Goal: Information Seeking & Learning: Learn about a topic

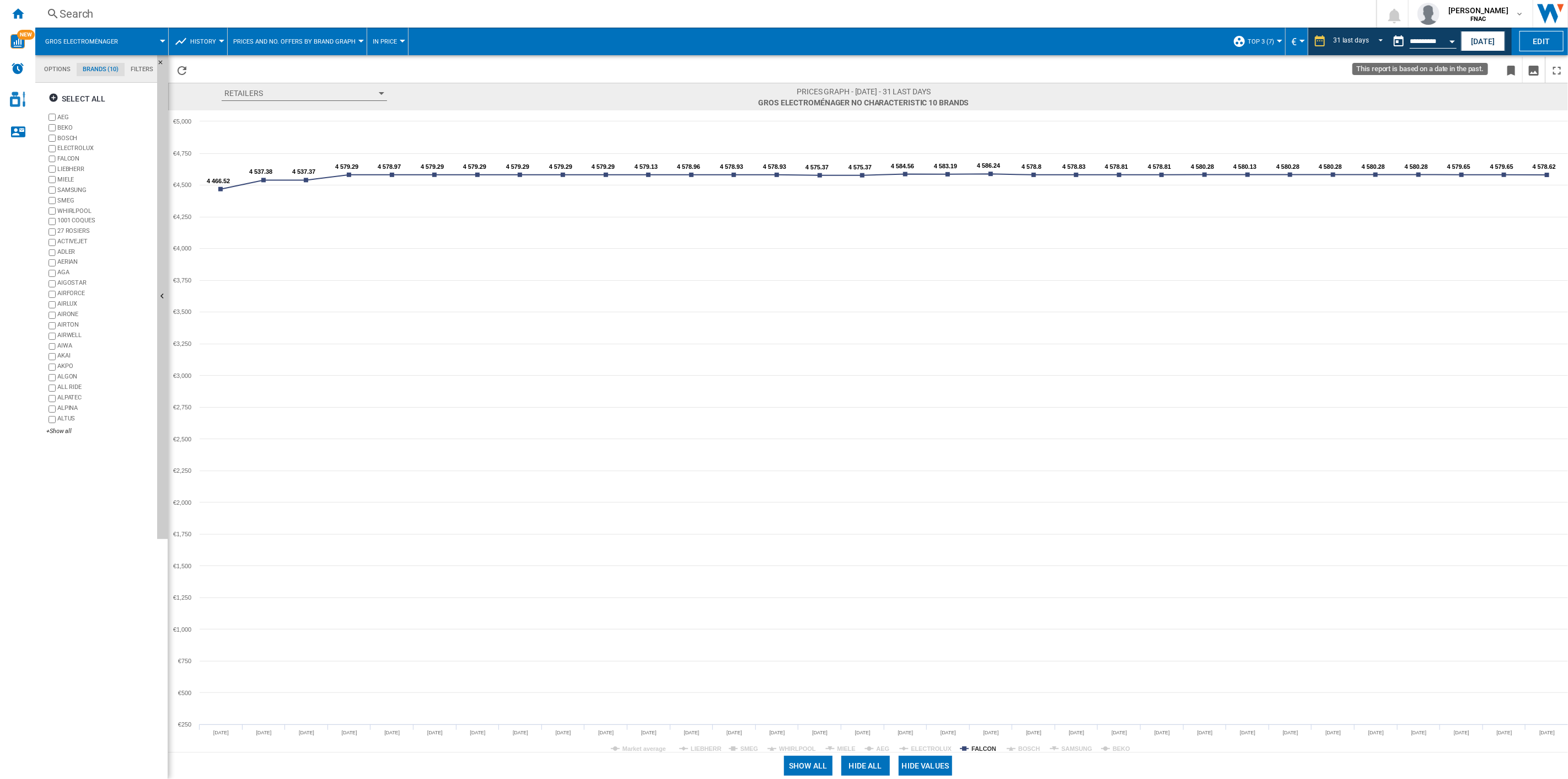
click at [1176, 38] on input "**********" at bounding box center [1433, 43] width 47 height 10
click at [1176, 41] on button "Open calendar" at bounding box center [1452, 40] width 20 height 20
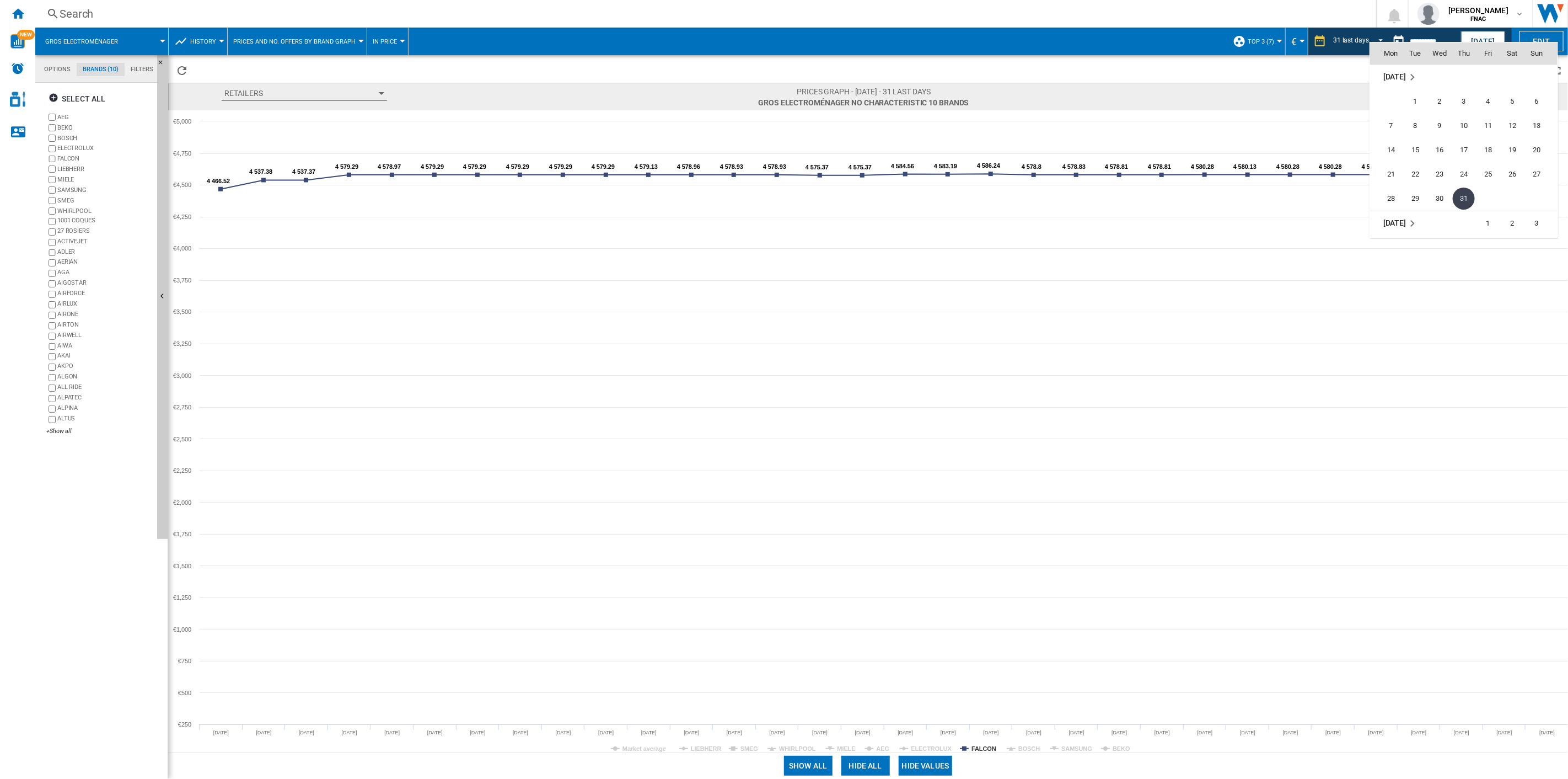
scroll to position [4946, 0]
click at [1176, 198] on span "31" at bounding box center [1536, 198] width 22 height 22
type input "**********"
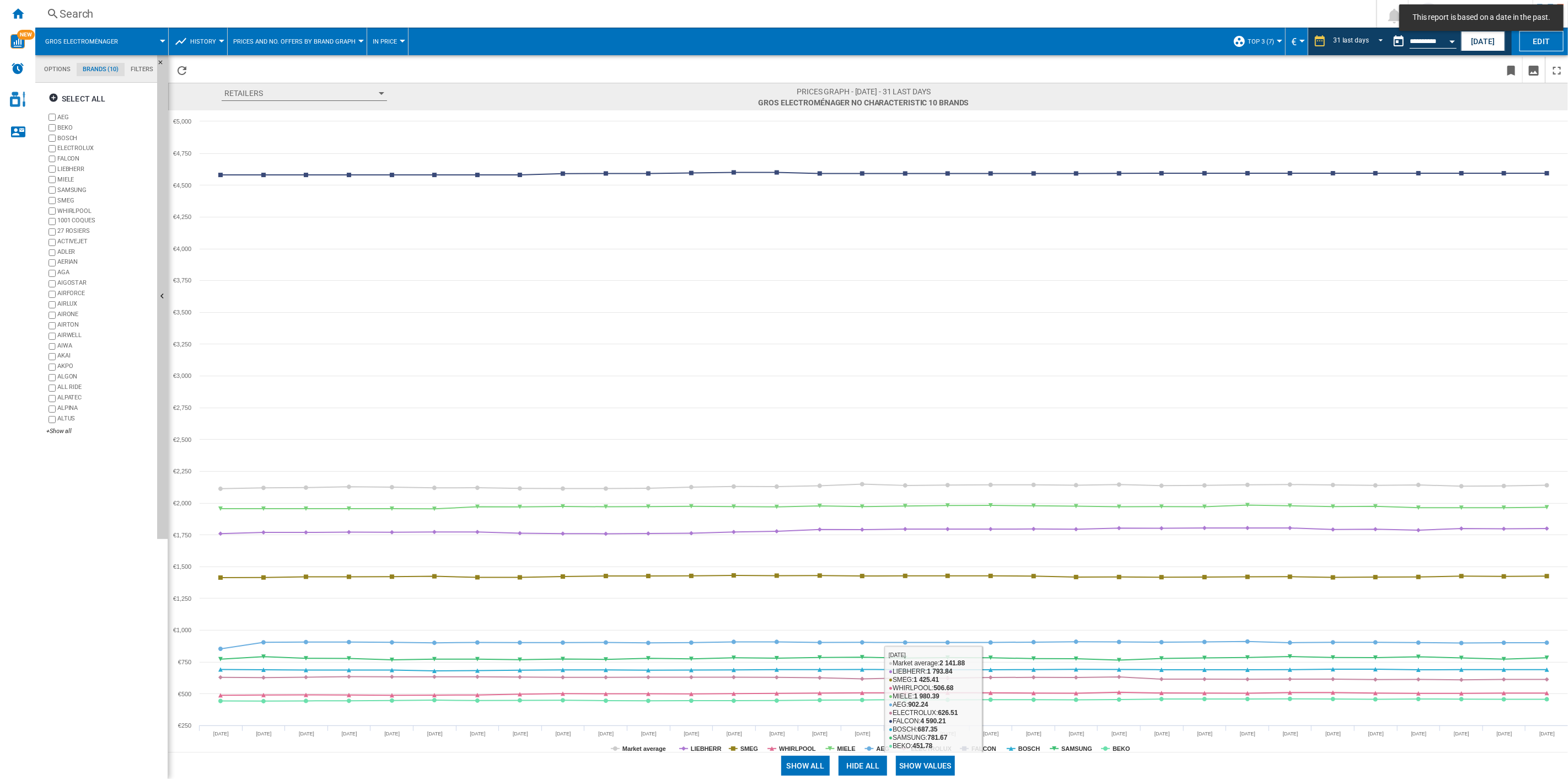
click at [927, 557] on button "Show values" at bounding box center [925, 766] width 59 height 20
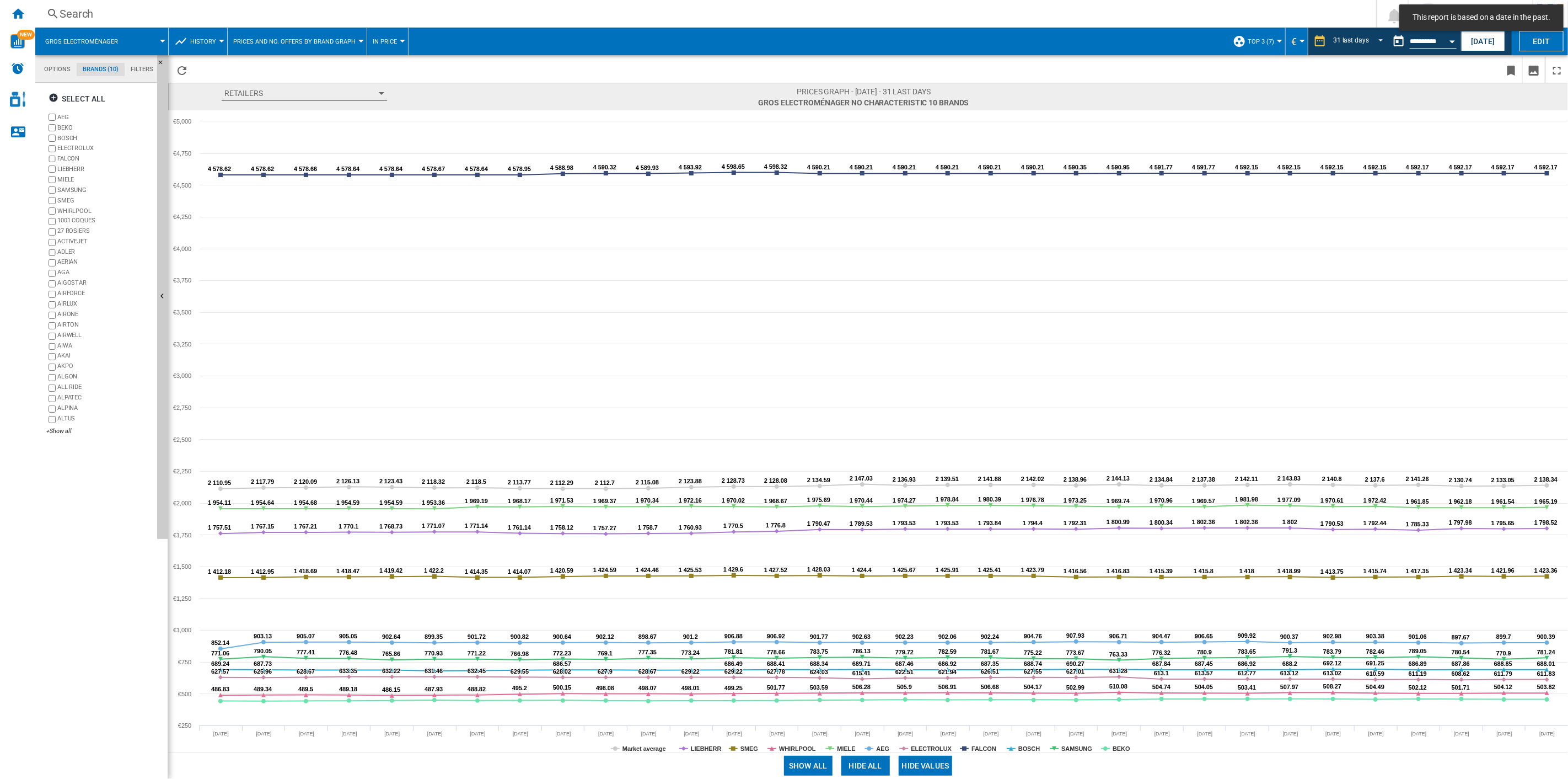
click at [868, 557] on button "Hide all" at bounding box center [866, 766] width 49 height 20
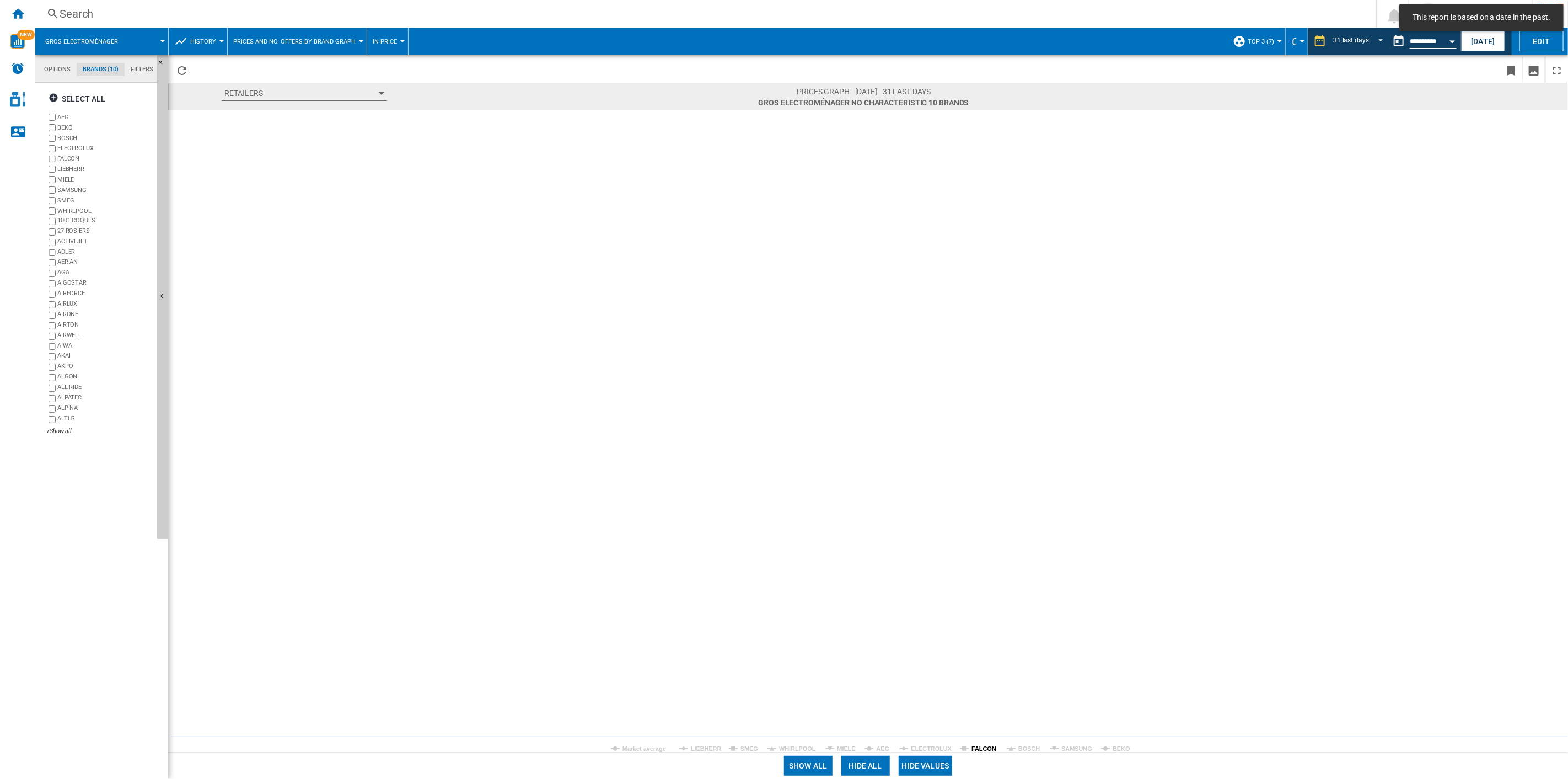
click at [989, 557] on tspan "FALCON" at bounding box center [984, 749] width 25 height 7
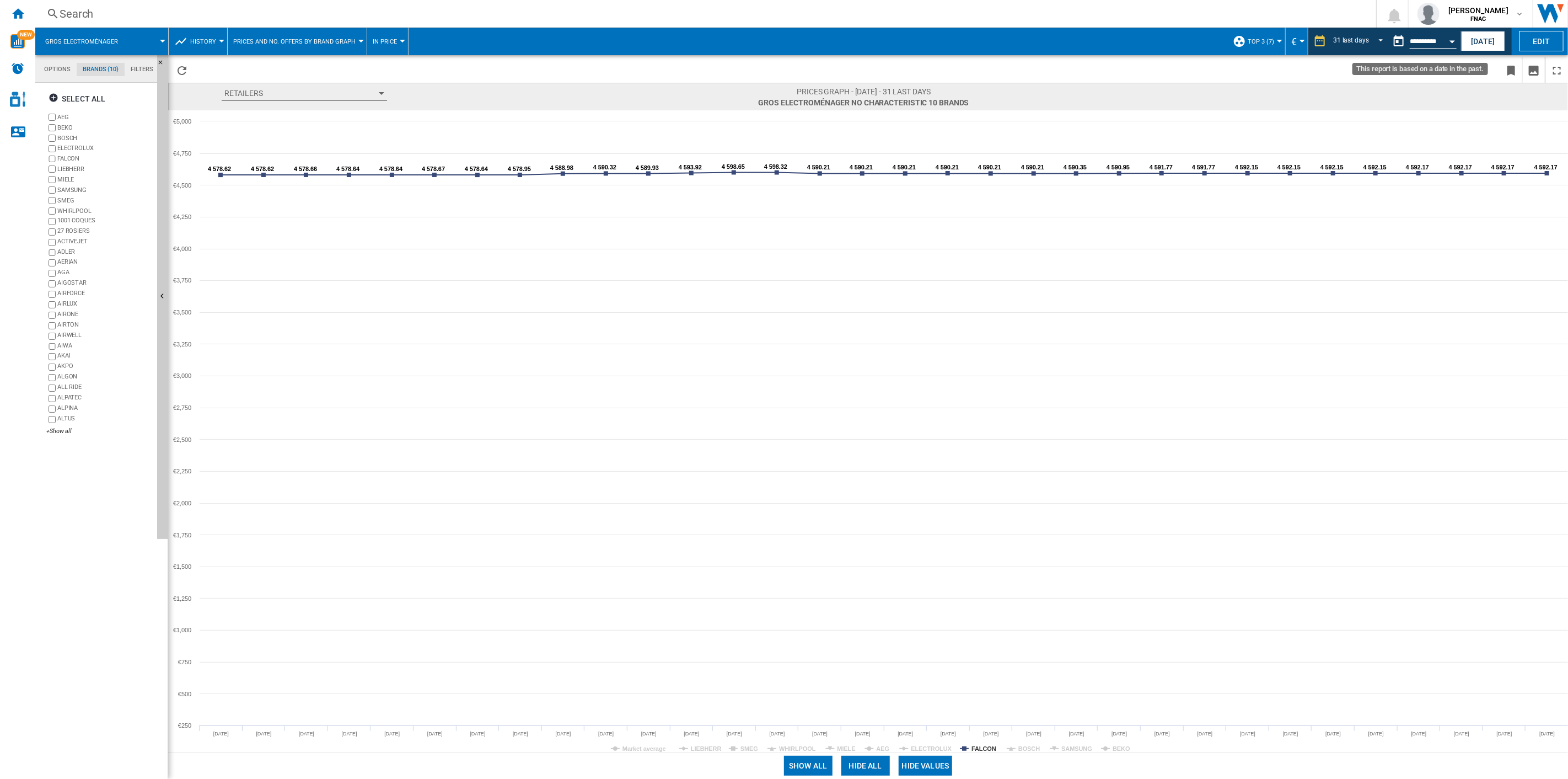
click at [1176, 41] on input "**********" at bounding box center [1433, 43] width 47 height 10
click at [1176, 41] on div "Open calendar" at bounding box center [1452, 42] width 6 height 2
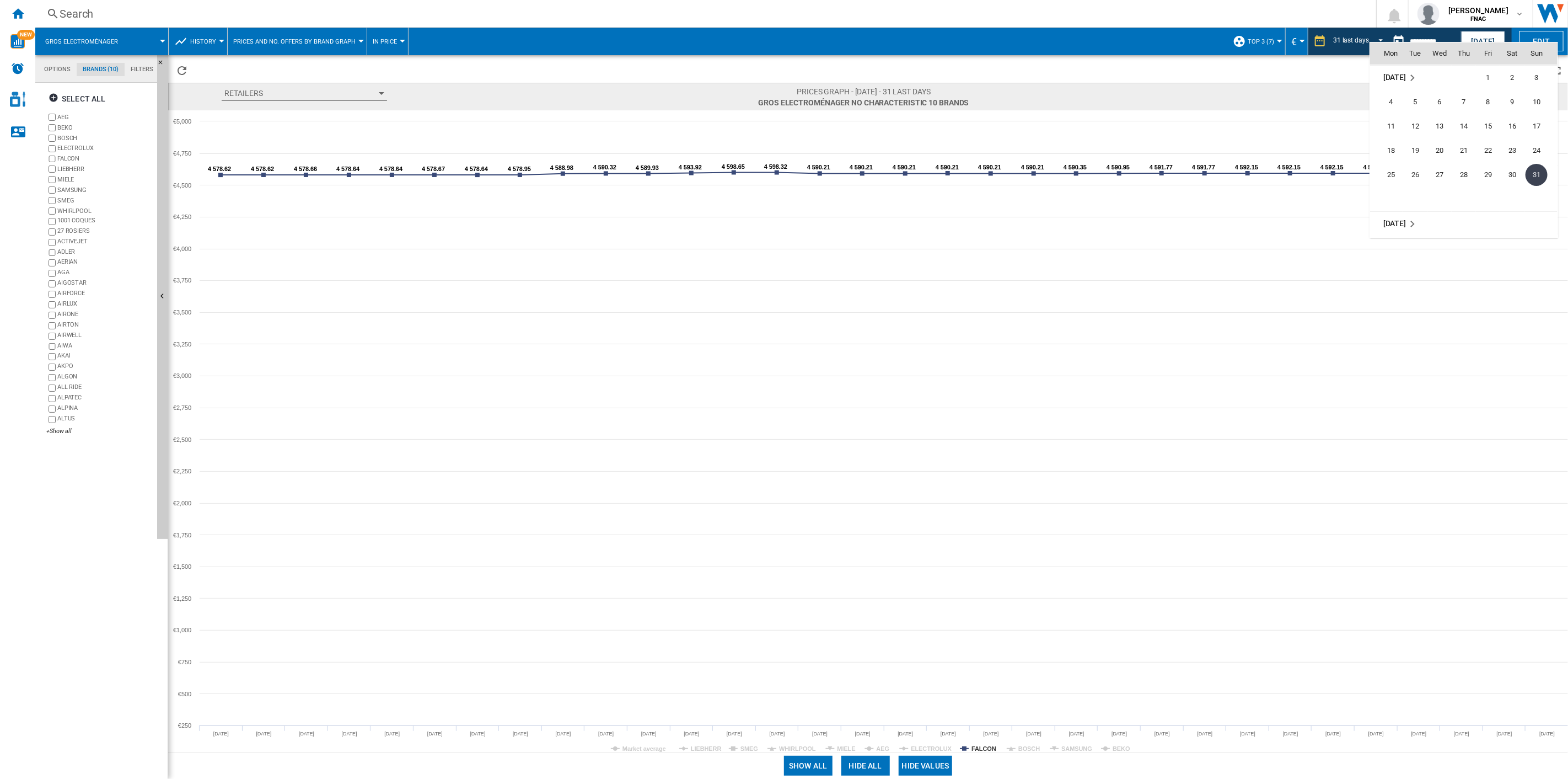
scroll to position [5091, 0]
click at [1176, 220] on span "30" at bounding box center [1415, 222] width 22 height 22
type input "**********"
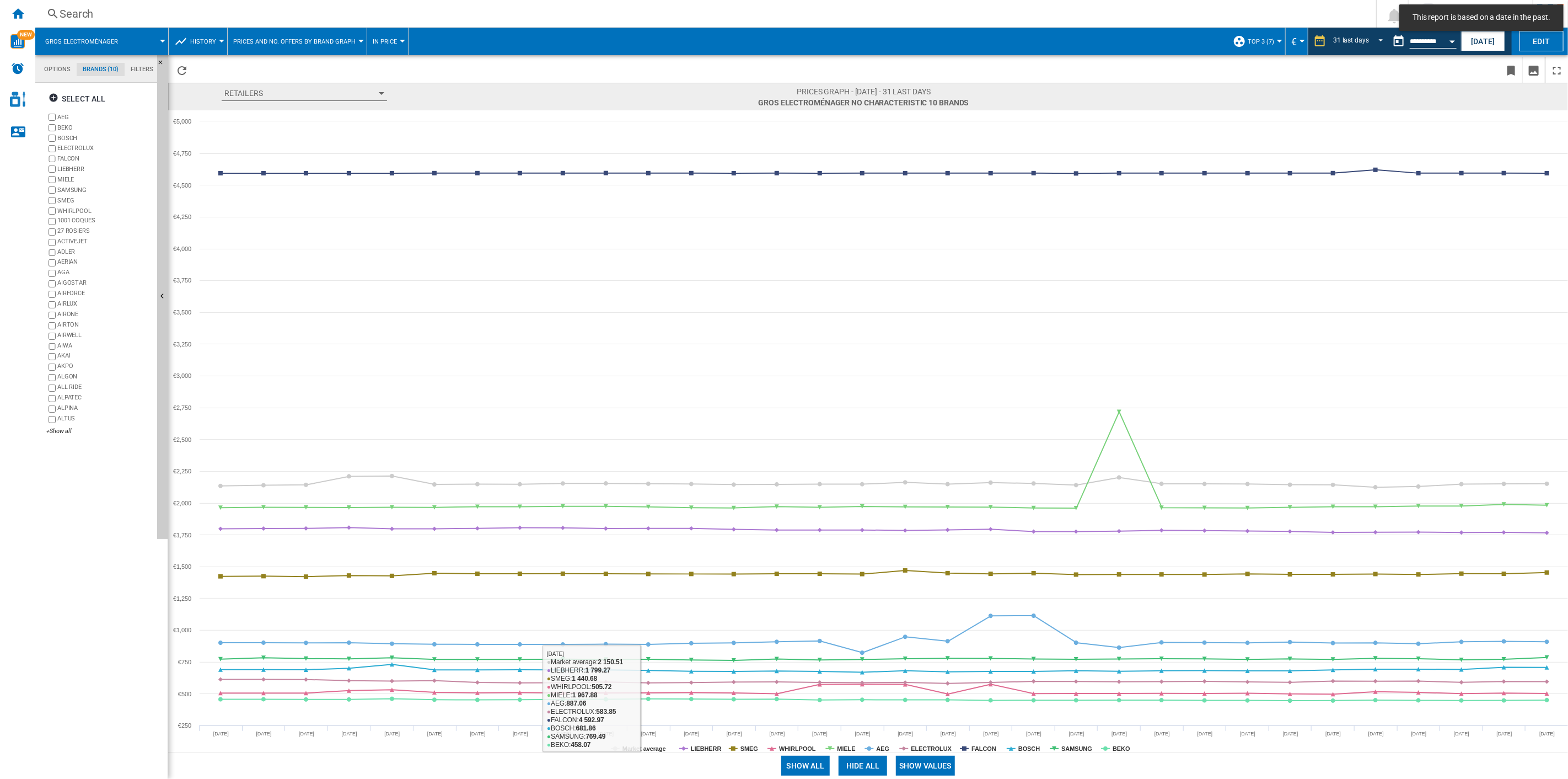
click at [940, 557] on button "Show values" at bounding box center [925, 766] width 59 height 20
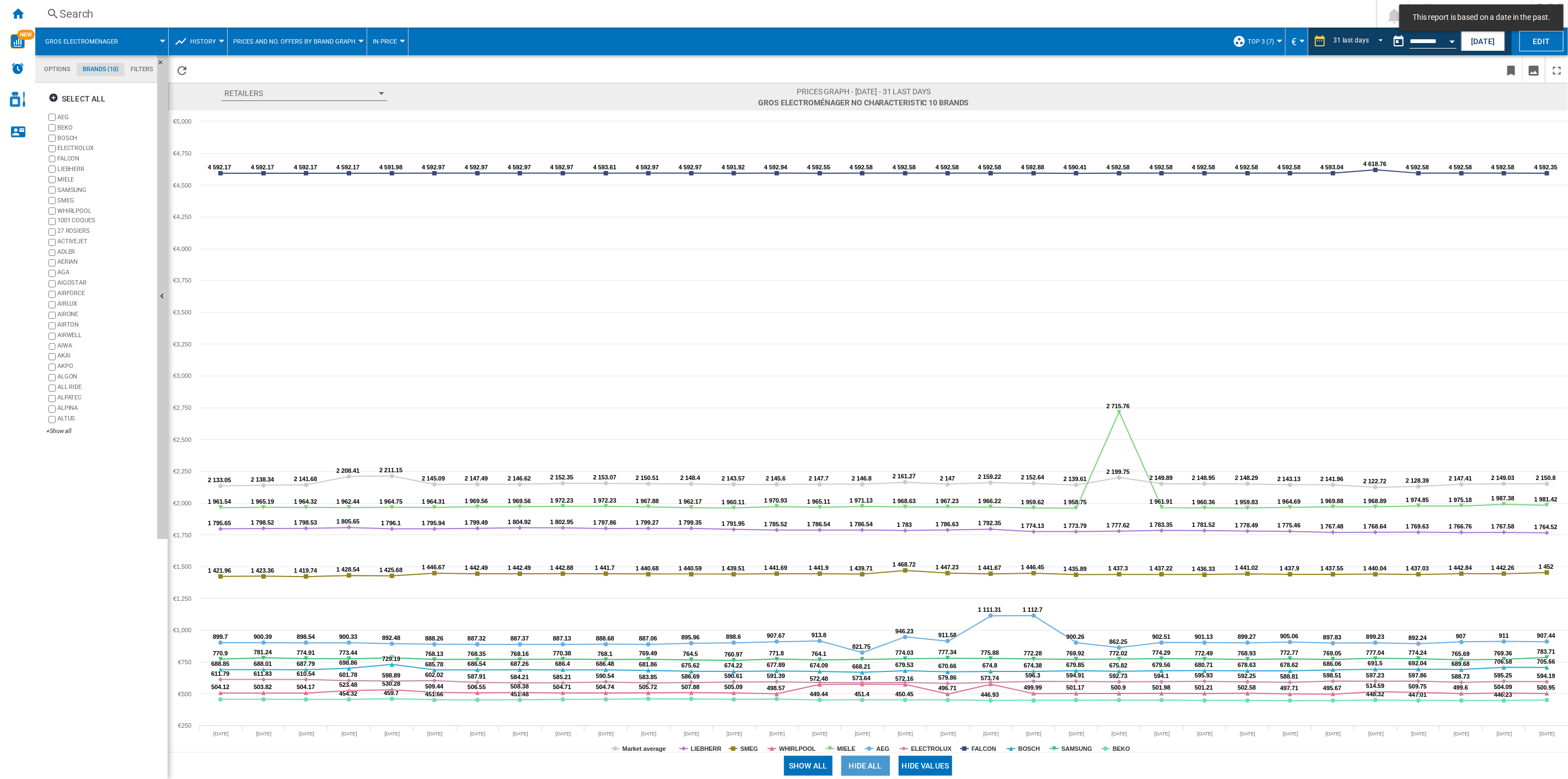
click at [861, 557] on button "Hide all" at bounding box center [866, 766] width 49 height 20
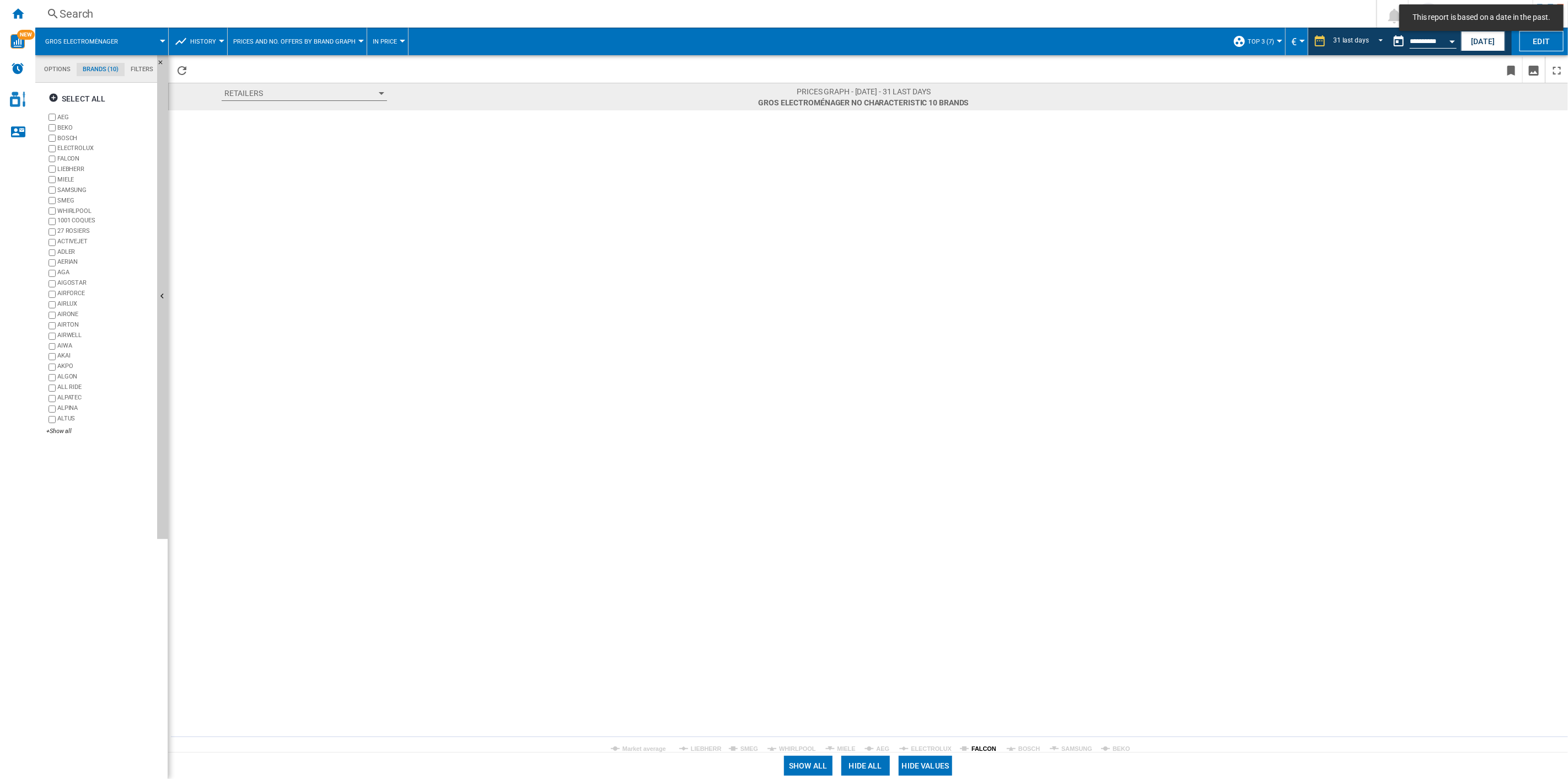
click at [983, 557] on tspan "FALCON" at bounding box center [984, 749] width 25 height 7
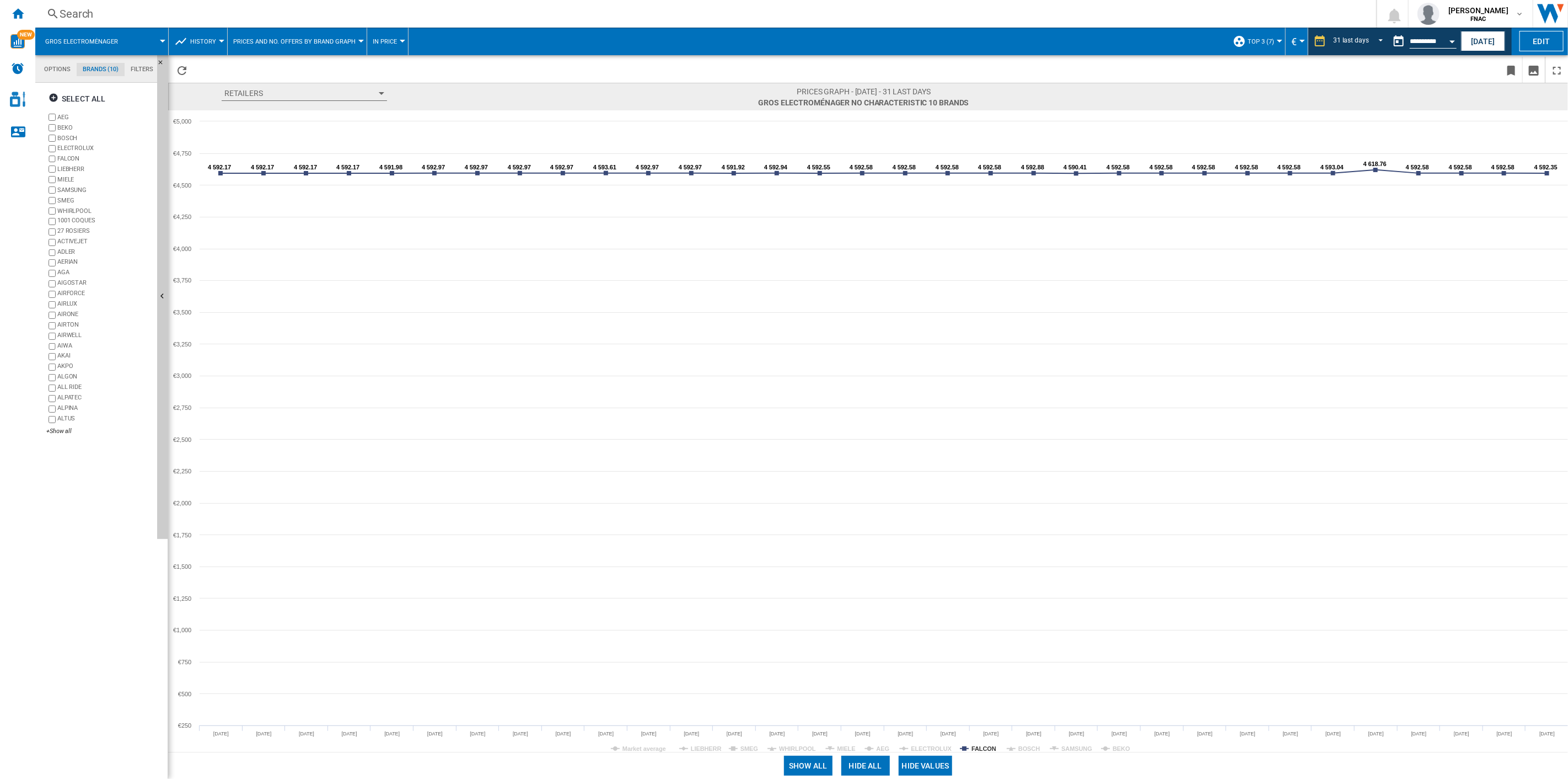
click at [1176, 46] on input "**********" at bounding box center [1433, 43] width 47 height 10
click at [1176, 34] on md-datepicker "**********" at bounding box center [1427, 41] width 79 height 22
click at [1176, 37] on button "Open calendar" at bounding box center [1452, 40] width 20 height 20
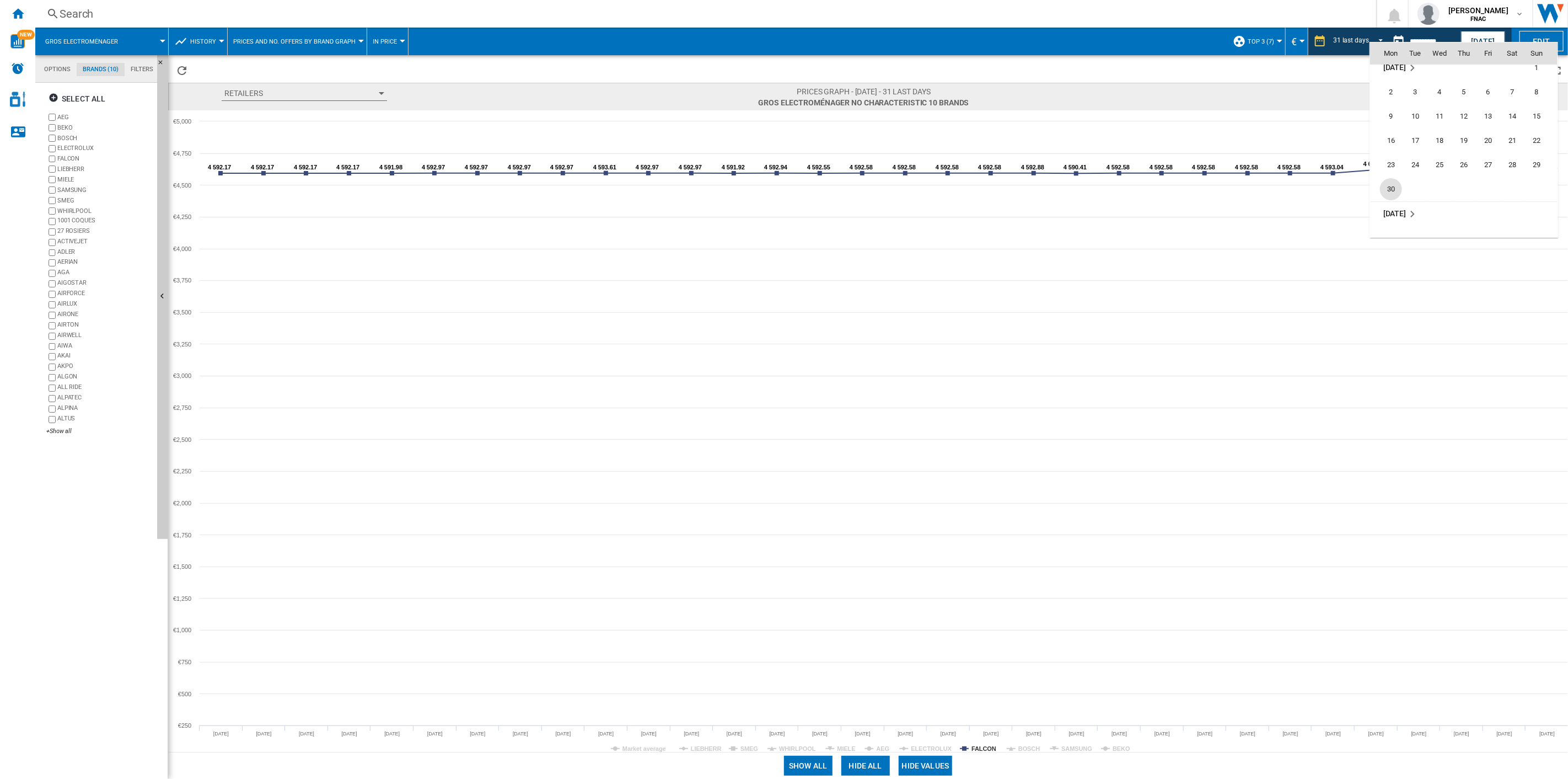
click at [1176, 187] on span "30" at bounding box center [1391, 189] width 22 height 22
type input "**********"
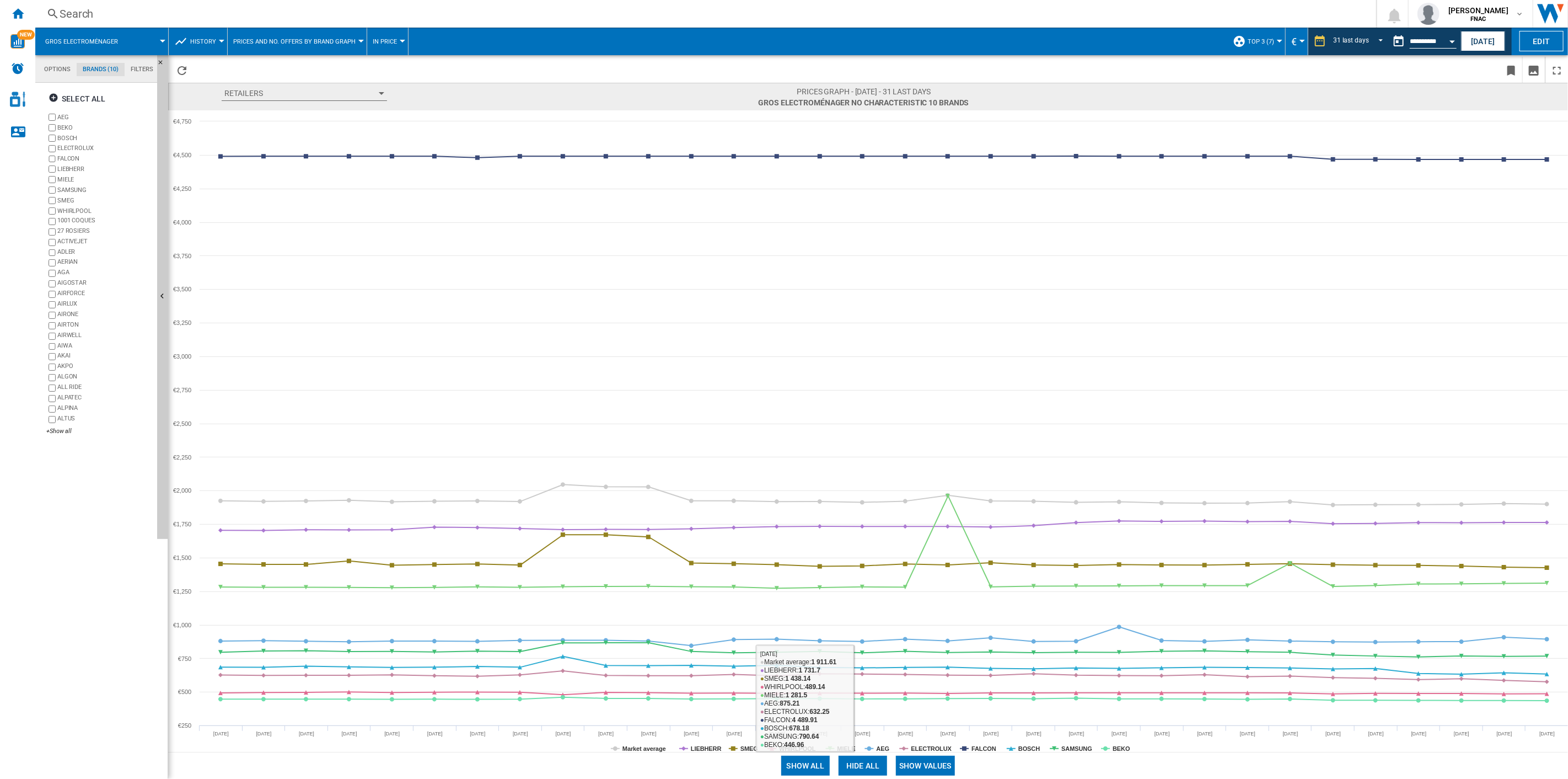
click at [928, 557] on button "Show values" at bounding box center [925, 766] width 59 height 20
click at [874, 557] on button "Hide all" at bounding box center [863, 766] width 49 height 20
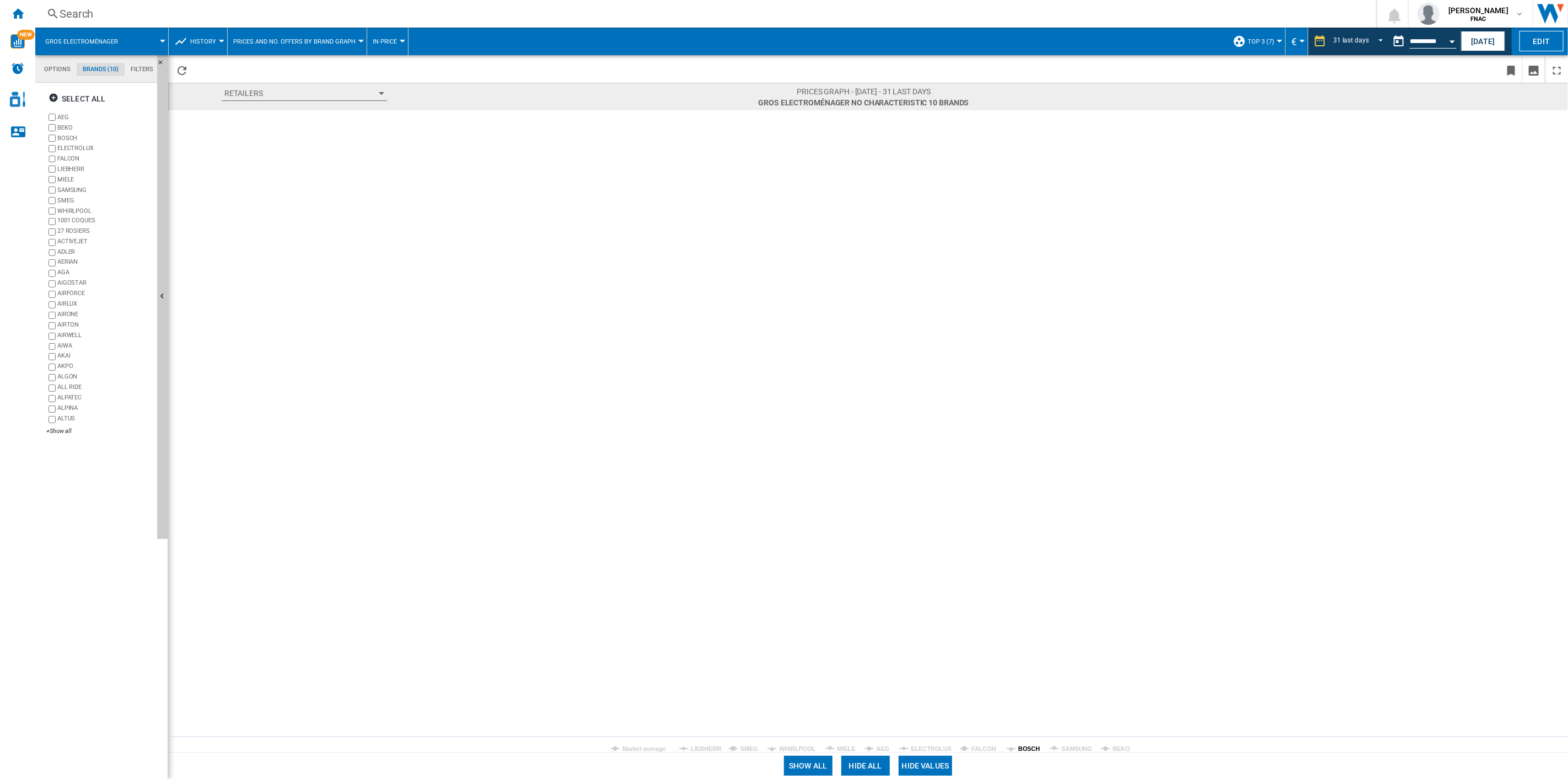
click at [1027, 557] on tspan "BOSCH" at bounding box center [1029, 749] width 22 height 7
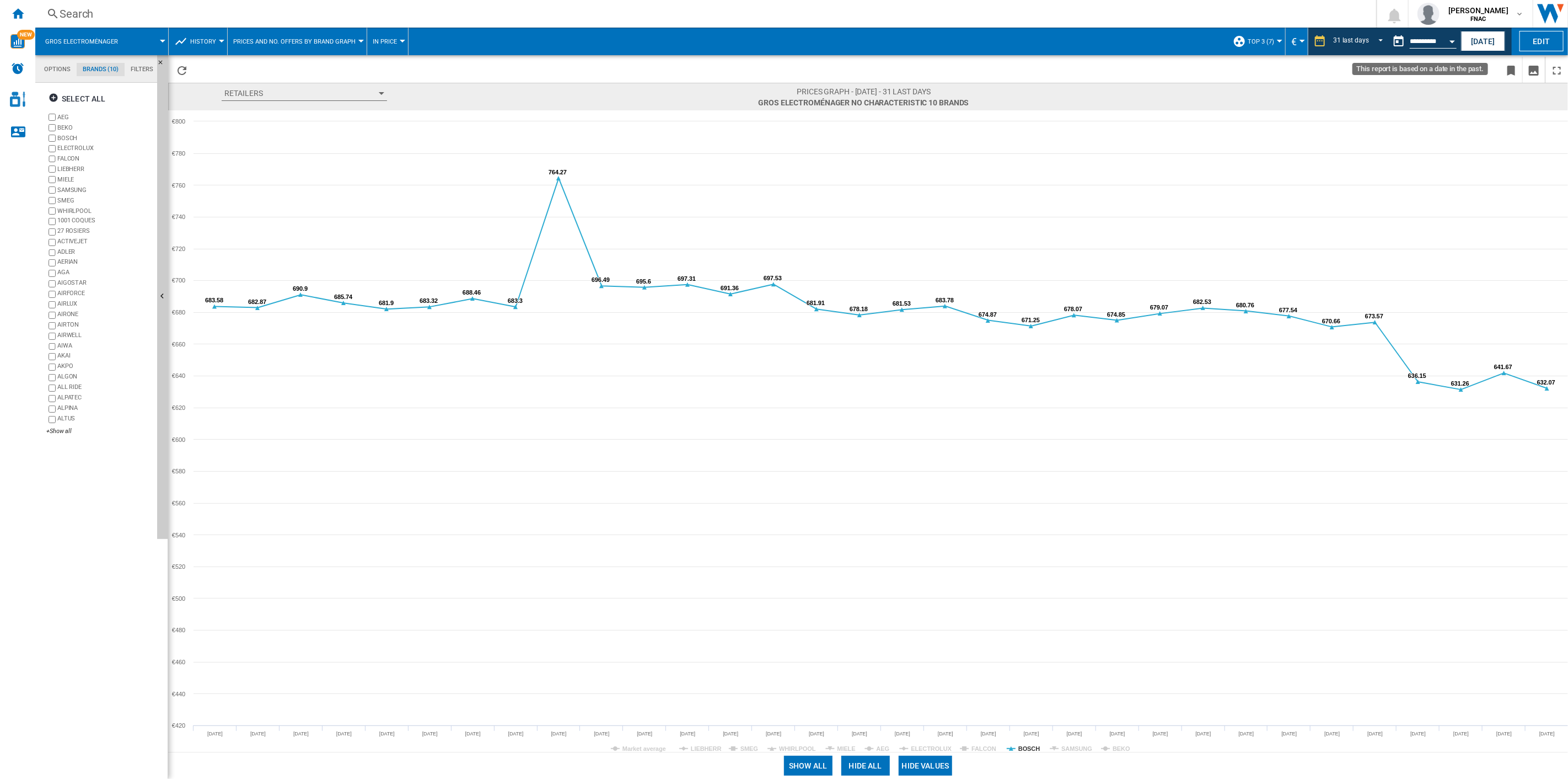
click at [1176, 37] on button "Open calendar" at bounding box center [1452, 40] width 20 height 20
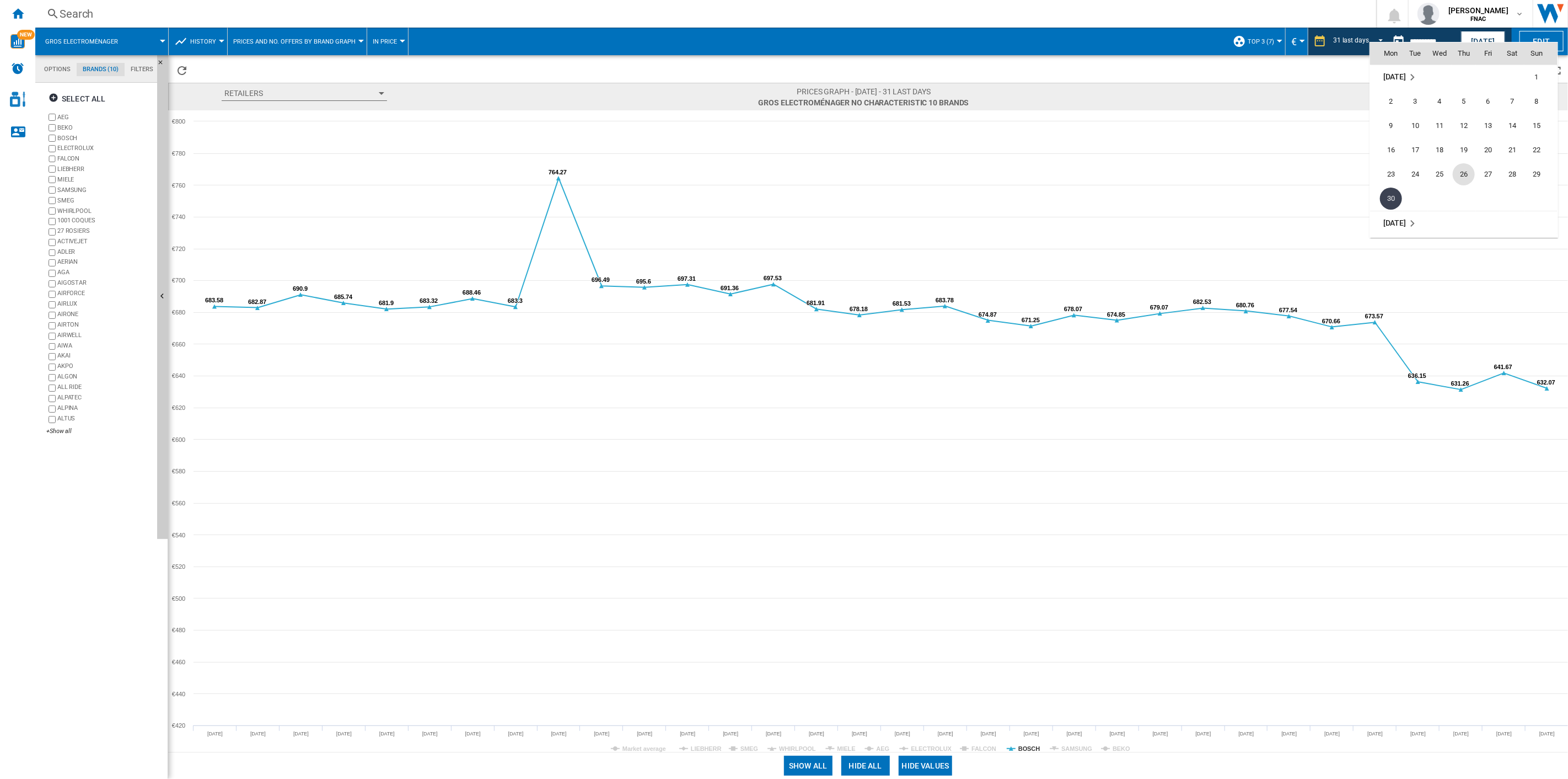
scroll to position [4800, 0]
click at [1176, 218] on span "31" at bounding box center [1464, 222] width 22 height 22
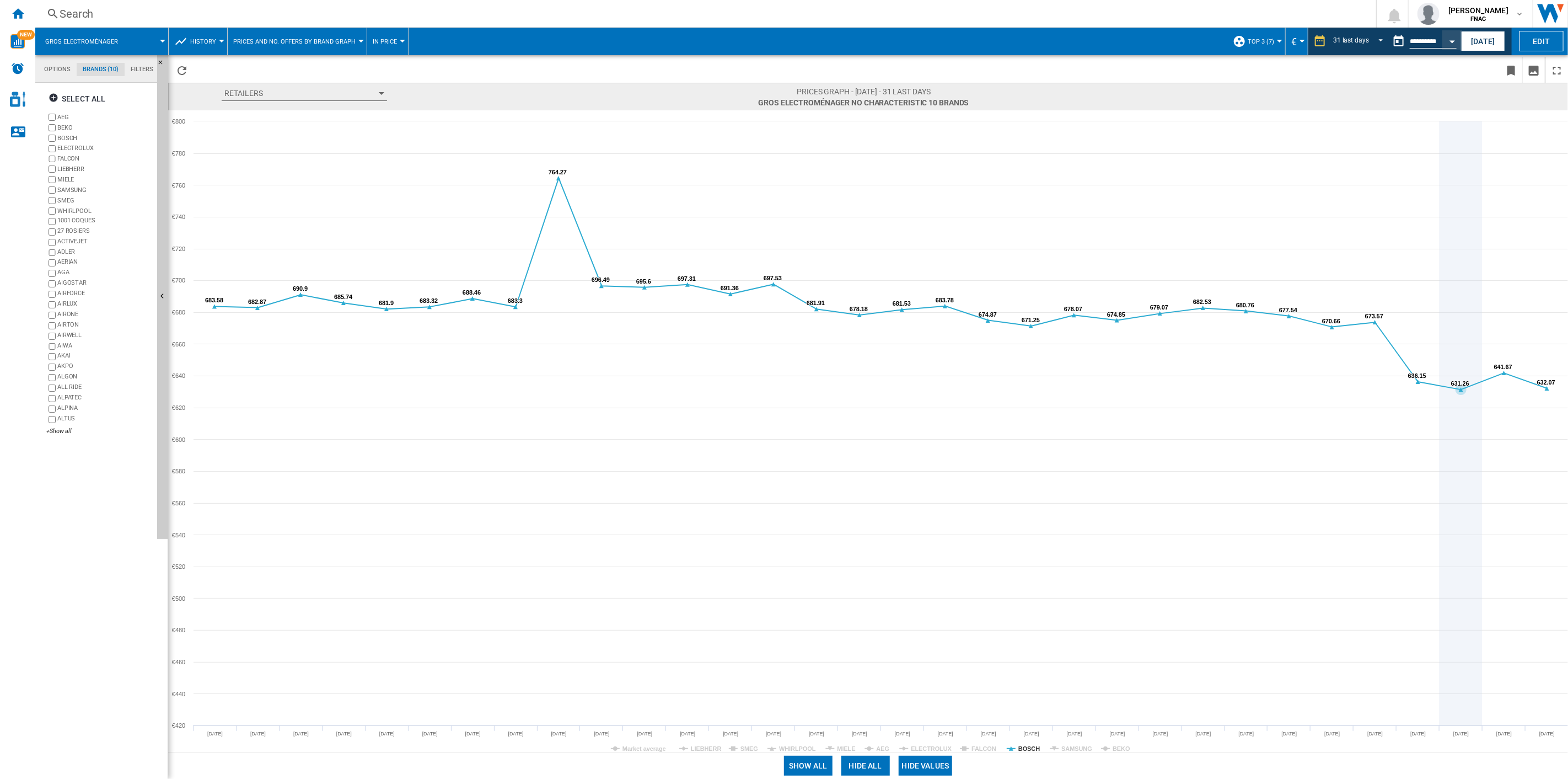
type input "**********"
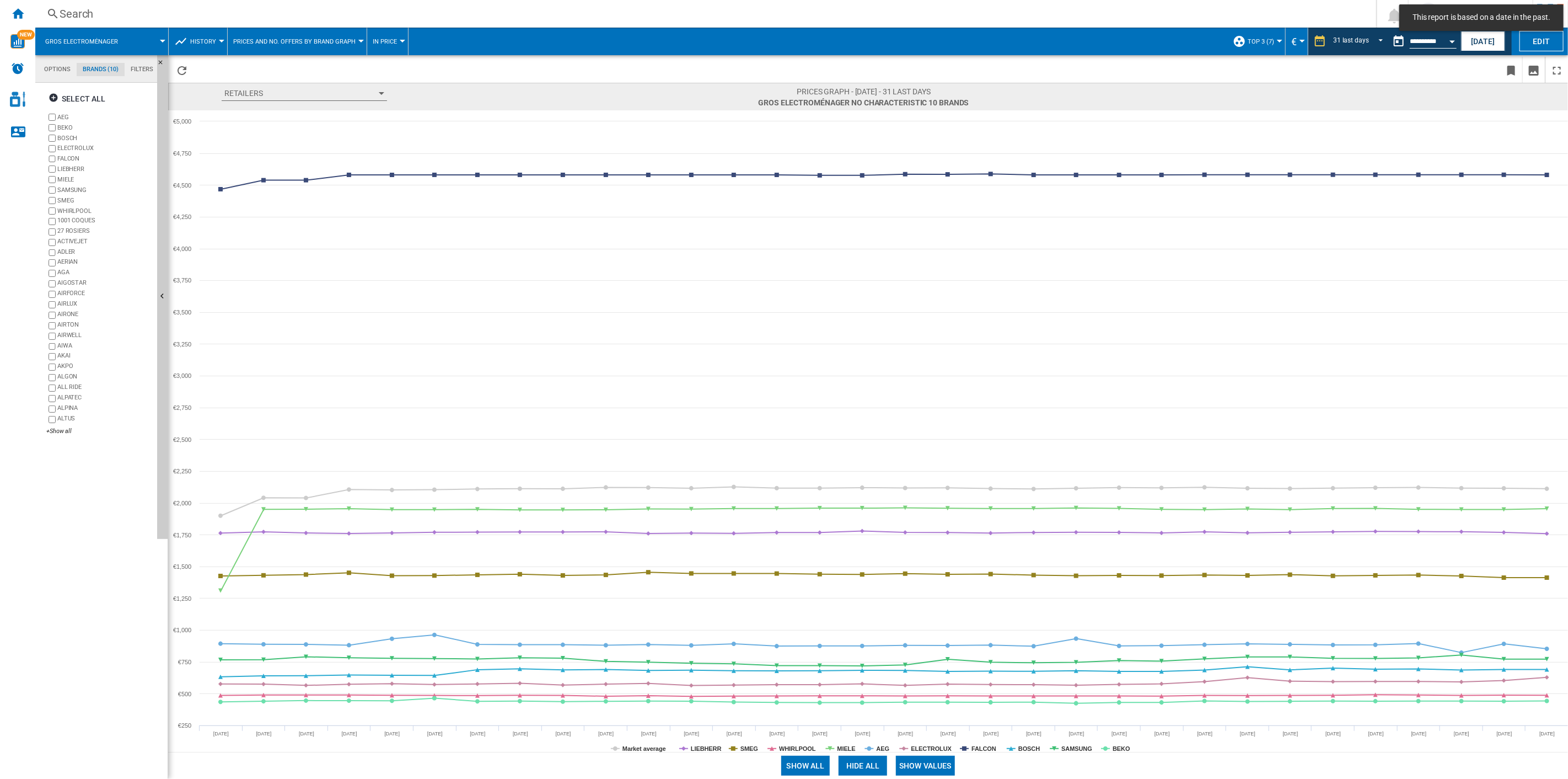
drag, startPoint x: 925, startPoint y: 765, endPoint x: 867, endPoint y: 765, distance: 58.0
click at [925, 557] on button "Show values" at bounding box center [925, 766] width 59 height 20
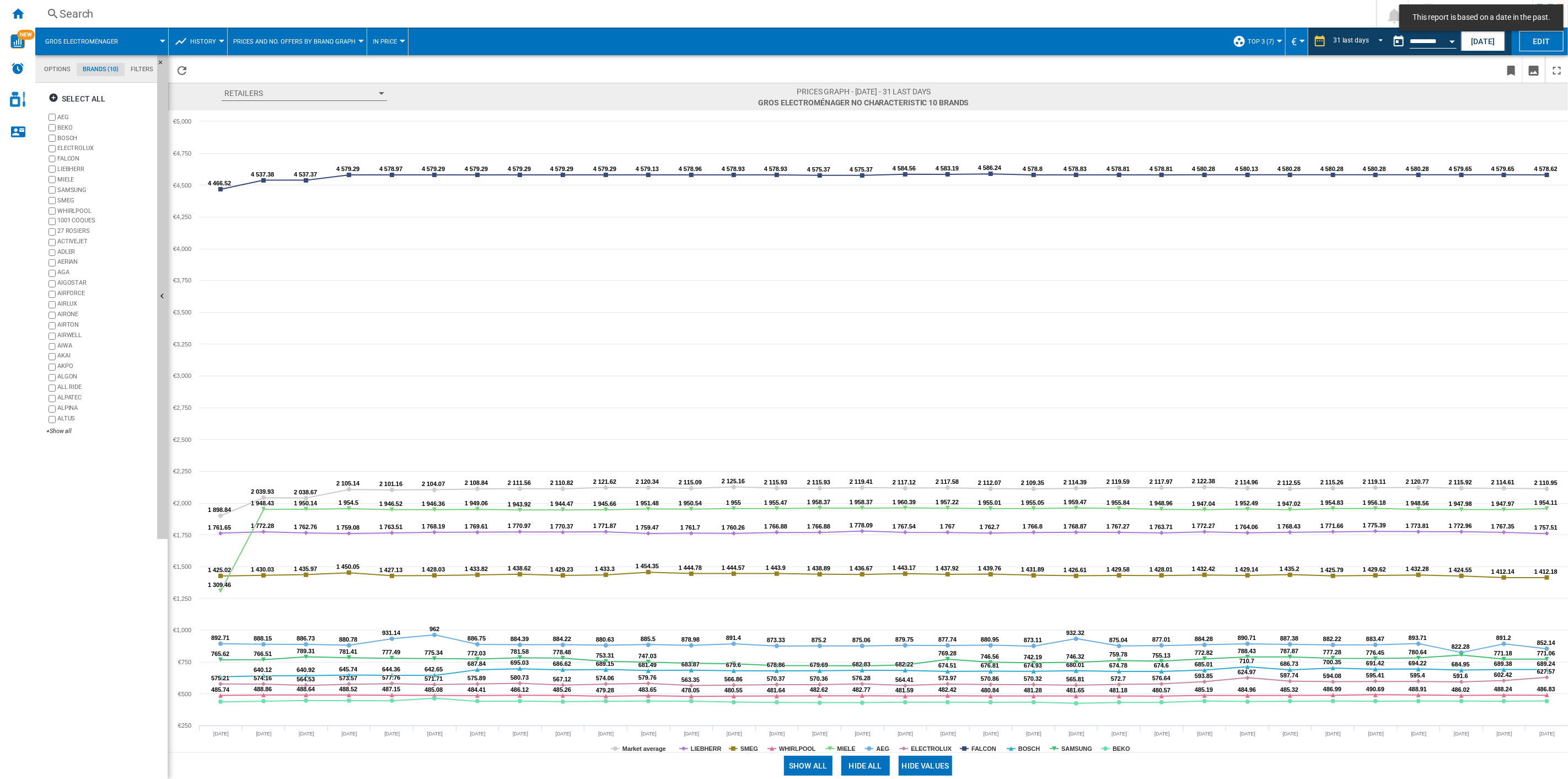
click at [864, 557] on button "Hide all" at bounding box center [866, 766] width 49 height 20
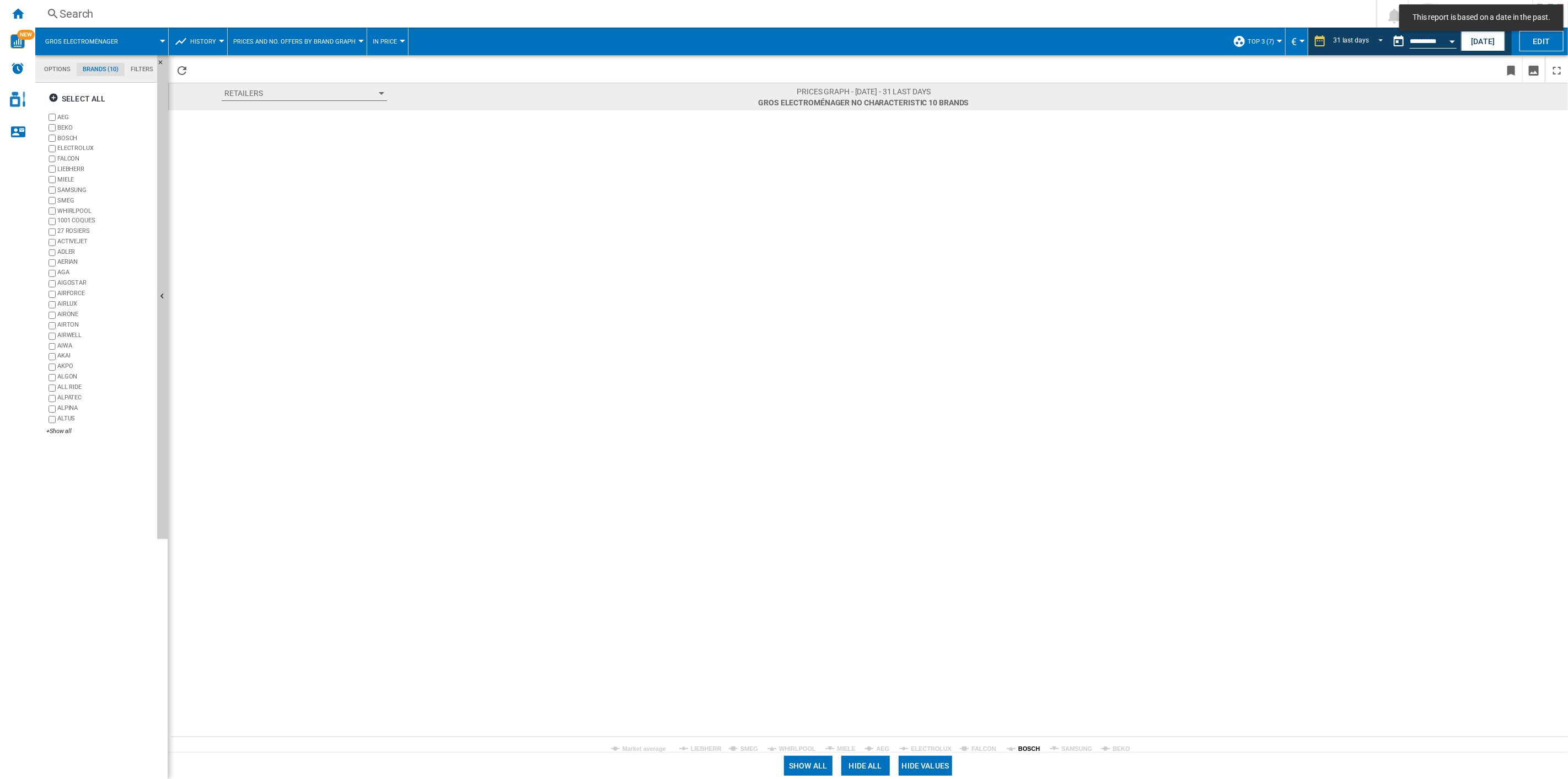
click at [1028, 557] on tspan "BOSCH" at bounding box center [1029, 749] width 22 height 7
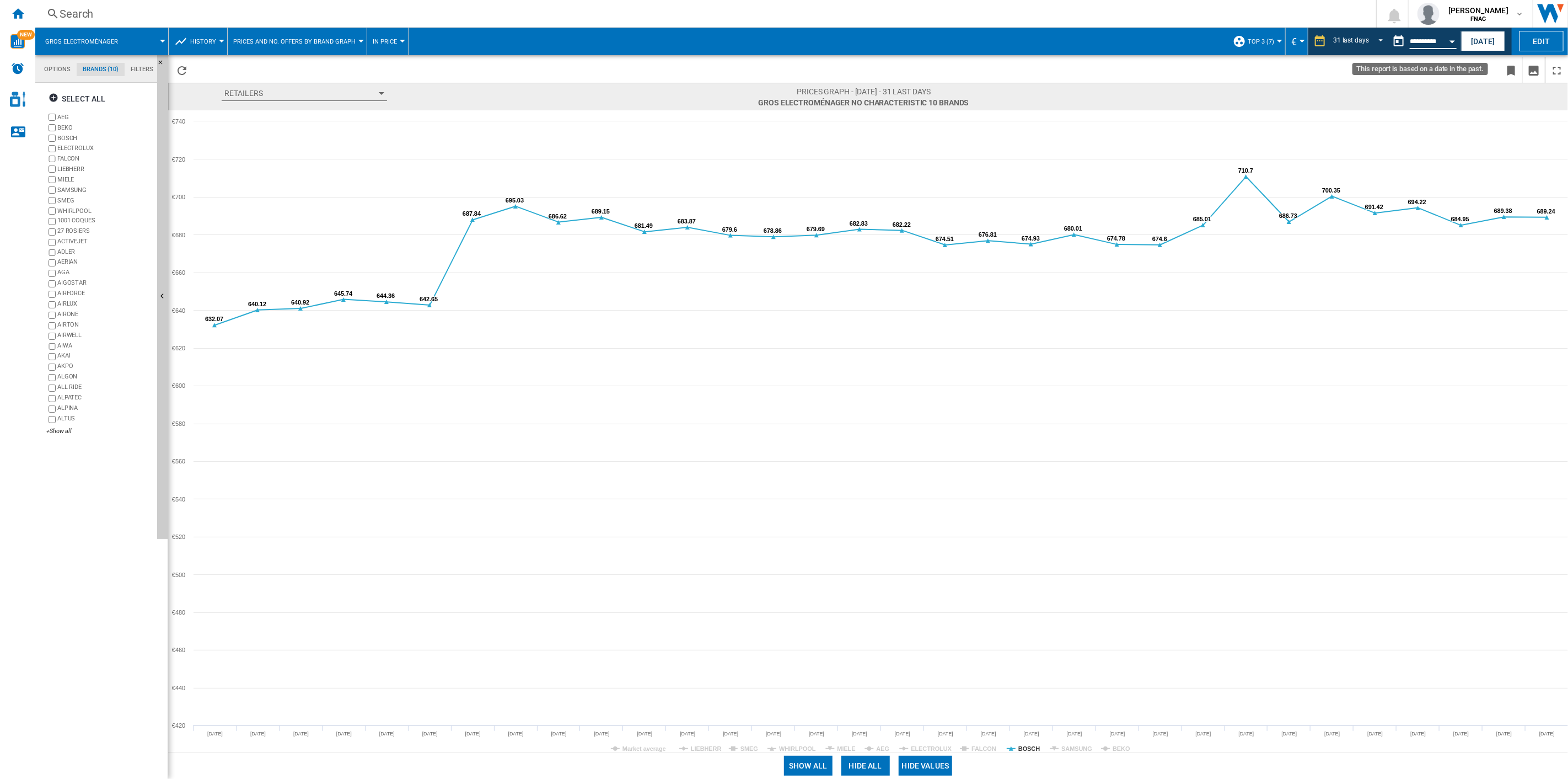
click at [1176, 39] on input "**********" at bounding box center [1433, 43] width 47 height 10
click at [1176, 41] on div "Open calendar" at bounding box center [1452, 42] width 6 height 2
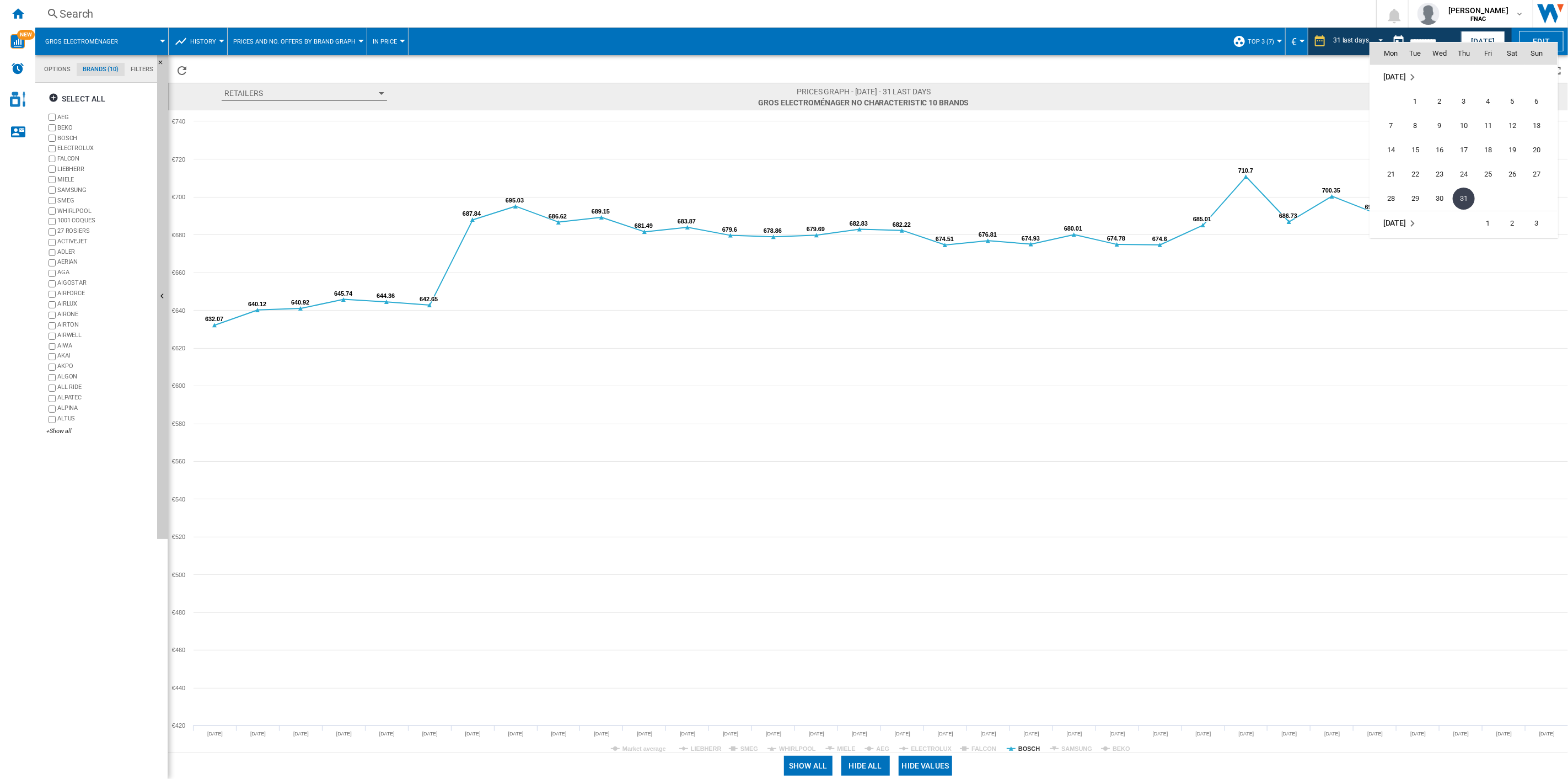
scroll to position [4946, 0]
click at [1176, 202] on span "31" at bounding box center [1536, 198] width 22 height 22
type input "**********"
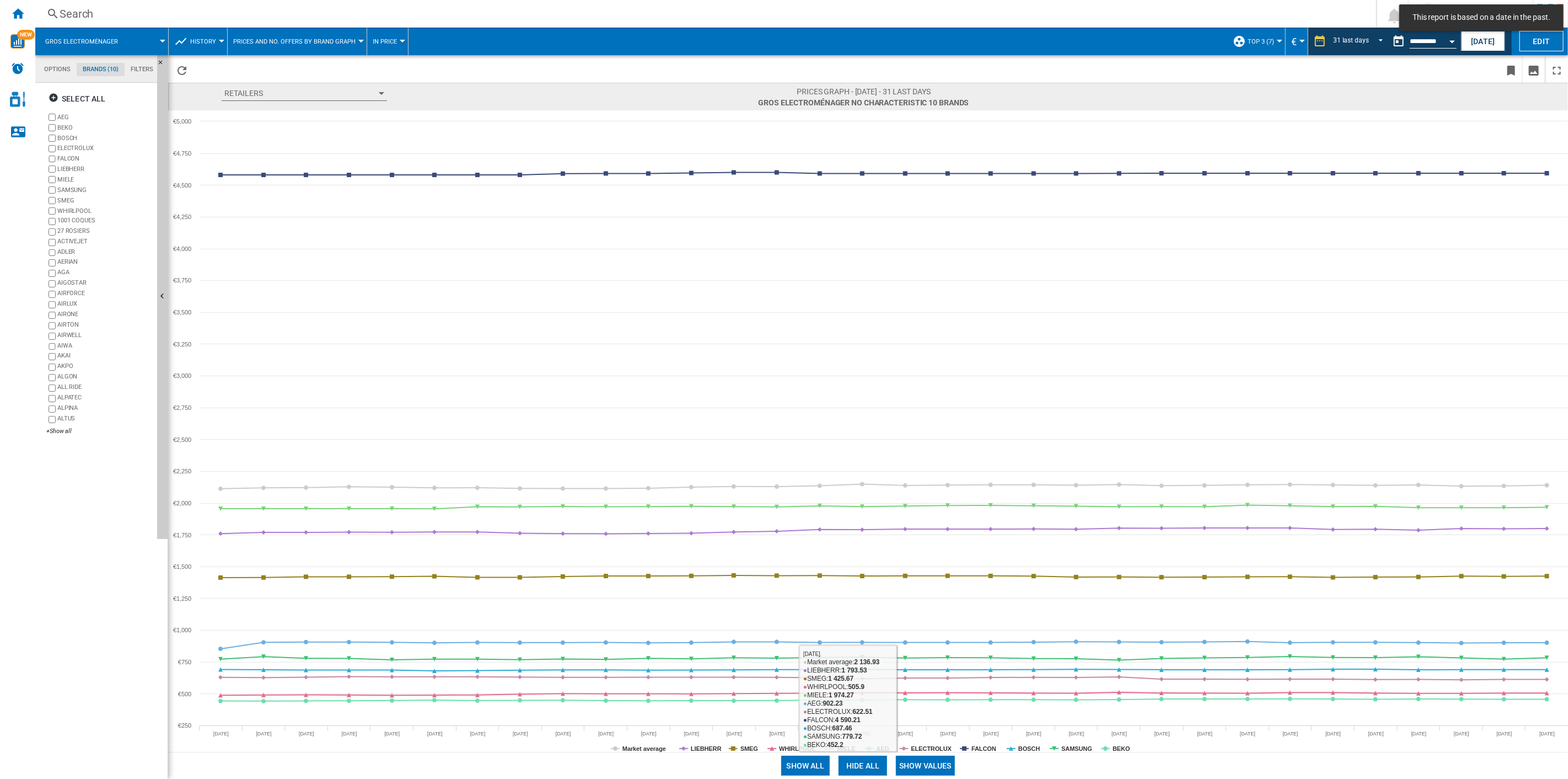
drag, startPoint x: 920, startPoint y: 770, endPoint x: 874, endPoint y: 768, distance: 46.0
click at [919, 557] on button "Show values" at bounding box center [925, 766] width 59 height 20
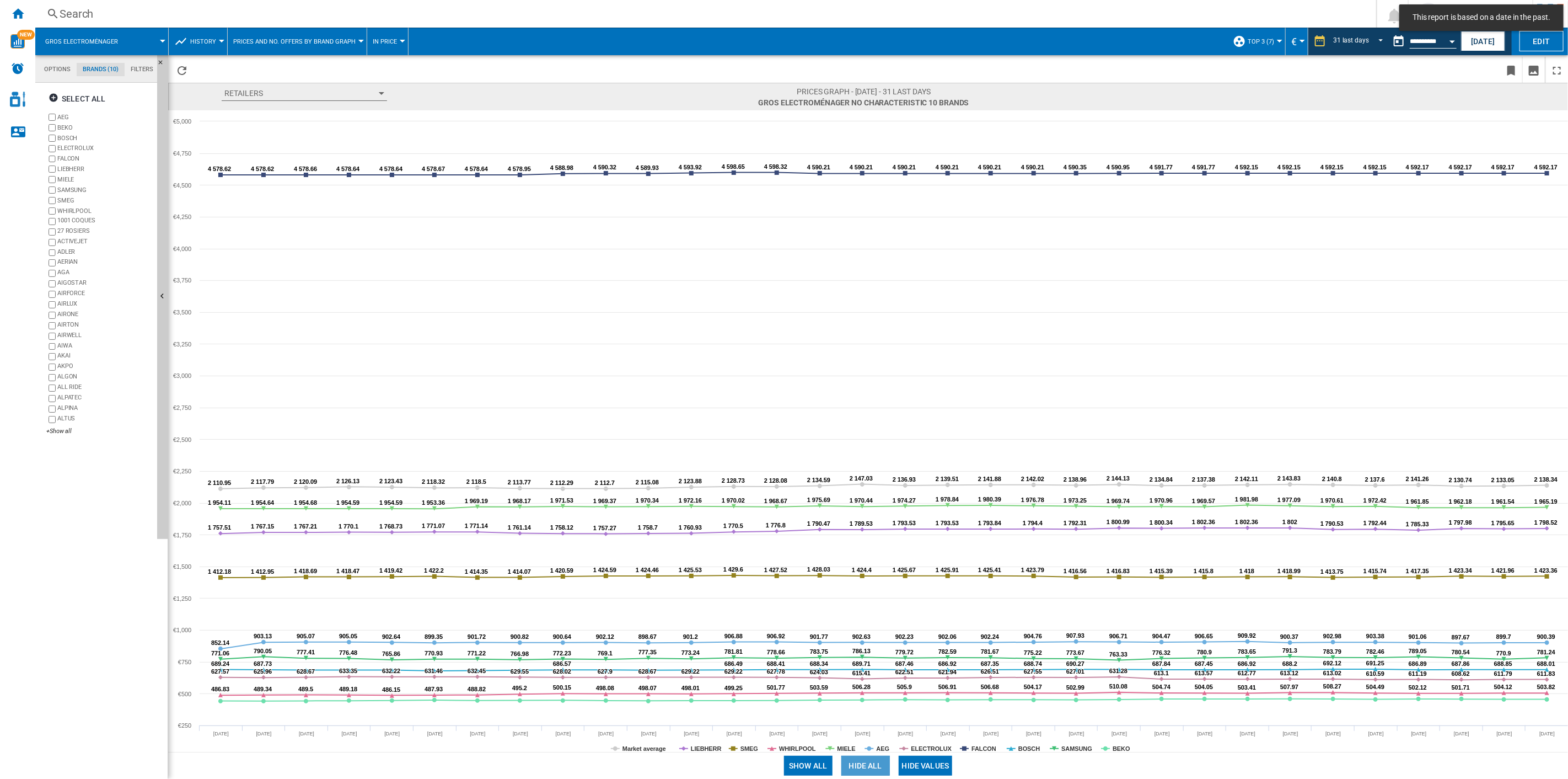
click at [874, 557] on button "Hide all" at bounding box center [866, 766] width 49 height 20
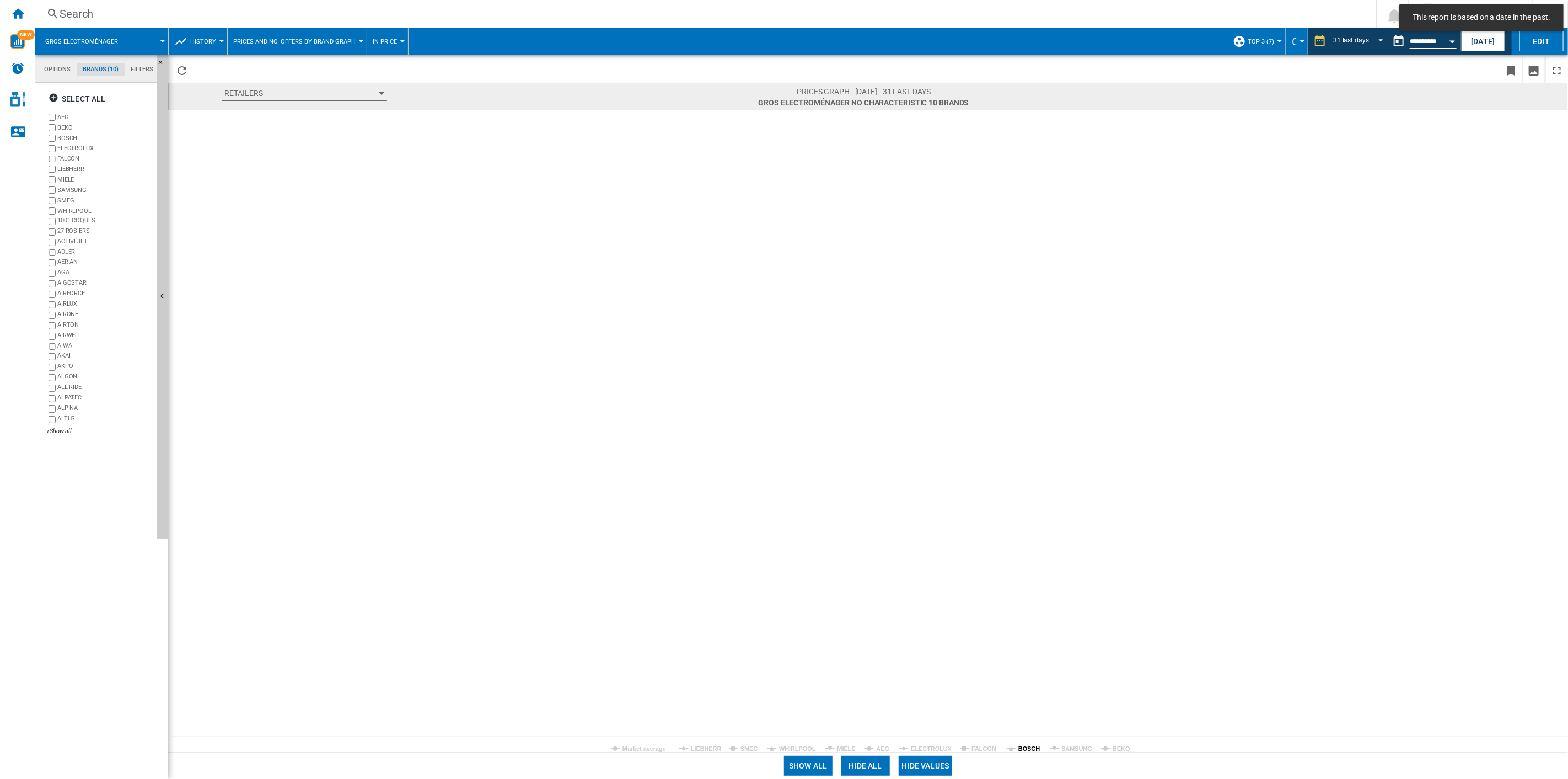
click at [1032, 557] on tspan "BOSCH" at bounding box center [1029, 749] width 22 height 7
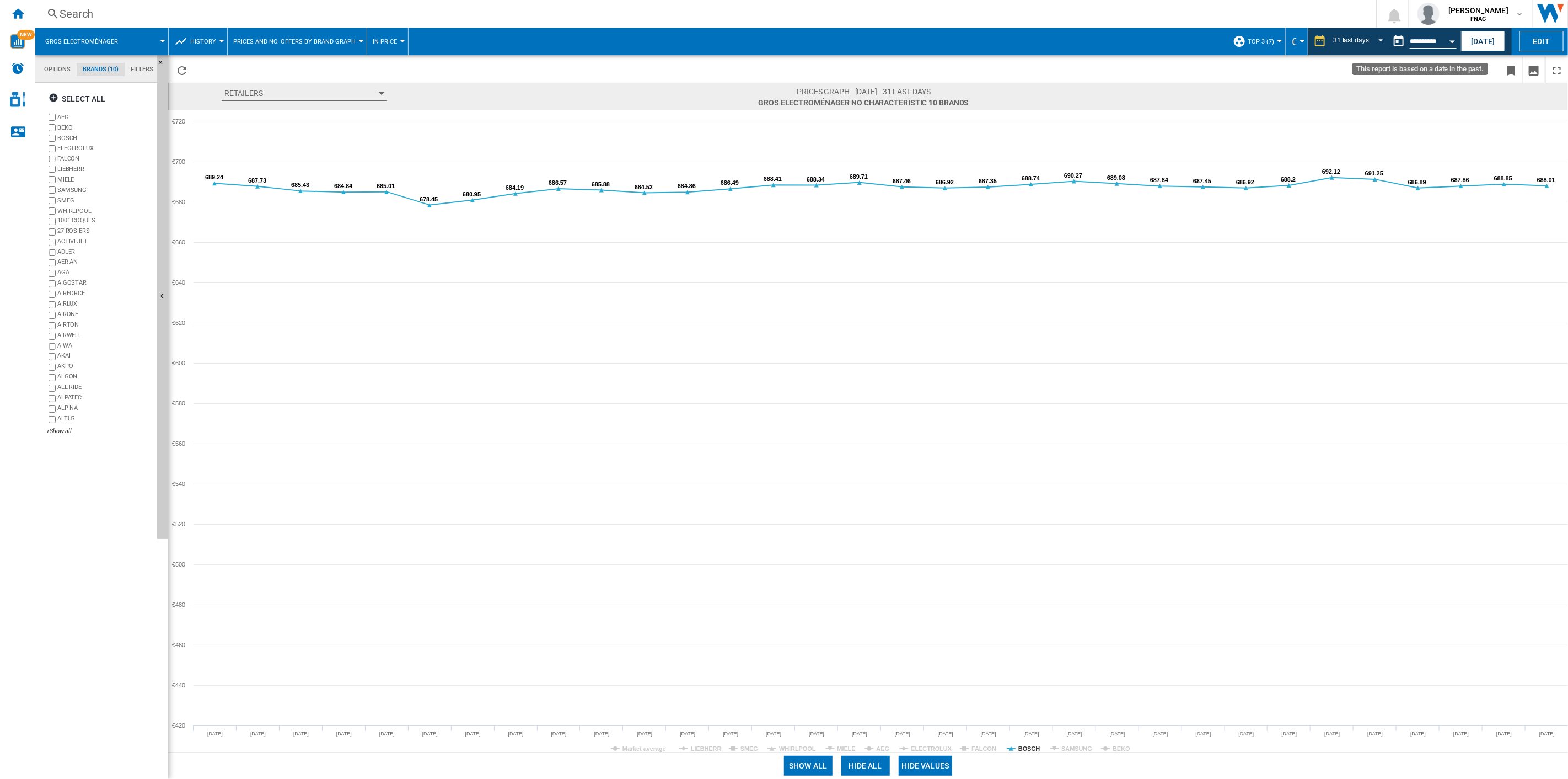
click at [1176, 40] on div "Open calendar" at bounding box center [1452, 42] width 6 height 2
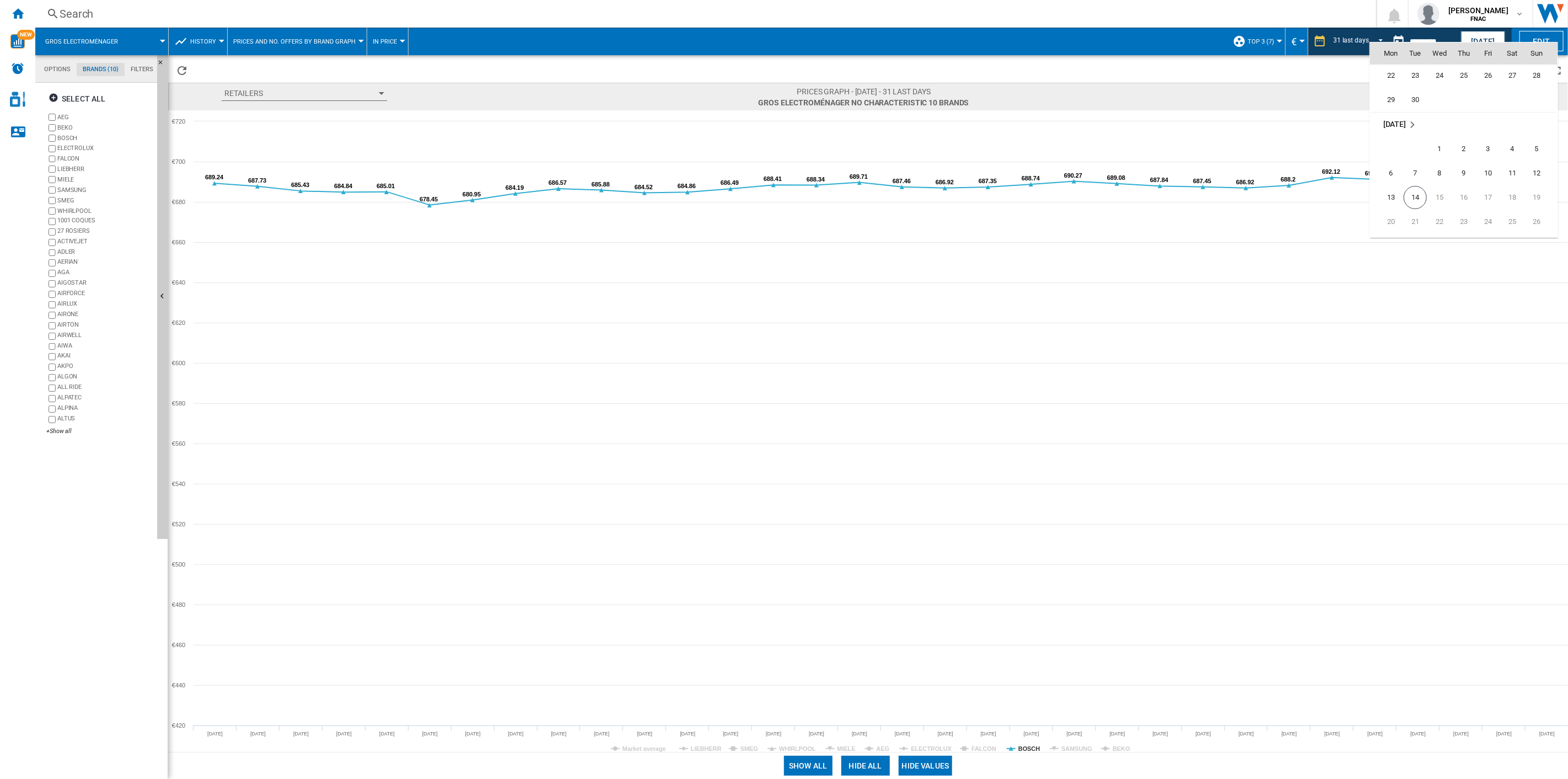
scroll to position [5153, 0]
click at [1176, 160] on span "30" at bounding box center [1415, 161] width 22 height 22
type input "**********"
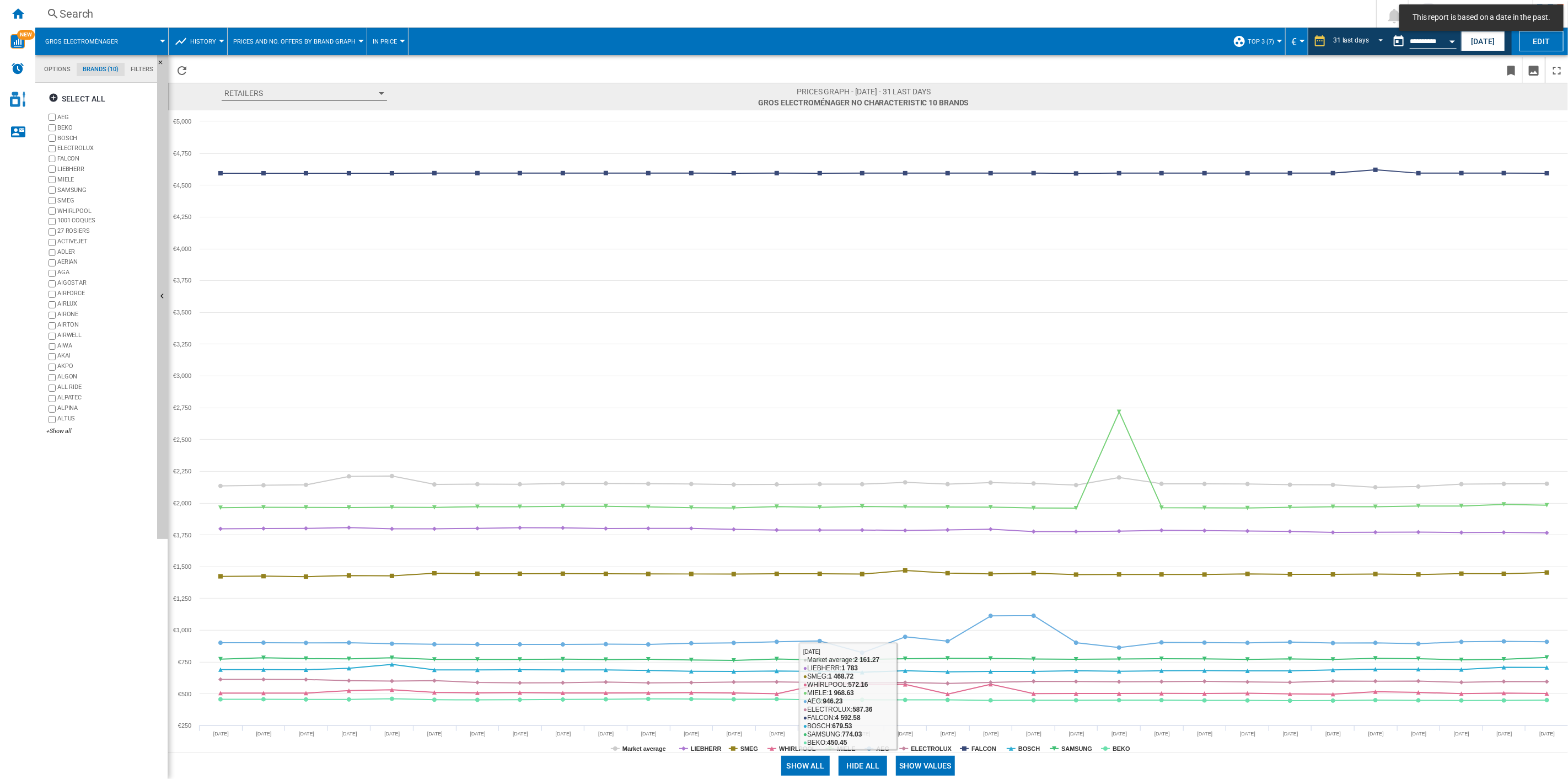
click at [915, 557] on button "Show values" at bounding box center [925, 766] width 59 height 20
click at [867, 557] on button "Hide all" at bounding box center [863, 766] width 49 height 20
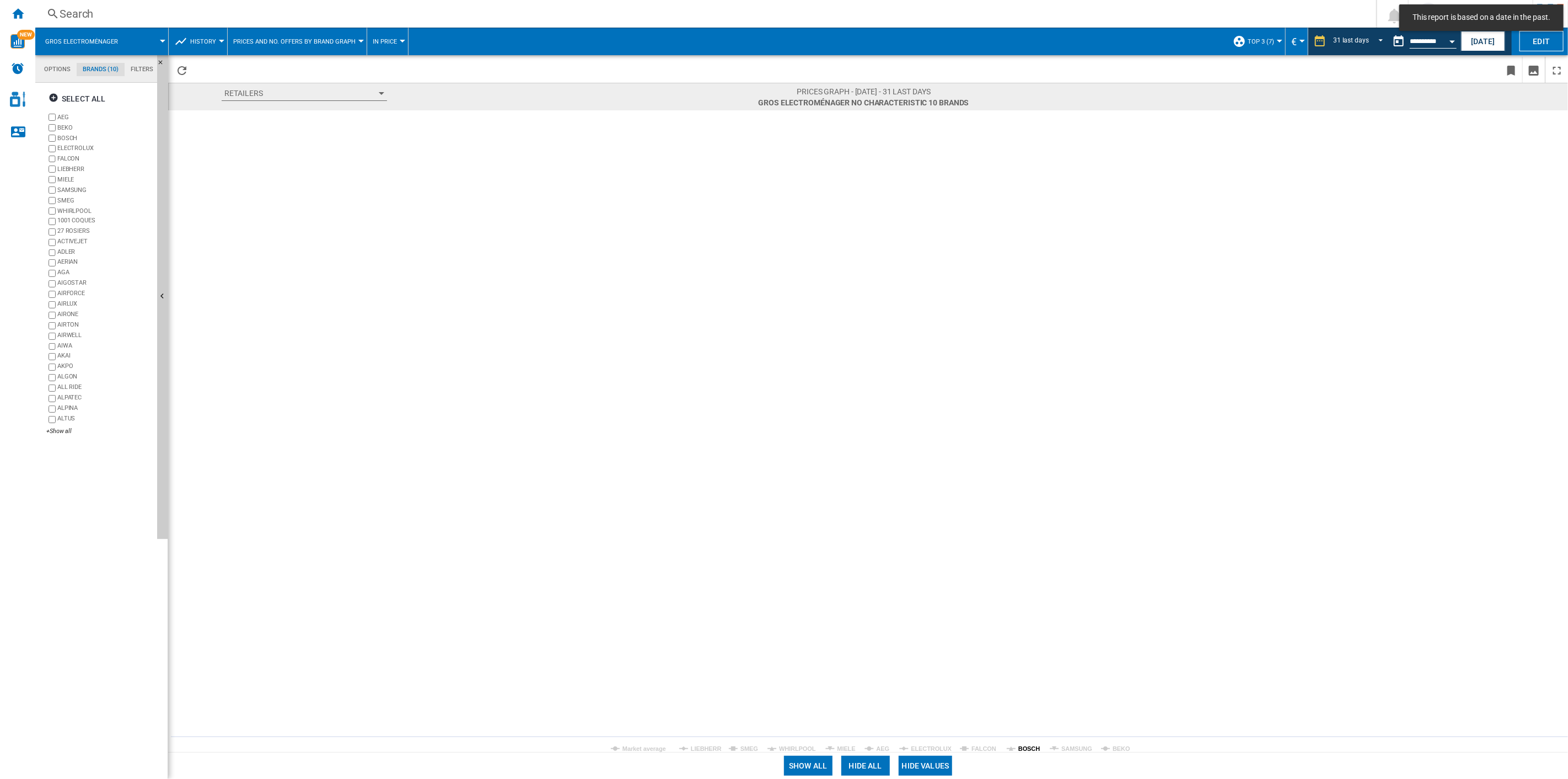
click at [1027, 557] on tspan "BOSCH" at bounding box center [1029, 749] width 22 height 7
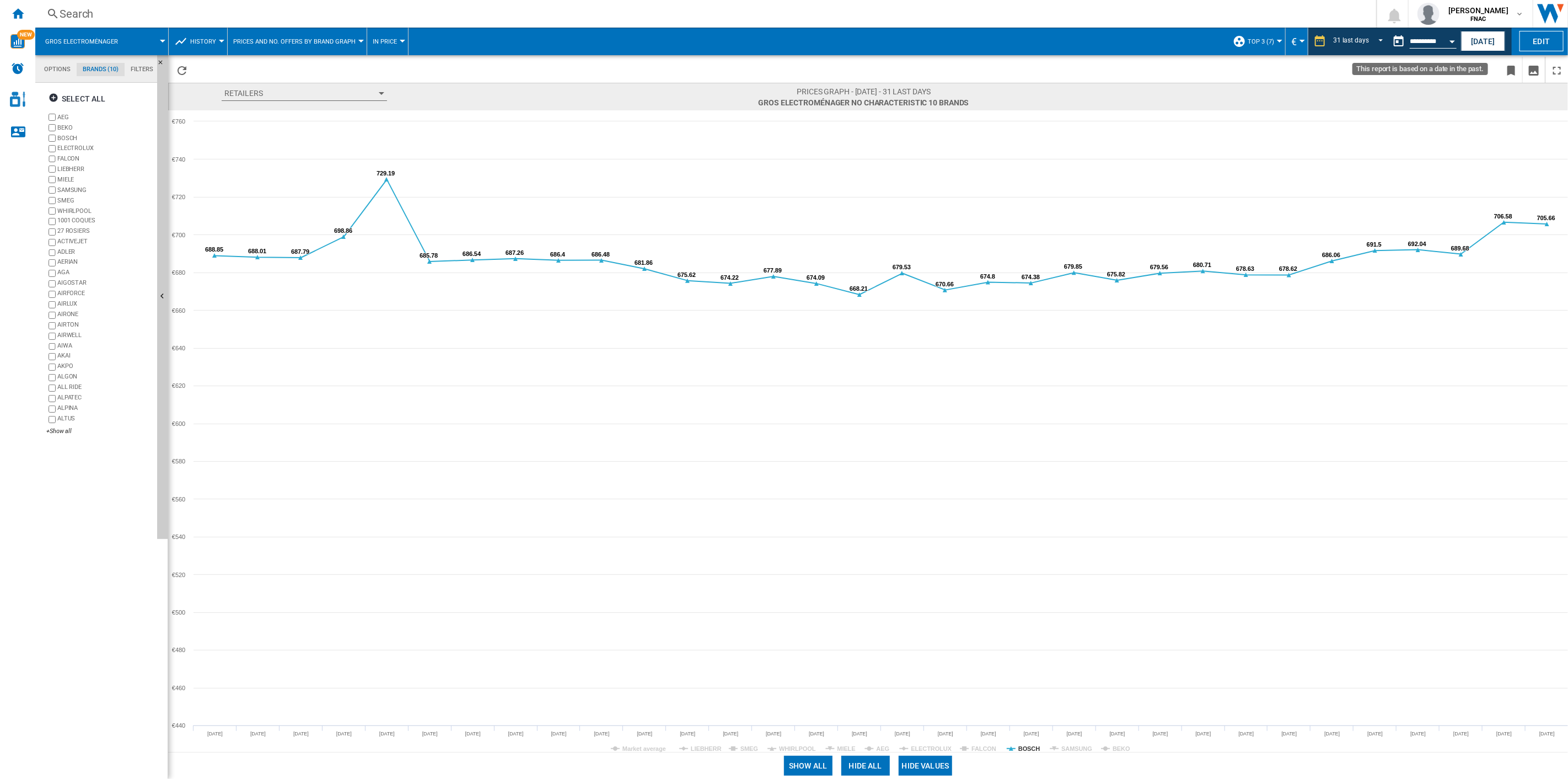
click at [1176, 32] on button "Open calendar" at bounding box center [1452, 40] width 20 height 20
drag, startPoint x: 1389, startPoint y: 127, endPoint x: 1163, endPoint y: 425, distance: 374.0
click at [1176, 126] on span "30" at bounding box center [1391, 128] width 22 height 22
type input "**********"
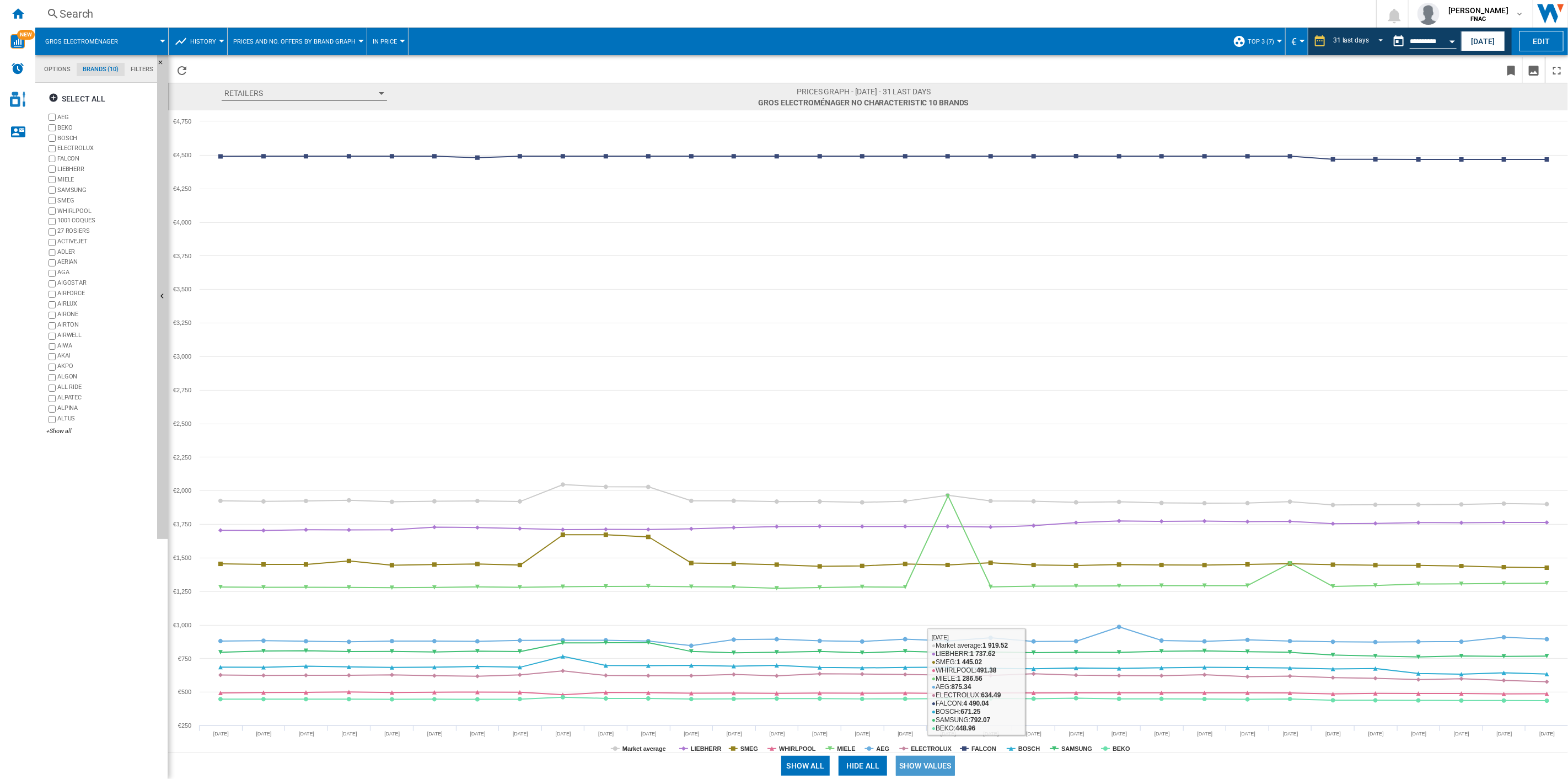
drag, startPoint x: 930, startPoint y: 765, endPoint x: 1023, endPoint y: 743, distance: 95.6
click at [929, 557] on button "Show values" at bounding box center [925, 766] width 59 height 20
click at [863, 557] on button "Hide all" at bounding box center [863, 766] width 49 height 20
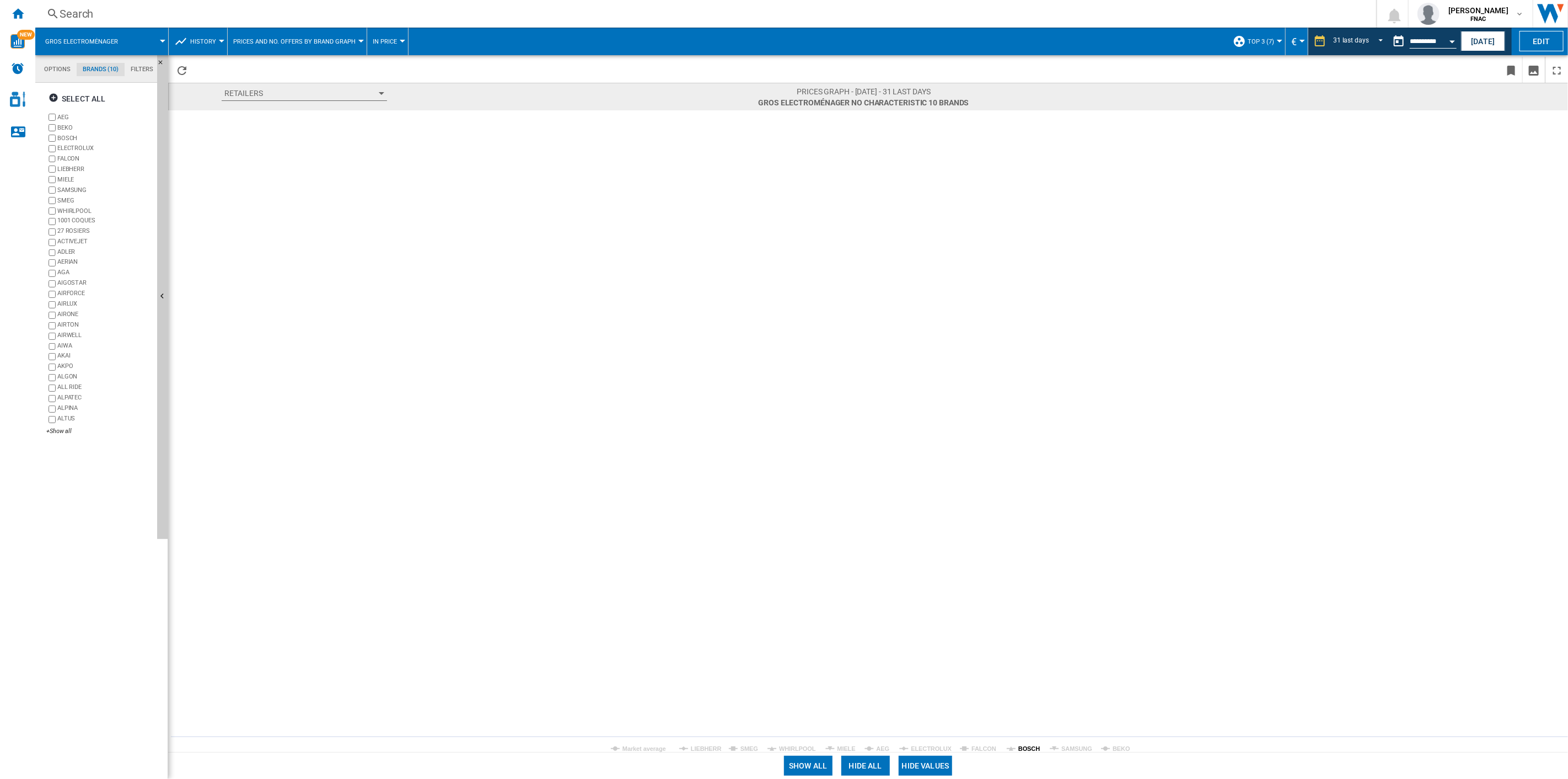
click at [1026, 557] on tspan "BOSCH" at bounding box center [1029, 749] width 22 height 7
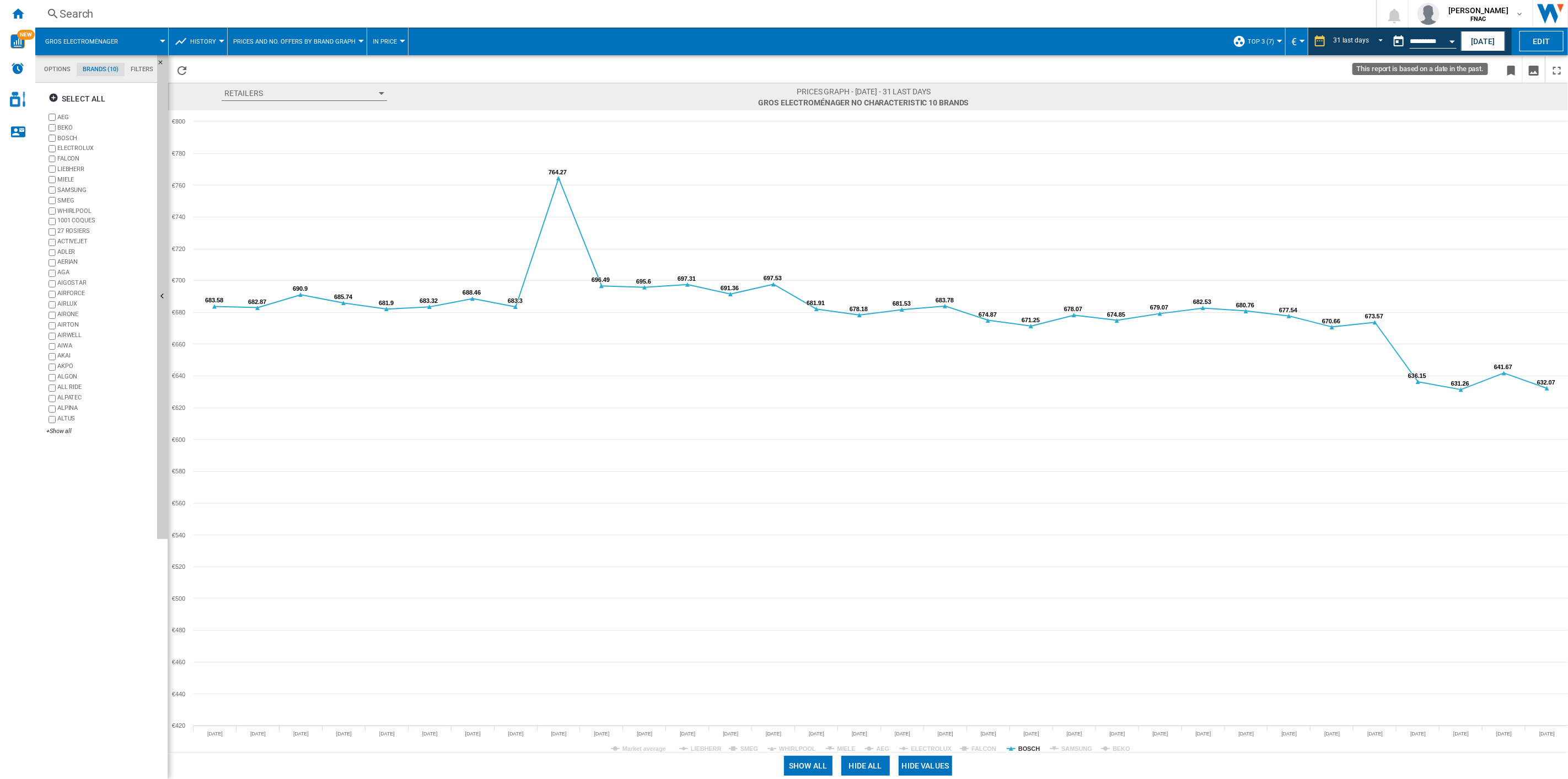
click at [1176, 37] on button "Open calendar" at bounding box center [1452, 40] width 20 height 20
click at [1176, 162] on span "31" at bounding box center [1464, 161] width 22 height 22
type input "**********"
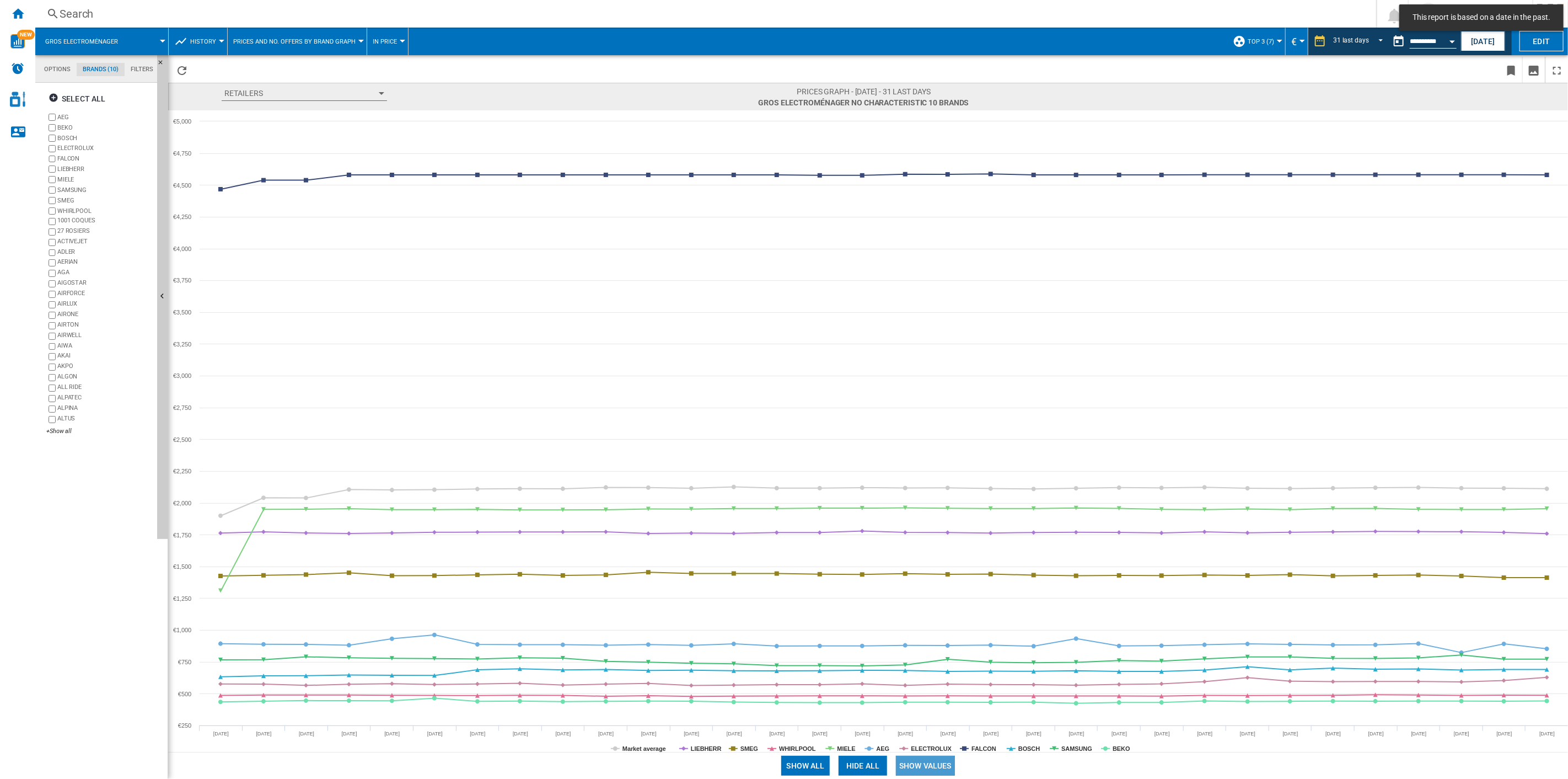
click at [932, 557] on button "Show values" at bounding box center [925, 766] width 59 height 20
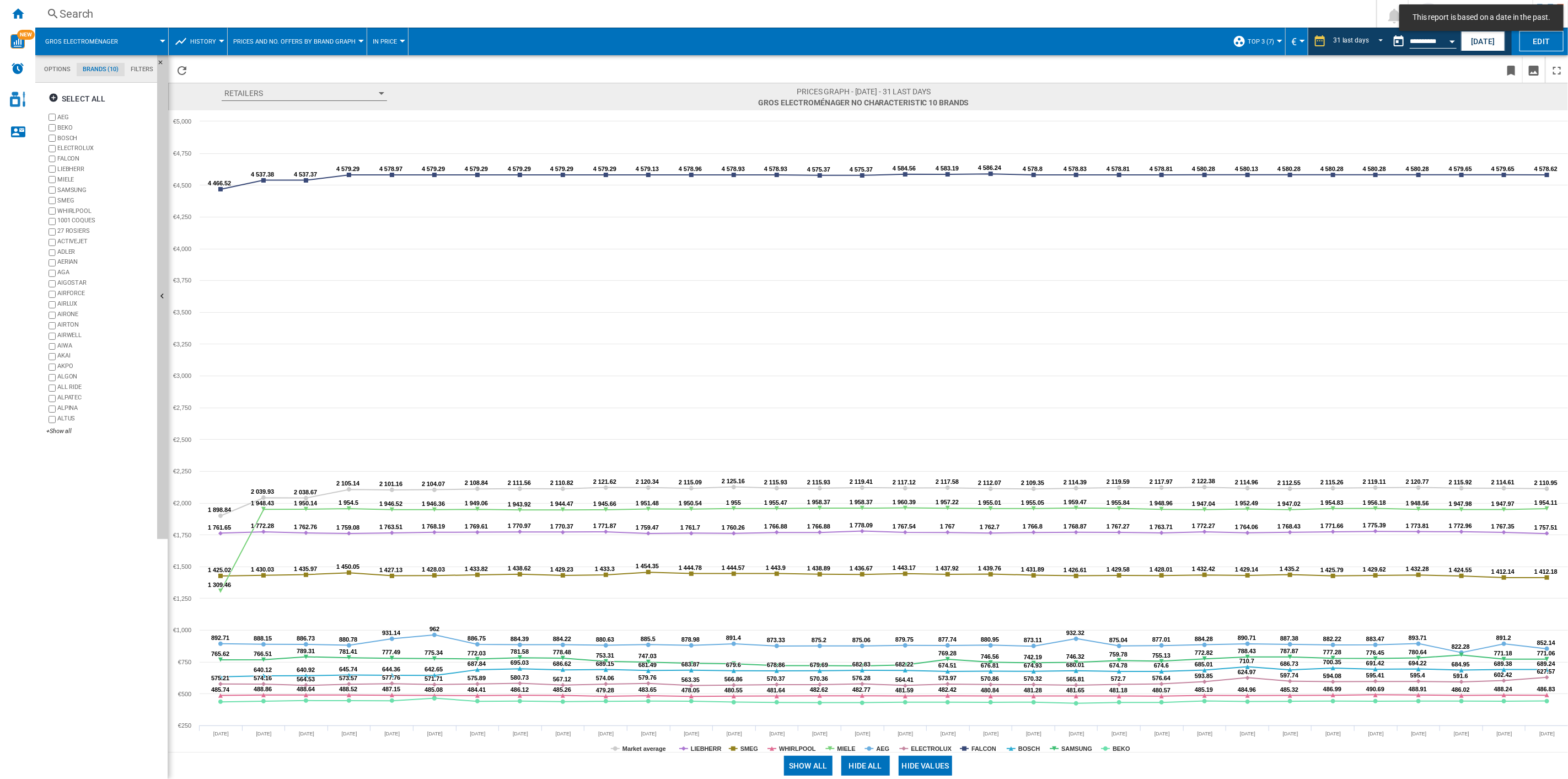
click at [857, 557] on button "Hide all" at bounding box center [866, 766] width 49 height 20
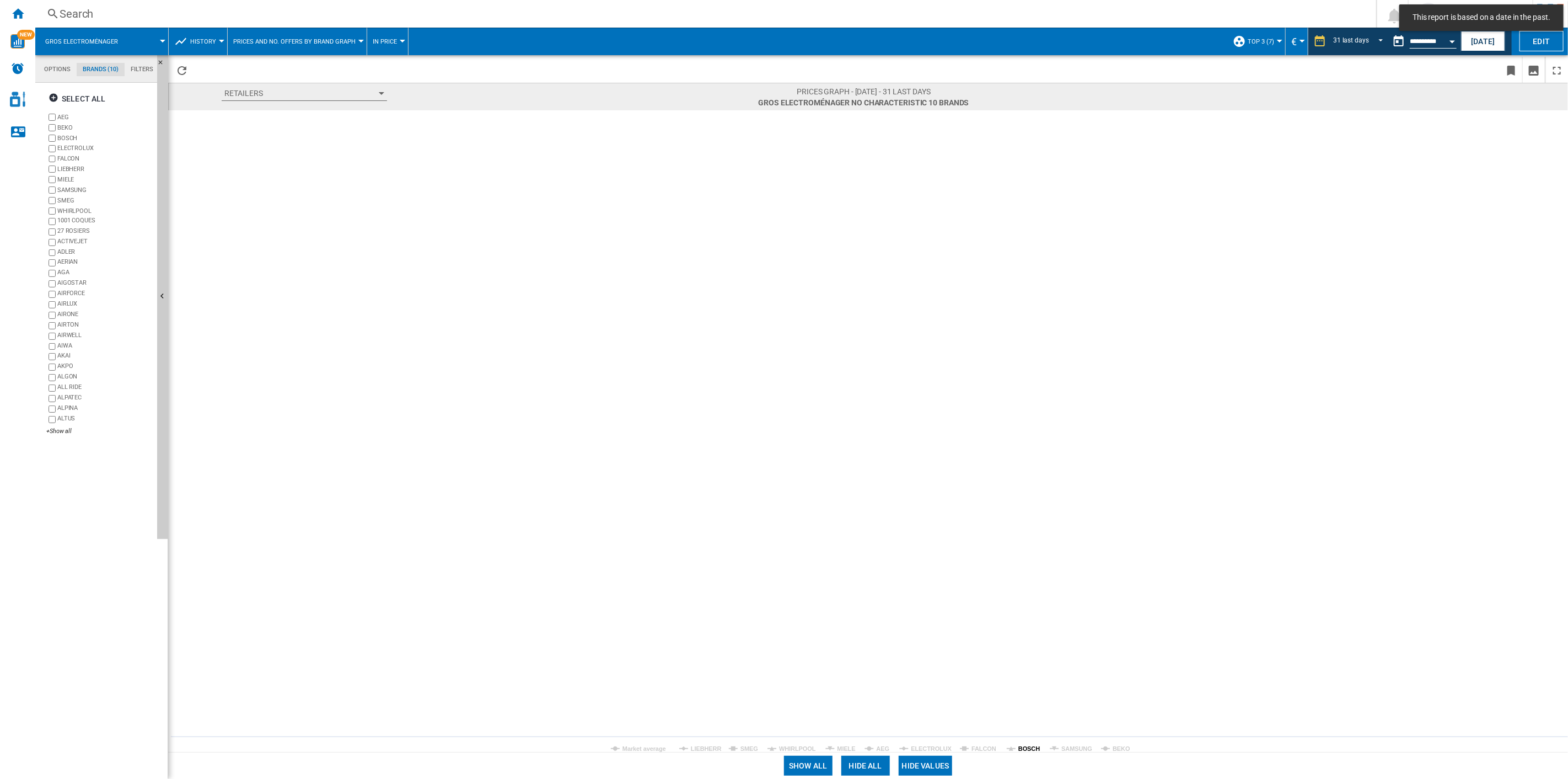
click at [1019, 557] on tspan "BOSCH" at bounding box center [1029, 749] width 22 height 7
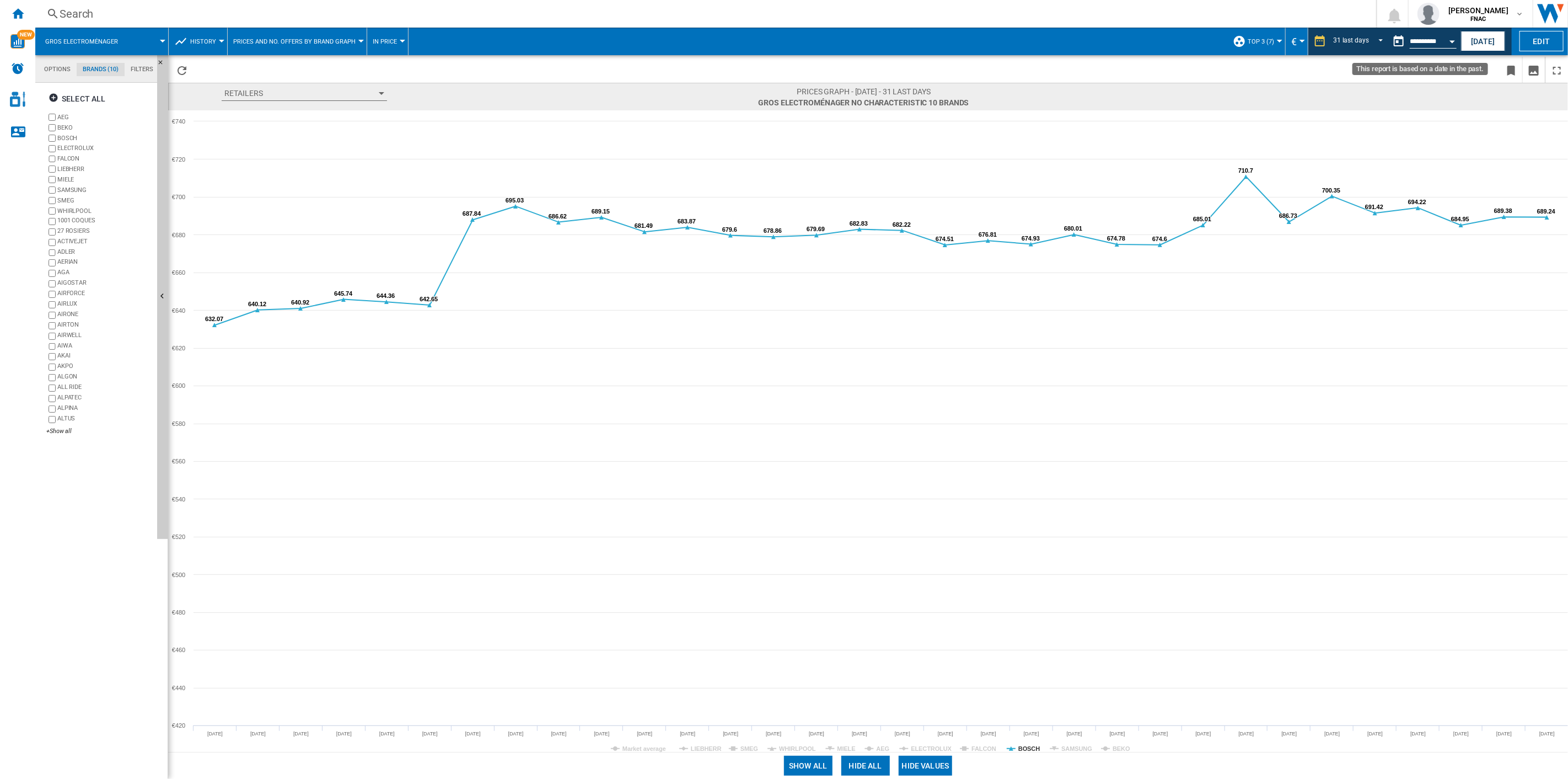
click at [1176, 41] on div "Open calendar" at bounding box center [1452, 42] width 6 height 2
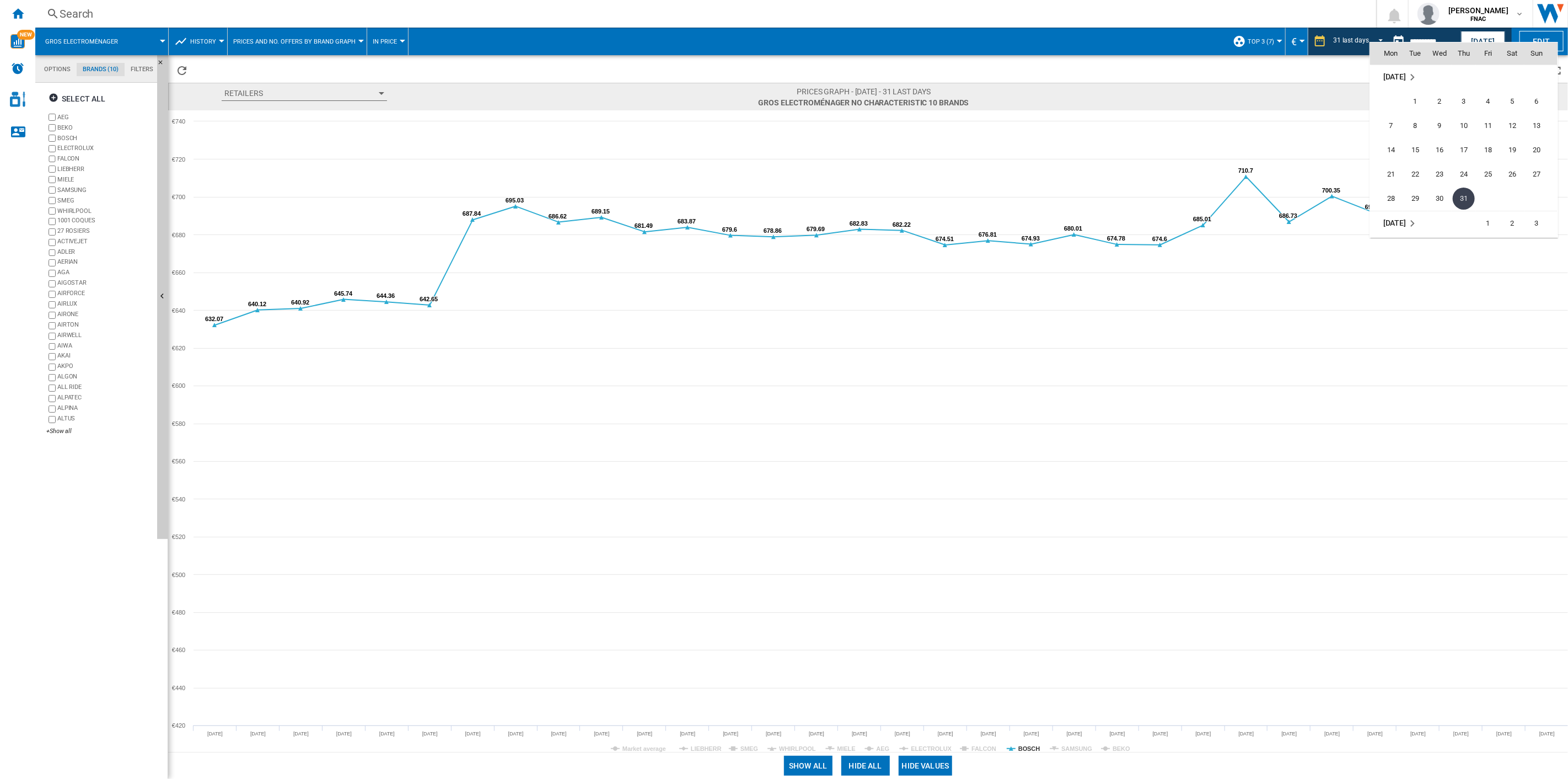
scroll to position [4946, 0]
click at [1176, 195] on span "31" at bounding box center [1536, 198] width 22 height 22
type input "**********"
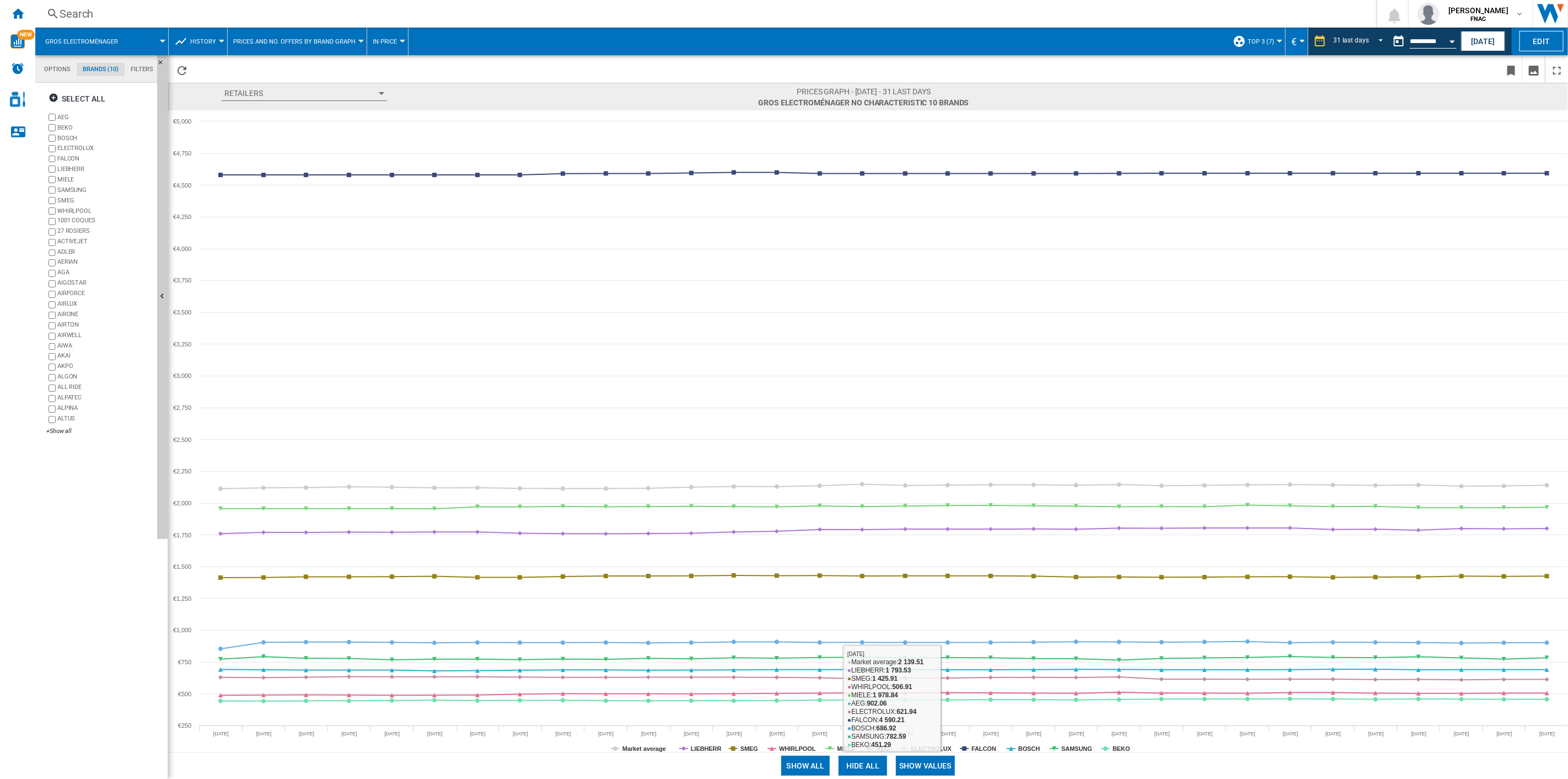
click at [945, 557] on button "Show values" at bounding box center [925, 766] width 59 height 20
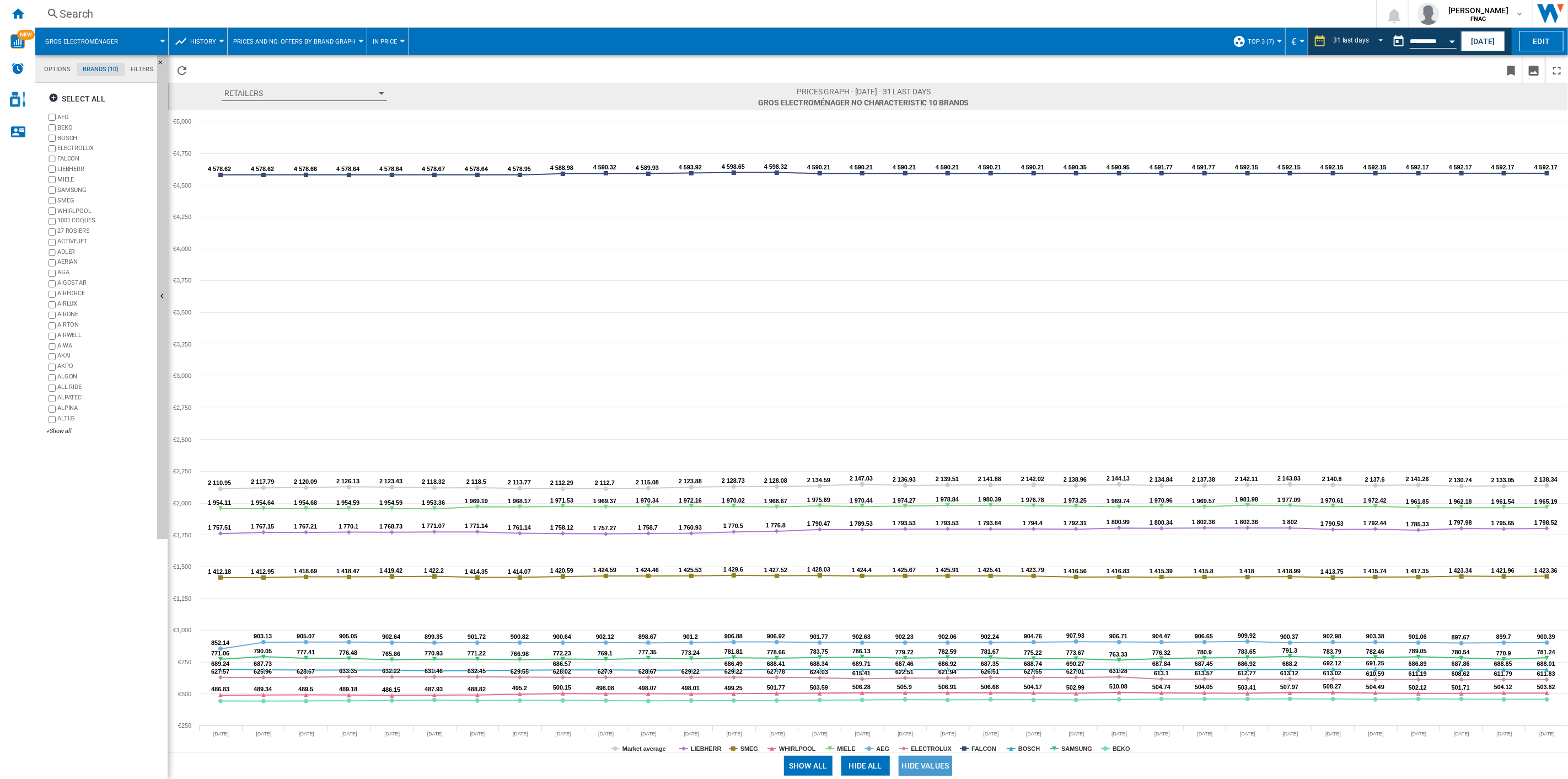
drag, startPoint x: 848, startPoint y: 763, endPoint x: 1024, endPoint y: 765, distance: 176.0
click at [850, 557] on button "Hide all" at bounding box center [866, 766] width 49 height 20
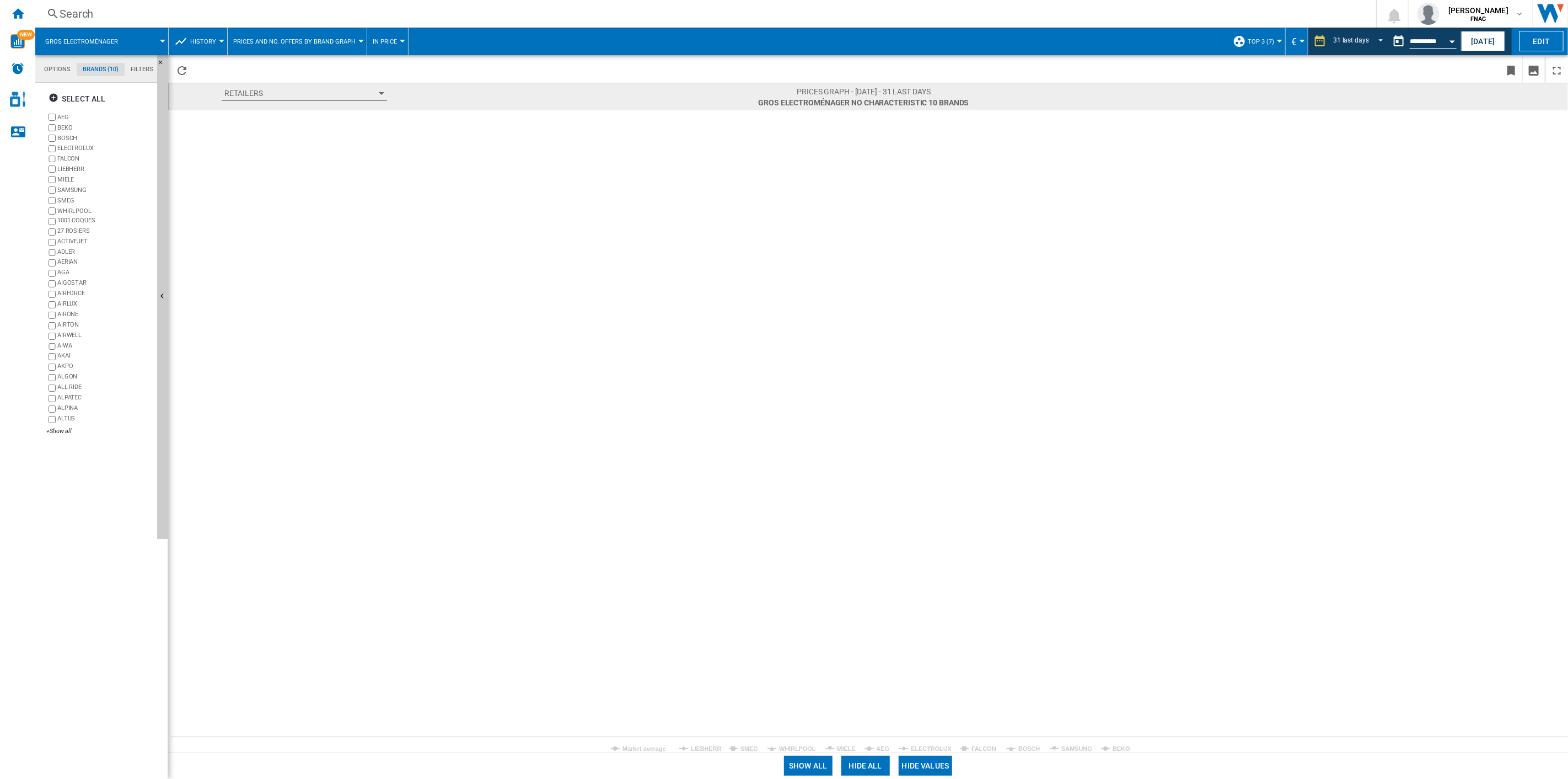
click at [1028, 557] on tspan "BOSCH" at bounding box center [1029, 749] width 22 height 7
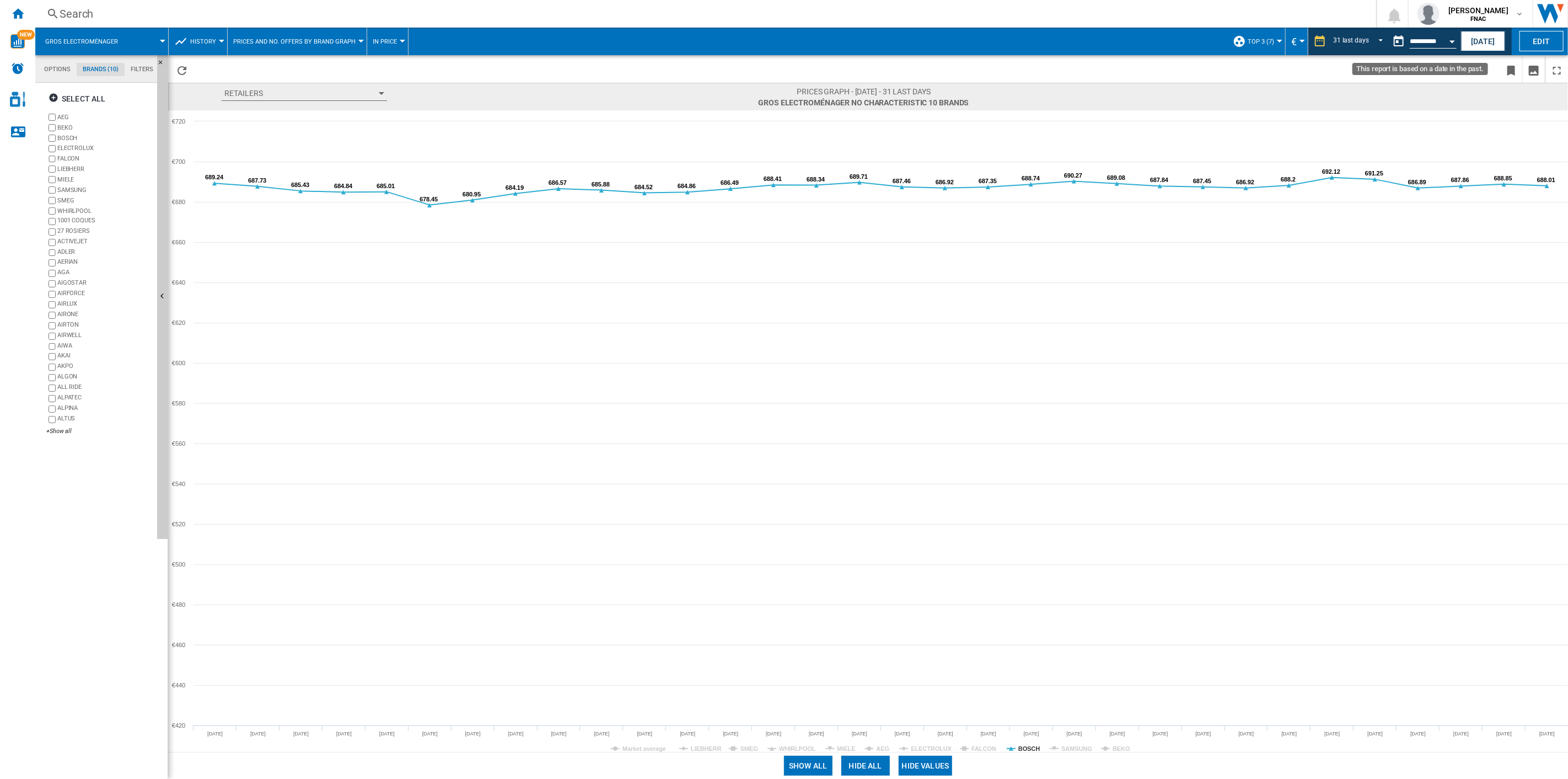
click at [1176, 40] on div "Open calendar" at bounding box center [1452, 42] width 6 height 2
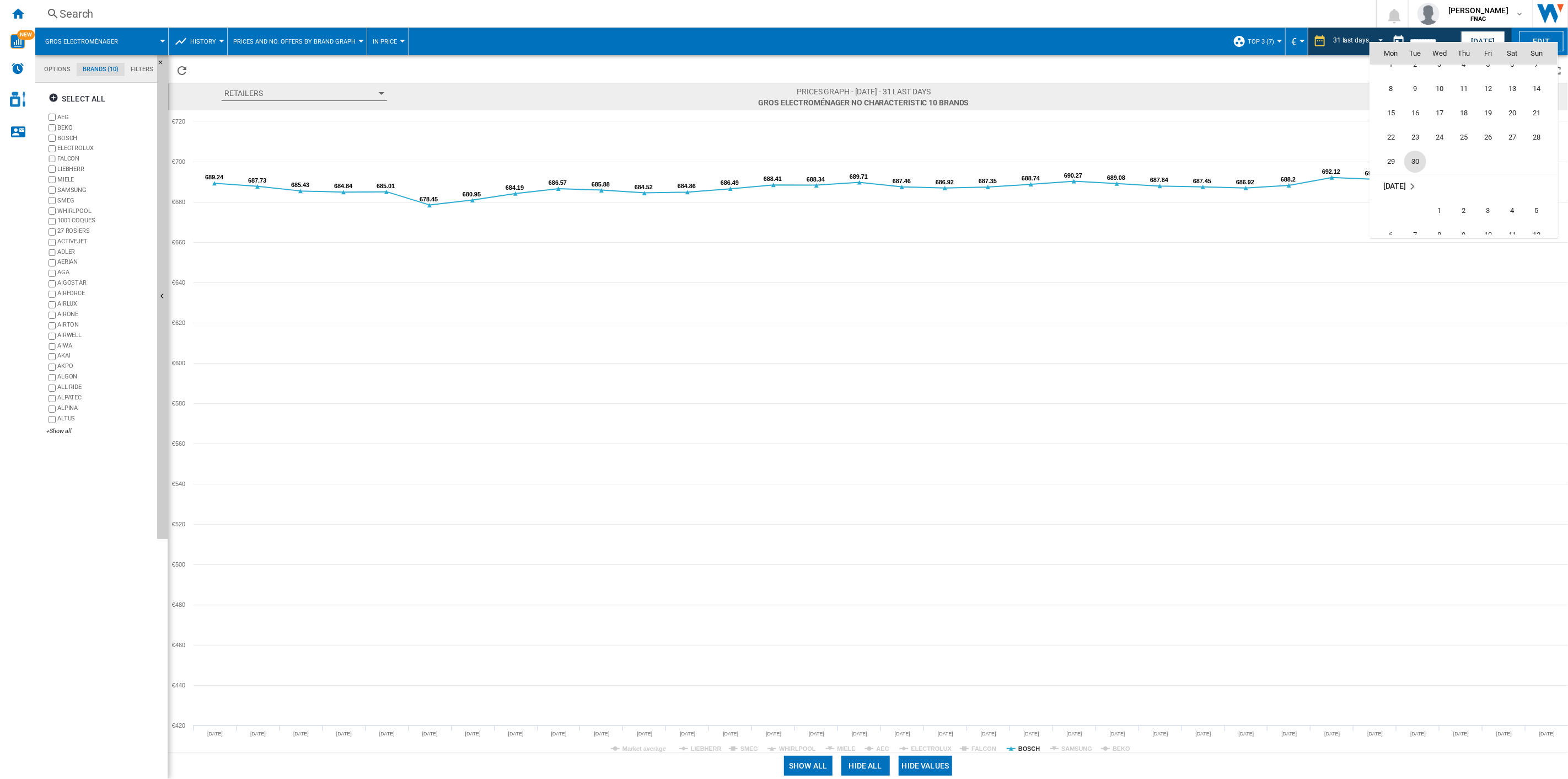
click at [1176, 163] on span "30" at bounding box center [1415, 161] width 22 height 22
type input "**********"
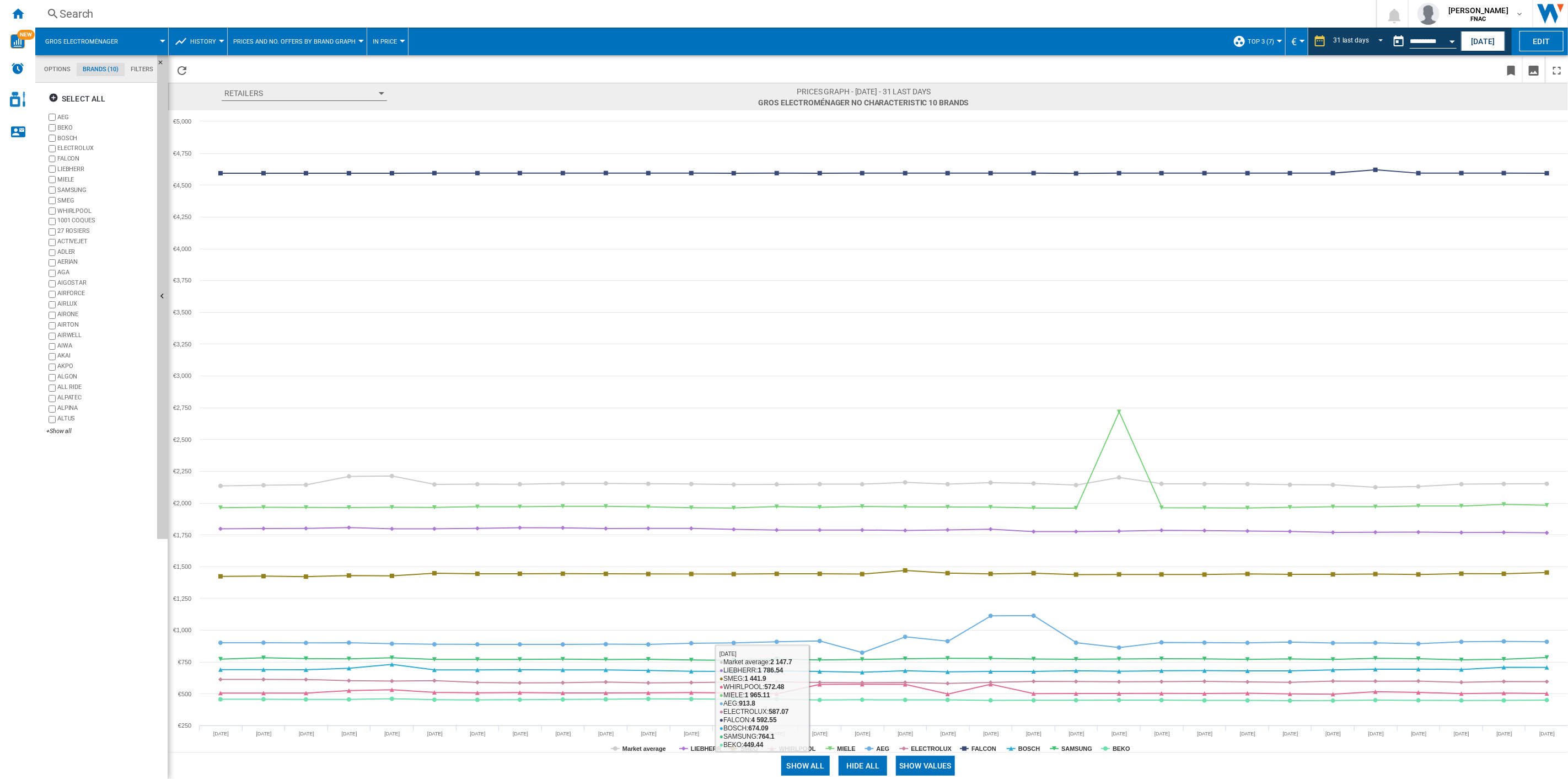
click at [929, 557] on button "Show values" at bounding box center [925, 766] width 59 height 20
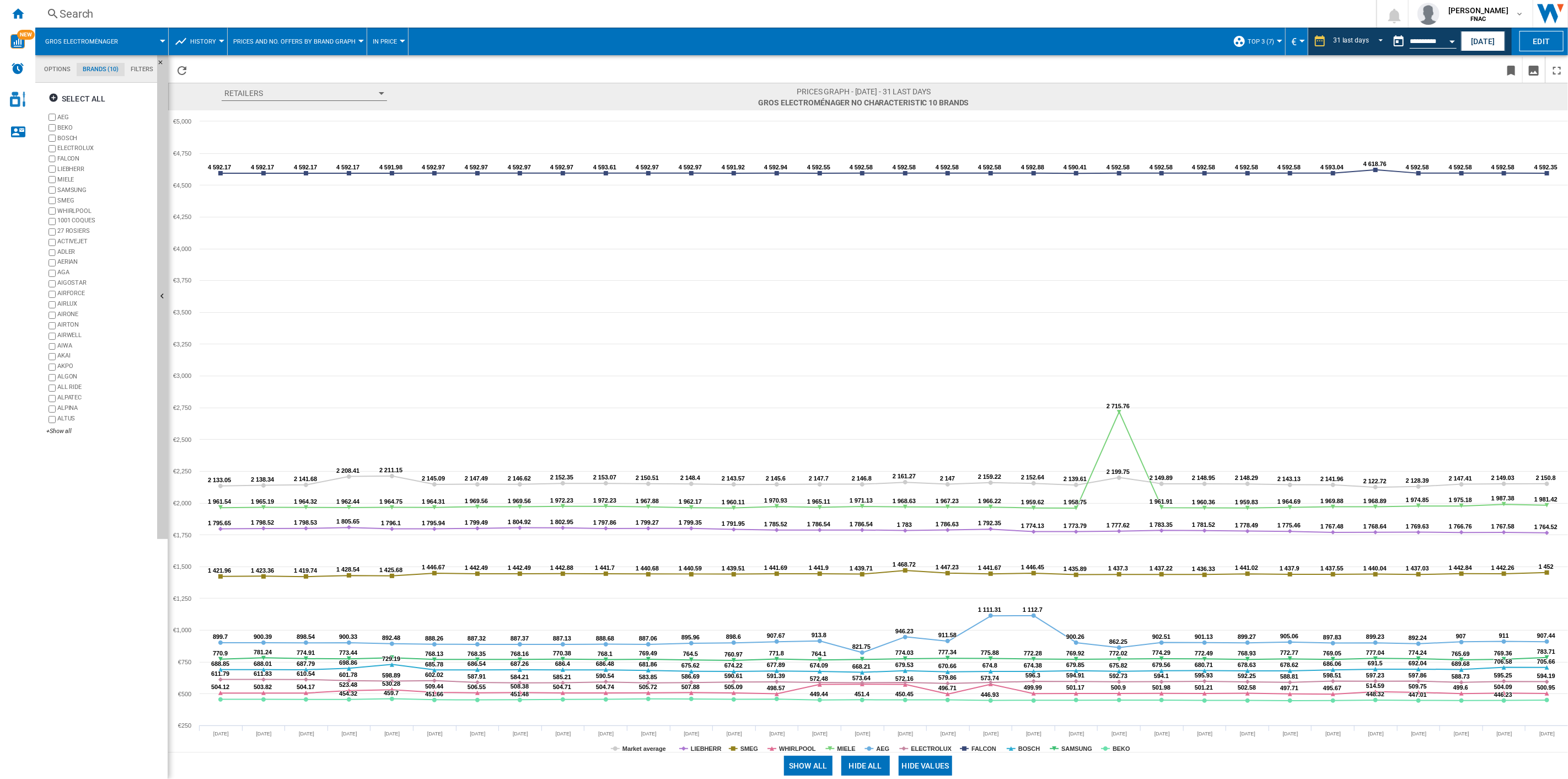
click at [856, 557] on button "Hide all" at bounding box center [866, 766] width 49 height 20
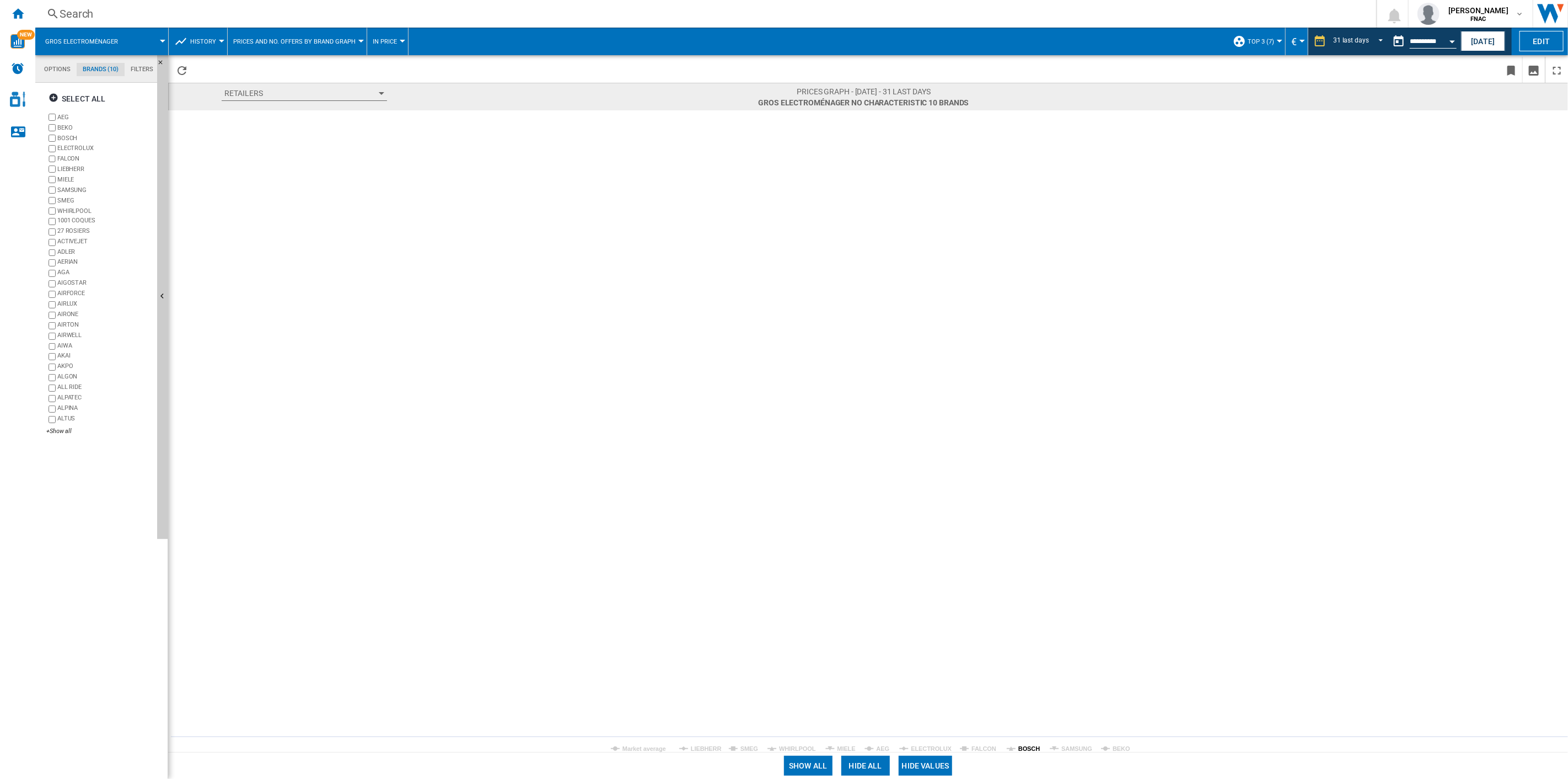
click at [1021, 557] on tspan "BOSCH" at bounding box center [1029, 749] width 22 height 7
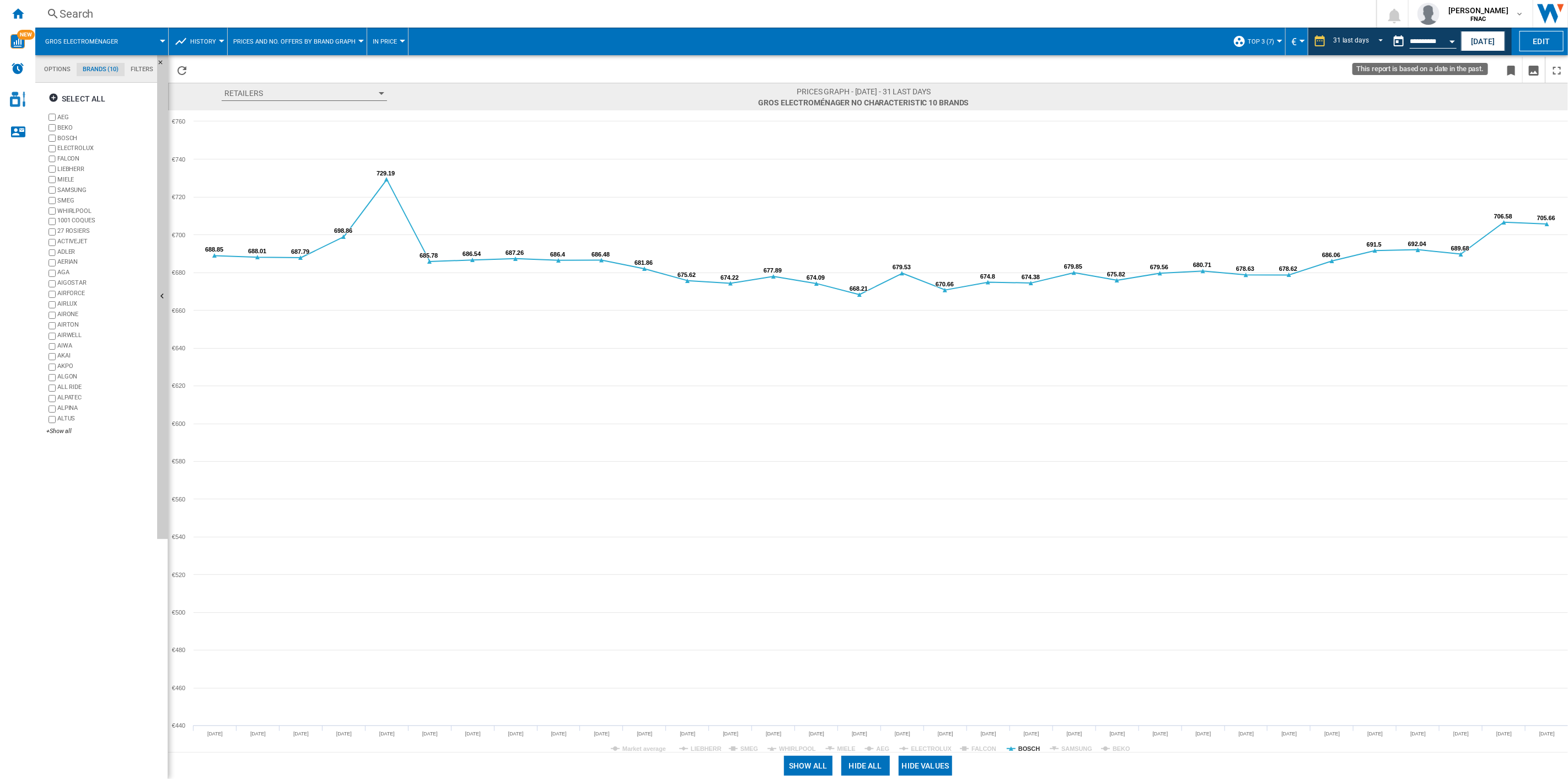
drag, startPoint x: 1426, startPoint y: 41, endPoint x: 1434, endPoint y: 45, distance: 8.9
click at [1176, 41] on input "**********" at bounding box center [1433, 43] width 47 height 10
click at [1176, 40] on button "Open calendar" at bounding box center [1452, 40] width 20 height 20
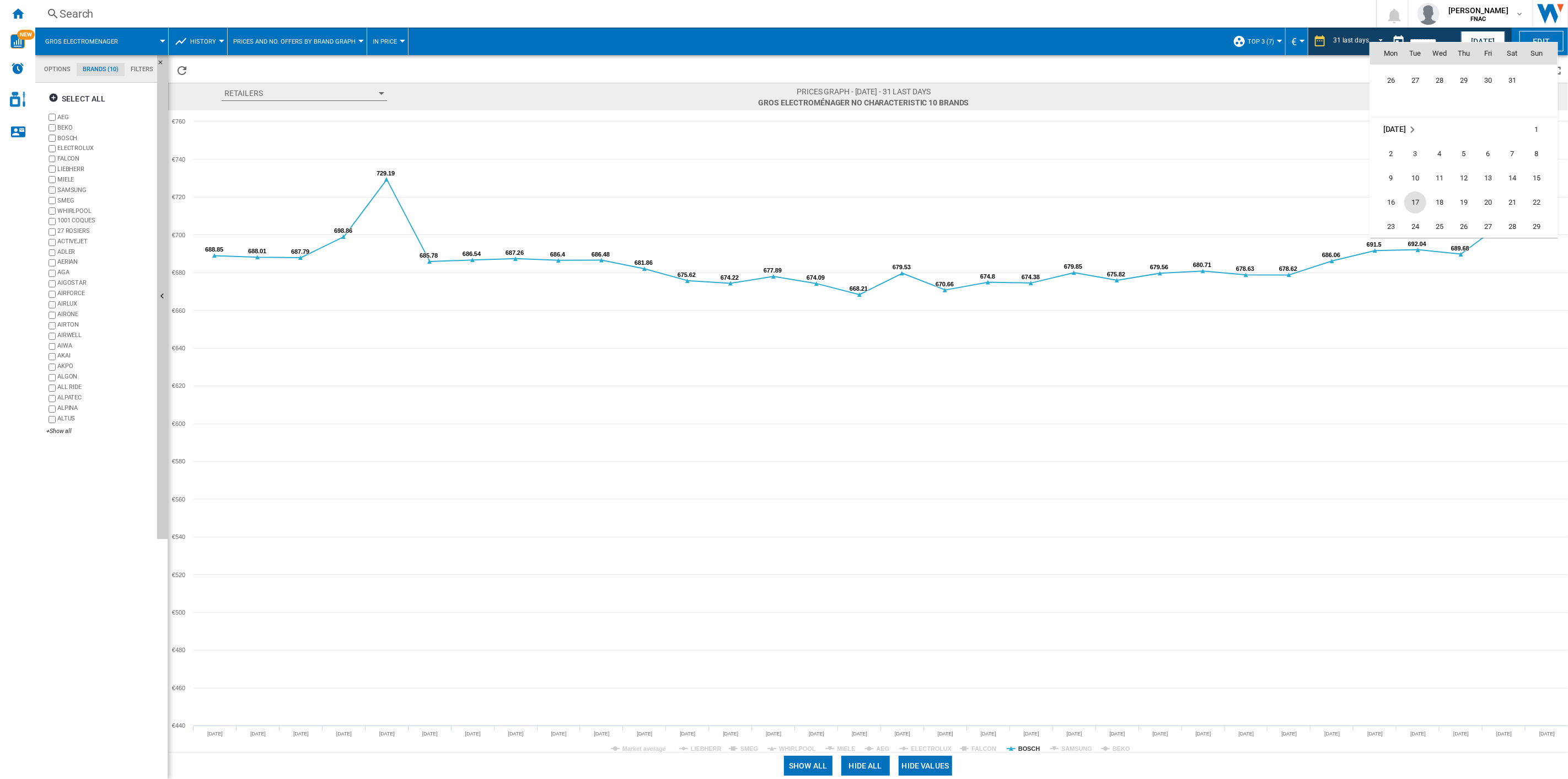
scroll to position [4687, 0]
click at [1176, 187] on span "30" at bounding box center [1391, 189] width 22 height 22
type input "**********"
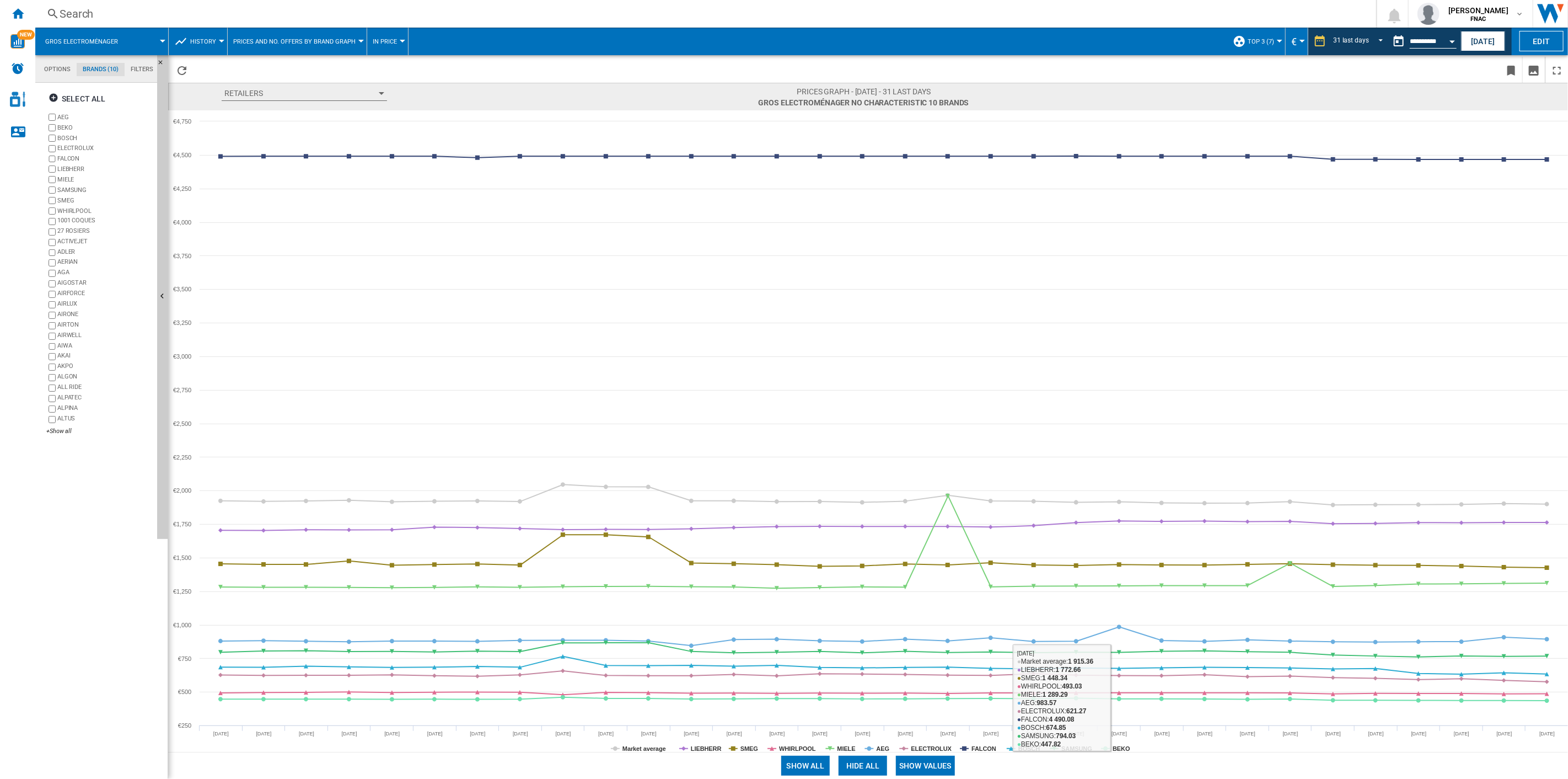
drag, startPoint x: 939, startPoint y: 765, endPoint x: 877, endPoint y: 763, distance: 62.0
click at [939, 557] on button "Show values" at bounding box center [925, 766] width 59 height 20
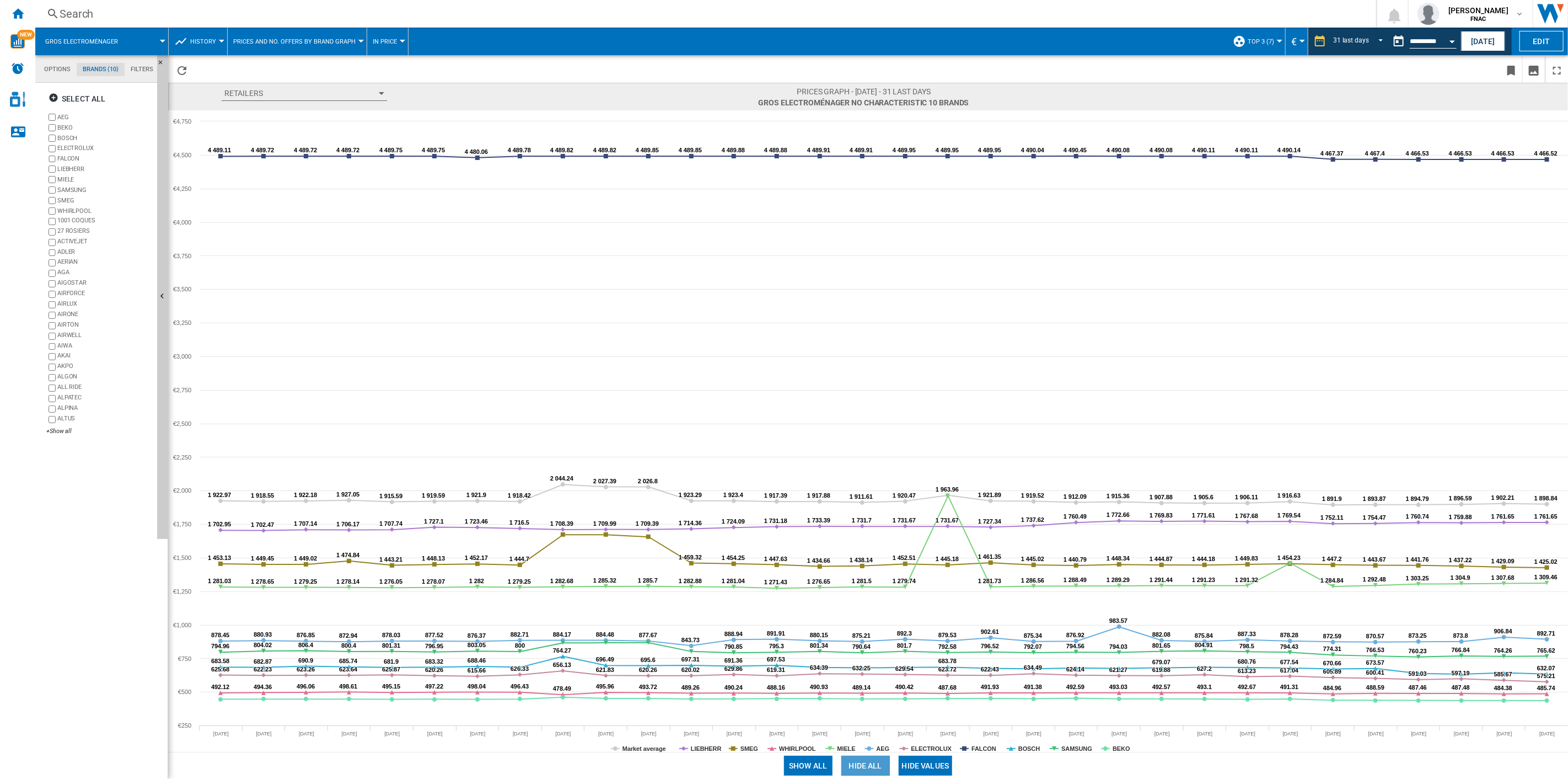
click at [872, 557] on button "Hide all" at bounding box center [866, 766] width 49 height 20
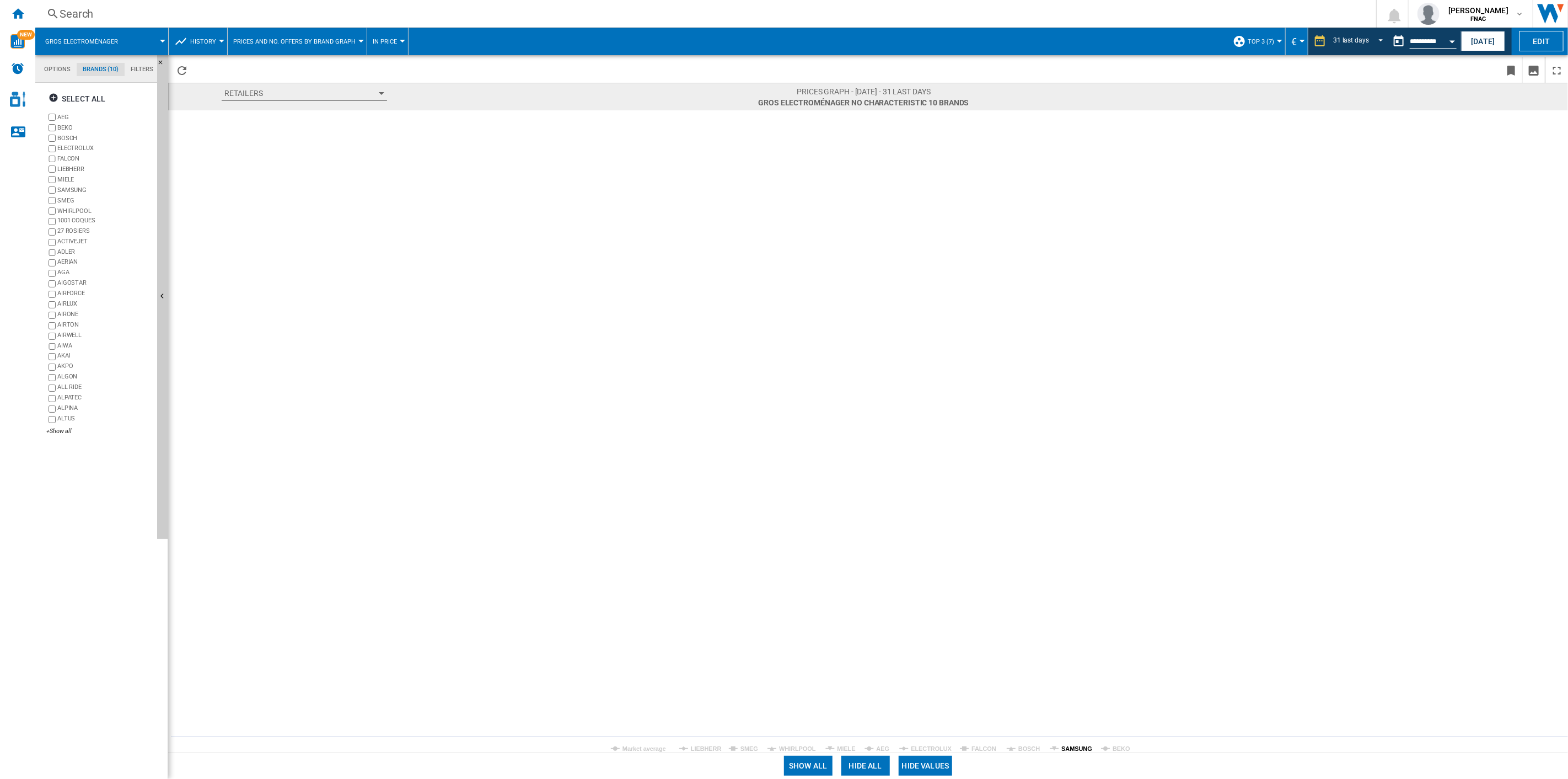
click at [1074, 557] on tspan "SAMSUNG" at bounding box center [1077, 749] width 31 height 7
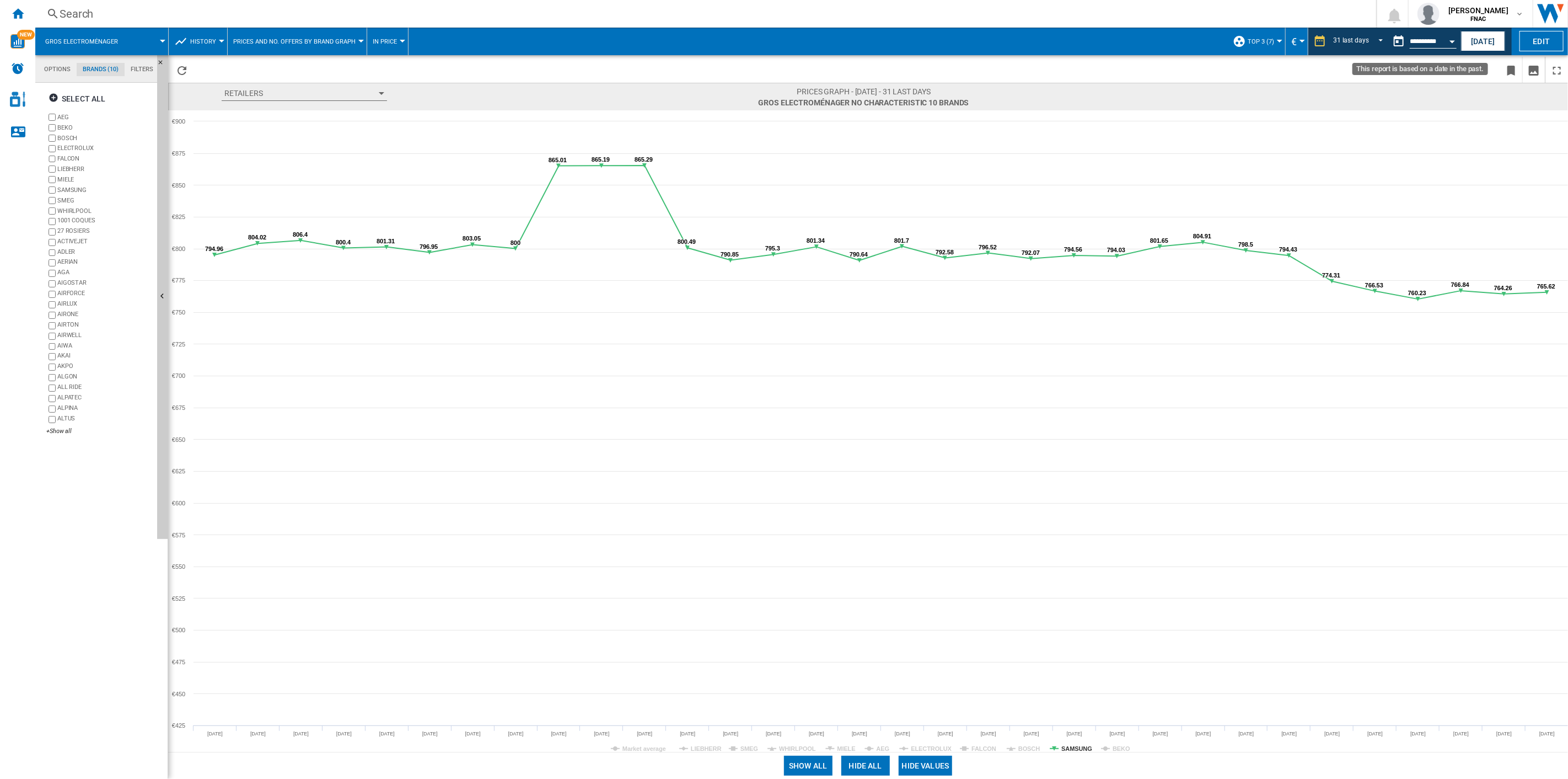
click at [1176, 43] on input "**********" at bounding box center [1433, 43] width 47 height 10
click at [1176, 41] on button "Open calendar" at bounding box center [1452, 40] width 20 height 20
click at [1176, 220] on span "31" at bounding box center [1464, 222] width 22 height 22
type input "**********"
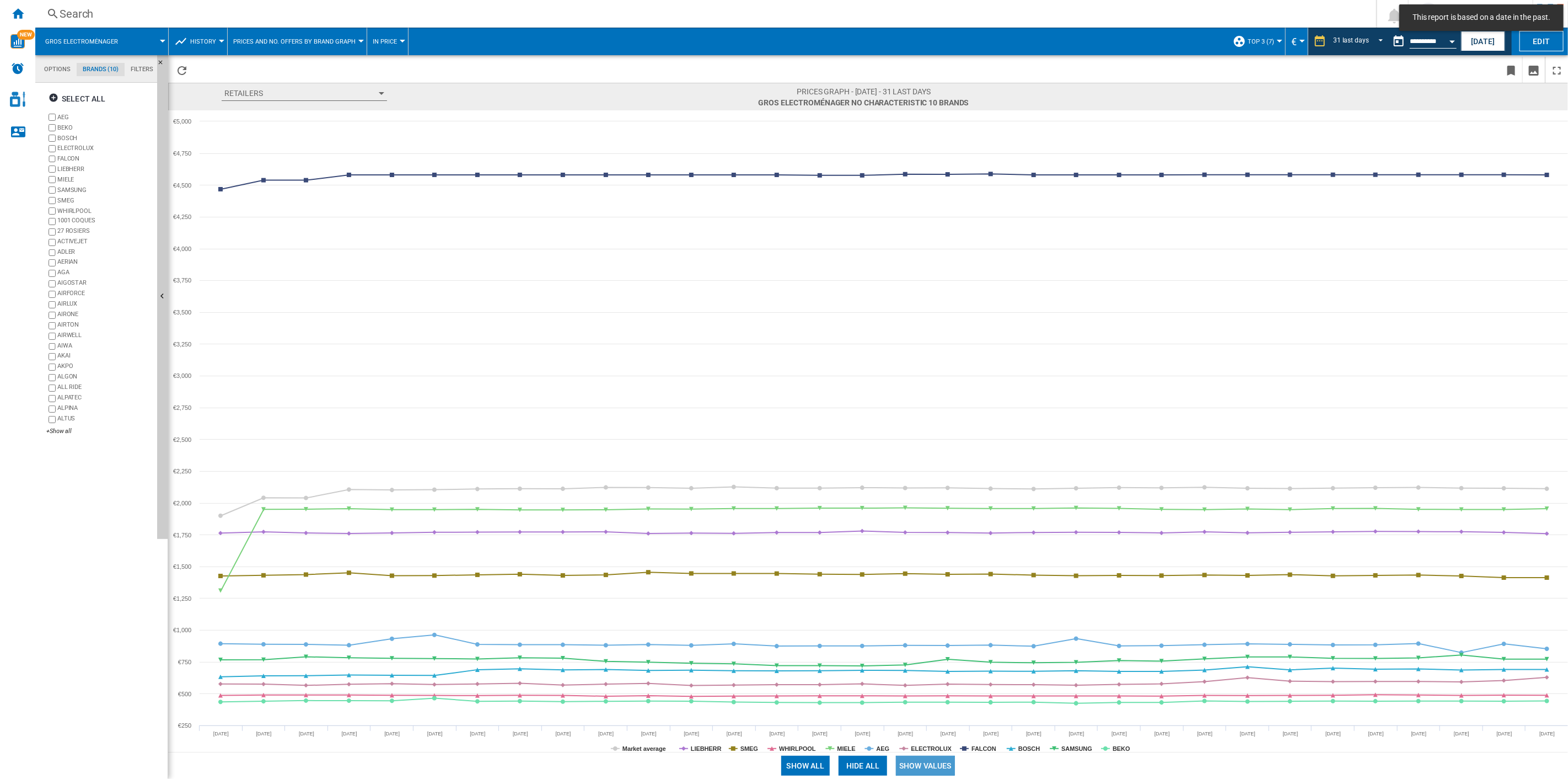
click at [929, 557] on button "Show values" at bounding box center [925, 766] width 59 height 20
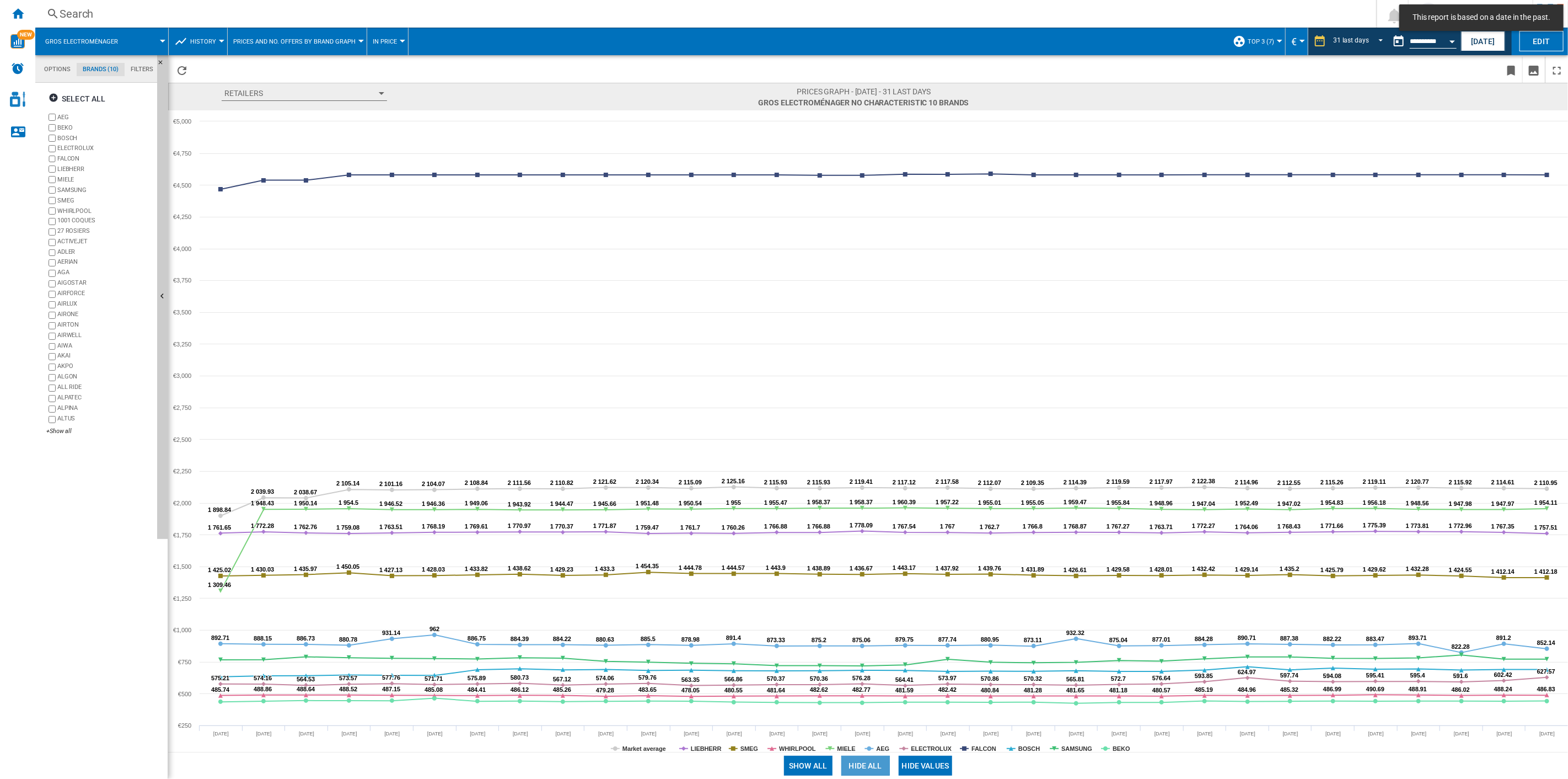
click at [868, 557] on button "Hide all" at bounding box center [866, 766] width 49 height 20
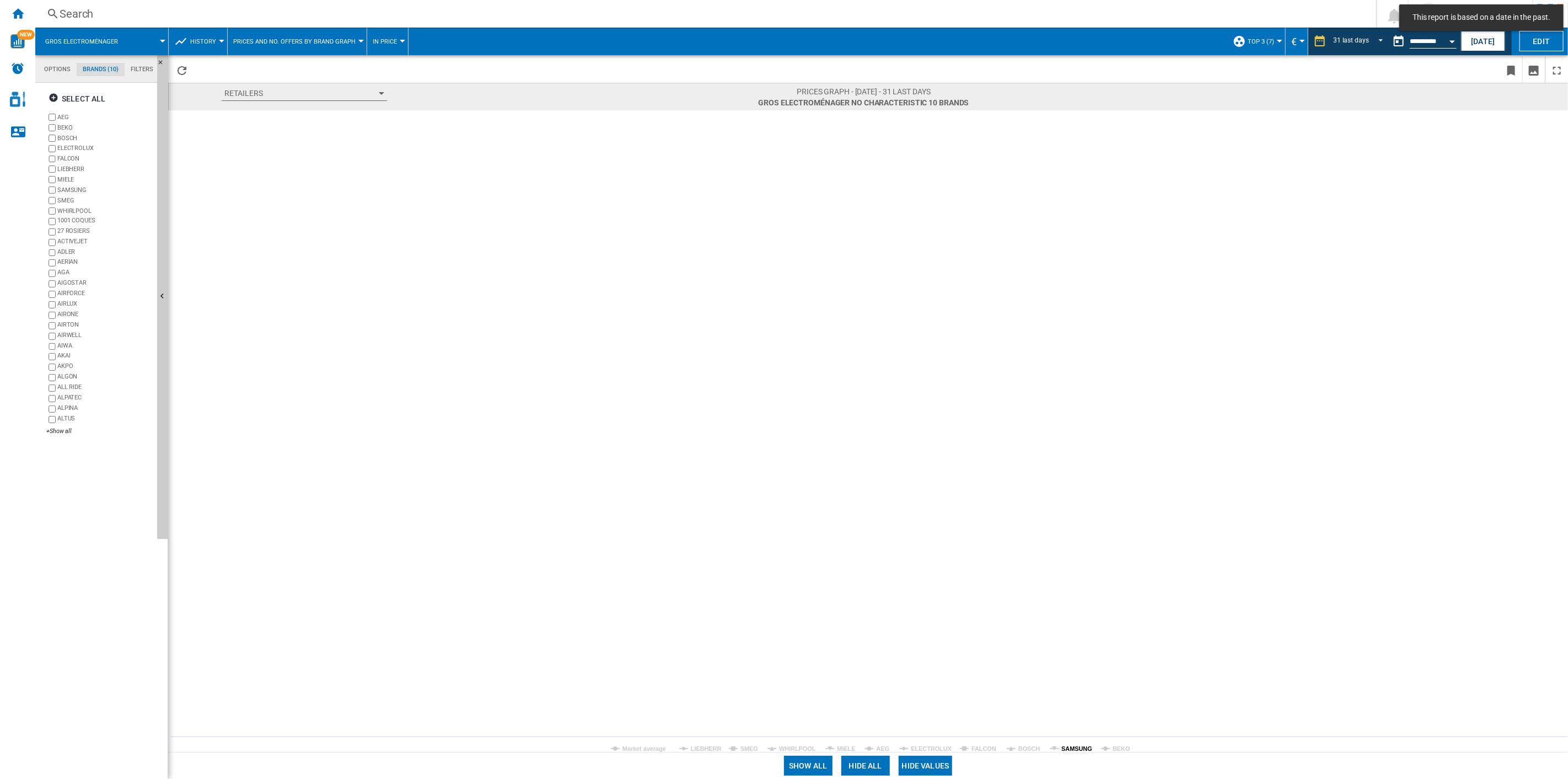
click at [1067, 557] on tspan "SAMSUNG" at bounding box center [1077, 749] width 31 height 7
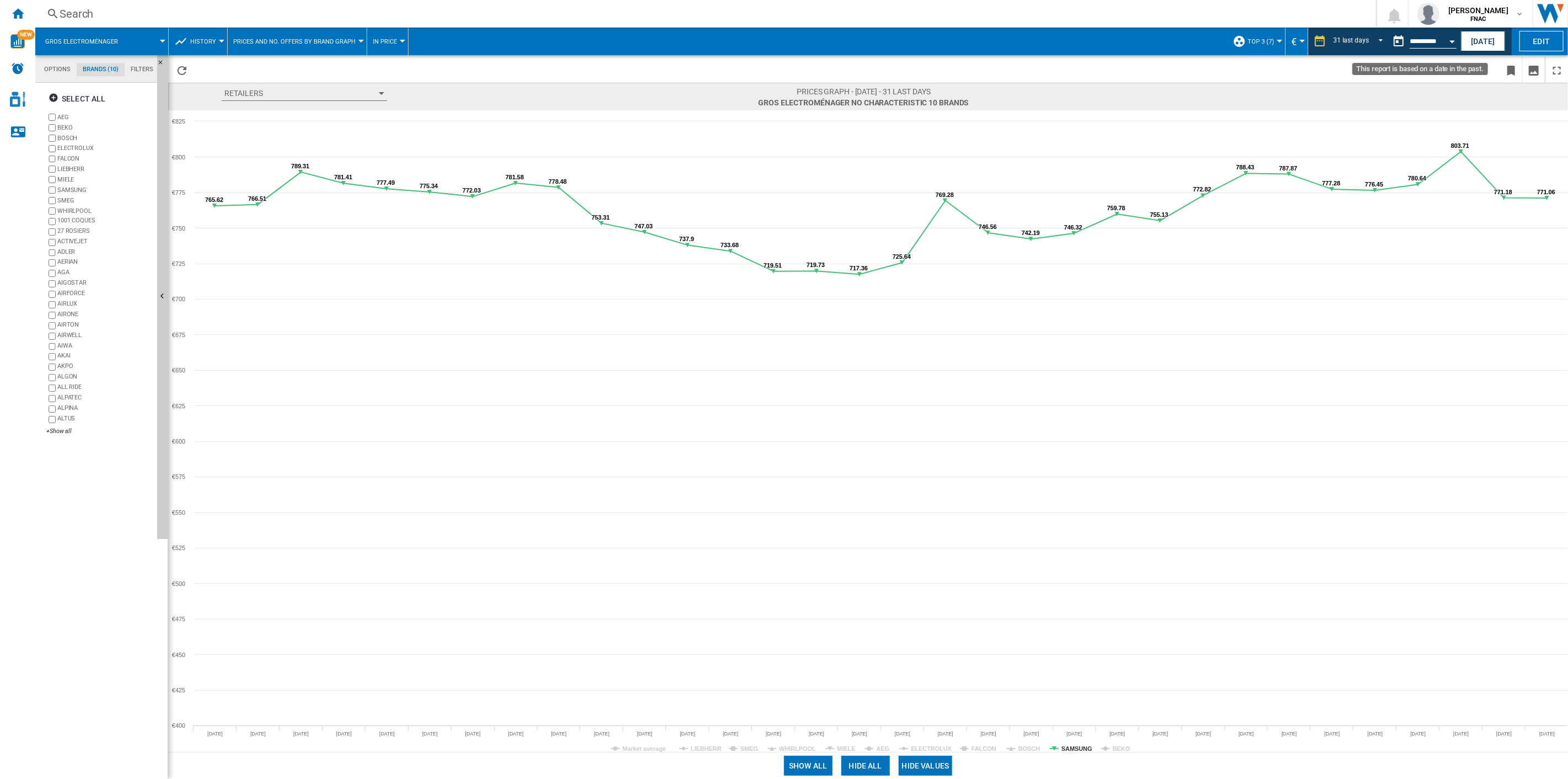
click at [1176, 45] on button "Open calendar" at bounding box center [1452, 40] width 20 height 20
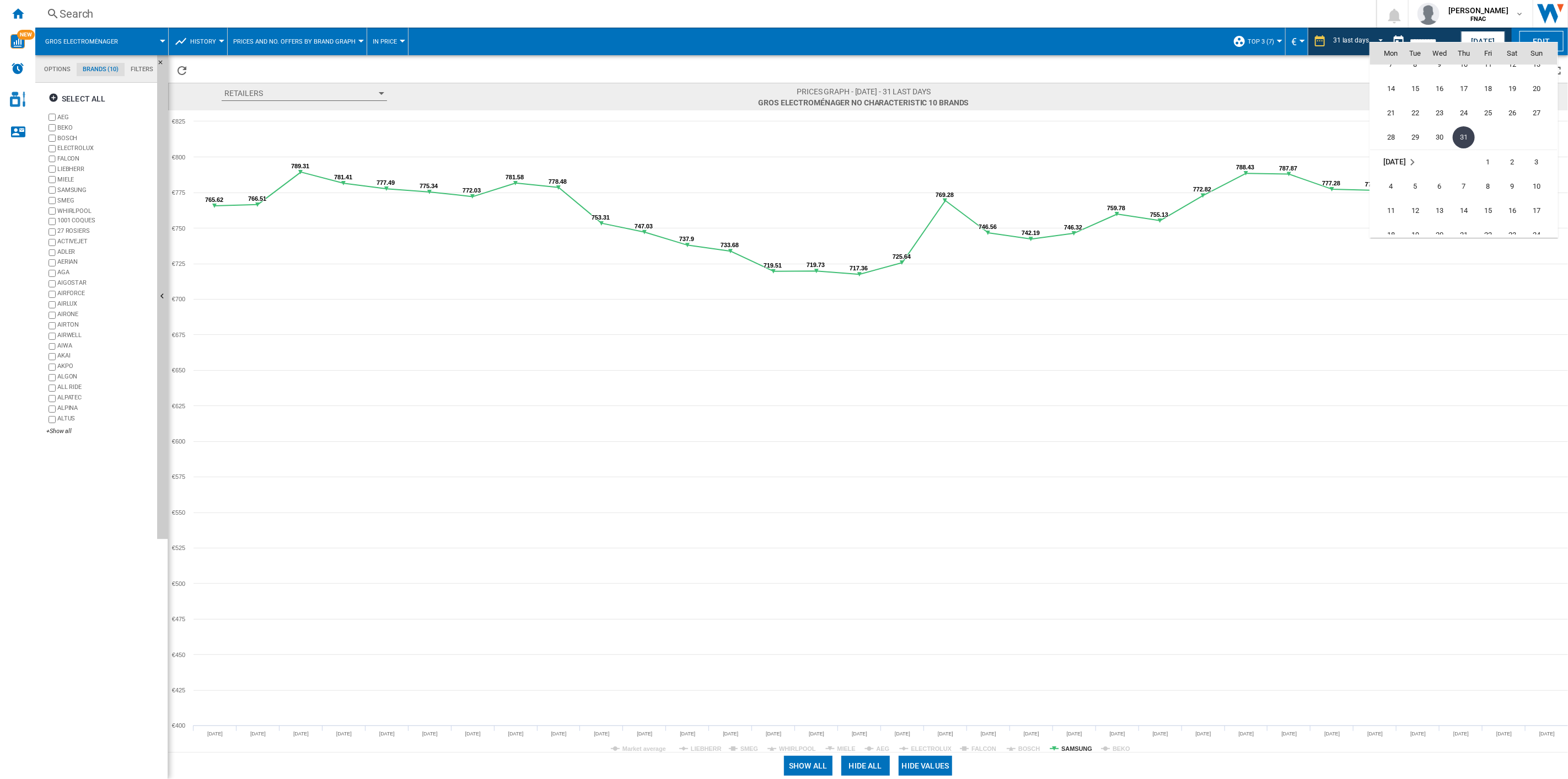
scroll to position [4946, 0]
click at [1176, 195] on span "31" at bounding box center [1536, 198] width 22 height 22
type input "**********"
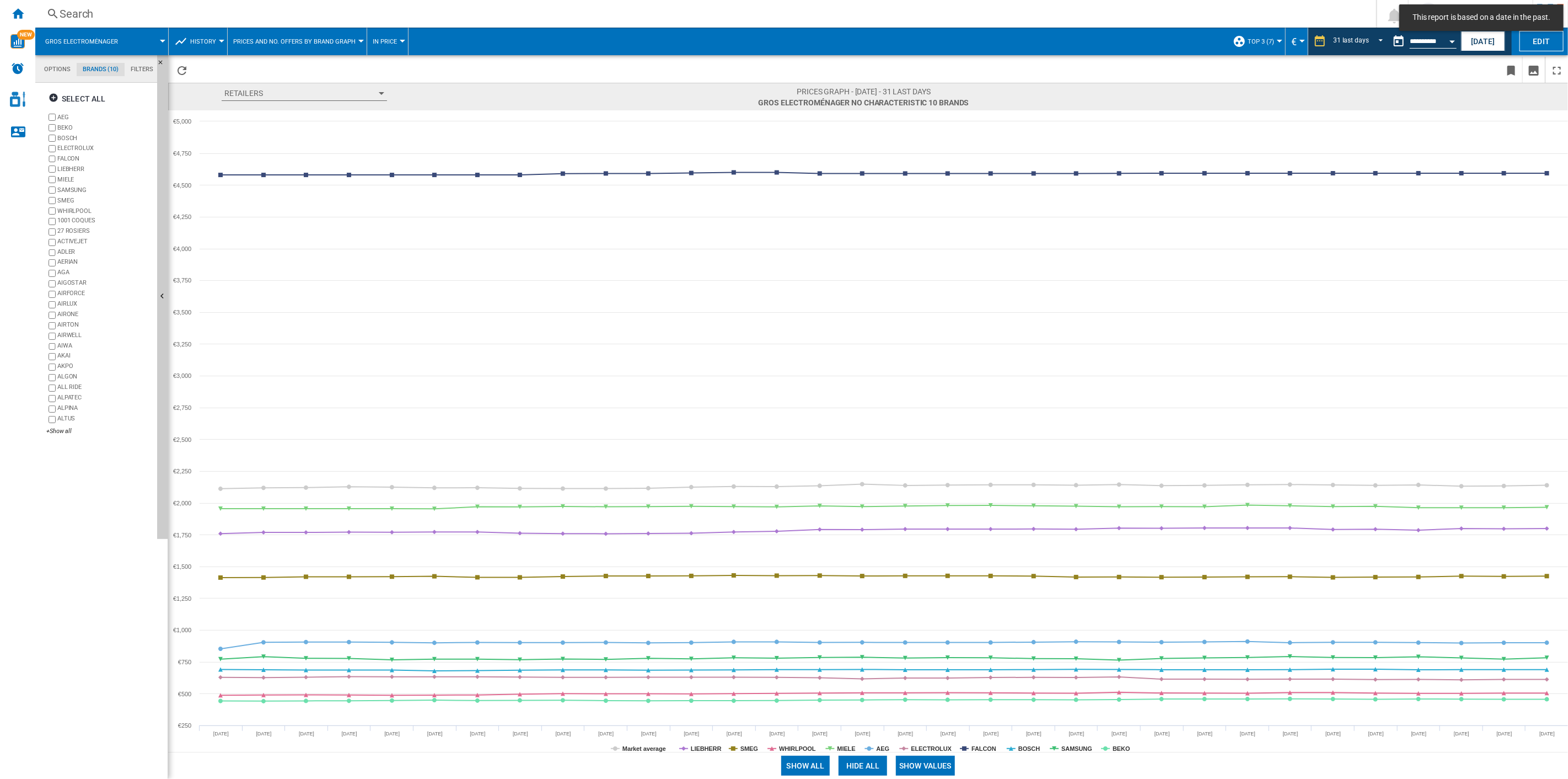
drag, startPoint x: 930, startPoint y: 765, endPoint x: 884, endPoint y: 765, distance: 46.0
click at [929, 557] on button "Show values" at bounding box center [925, 766] width 59 height 20
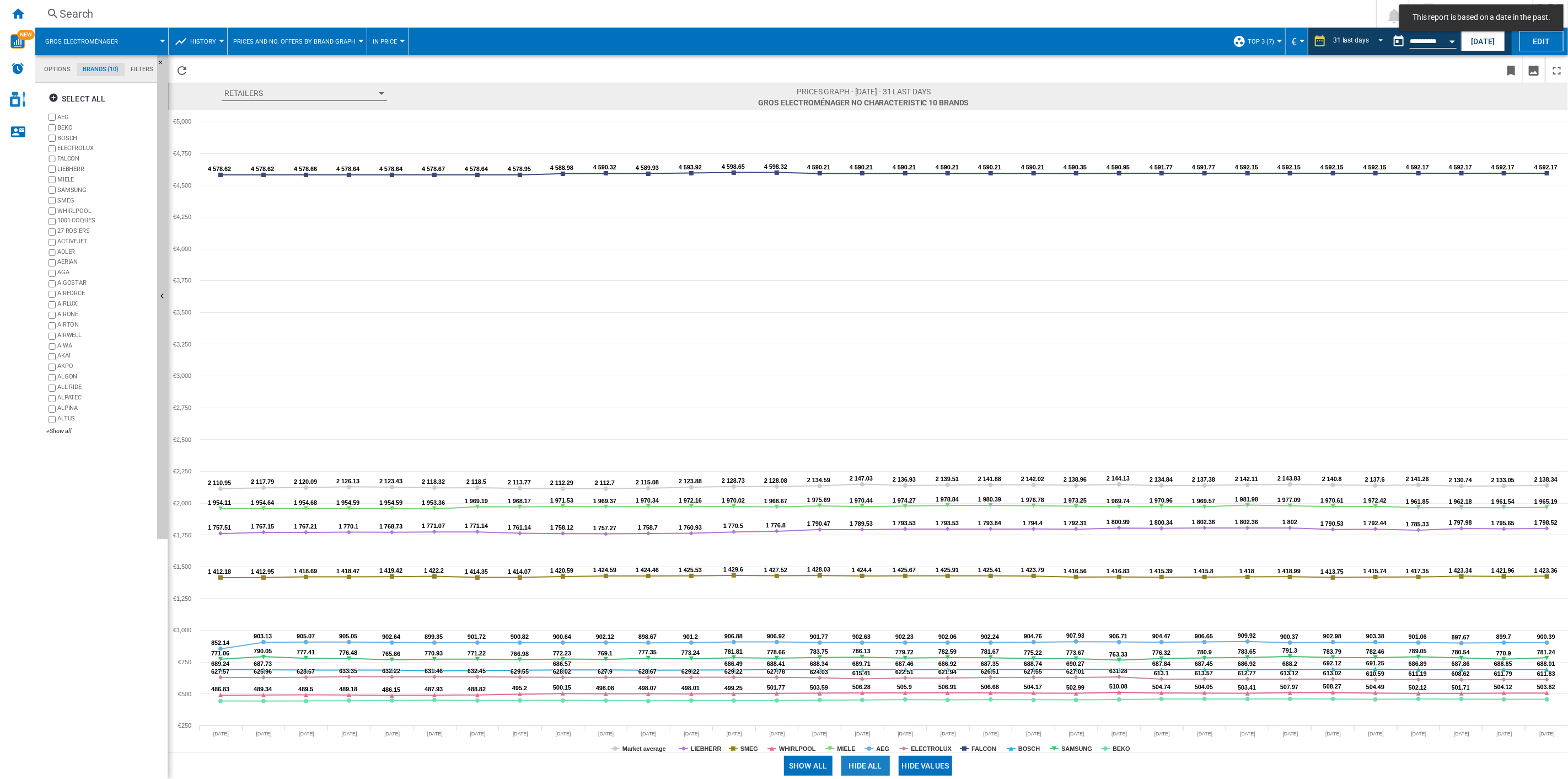
click at [873, 557] on button "Hide all" at bounding box center [866, 766] width 49 height 20
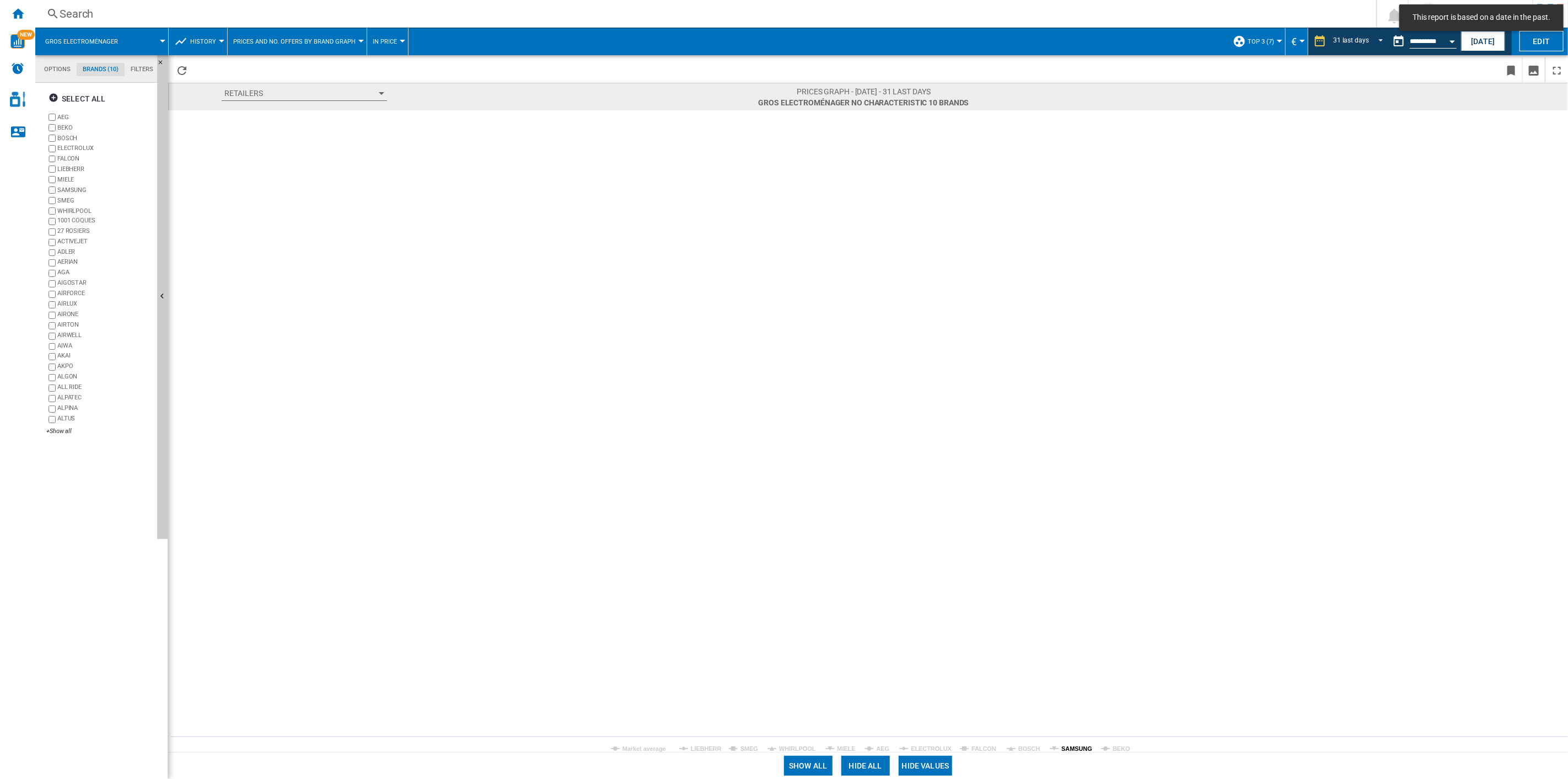
click at [1075, 557] on tspan "SAMSUNG" at bounding box center [1077, 749] width 31 height 7
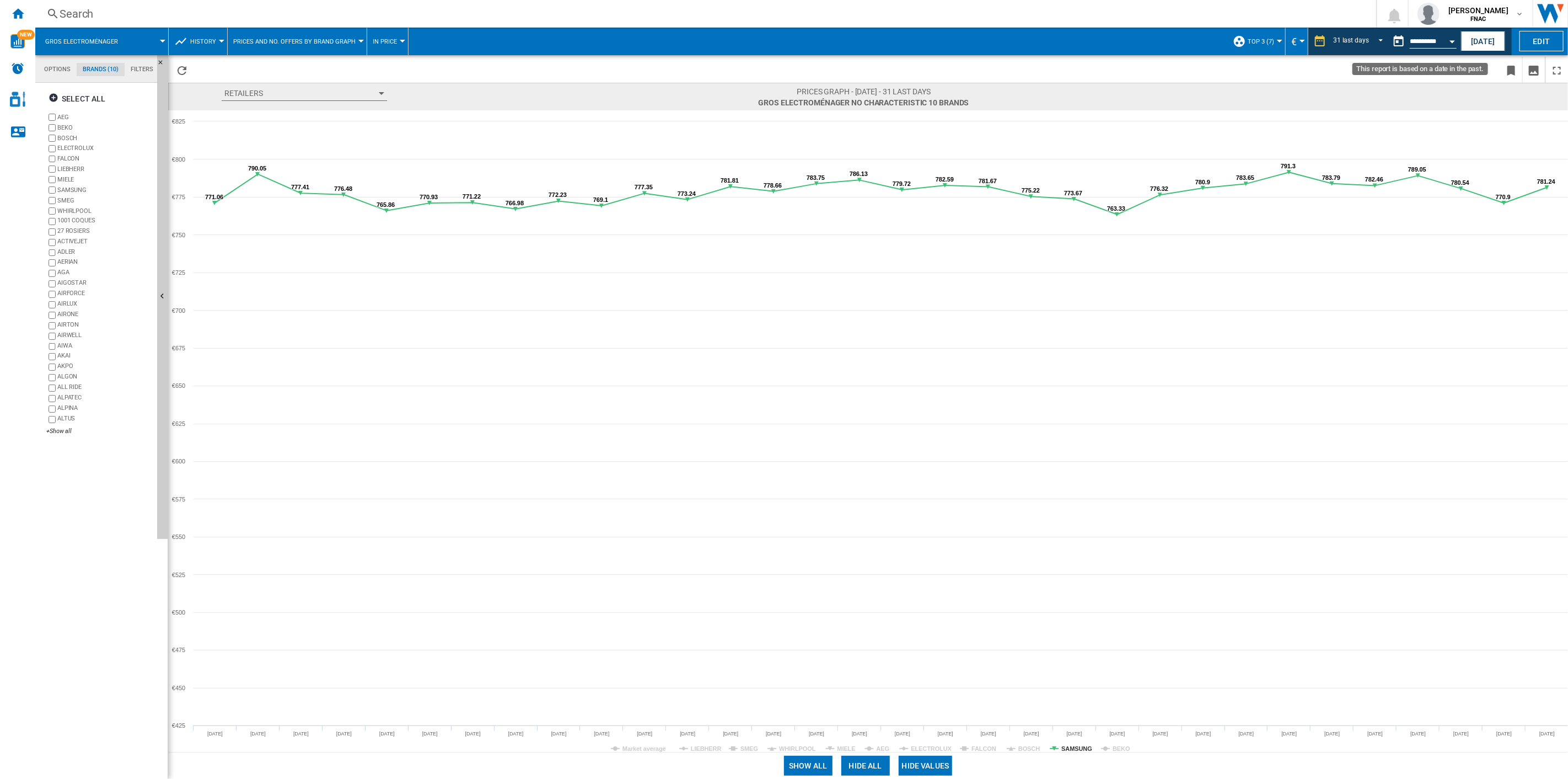
click at [1176, 41] on button "Open calendar" at bounding box center [1452, 40] width 20 height 20
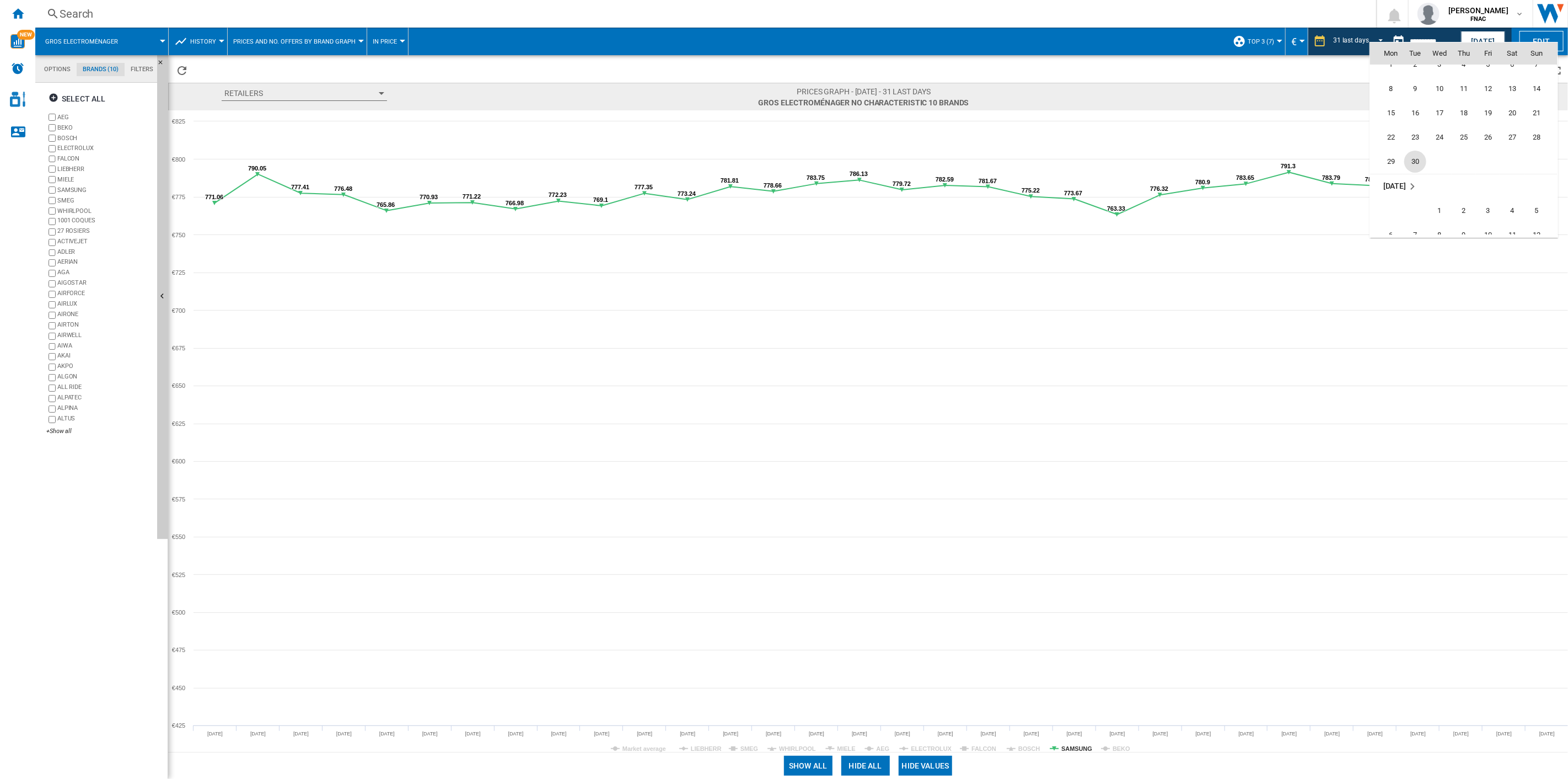
click at [1176, 160] on span "30" at bounding box center [1415, 161] width 22 height 22
type input "**********"
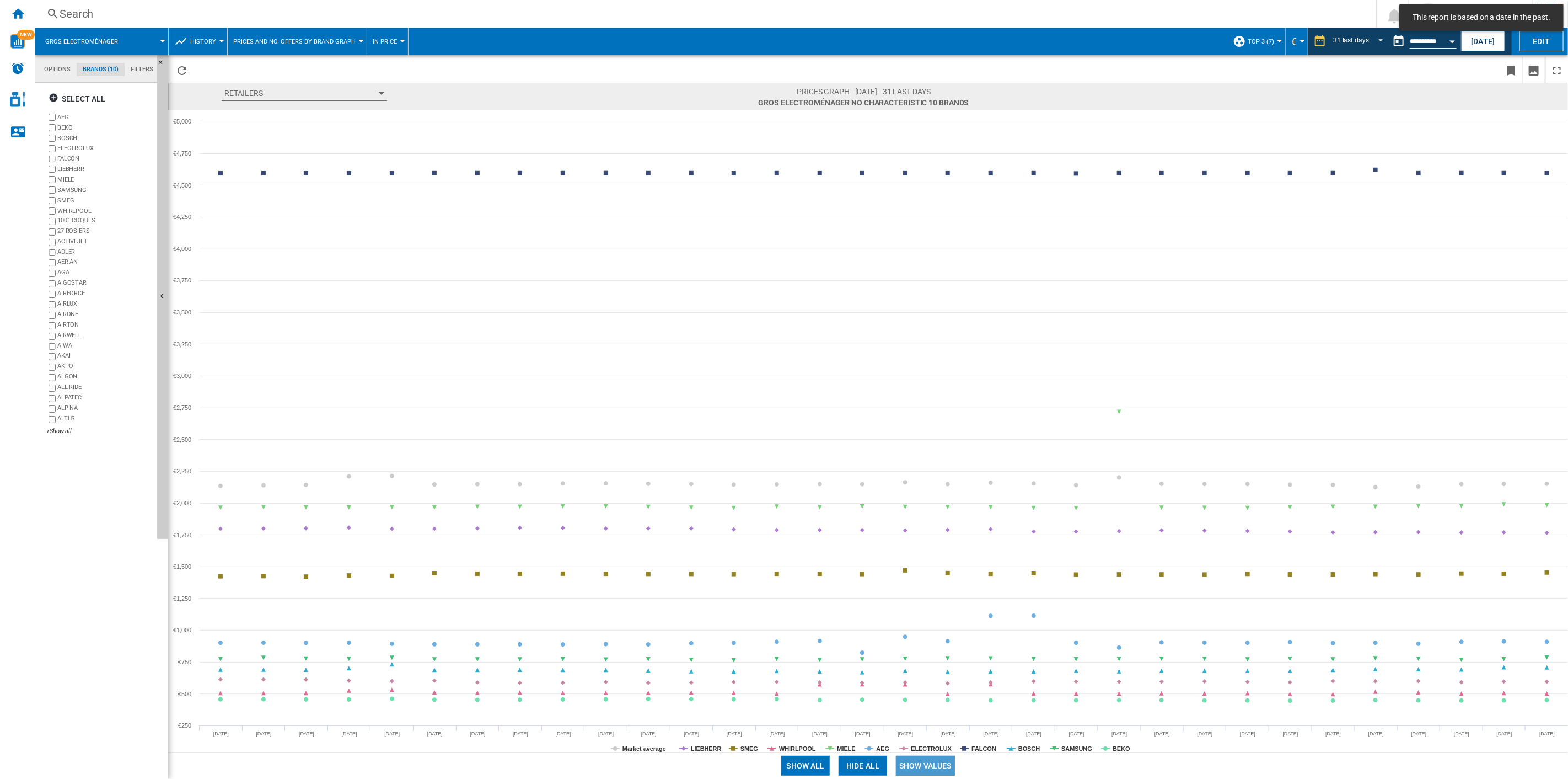
drag, startPoint x: 921, startPoint y: 765, endPoint x: 886, endPoint y: 763, distance: 35.1
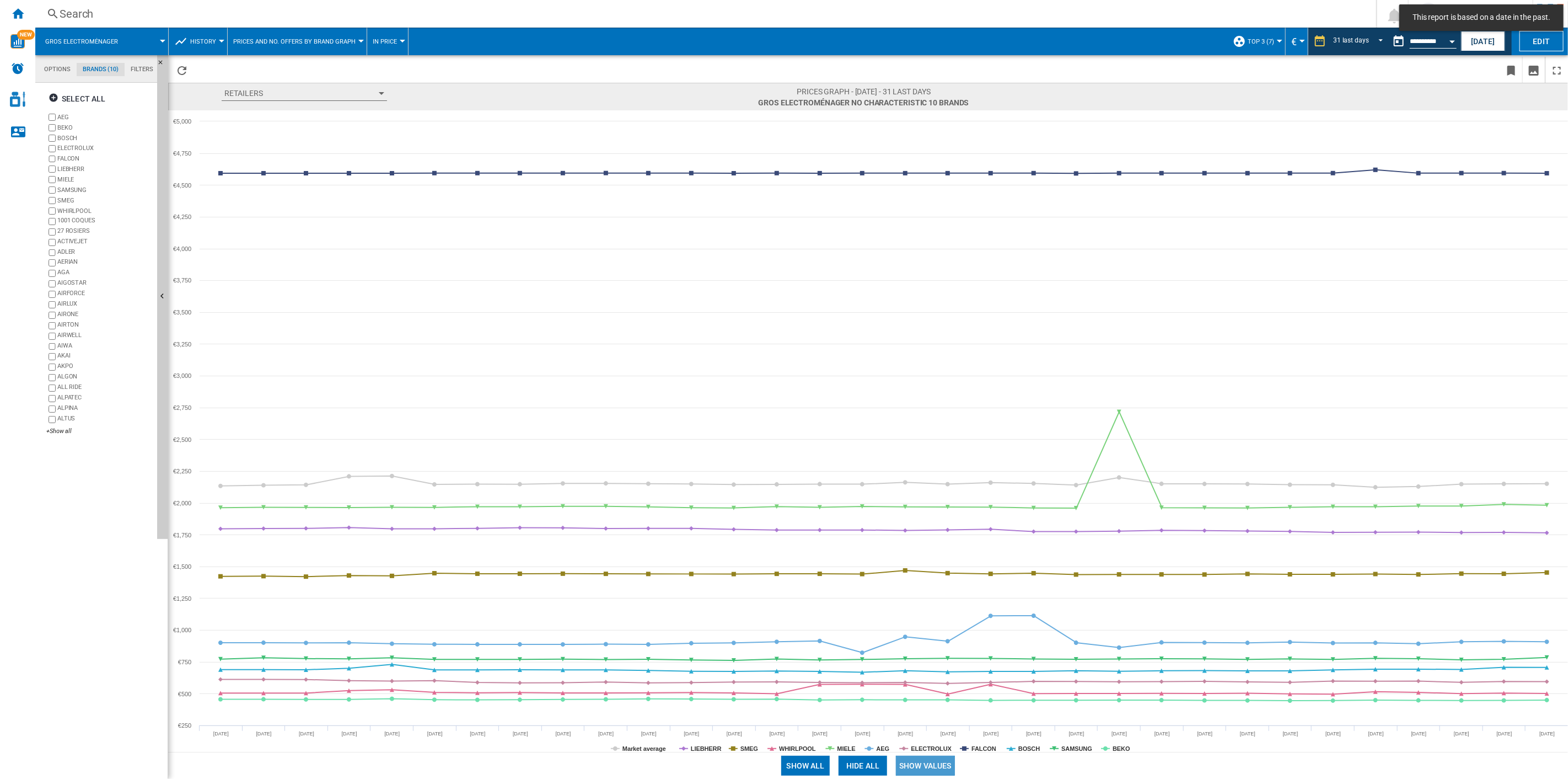
click at [921, 557] on button "Show values" at bounding box center [925, 766] width 59 height 20
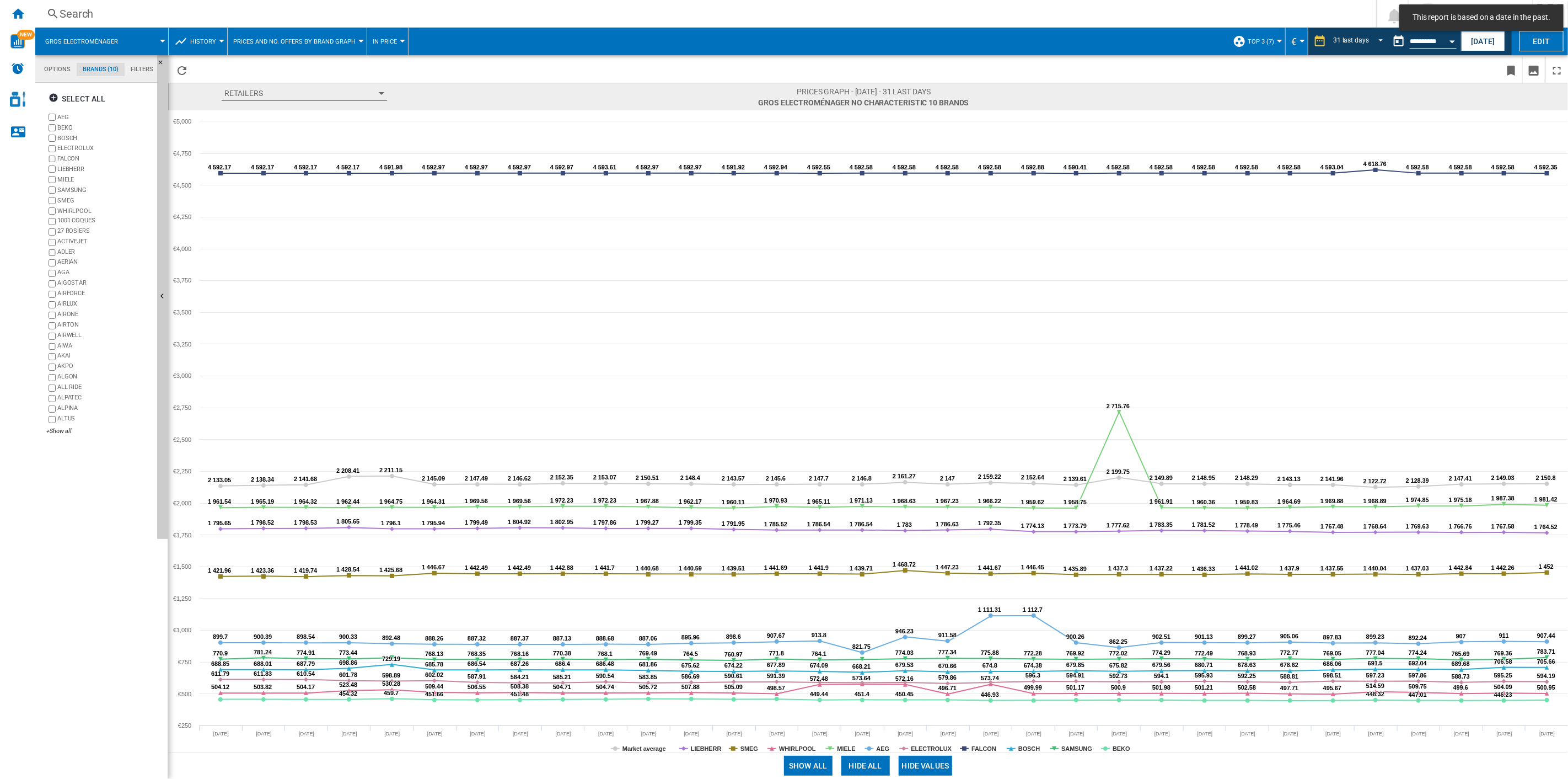
click at [861, 557] on button "Hide all" at bounding box center [866, 766] width 49 height 20
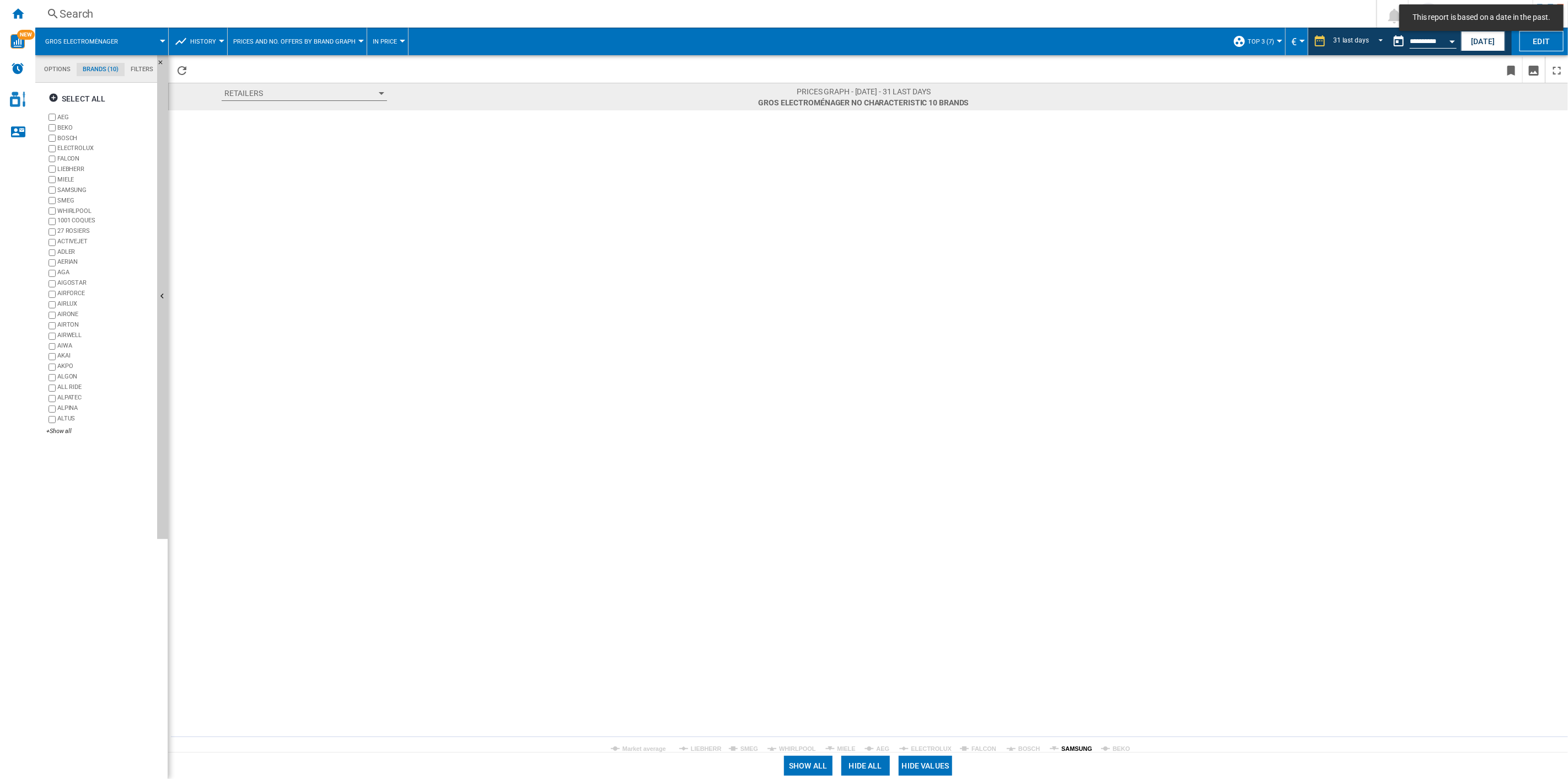
click at [1077, 557] on tspan "SAMSUNG" at bounding box center [1077, 749] width 31 height 7
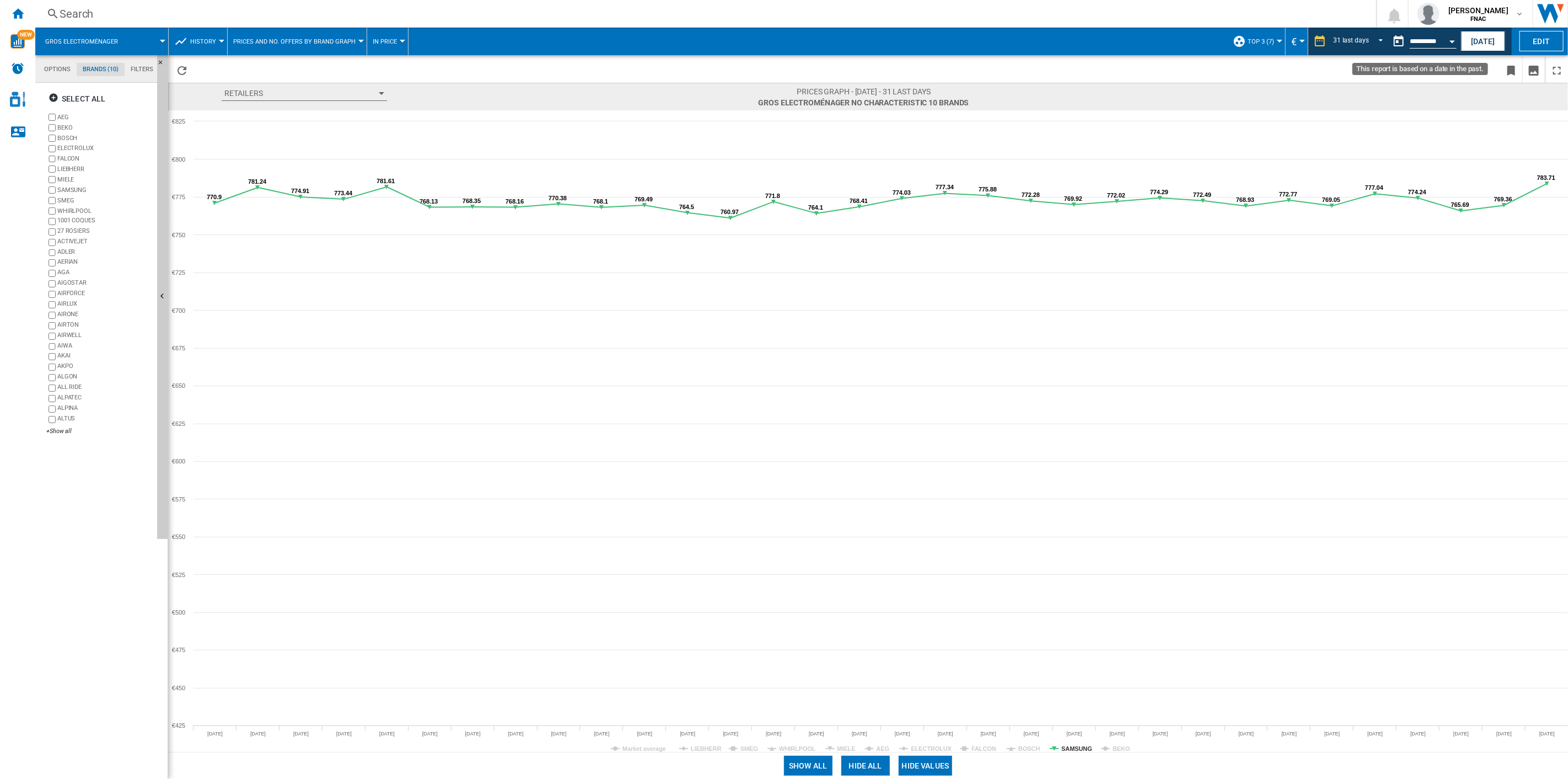
click at [1176, 39] on input "**********" at bounding box center [1433, 43] width 47 height 10
click at [1176, 40] on button "Open calendar" at bounding box center [1452, 40] width 20 height 20
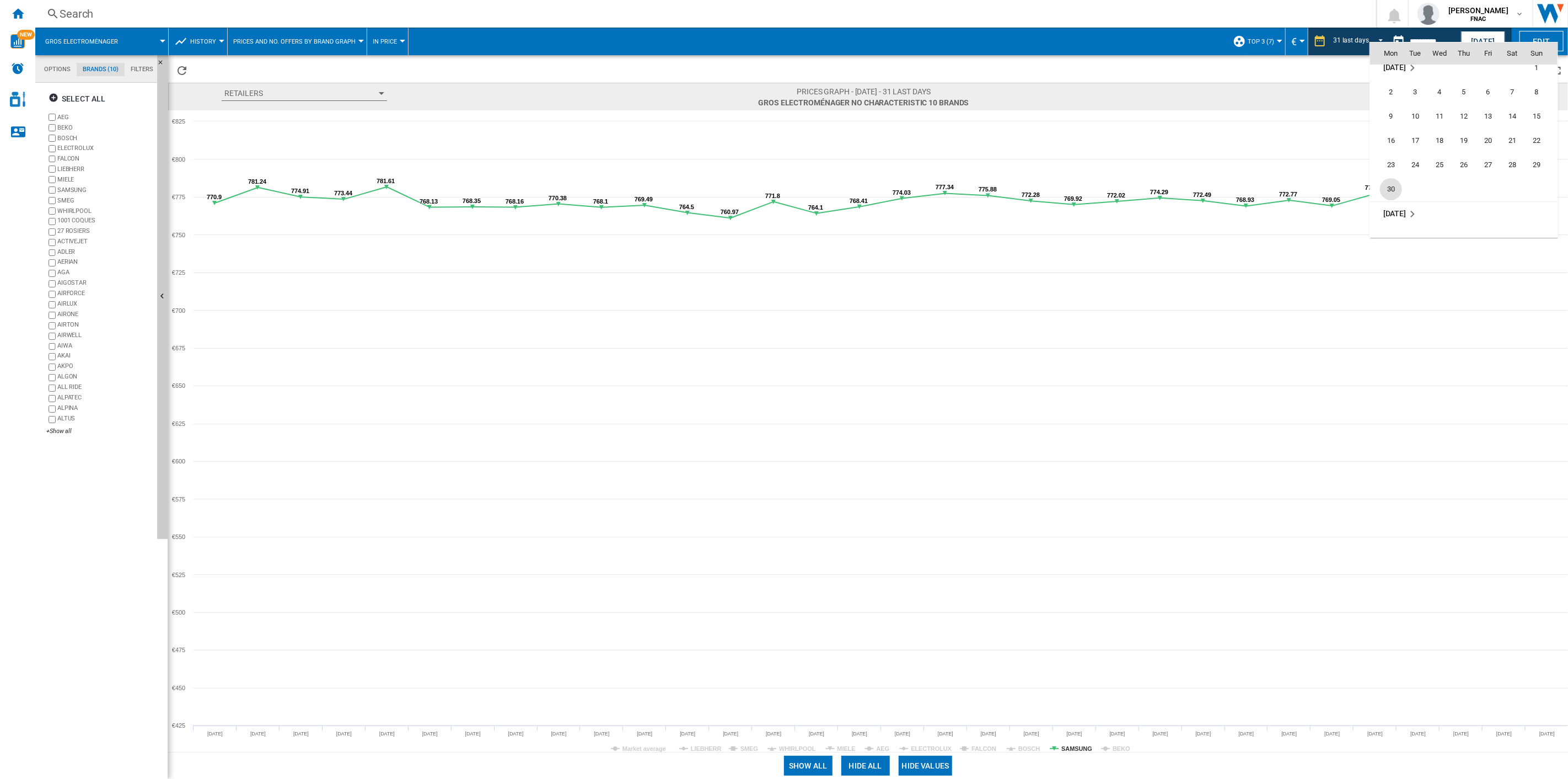
click at [1176, 185] on span "30" at bounding box center [1391, 189] width 22 height 22
type input "**********"
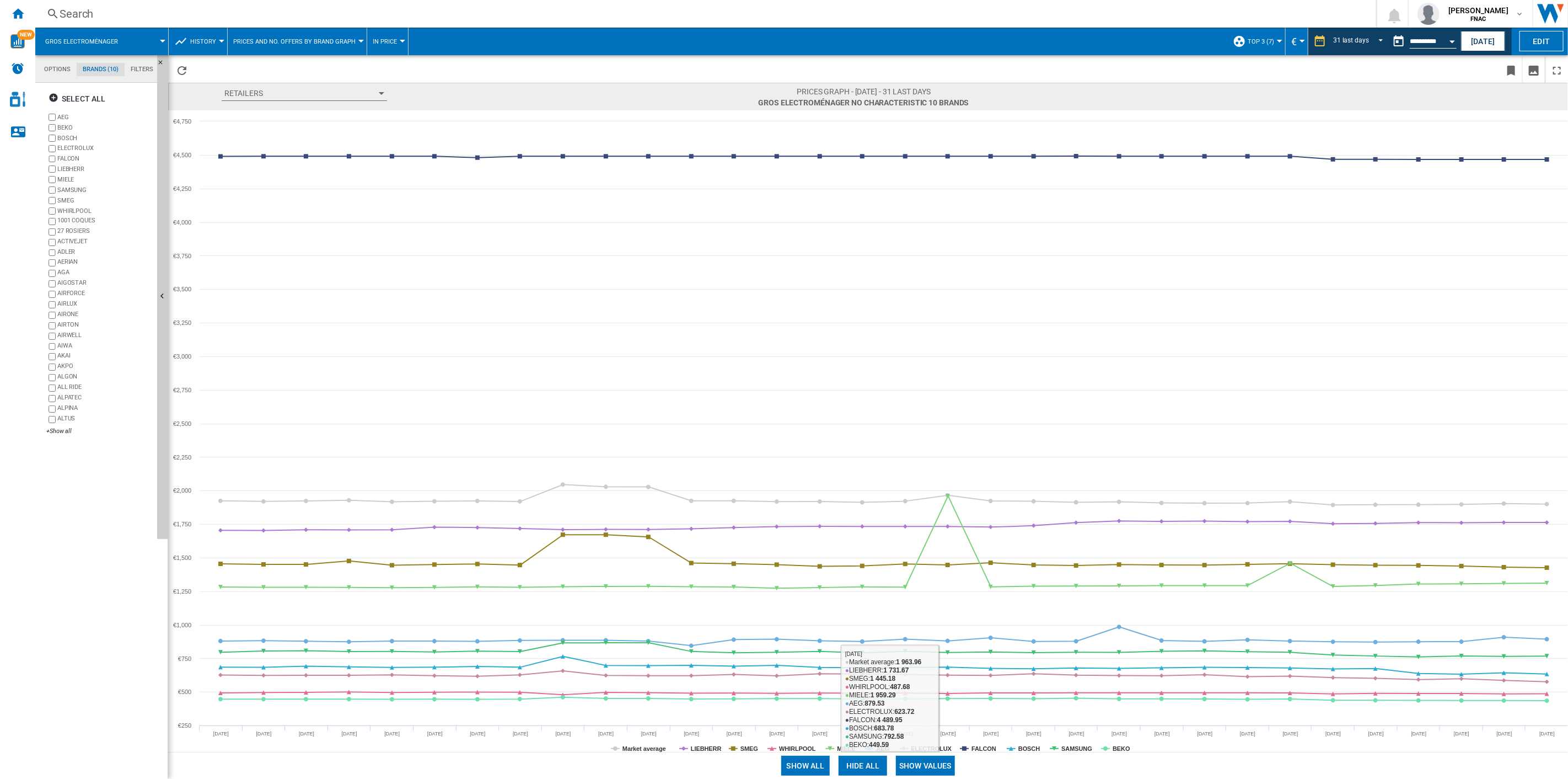
click at [916, 557] on button "Show values" at bounding box center [925, 766] width 59 height 20
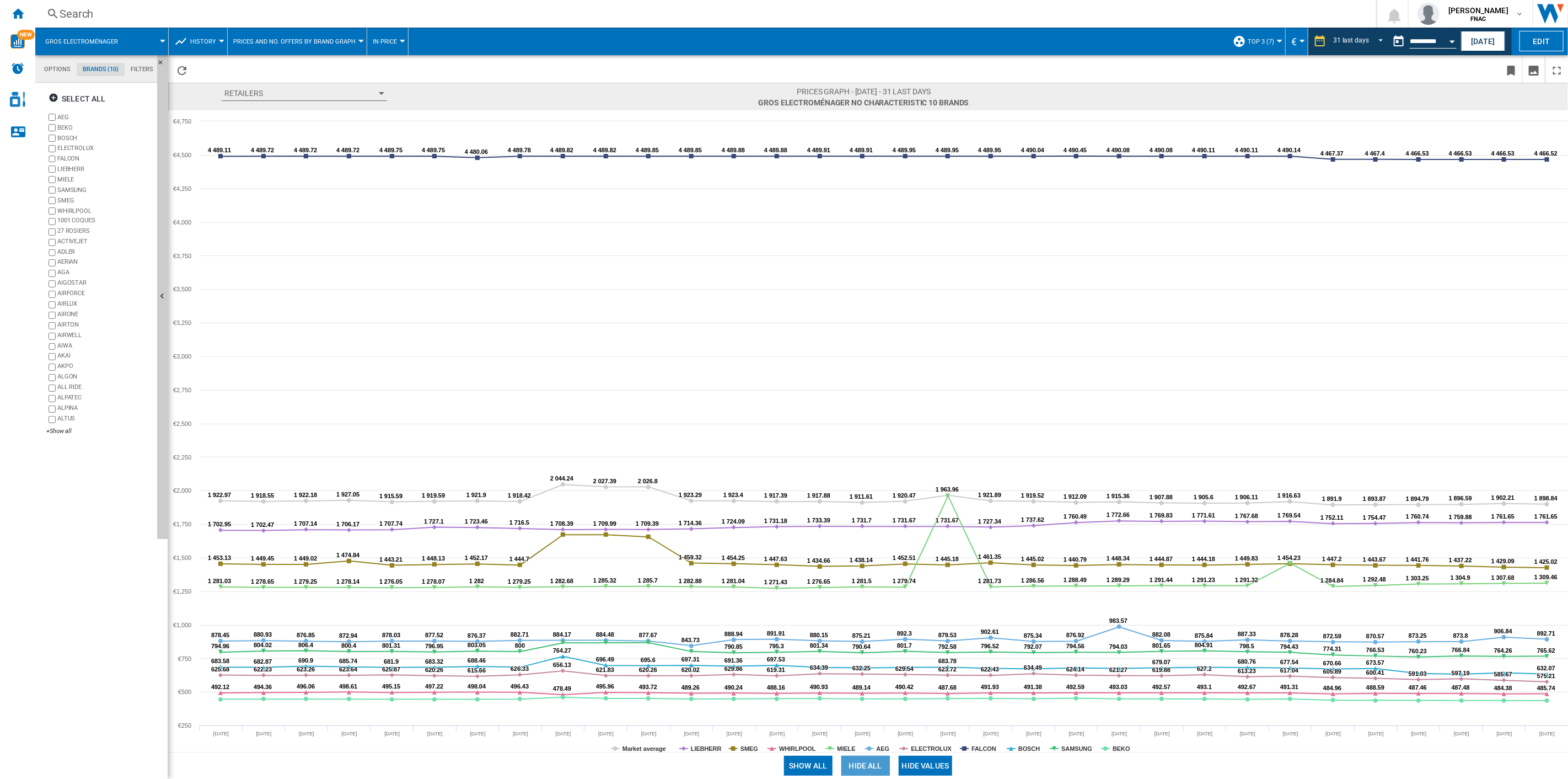
click at [861, 557] on button "Hide all" at bounding box center [866, 766] width 49 height 20
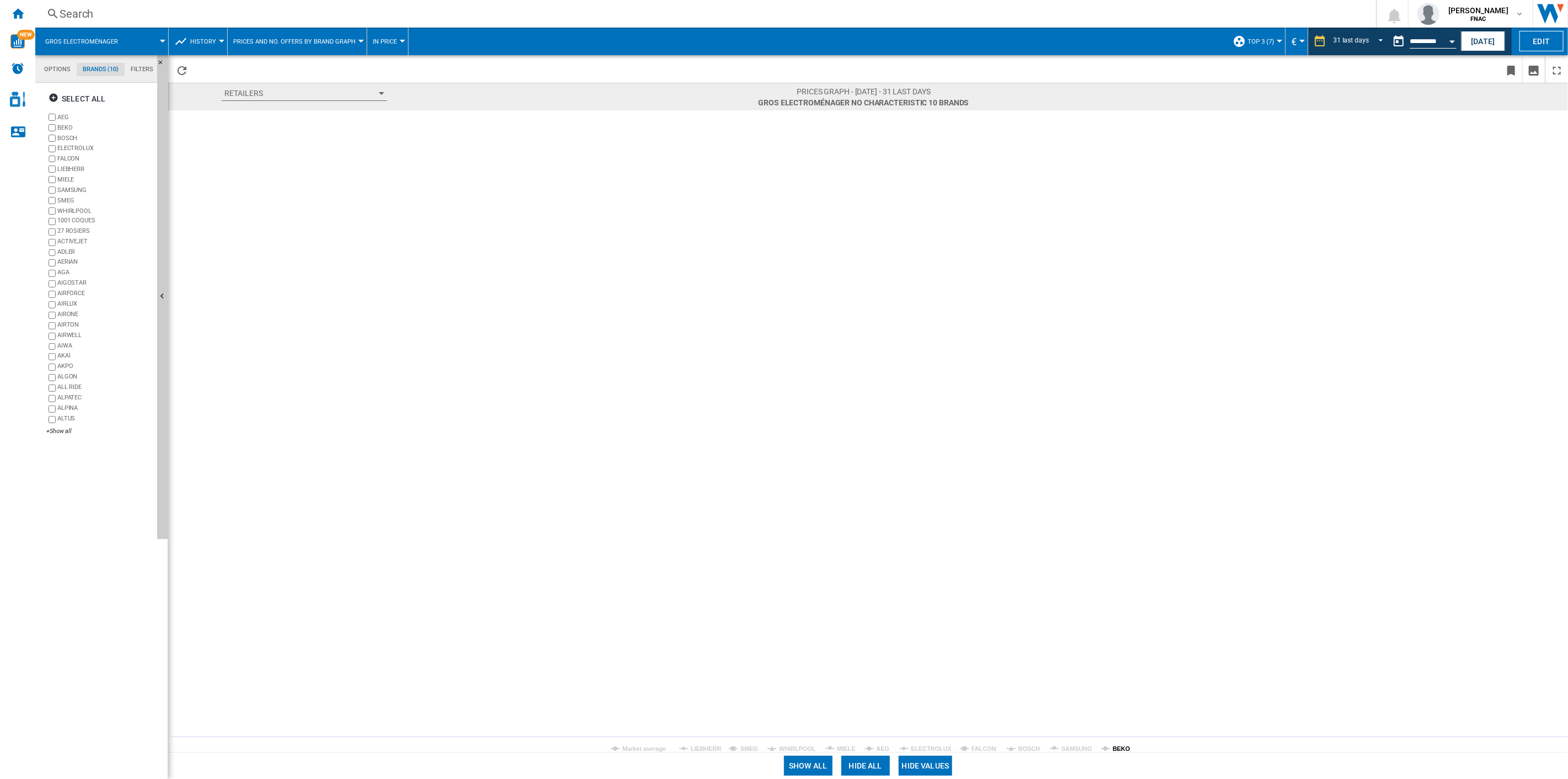
click at [1119, 557] on tspan "BEKO" at bounding box center [1121, 749] width 17 height 7
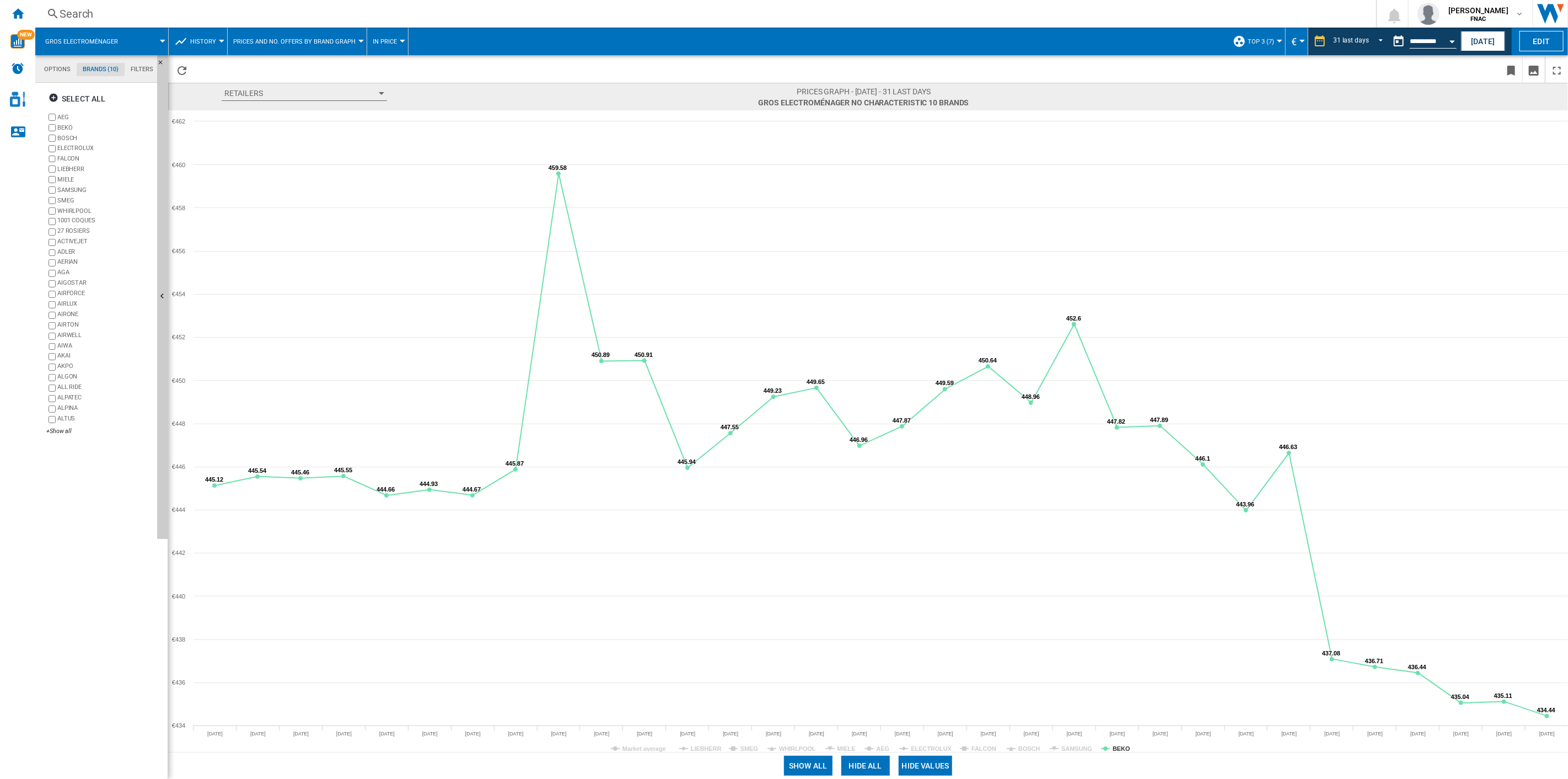
click at [1176, 39] on button "Open calendar" at bounding box center [1452, 40] width 20 height 20
click at [1176, 101] on span "31" at bounding box center [1464, 100] width 22 height 22
type input "**********"
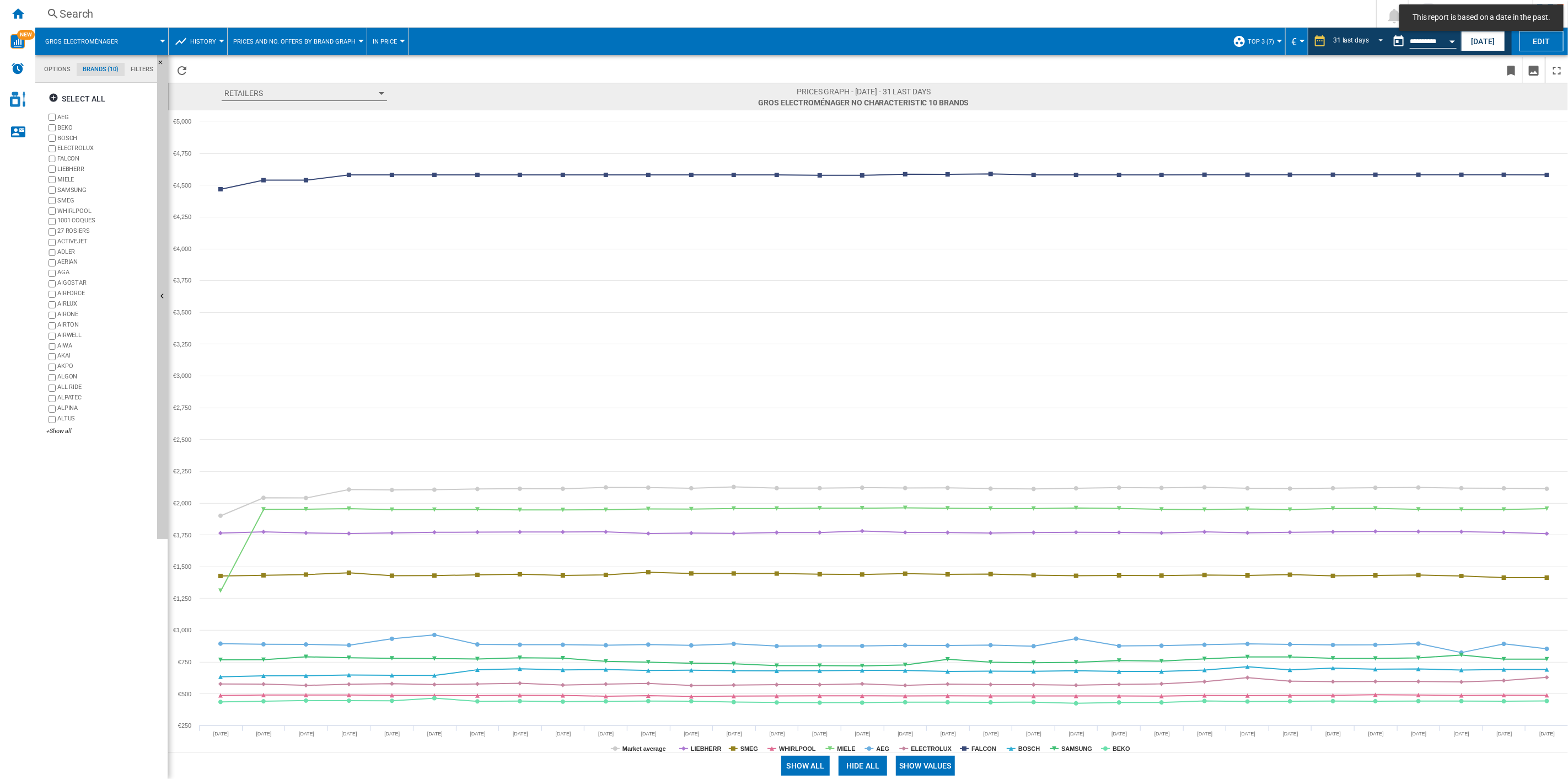
click at [910, 557] on button "Show values" at bounding box center [925, 766] width 59 height 20
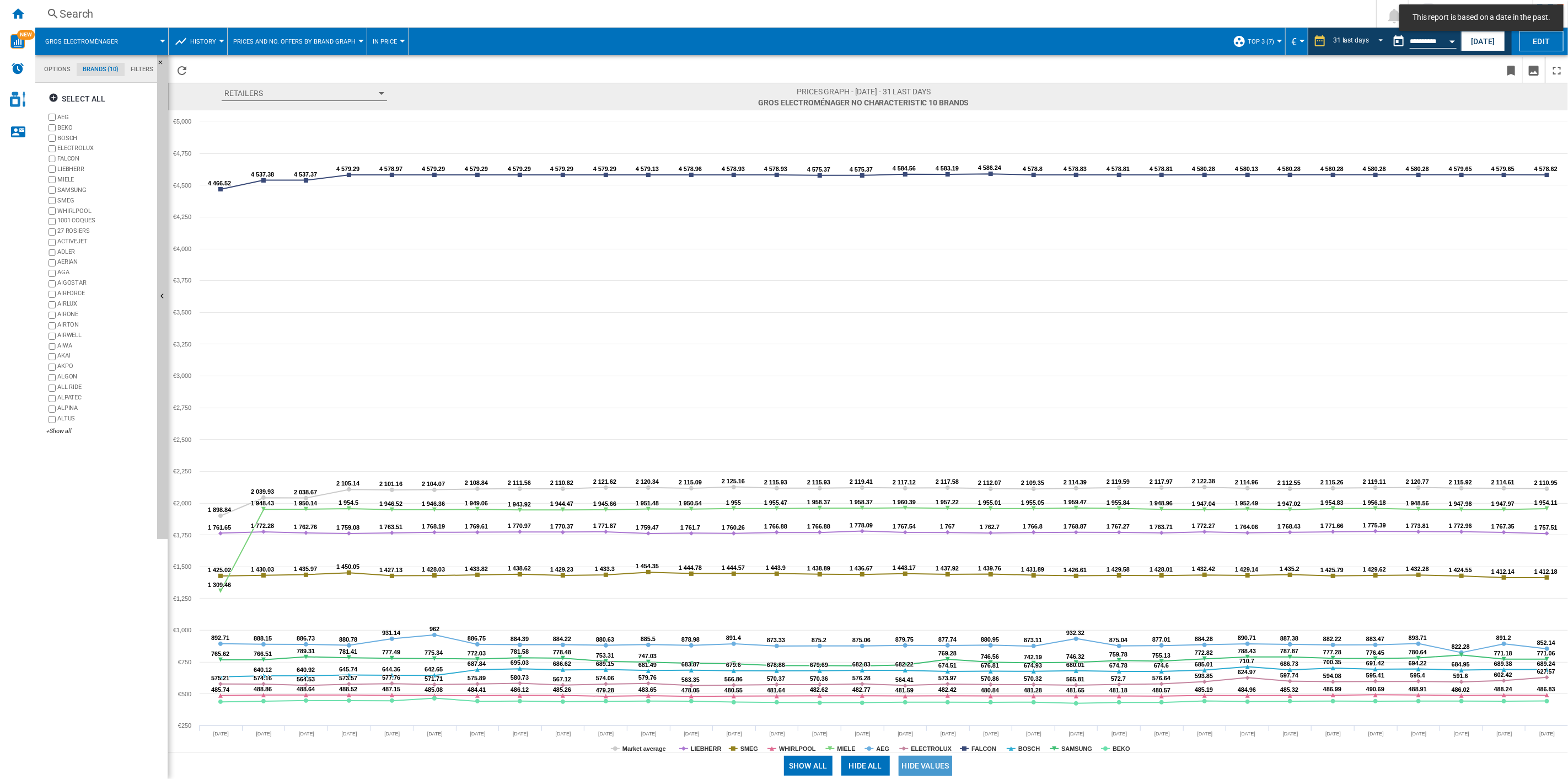
click at [860, 557] on button "Hide all" at bounding box center [866, 766] width 49 height 20
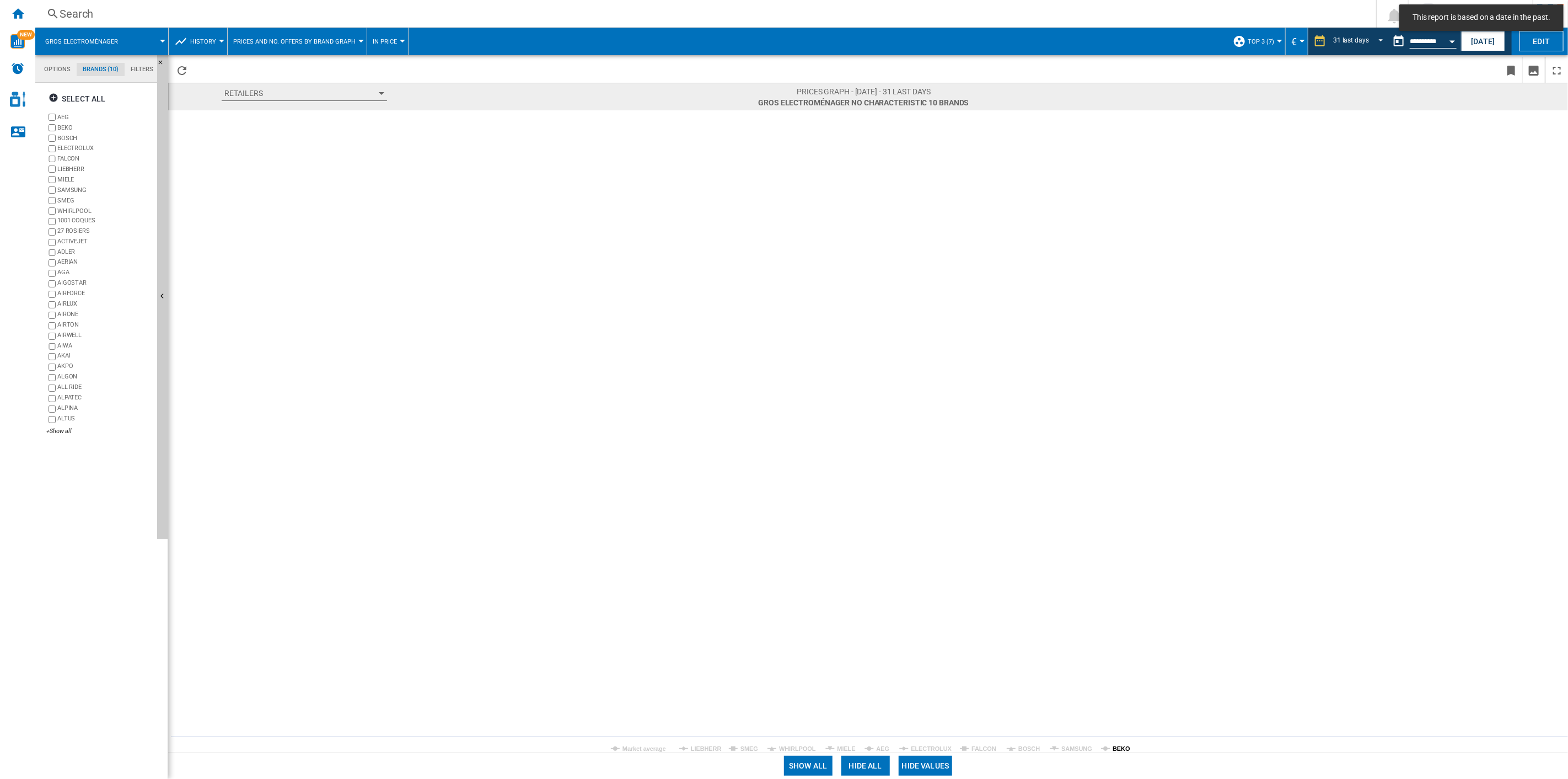
click at [1116, 557] on tspan "BEKO" at bounding box center [1121, 749] width 17 height 7
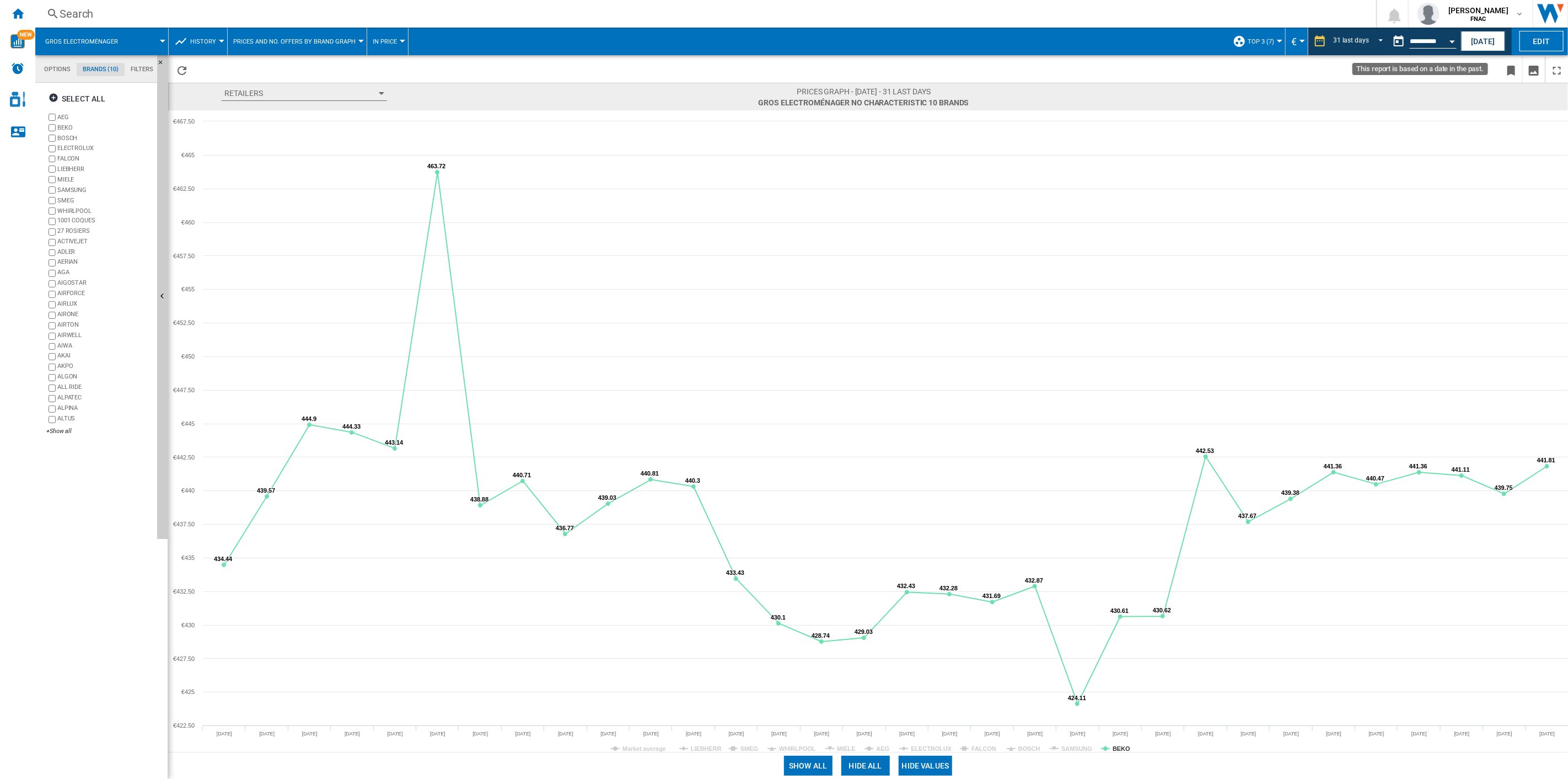
click at [1176, 40] on div "Open calendar" at bounding box center [1452, 42] width 6 height 2
click at [1176, 197] on span "31" at bounding box center [1536, 198] width 22 height 22
type input "**********"
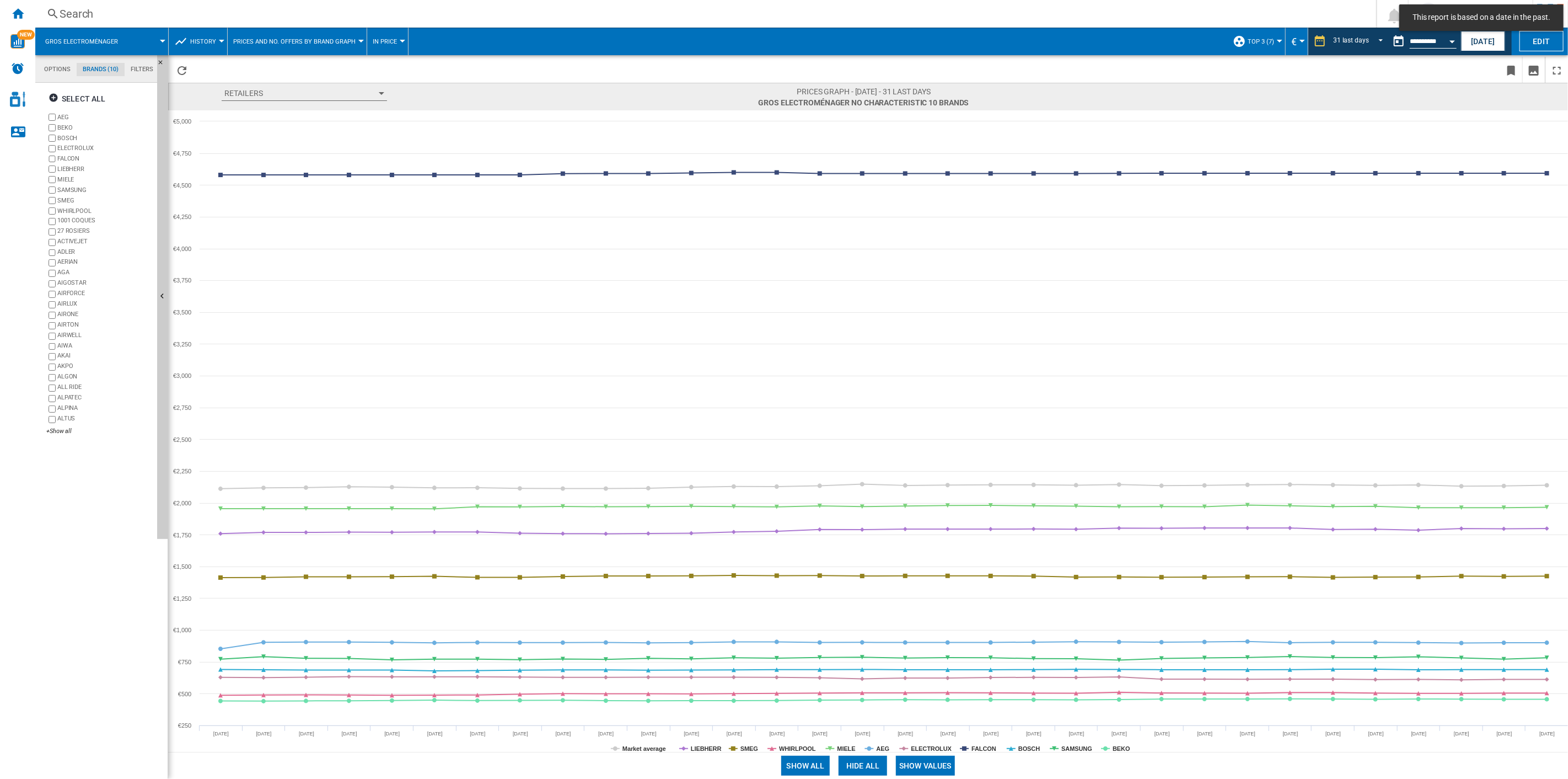
click at [917, 557] on button "Show values" at bounding box center [925, 766] width 59 height 20
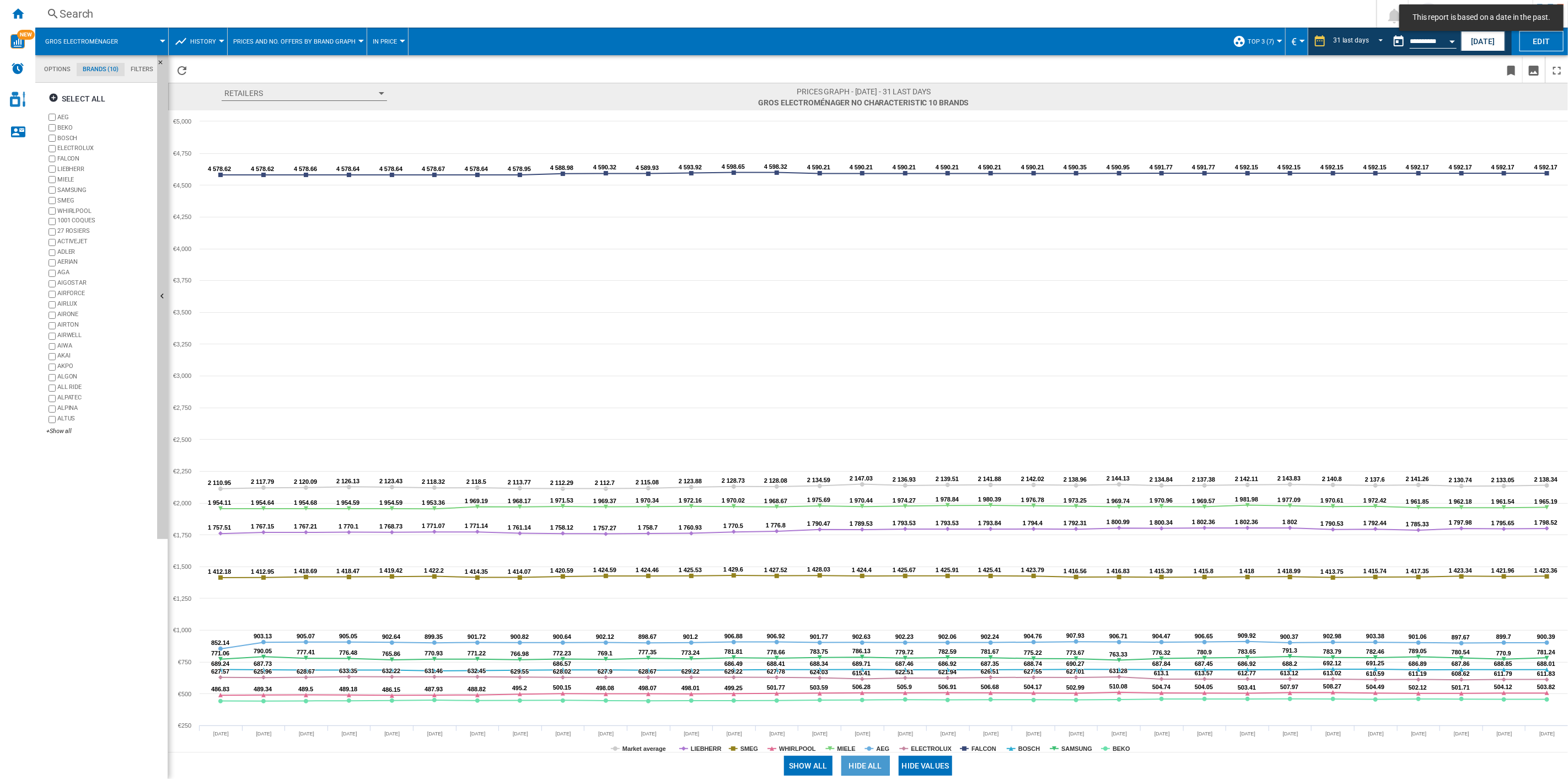
click at [847, 557] on button "Hide all" at bounding box center [866, 766] width 49 height 20
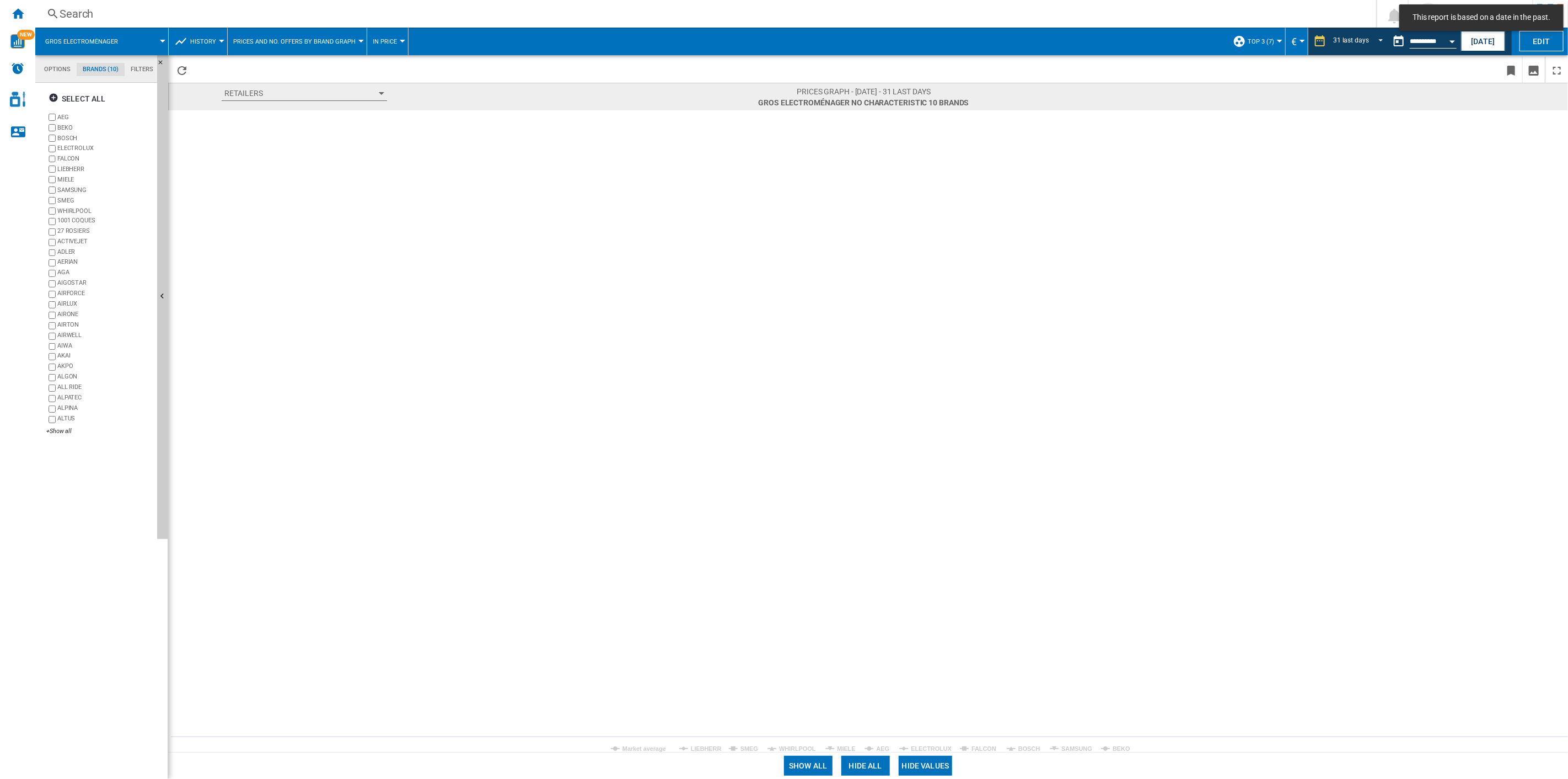
click at [1114, 557] on tspan "BEKO" at bounding box center [1121, 749] width 17 height 7
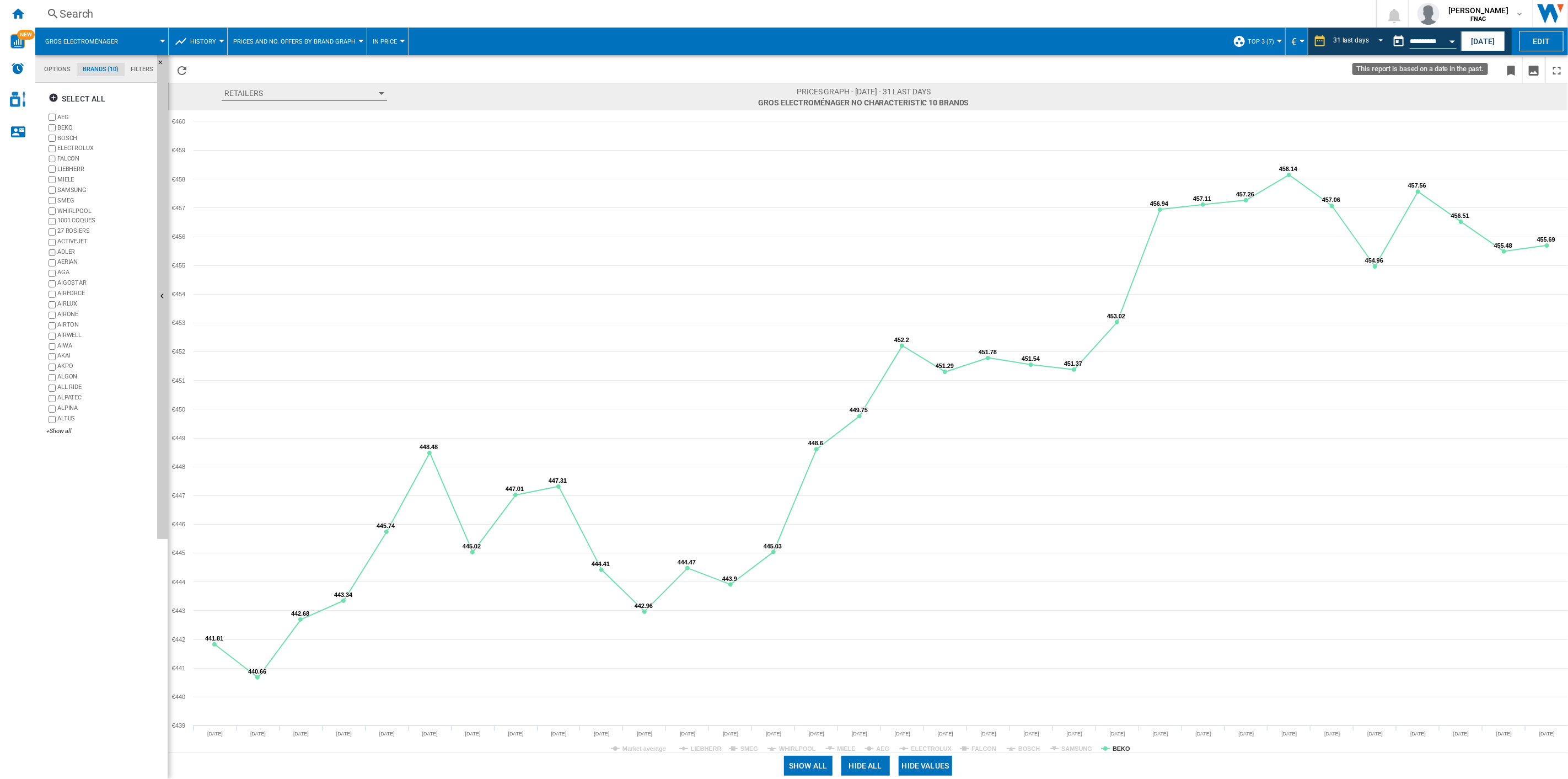
click at [1176, 43] on button "Open calendar" at bounding box center [1452, 40] width 20 height 20
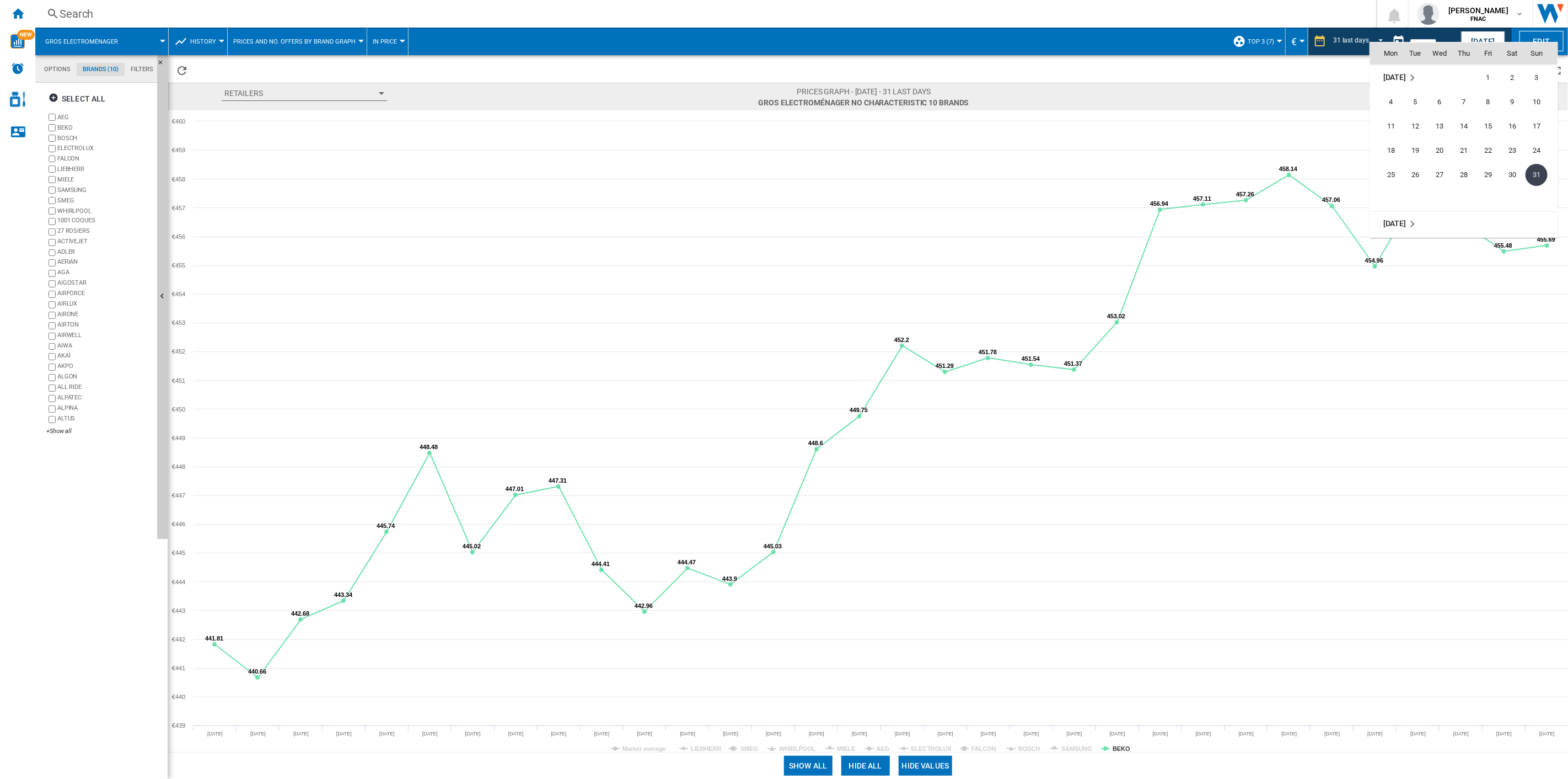
scroll to position [5153, 0]
click at [1176, 158] on span "30" at bounding box center [1415, 161] width 22 height 22
type input "**********"
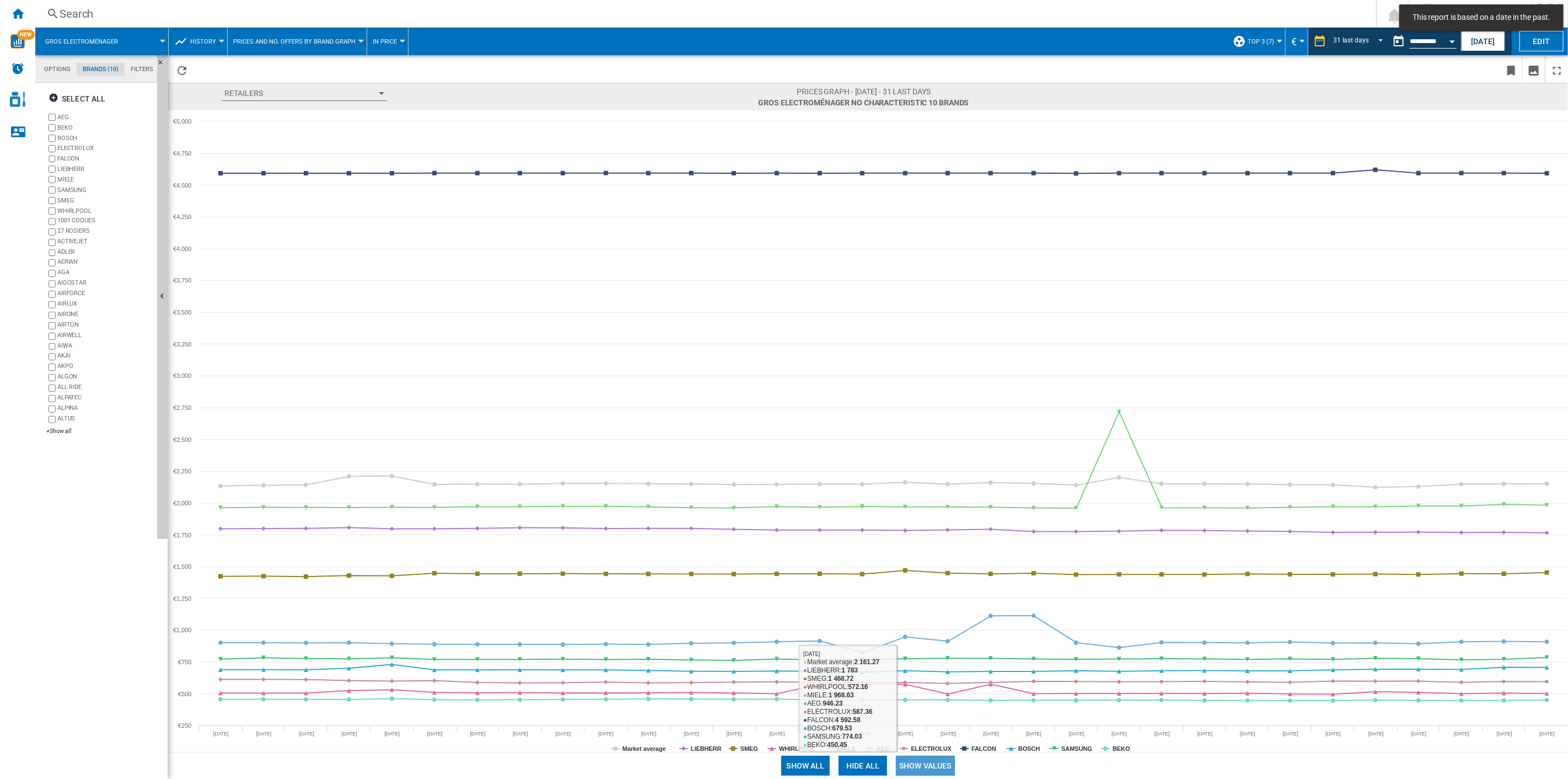
click at [925, 557] on button "Show values" at bounding box center [925, 766] width 59 height 20
click at [868, 557] on button "Hide all" at bounding box center [863, 766] width 49 height 20
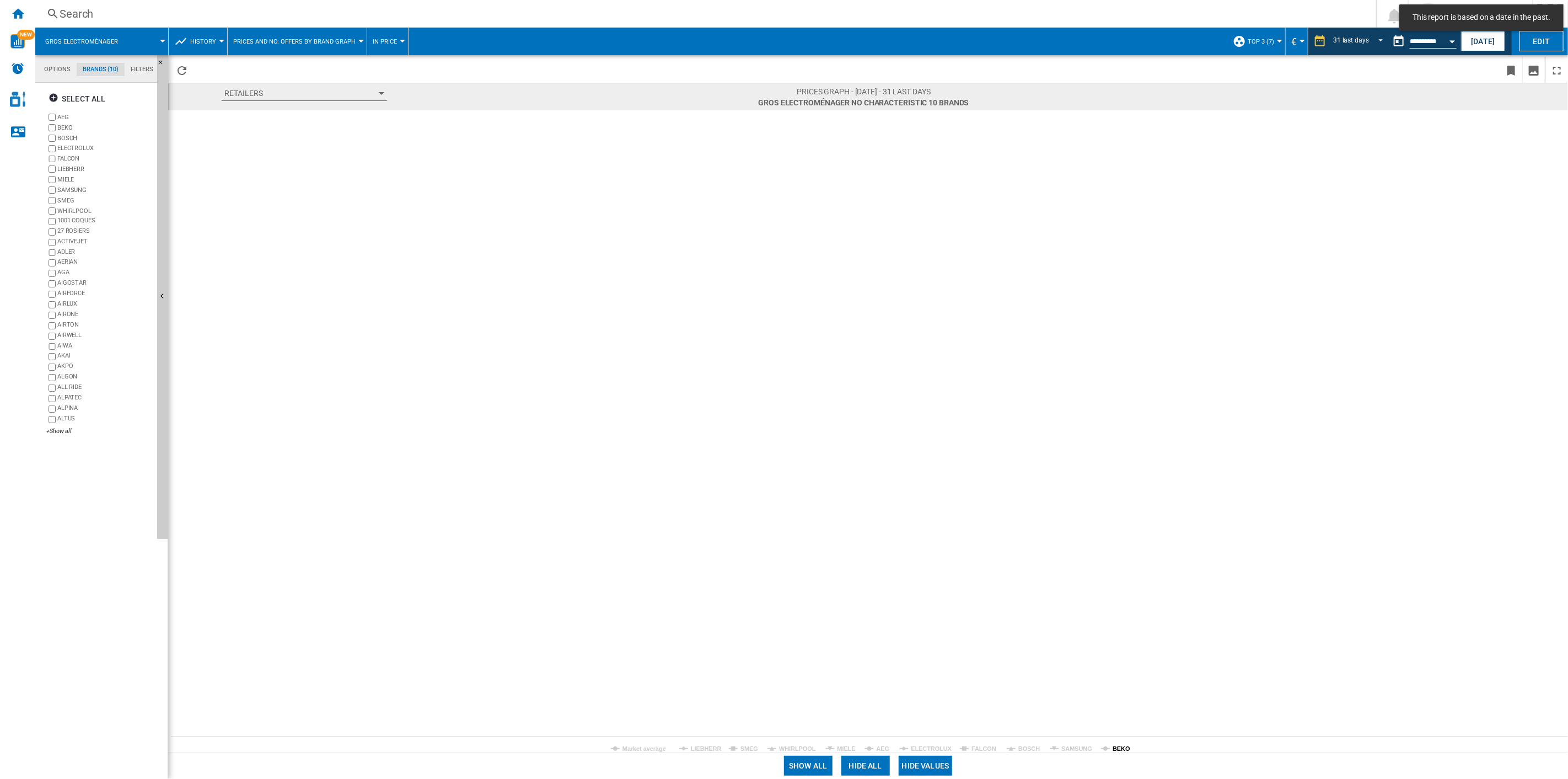
click at [1121, 557] on tspan "BEKO" at bounding box center [1121, 749] width 17 height 7
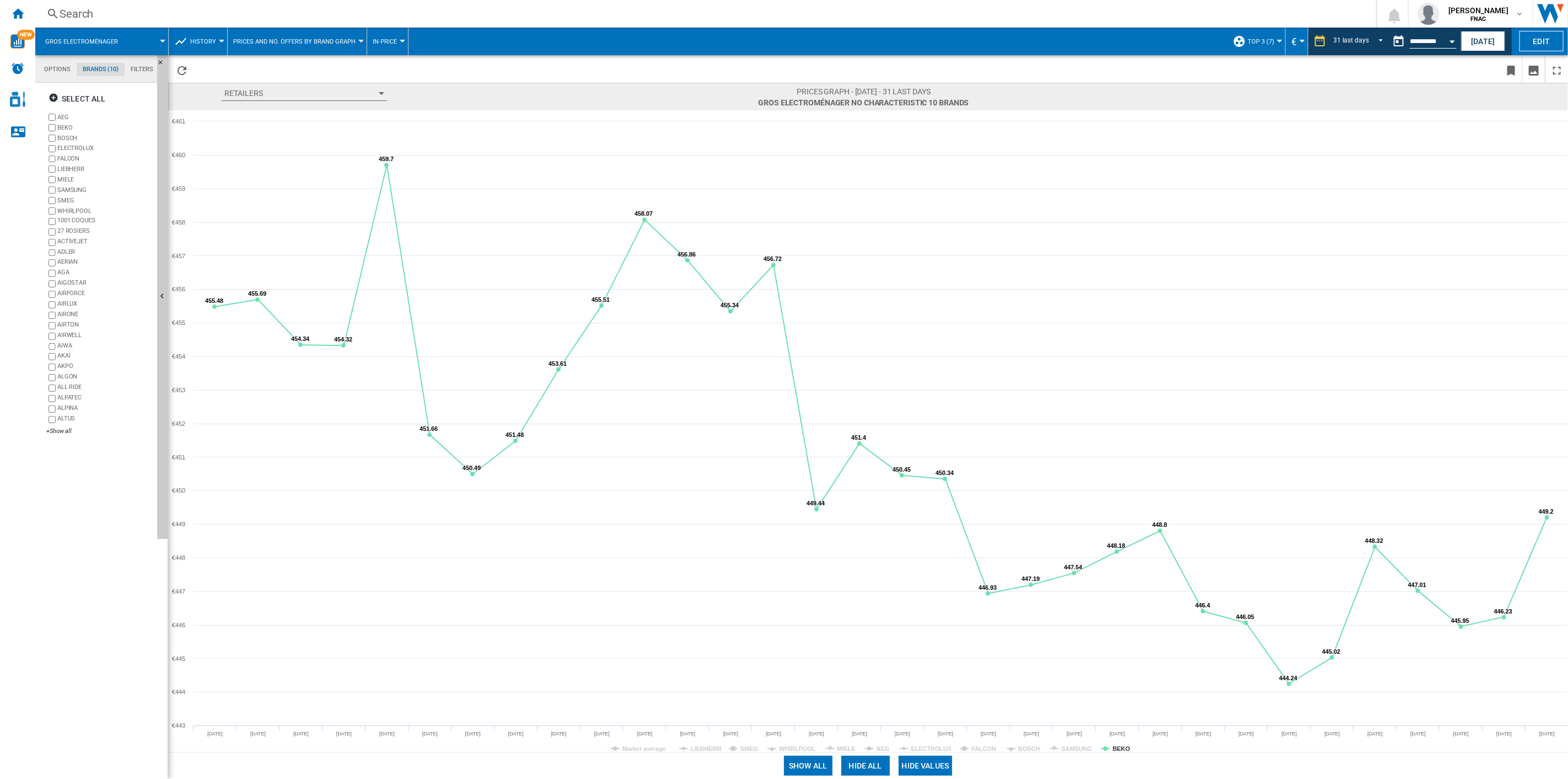
click at [400, 40] on div at bounding box center [402, 41] width 6 height 2
click at [404, 90] on span "In No. offers" at bounding box center [397, 95] width 47 height 10
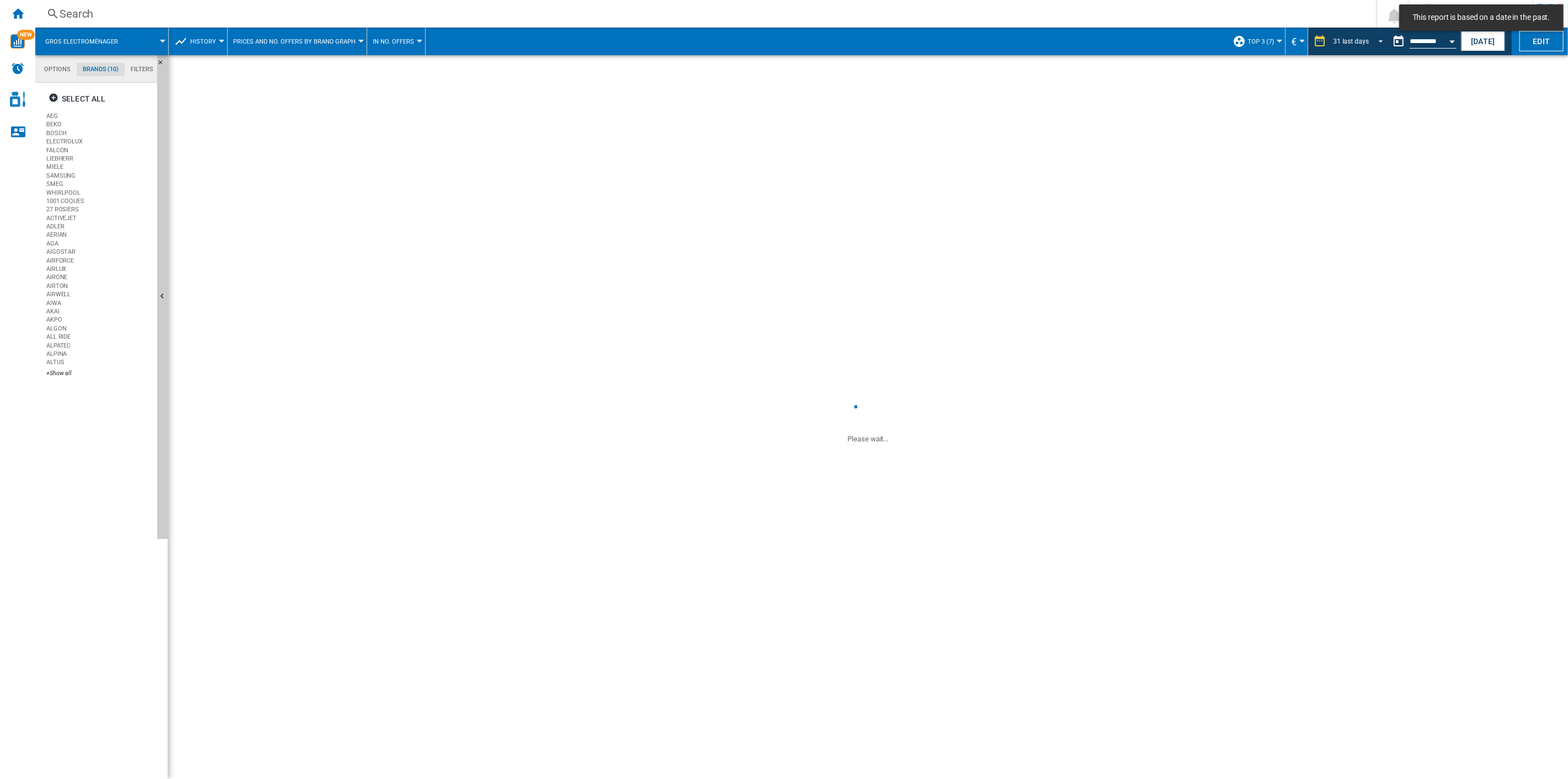
click at [1176, 41] on span "REPORTS.WIZARD.STEPS.REPORT.STEPS.REPORT_OPTIONS.PERIOD: 31 last days" at bounding box center [1378, 40] width 13 height 10
click at [1176, 149] on div "16 last weeks" at bounding box center [1353, 153] width 40 height 9
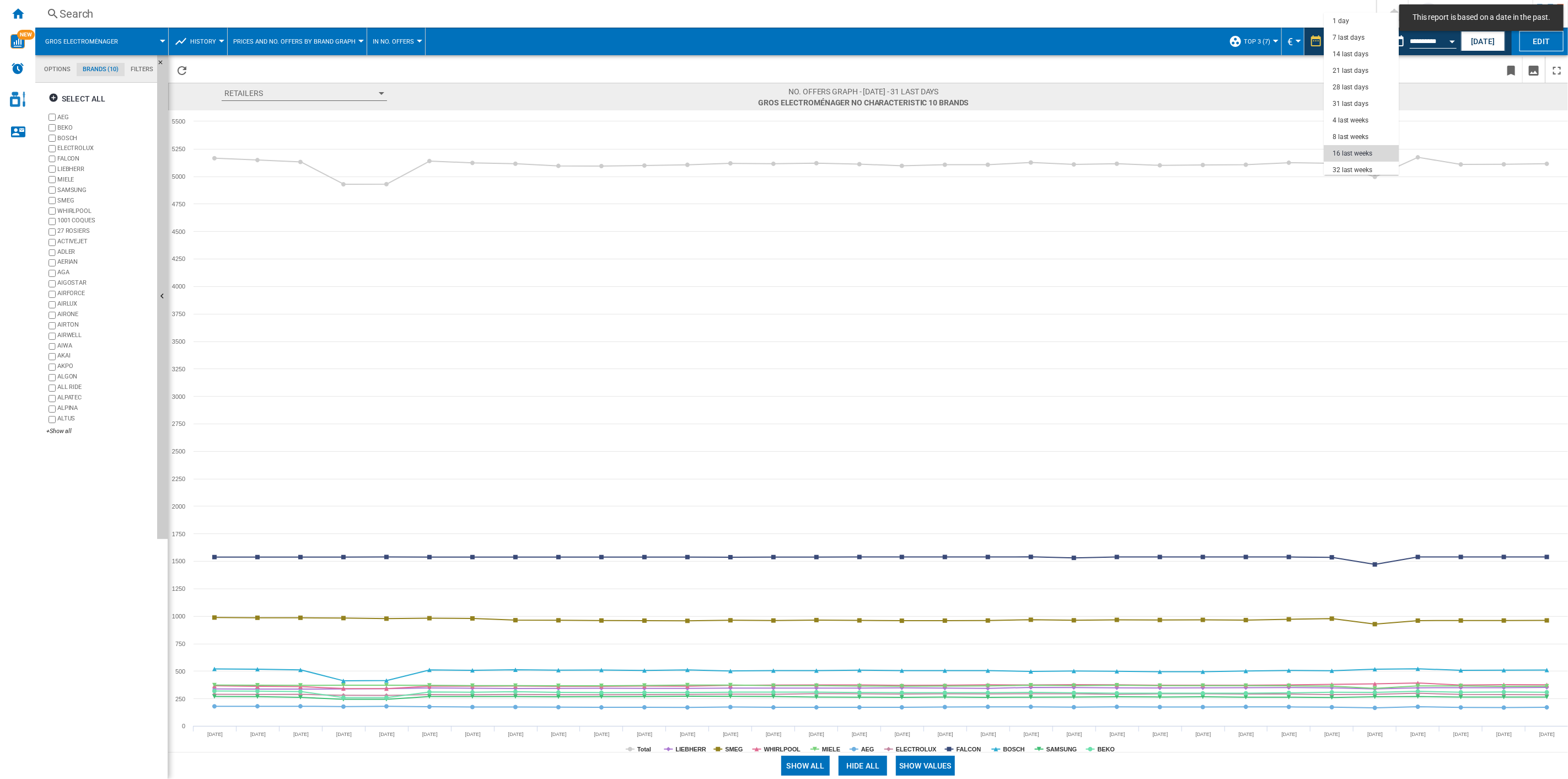
scroll to position [62, 0]
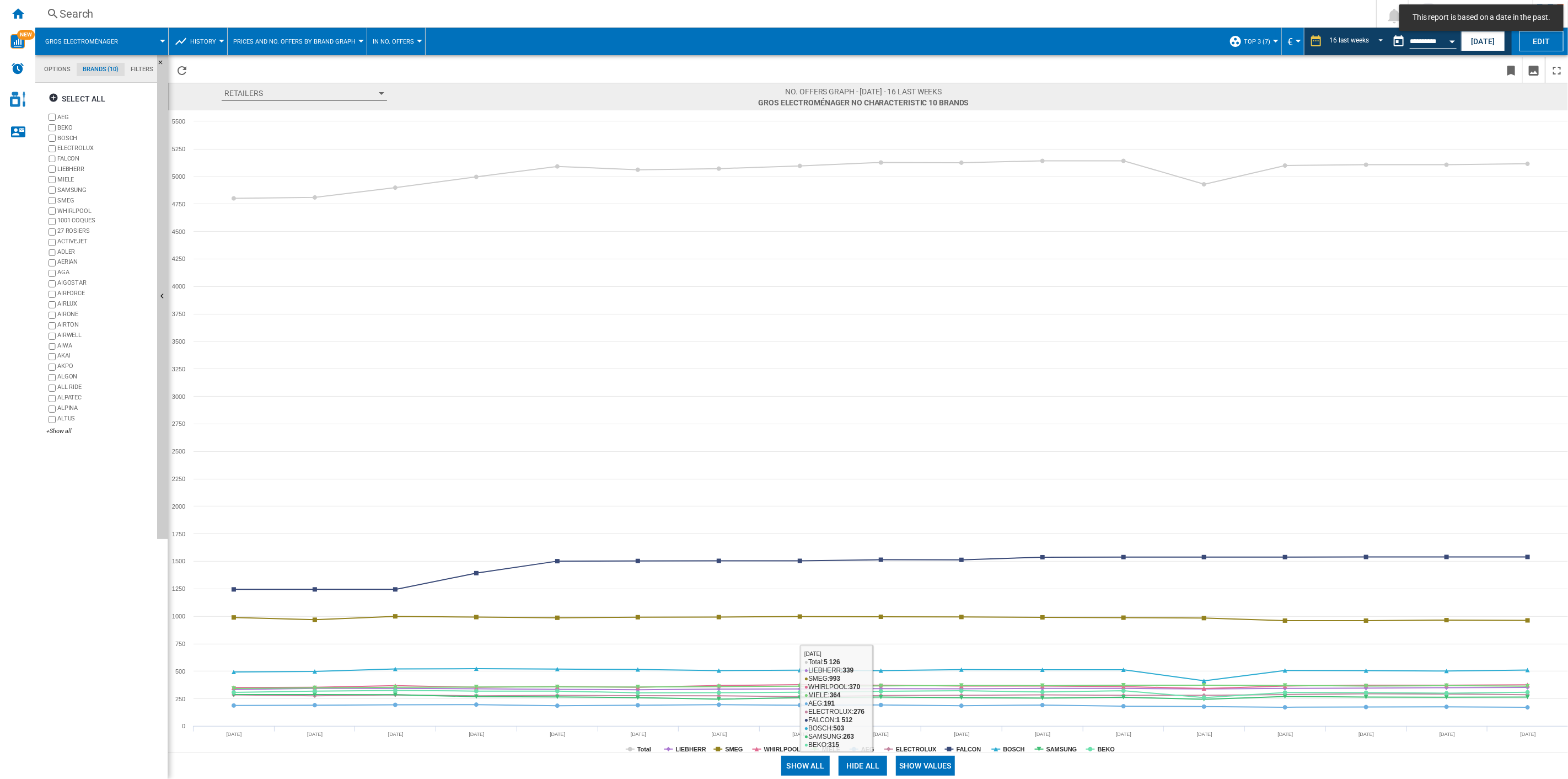
click at [925, 557] on button "Show values" at bounding box center [925, 766] width 59 height 20
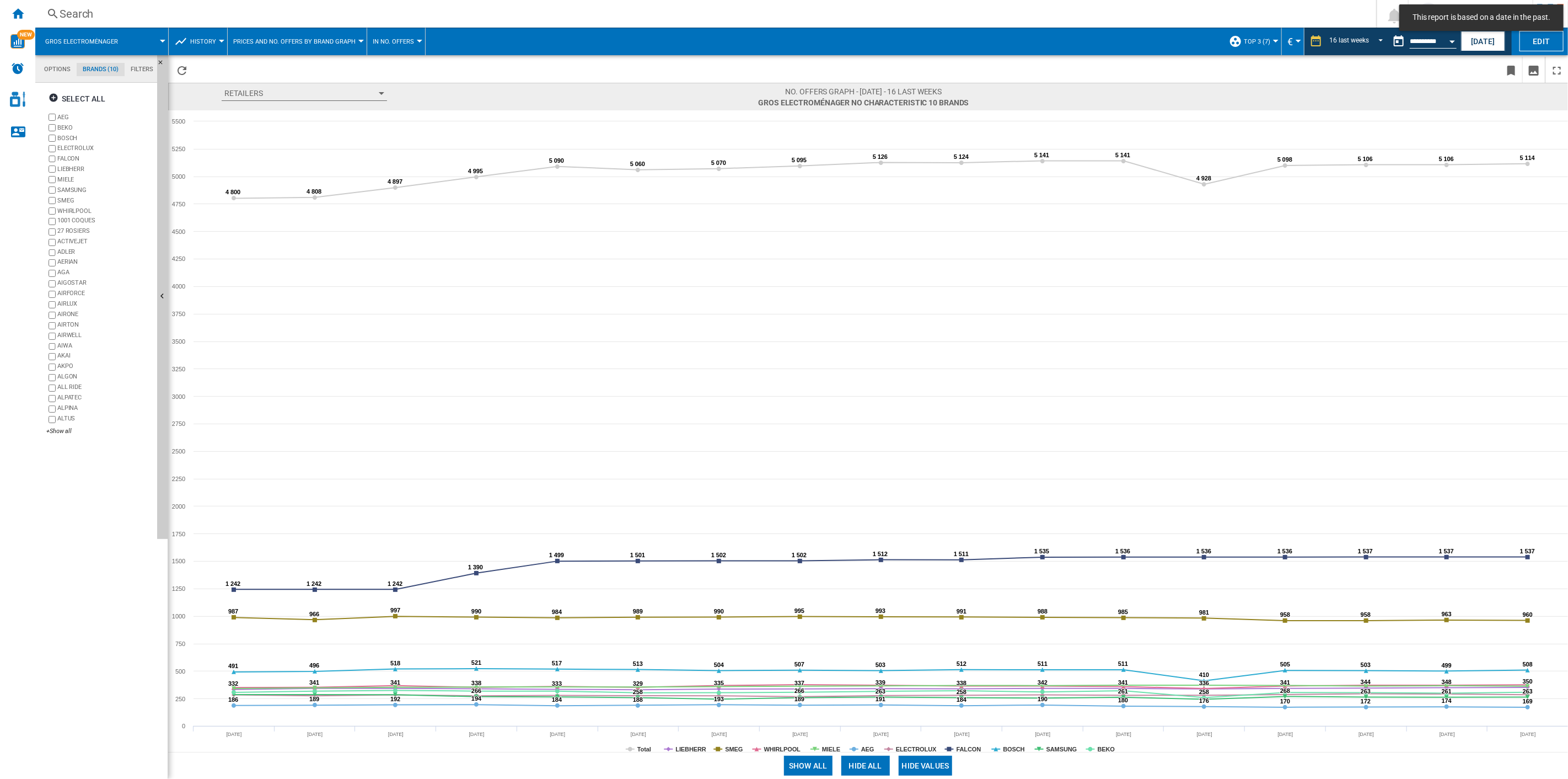
click at [870, 557] on button "Hide all" at bounding box center [866, 766] width 49 height 20
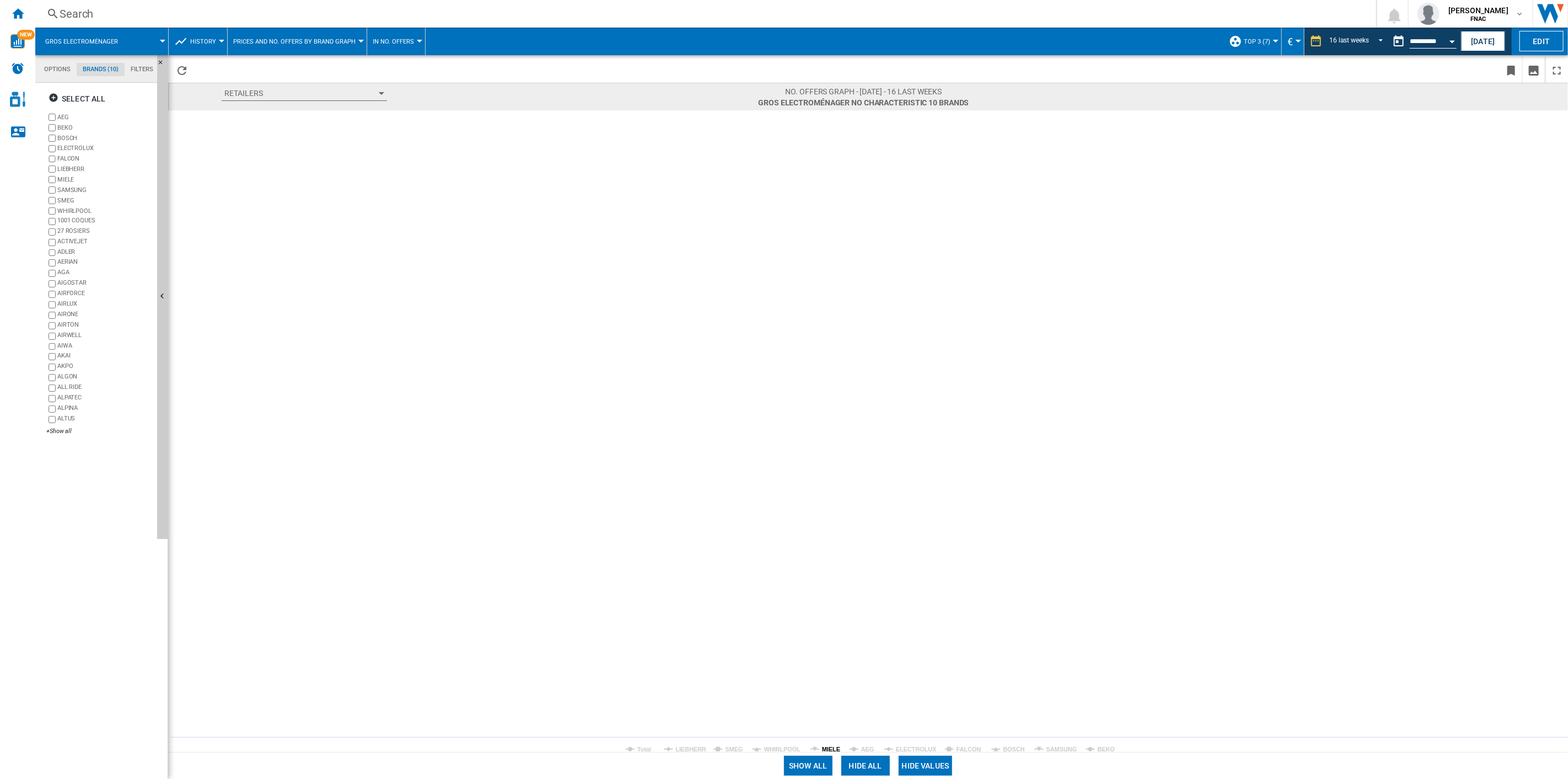
click at [823, 557] on tspan "MIELE" at bounding box center [831, 749] width 18 height 7
click at [401, 42] on span "In No. offers" at bounding box center [393, 42] width 41 height 7
click at [399, 63] on span "In price" at bounding box center [387, 68] width 27 height 10
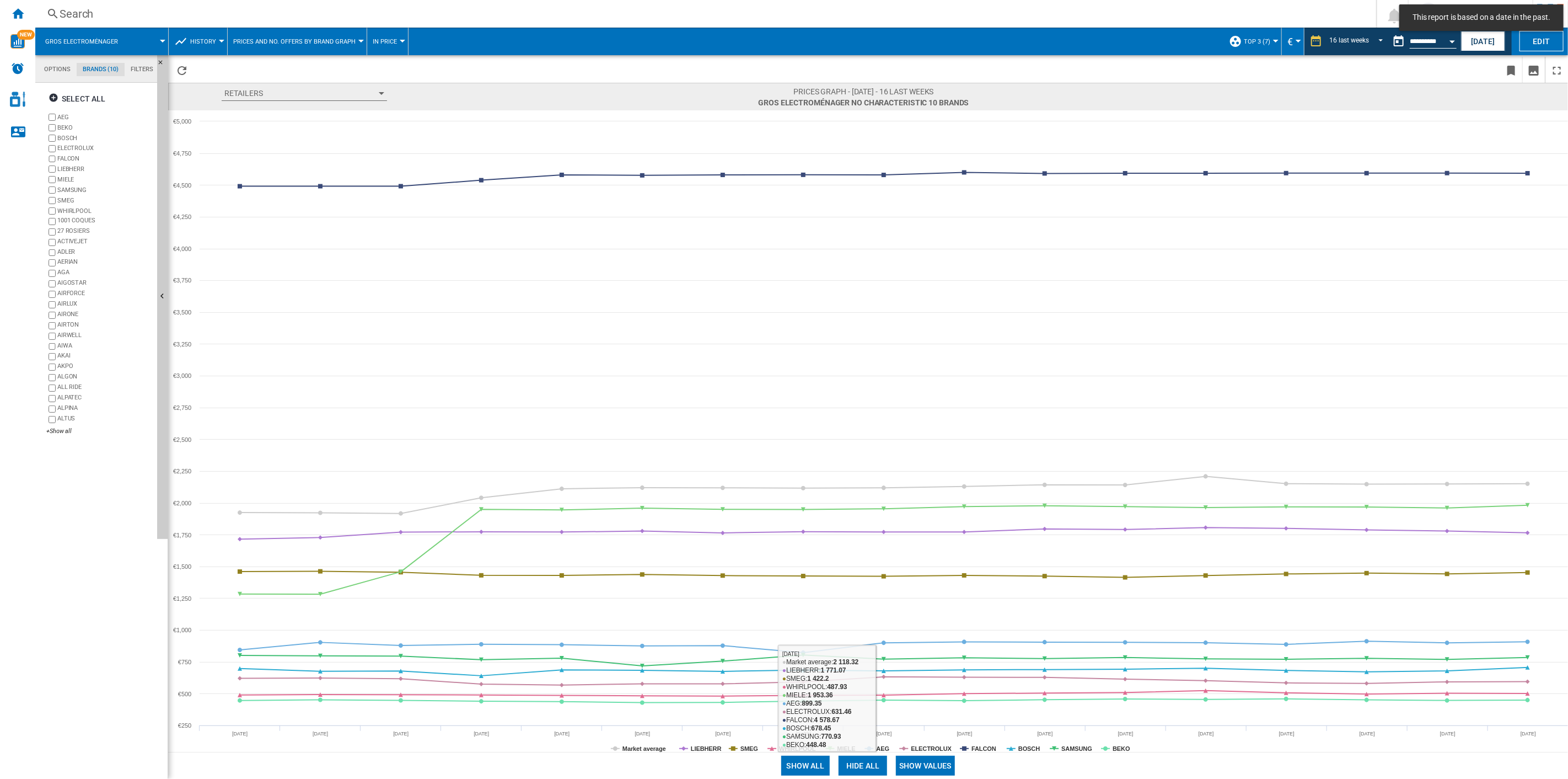
drag, startPoint x: 927, startPoint y: 759, endPoint x: 879, endPoint y: 763, distance: 48.2
click at [925, 557] on button "Show values" at bounding box center [925, 766] width 59 height 20
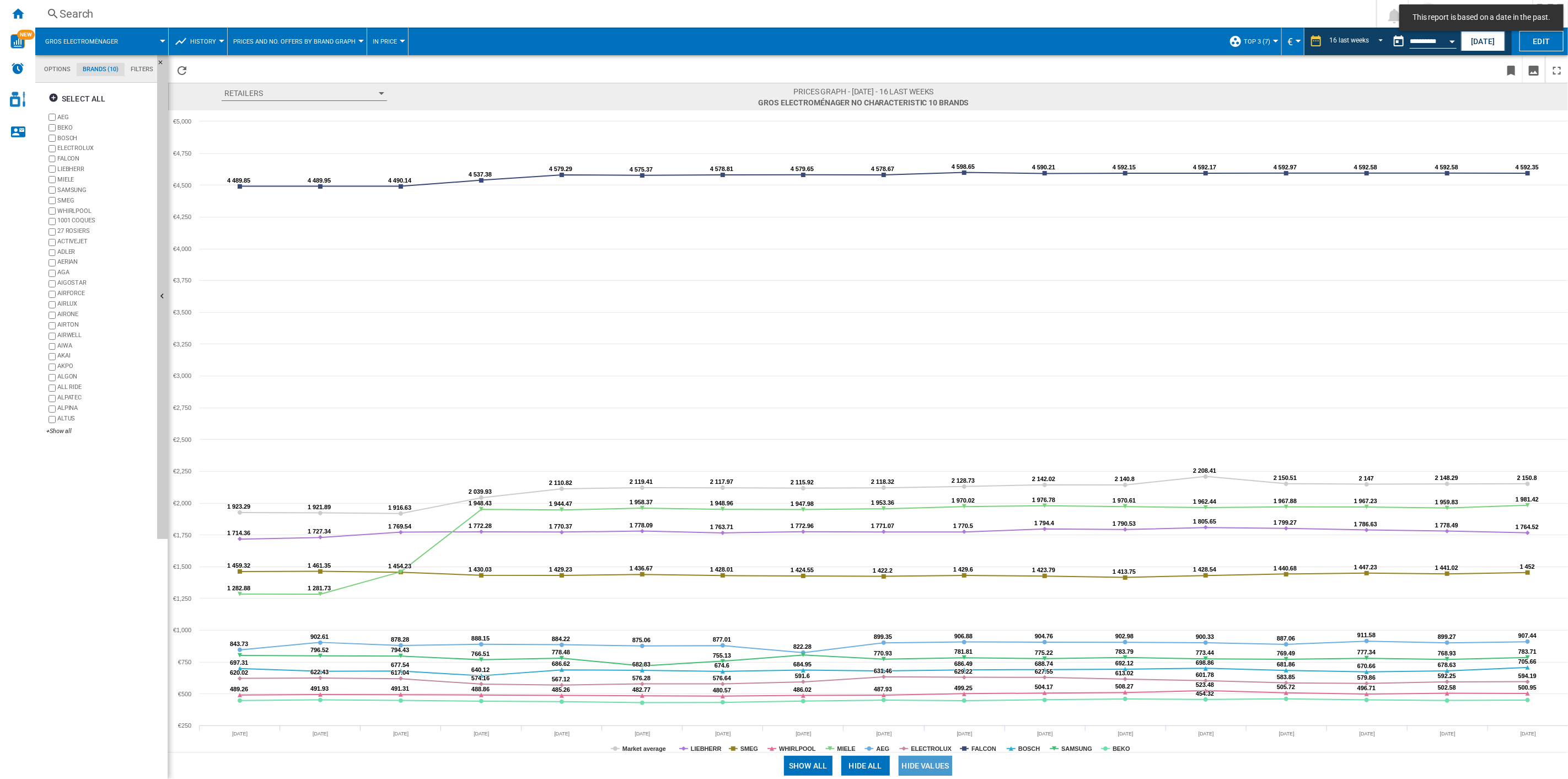
click at [858, 557] on button "Hide all" at bounding box center [866, 766] width 49 height 20
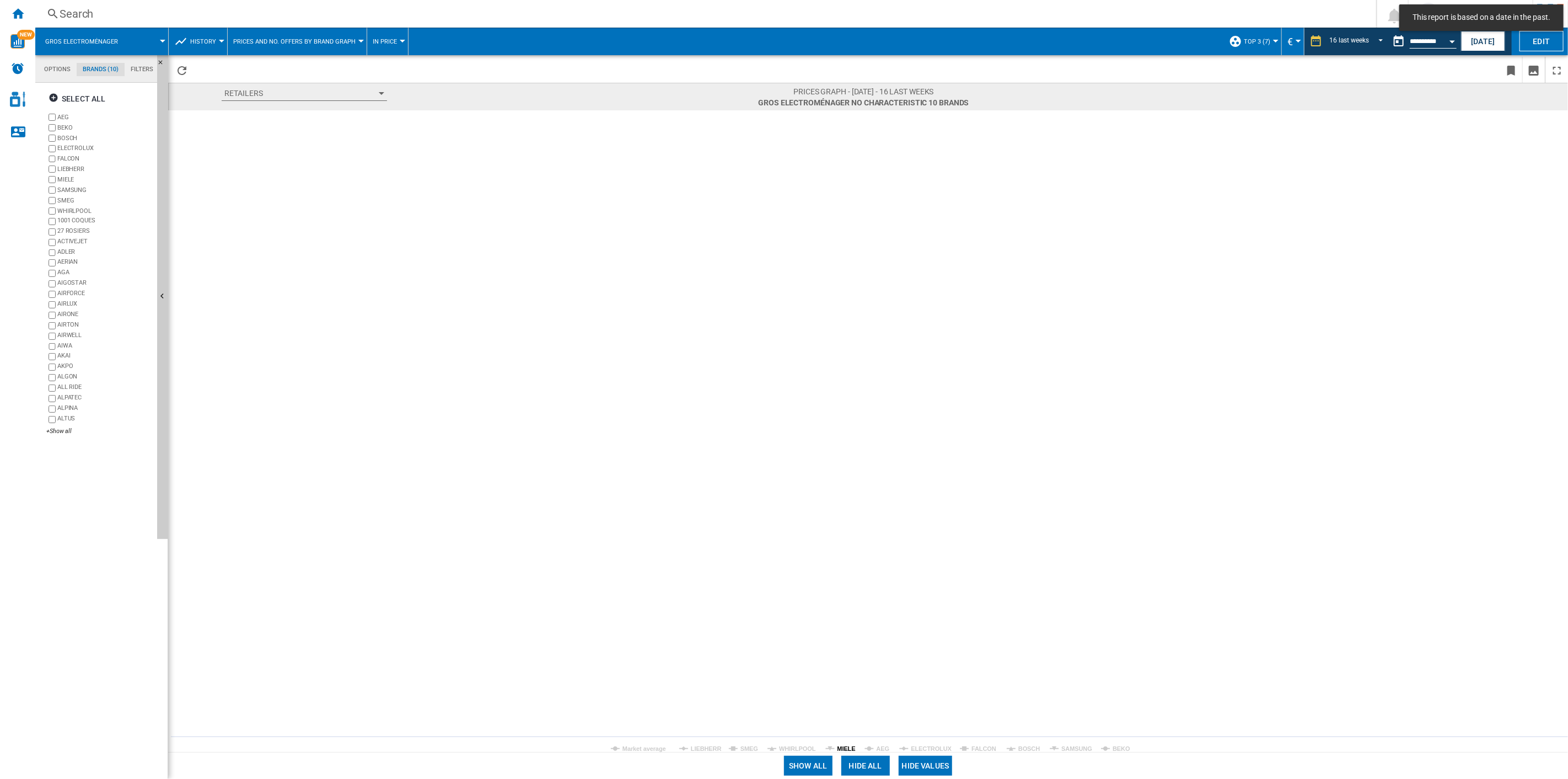
click at [842, 557] on tspan "MIELE" at bounding box center [847, 749] width 18 height 7
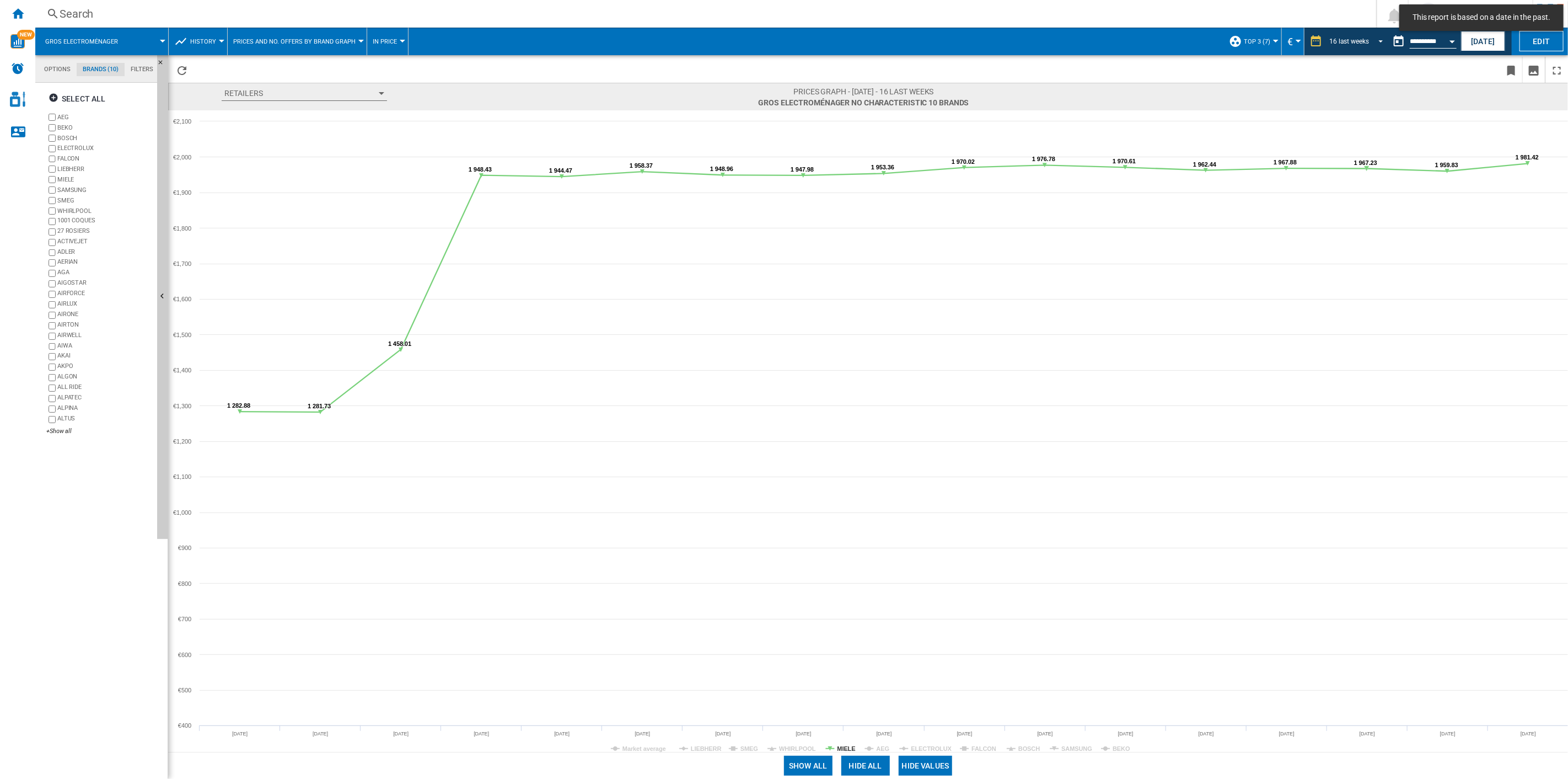
click at [1176, 37] on span "16 last weeks" at bounding box center [1349, 41] width 40 height 9
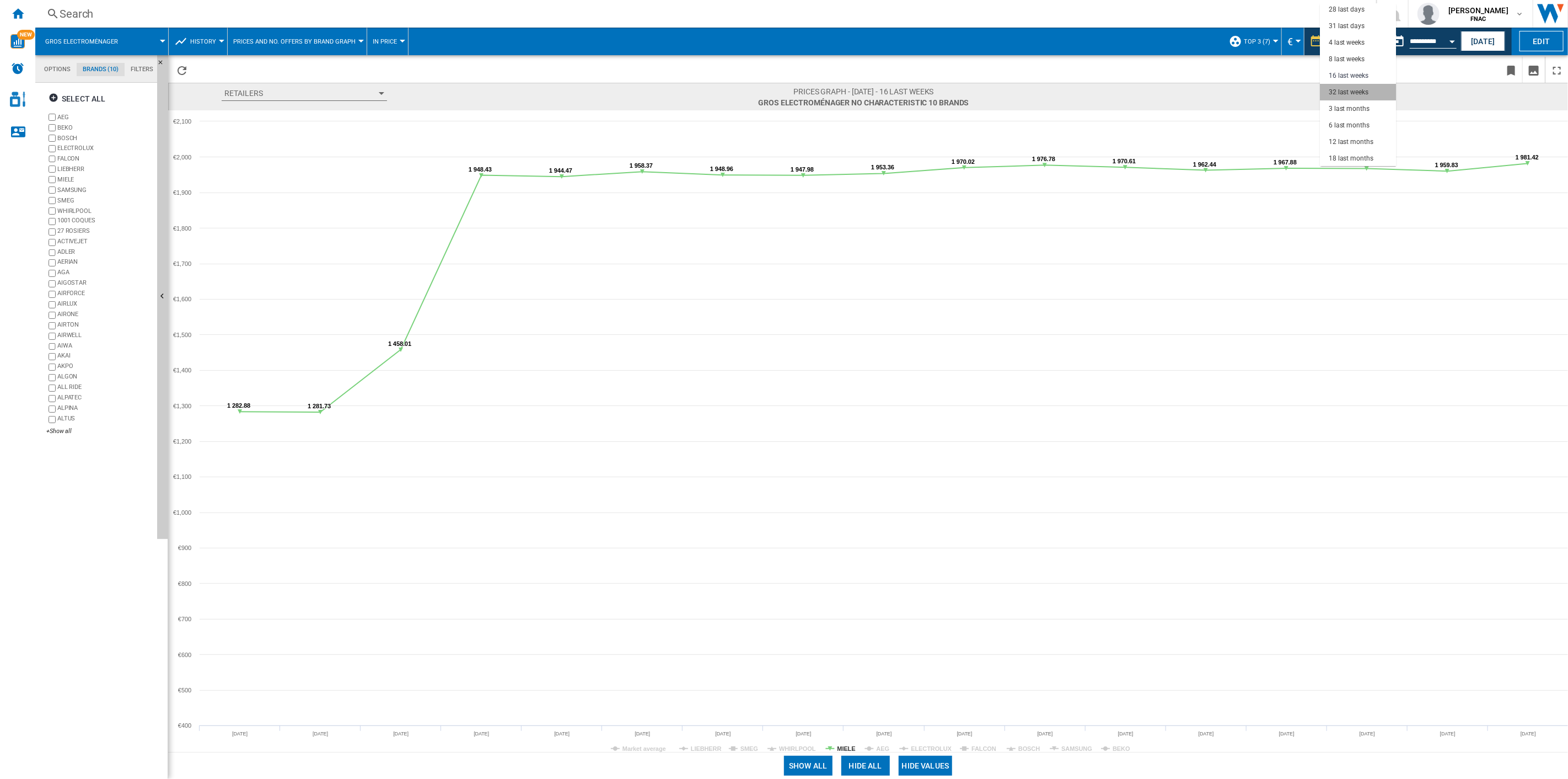
click at [1176, 91] on div "32 last weeks" at bounding box center [1348, 92] width 40 height 9
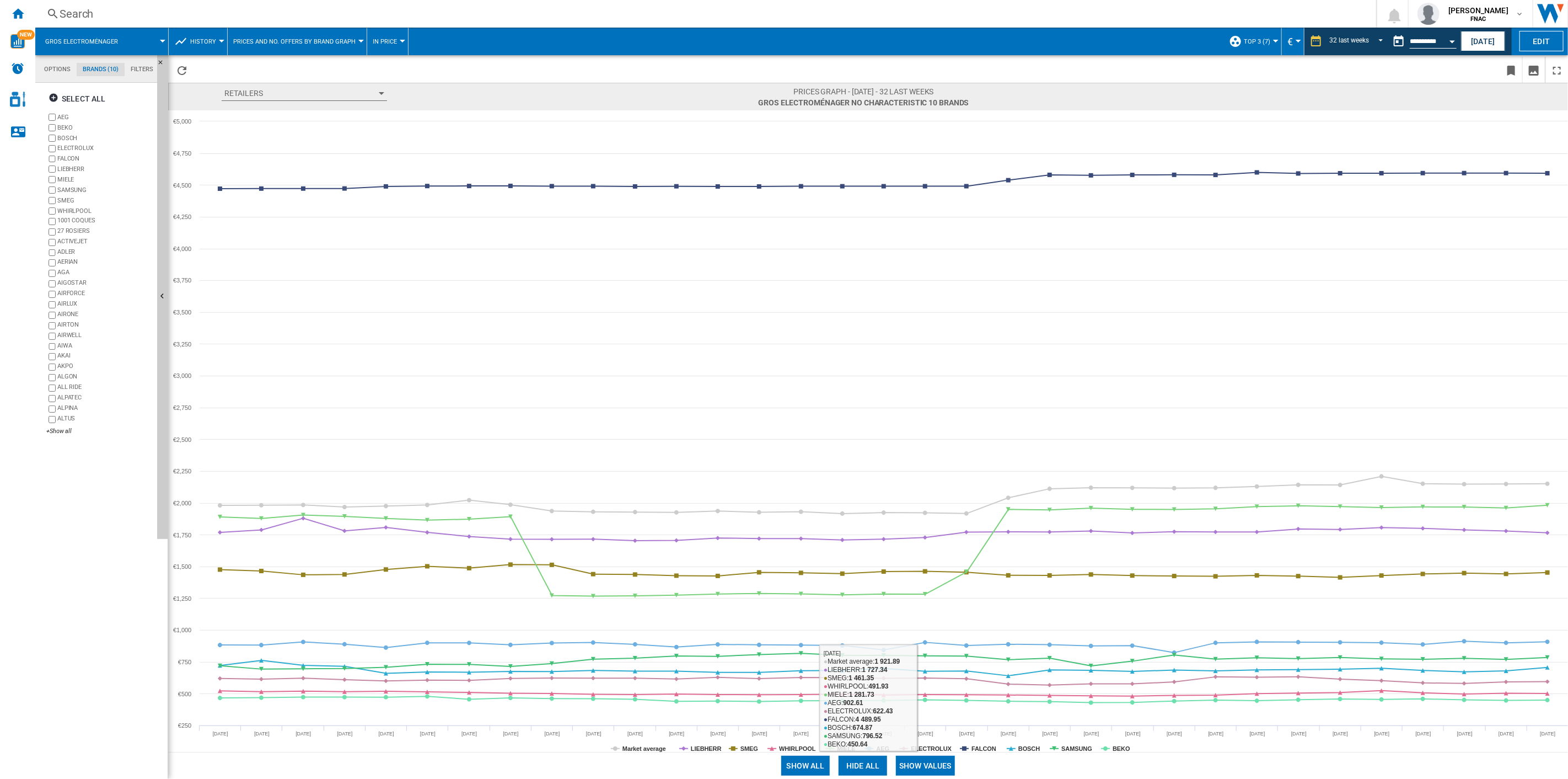
drag, startPoint x: 913, startPoint y: 764, endPoint x: 870, endPoint y: 764, distance: 43.0
click at [912, 557] on button "Show values" at bounding box center [925, 766] width 59 height 20
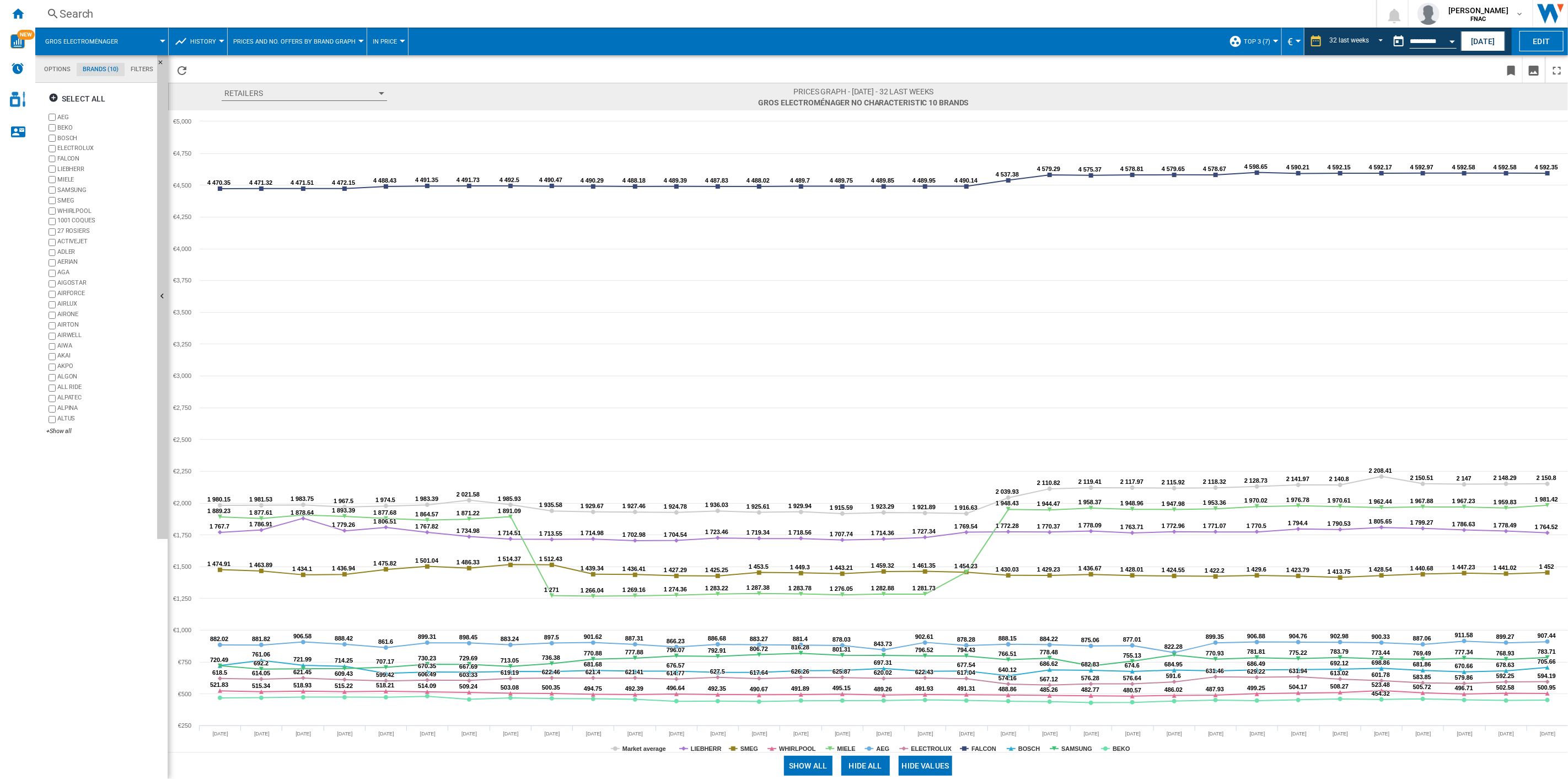
click at [854, 557] on button "Hide all" at bounding box center [866, 766] width 49 height 20
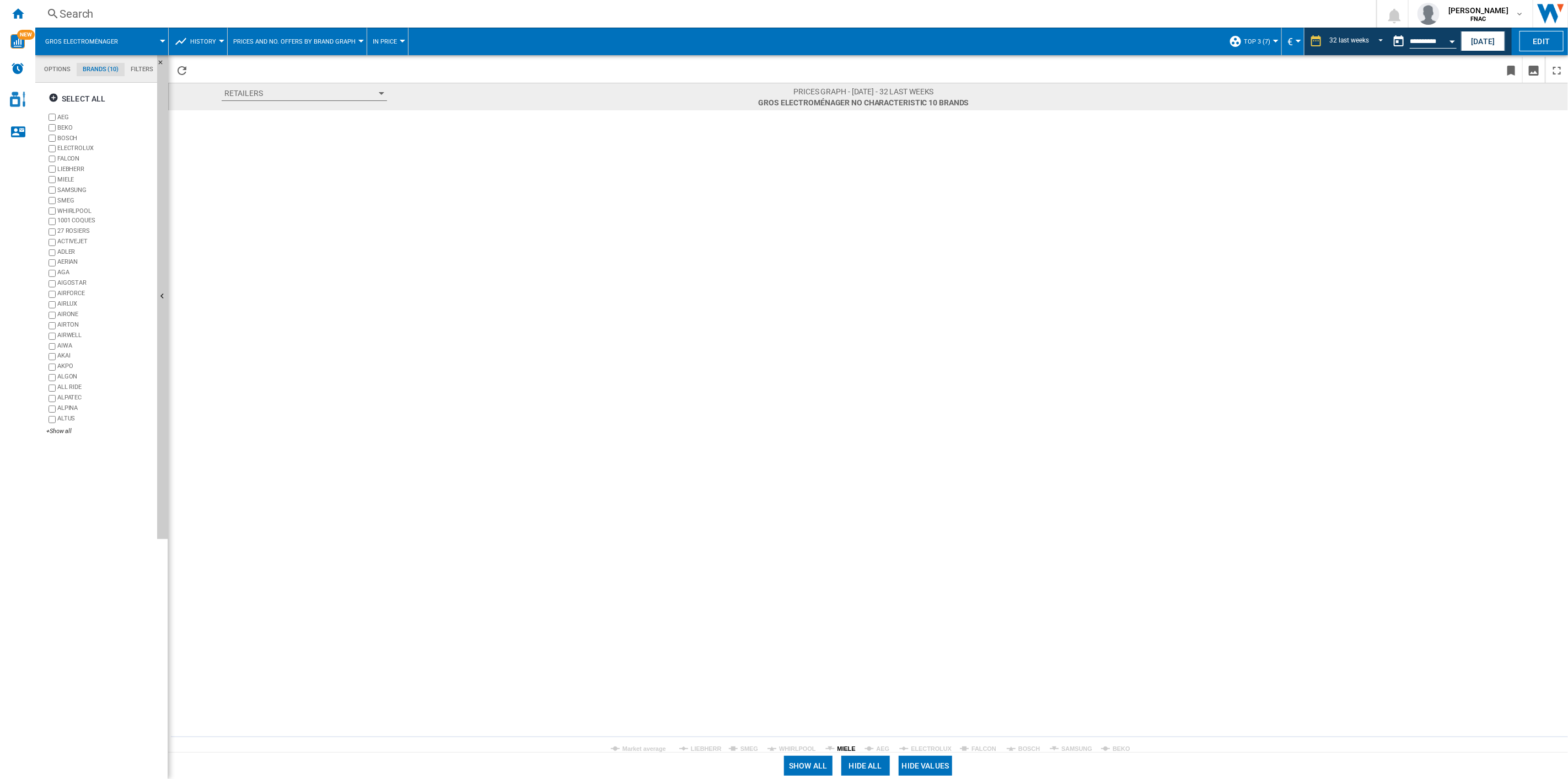
click at [839, 557] on tspan "MIELE" at bounding box center [847, 749] width 18 height 7
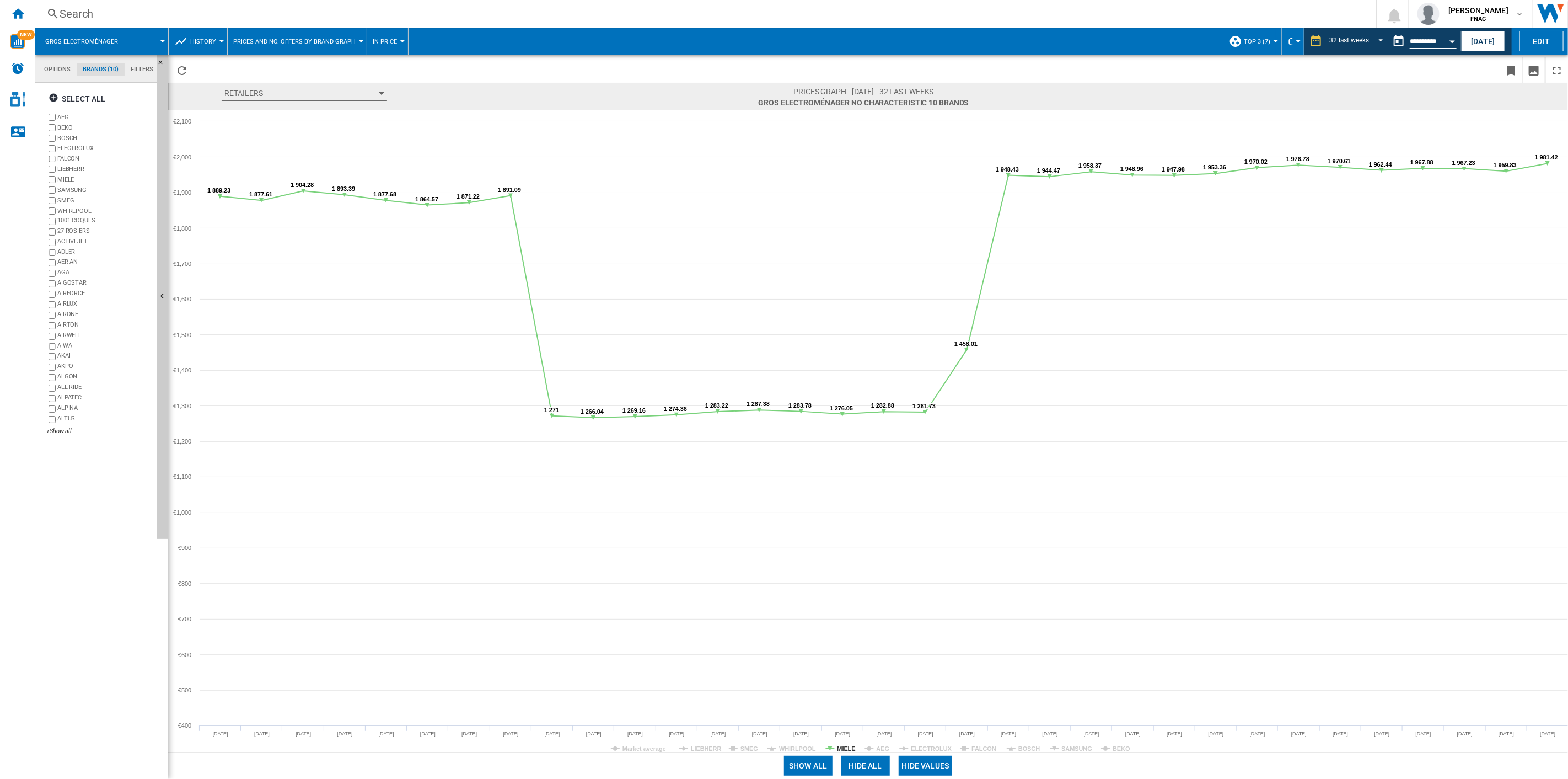
click at [397, 48] on button "In price" at bounding box center [387, 41] width 30 height 27
click at [406, 89] on button "In No. offers" at bounding box center [397, 95] width 65 height 27
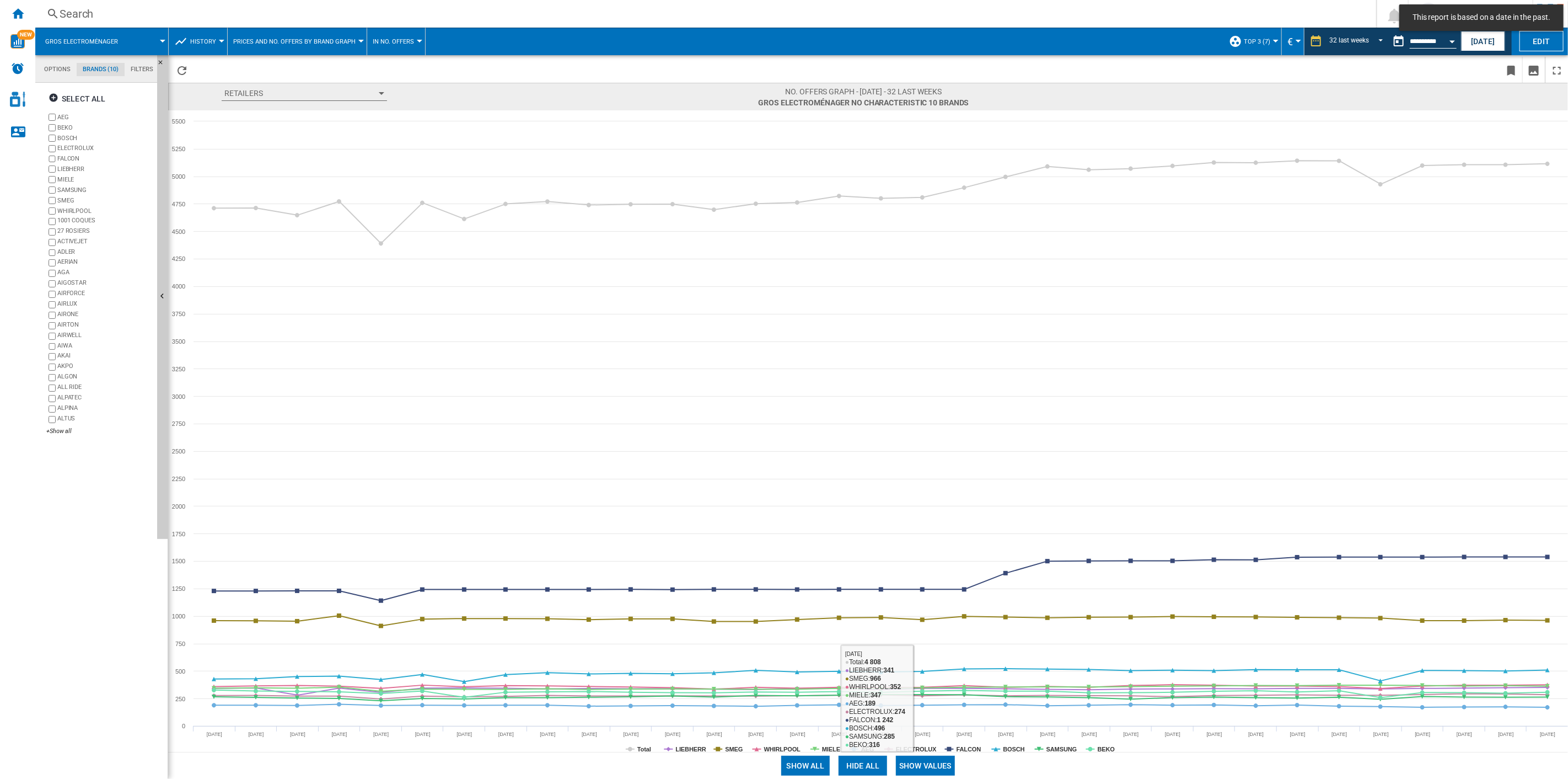
click at [937, 557] on button "Show values" at bounding box center [925, 766] width 59 height 20
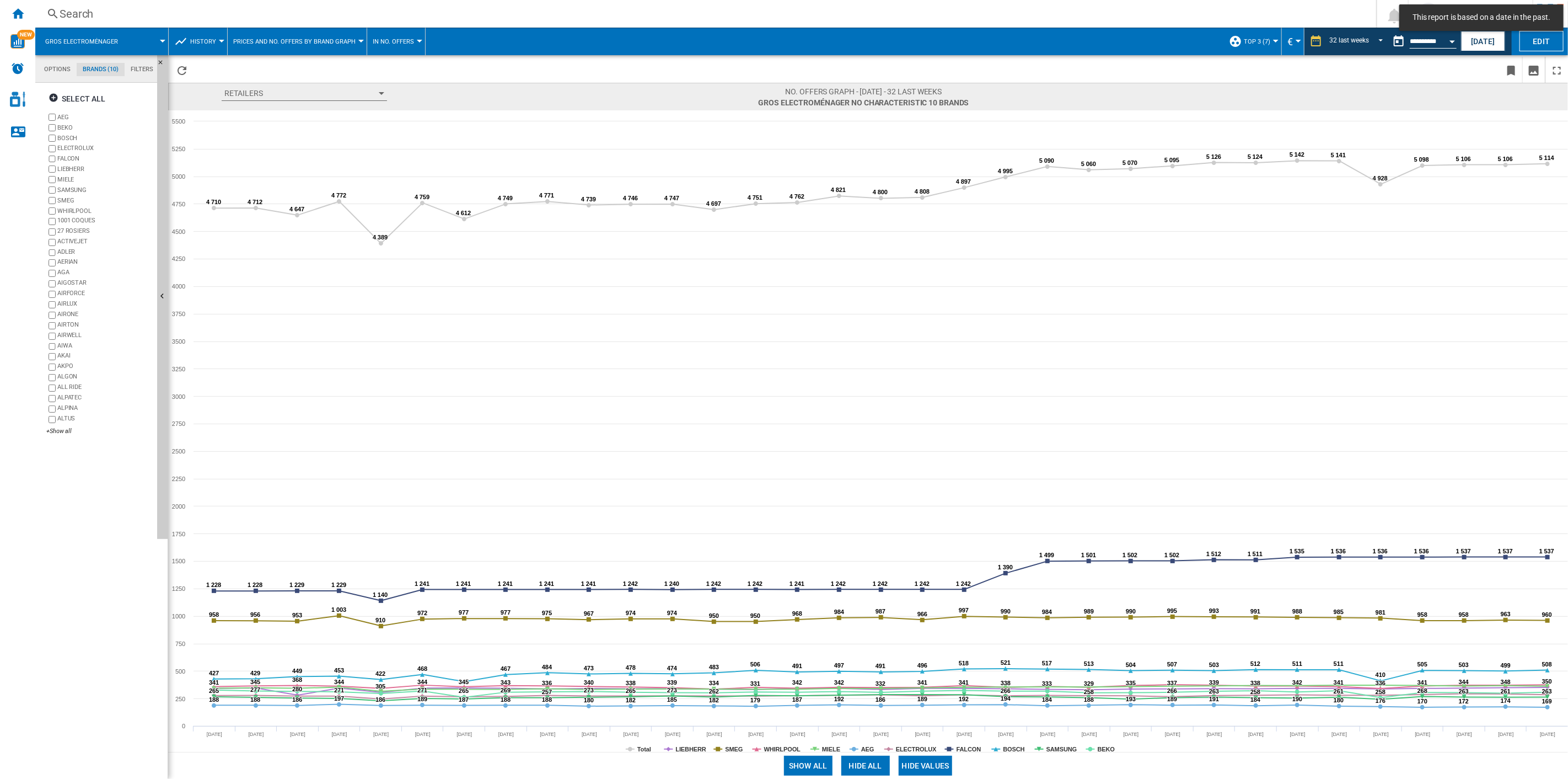
click at [856, 557] on button "Hide all" at bounding box center [866, 766] width 49 height 20
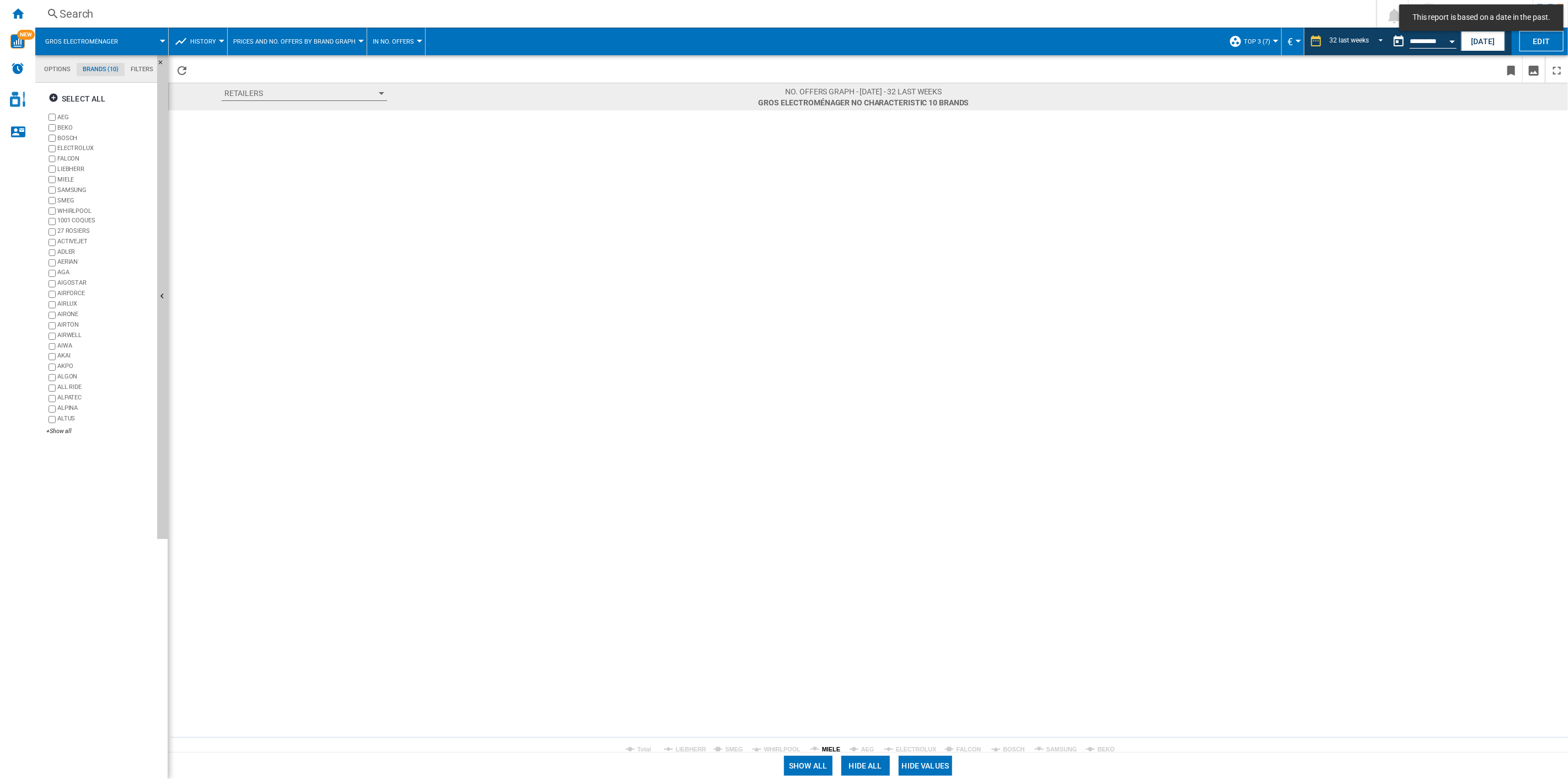
click at [836, 557] on tspan "MIELE" at bounding box center [831, 749] width 18 height 7
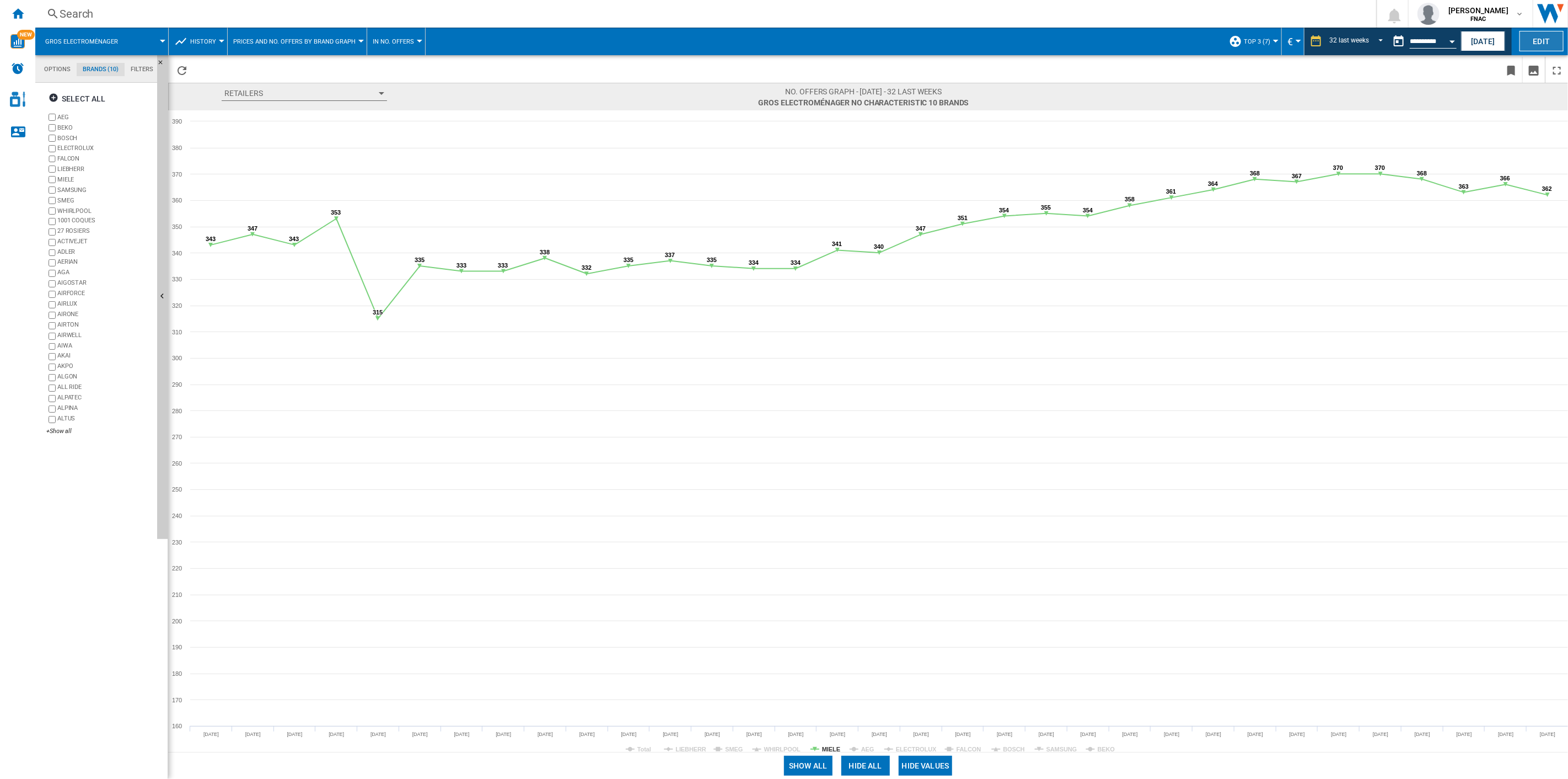
click at [1176, 40] on button "Edit" at bounding box center [1541, 41] width 44 height 21
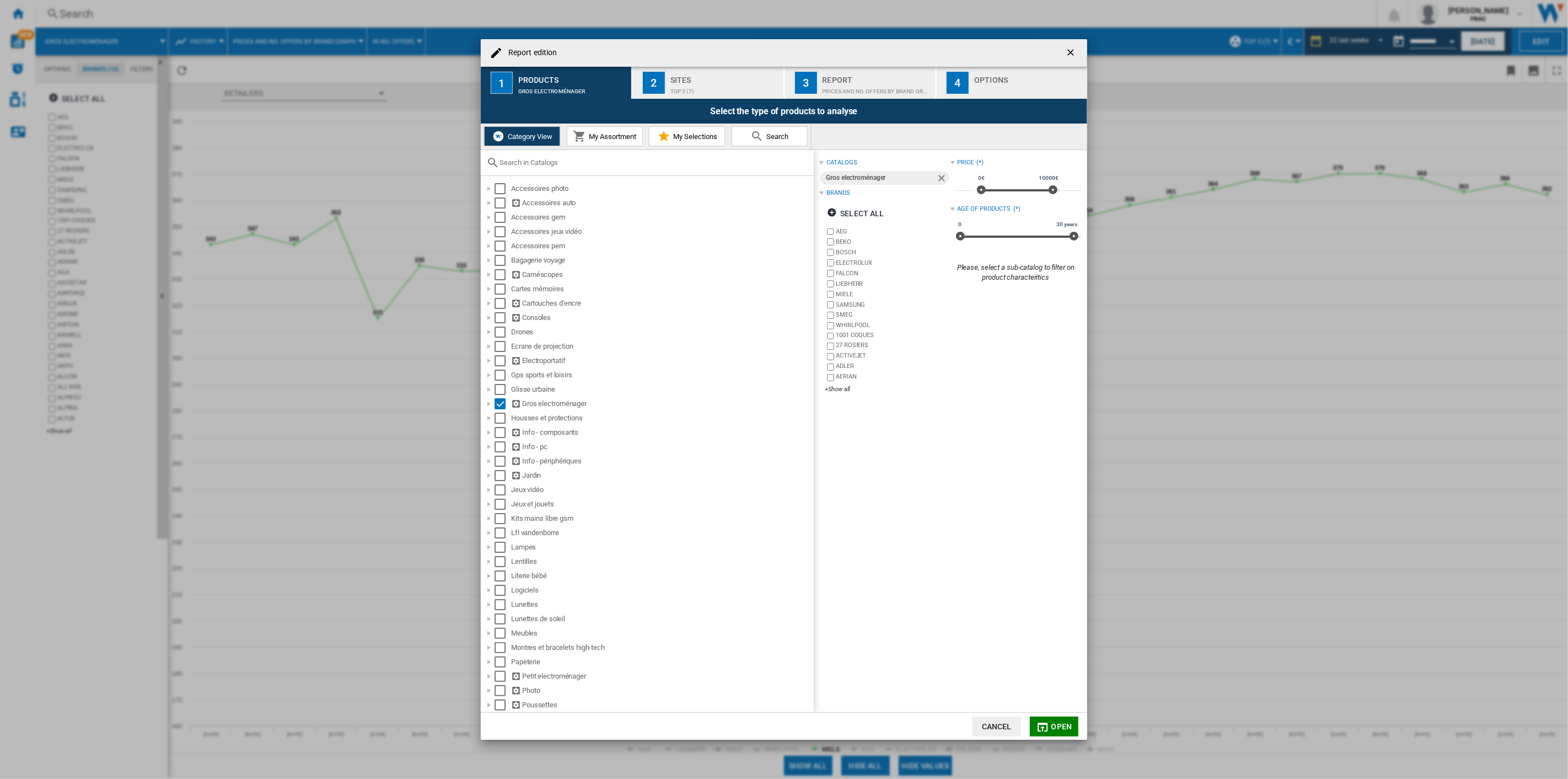
click at [665, 89] on button "2 Sites top 3 (7)" at bounding box center [709, 82] width 152 height 32
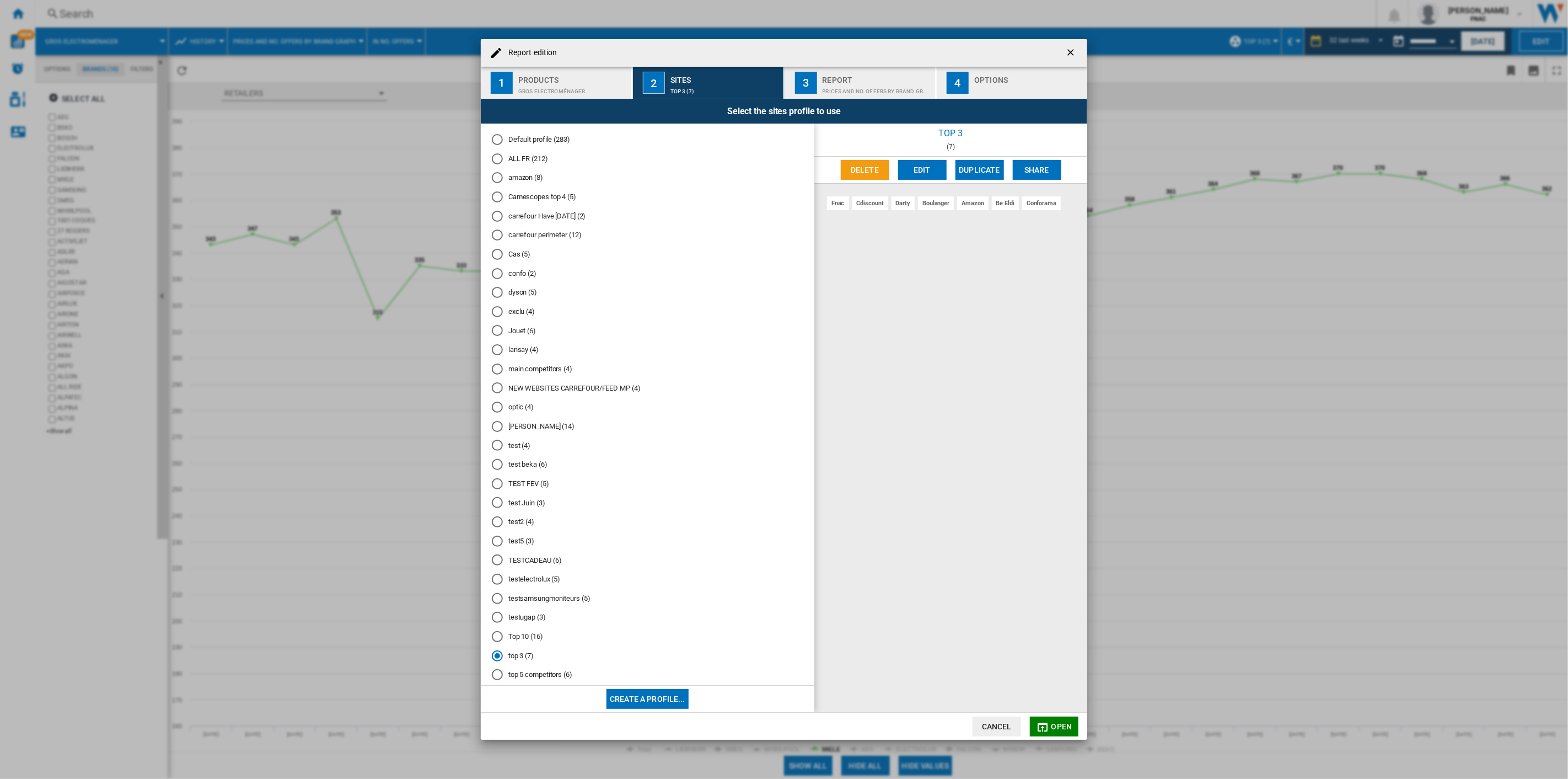
click at [920, 169] on button "Edit" at bounding box center [922, 170] width 49 height 20
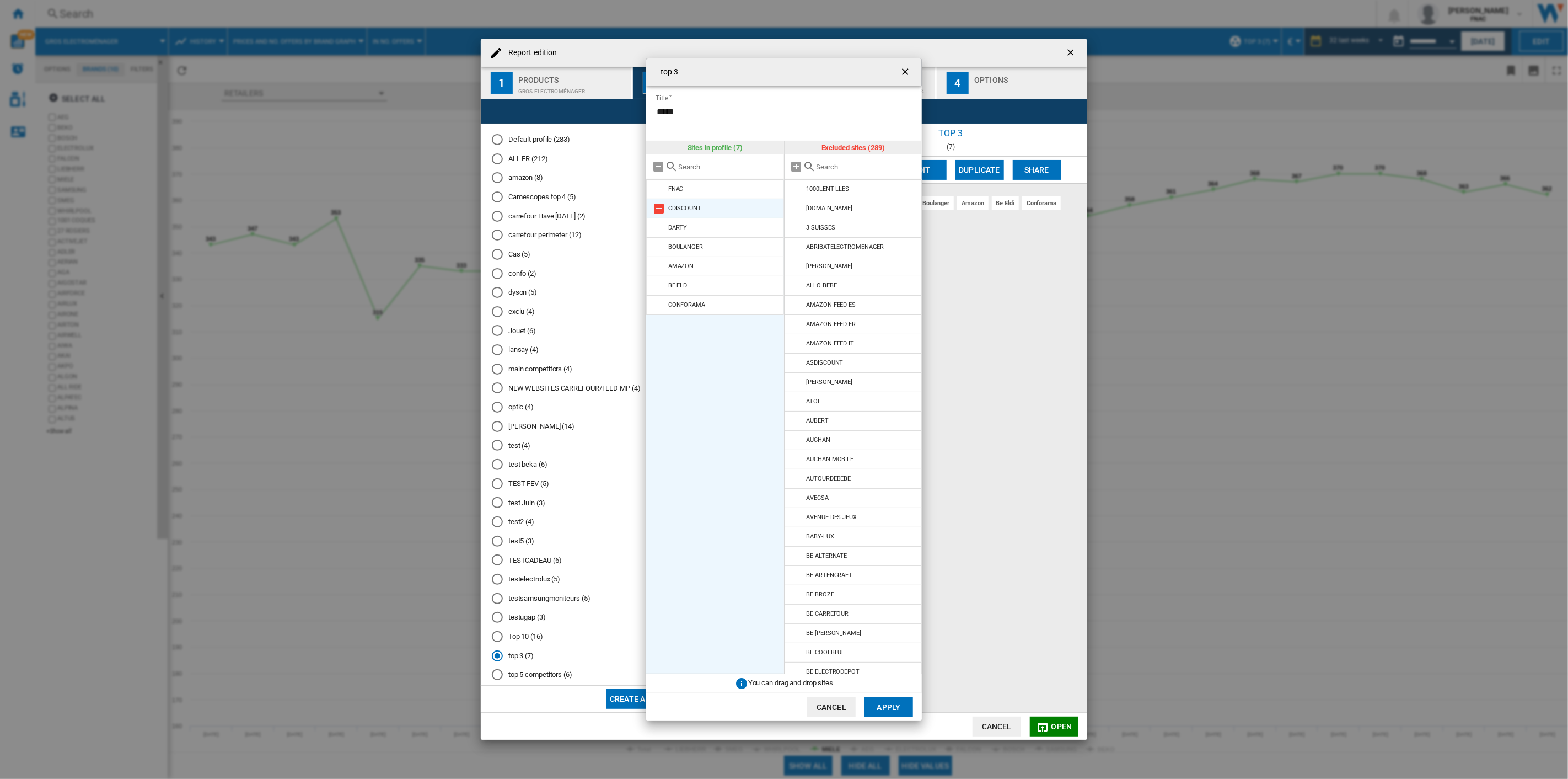
click at [659, 207] on md-icon at bounding box center [659, 208] width 13 height 13
click at [659, 208] on md-icon at bounding box center [659, 208] width 13 height 13
click at [662, 226] on md-icon at bounding box center [659, 227] width 13 height 13
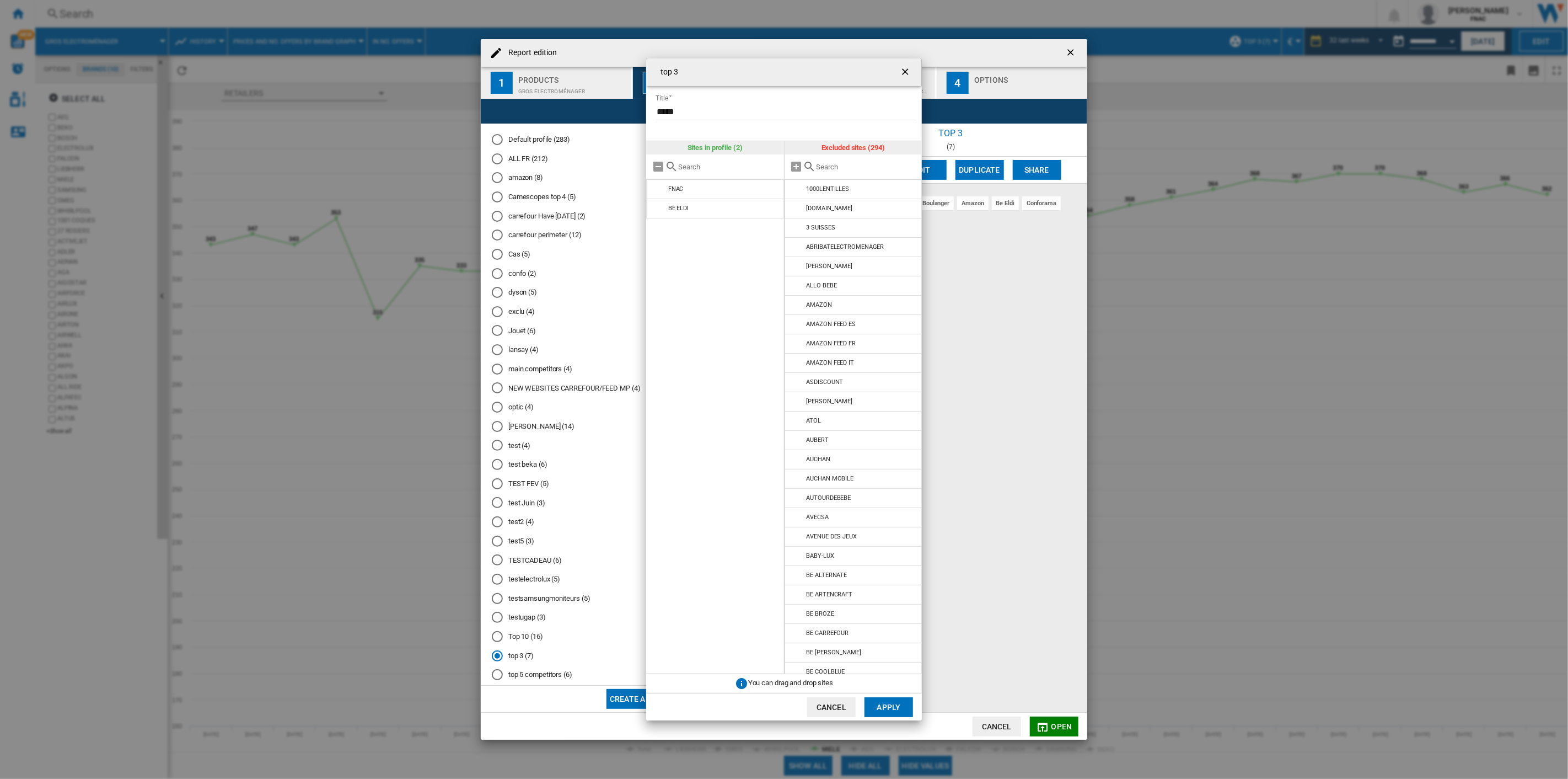
click at [883, 557] on button "Apply" at bounding box center [889, 707] width 49 height 20
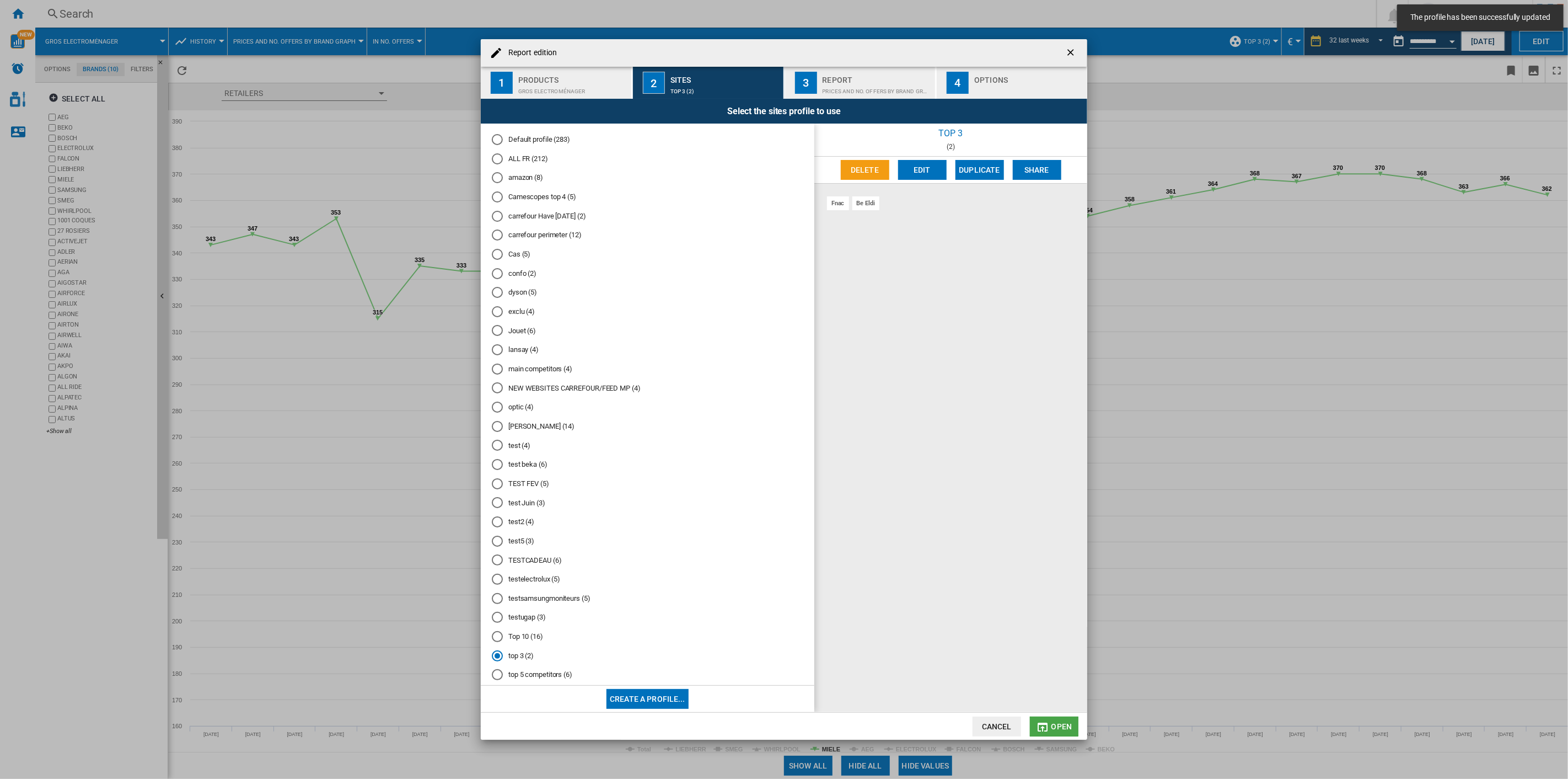
click at [1054, 557] on span "Open" at bounding box center [1062, 726] width 21 height 9
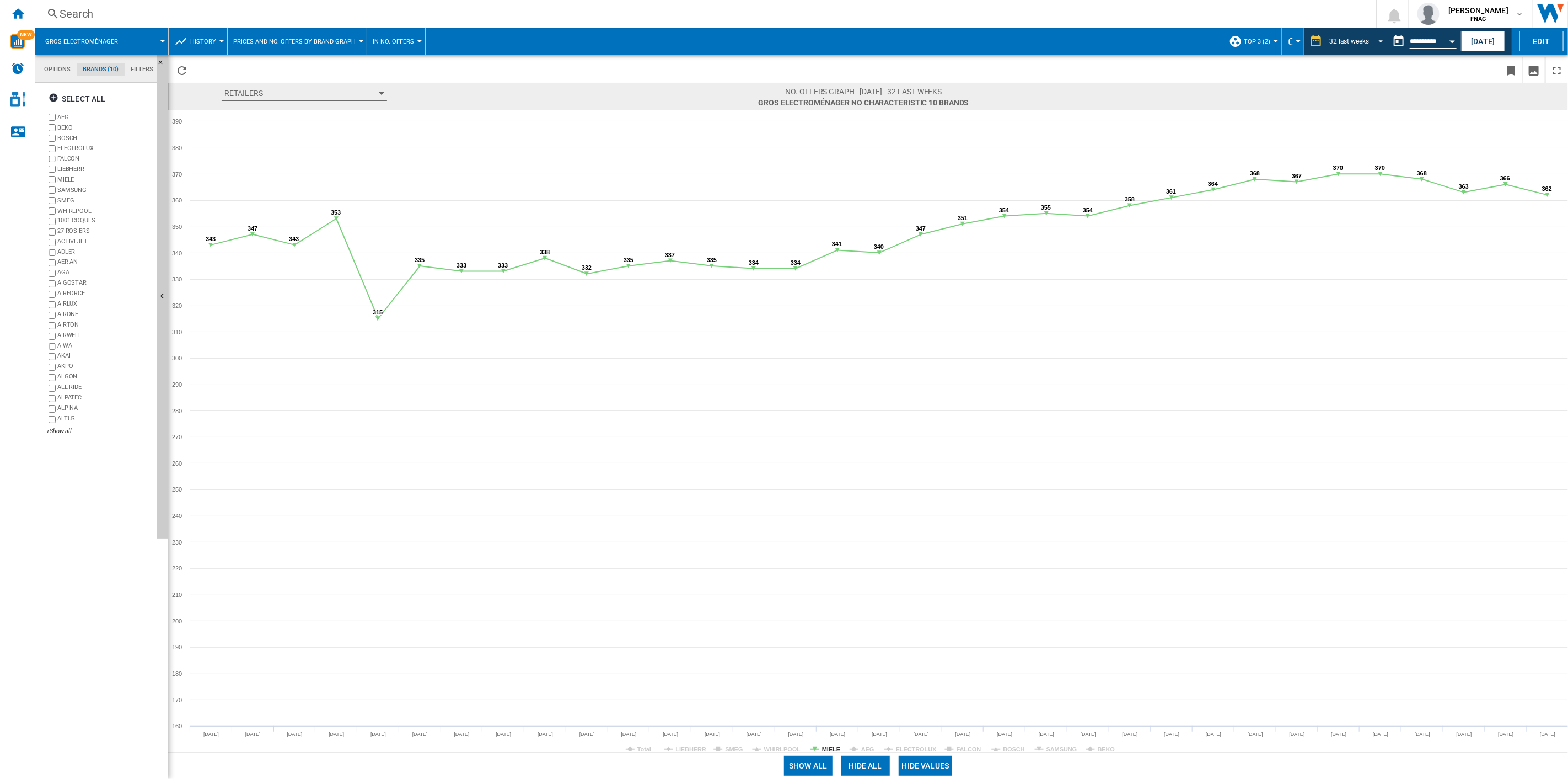
click at [1176, 39] on div "32 last weeks" at bounding box center [1349, 41] width 40 height 7
click at [1176, 73] on div "16 last weeks" at bounding box center [1348, 75] width 40 height 9
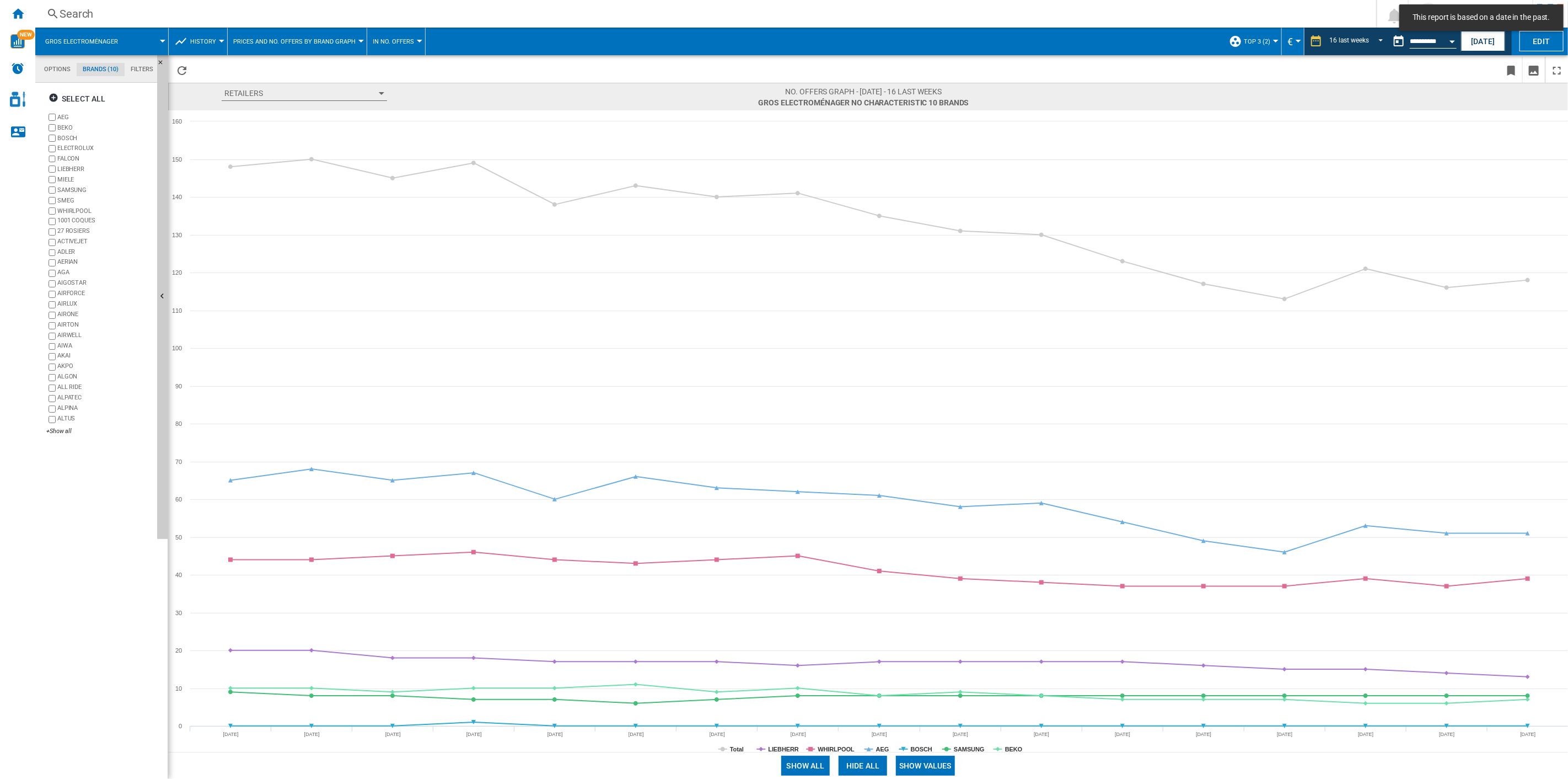
click at [395, 45] on button "In No. offers" at bounding box center [396, 41] width 47 height 27
click at [401, 92] on span "In No. offers" at bounding box center [397, 95] width 47 height 10
click at [412, 44] on button "In No. offers" at bounding box center [396, 41] width 47 height 27
click at [406, 95] on span "In No. offers" at bounding box center [397, 95] width 47 height 10
click at [417, 40] on div at bounding box center [419, 41] width 6 height 2
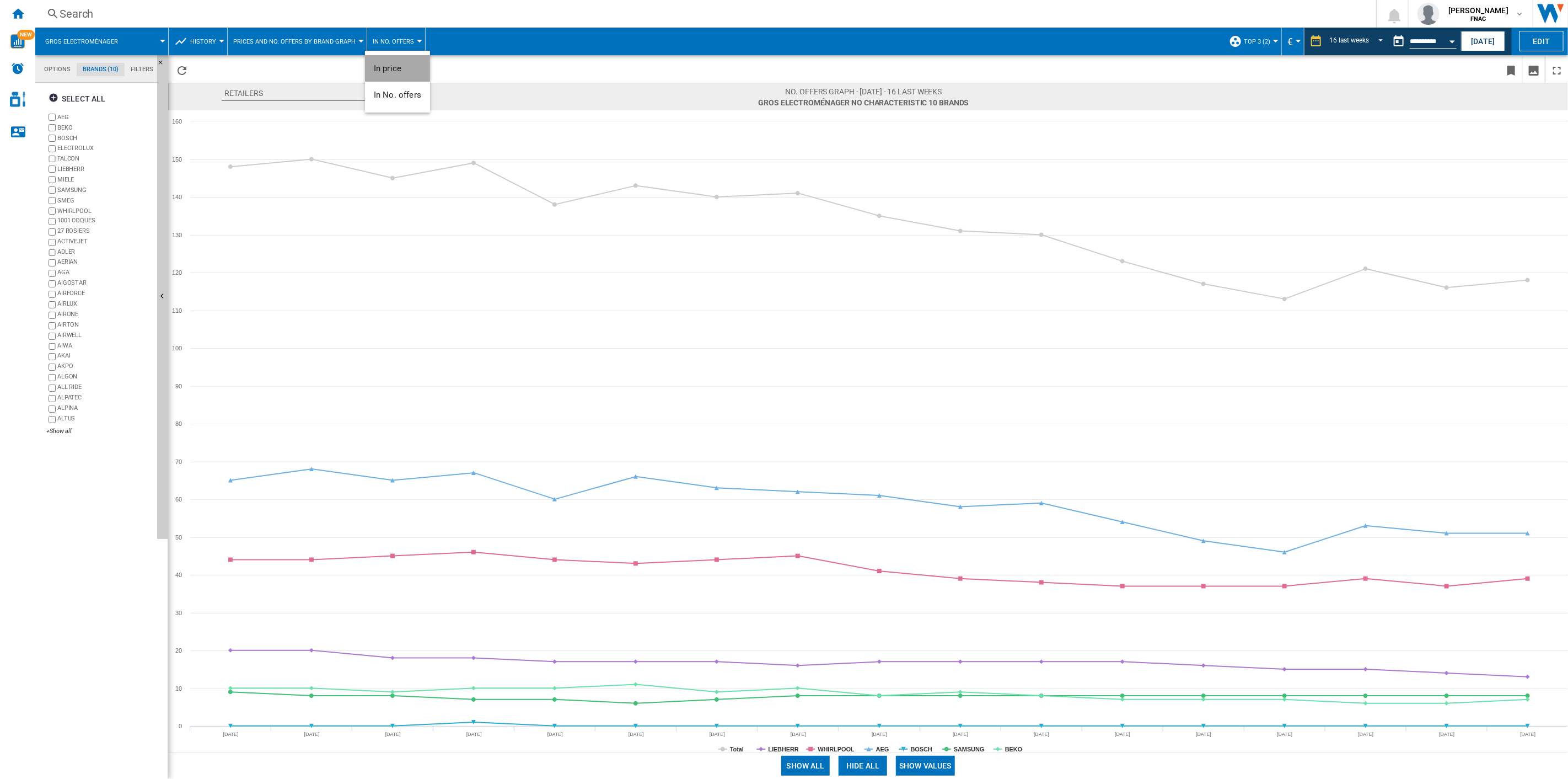
click at [406, 63] on button "In price" at bounding box center [397, 68] width 65 height 27
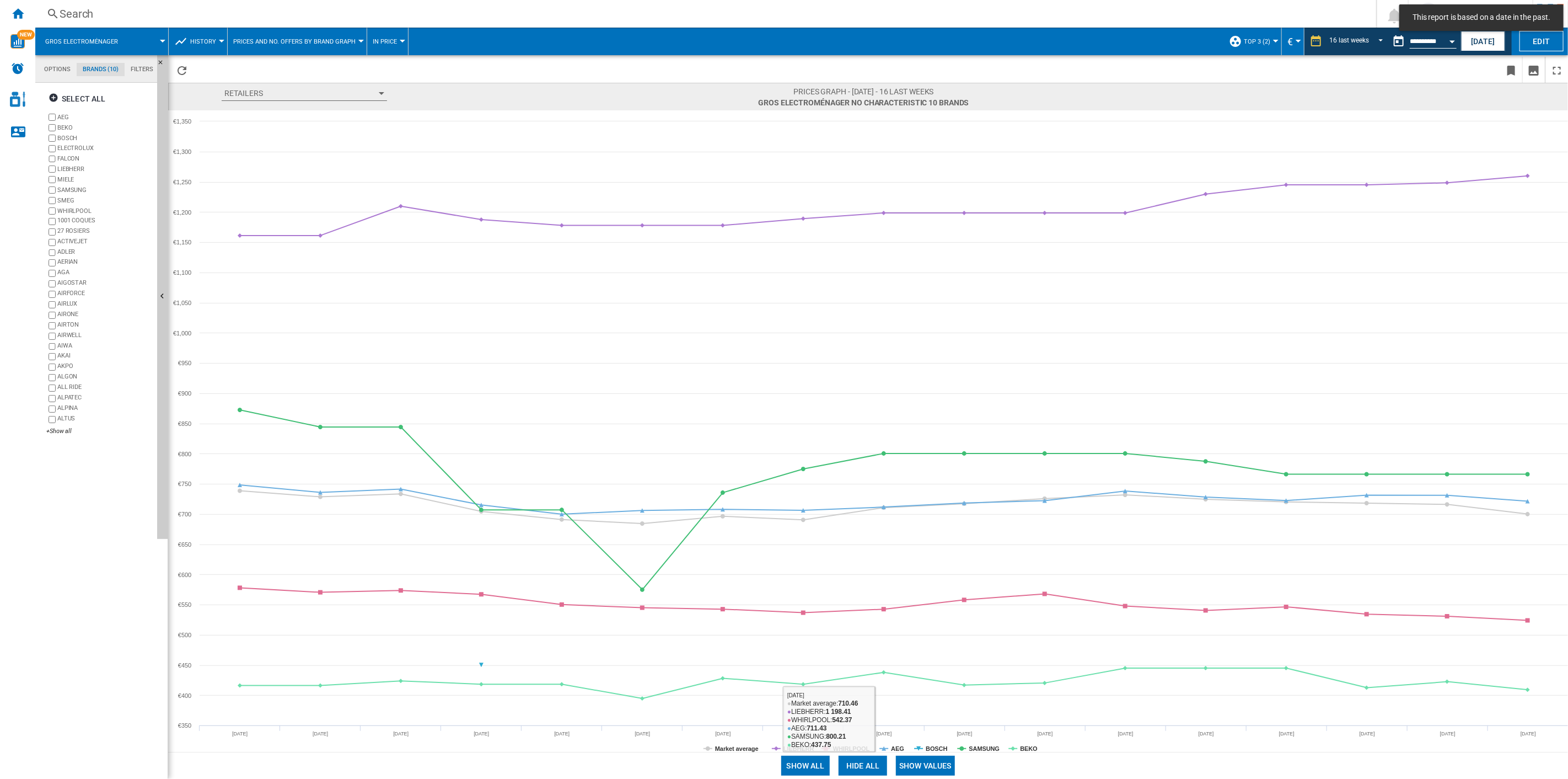
click at [938, 557] on button "Show values" at bounding box center [925, 766] width 59 height 20
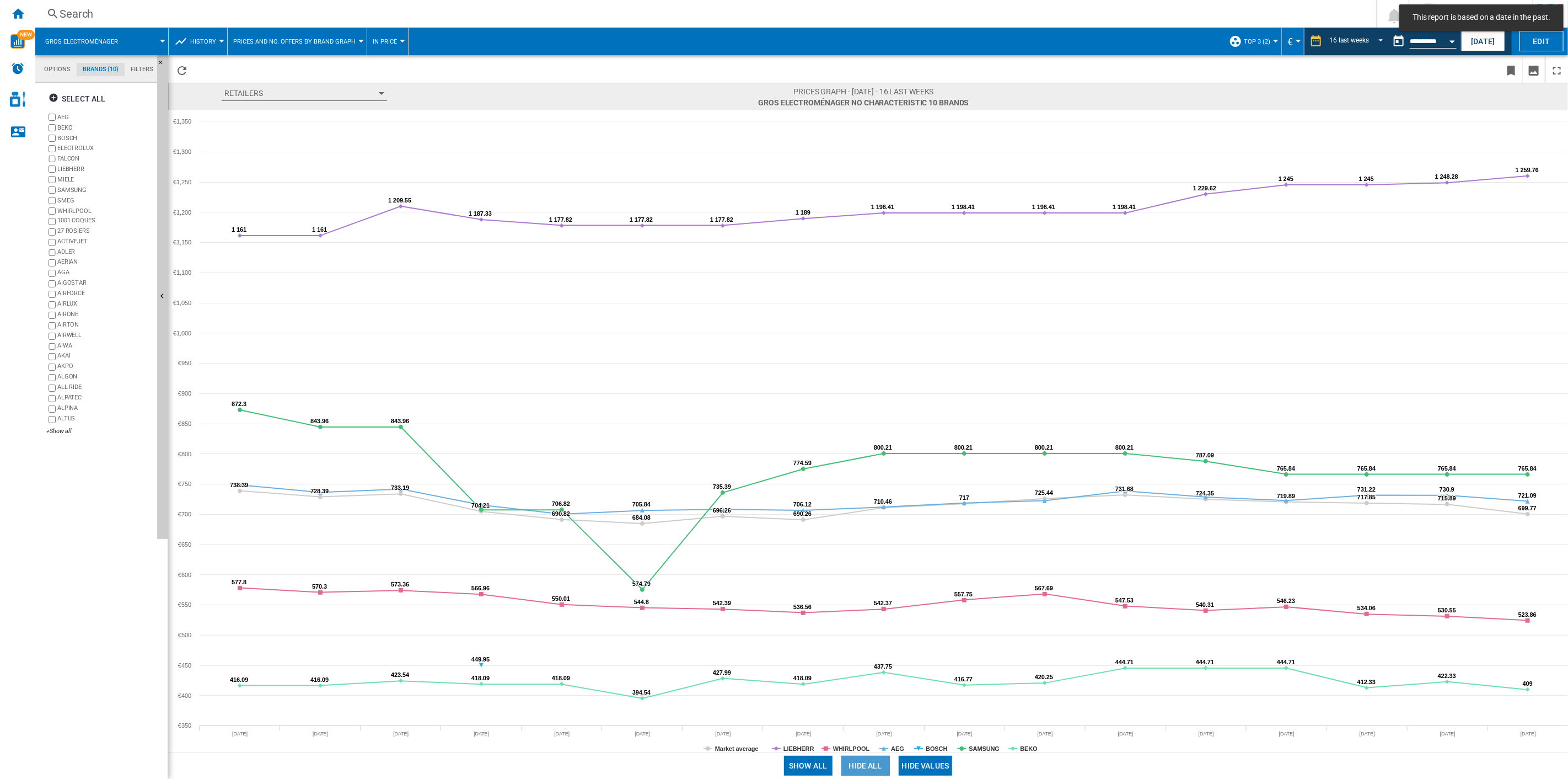
click at [866, 557] on button "Hide all" at bounding box center [866, 766] width 49 height 20
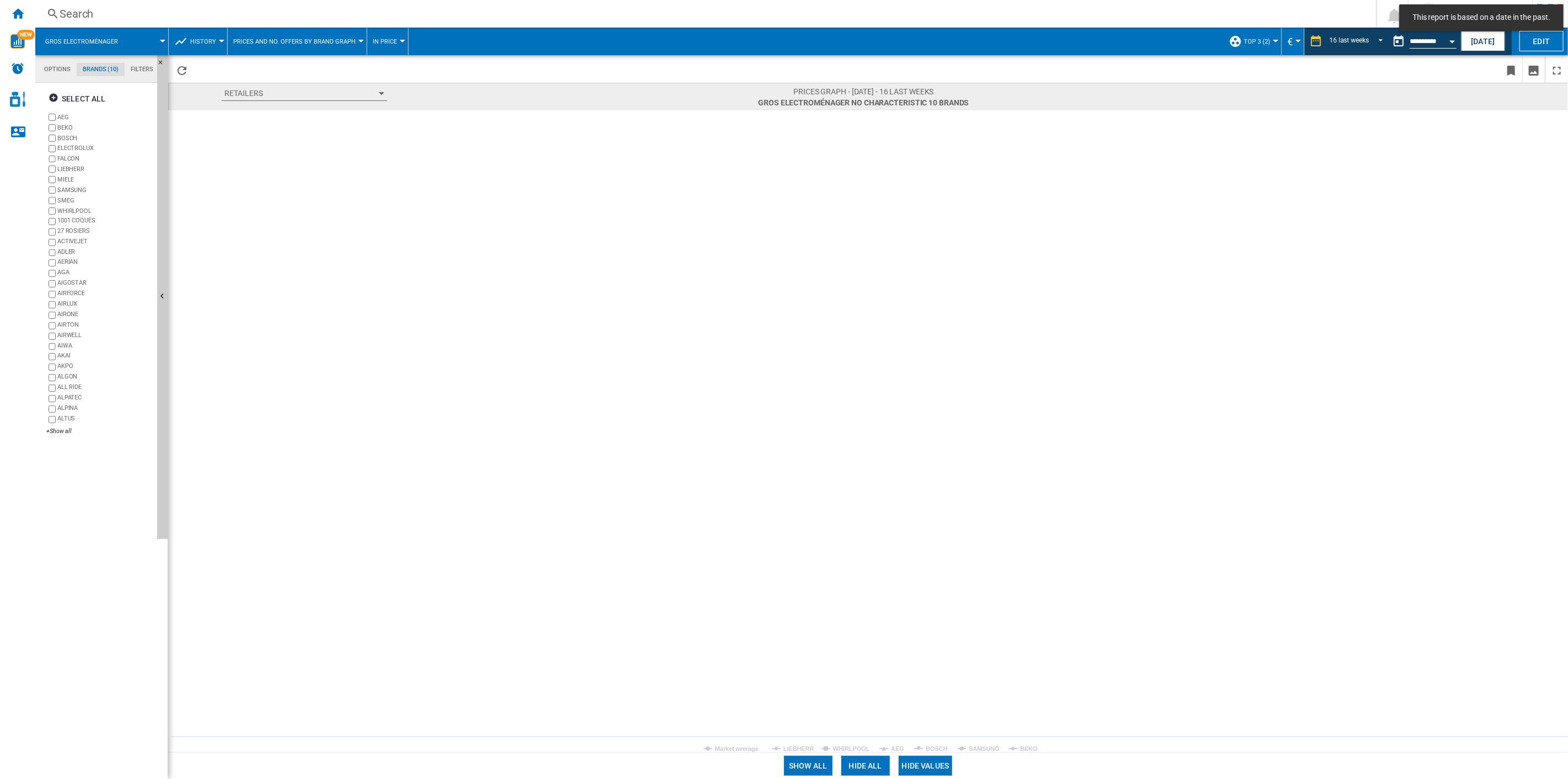
click at [866, 557] on button "Hide all" at bounding box center [866, 766] width 49 height 20
click at [868, 557] on button "Hide all" at bounding box center [866, 766] width 49 height 20
click at [803, 557] on button "Show all" at bounding box center [809, 766] width 49 height 20
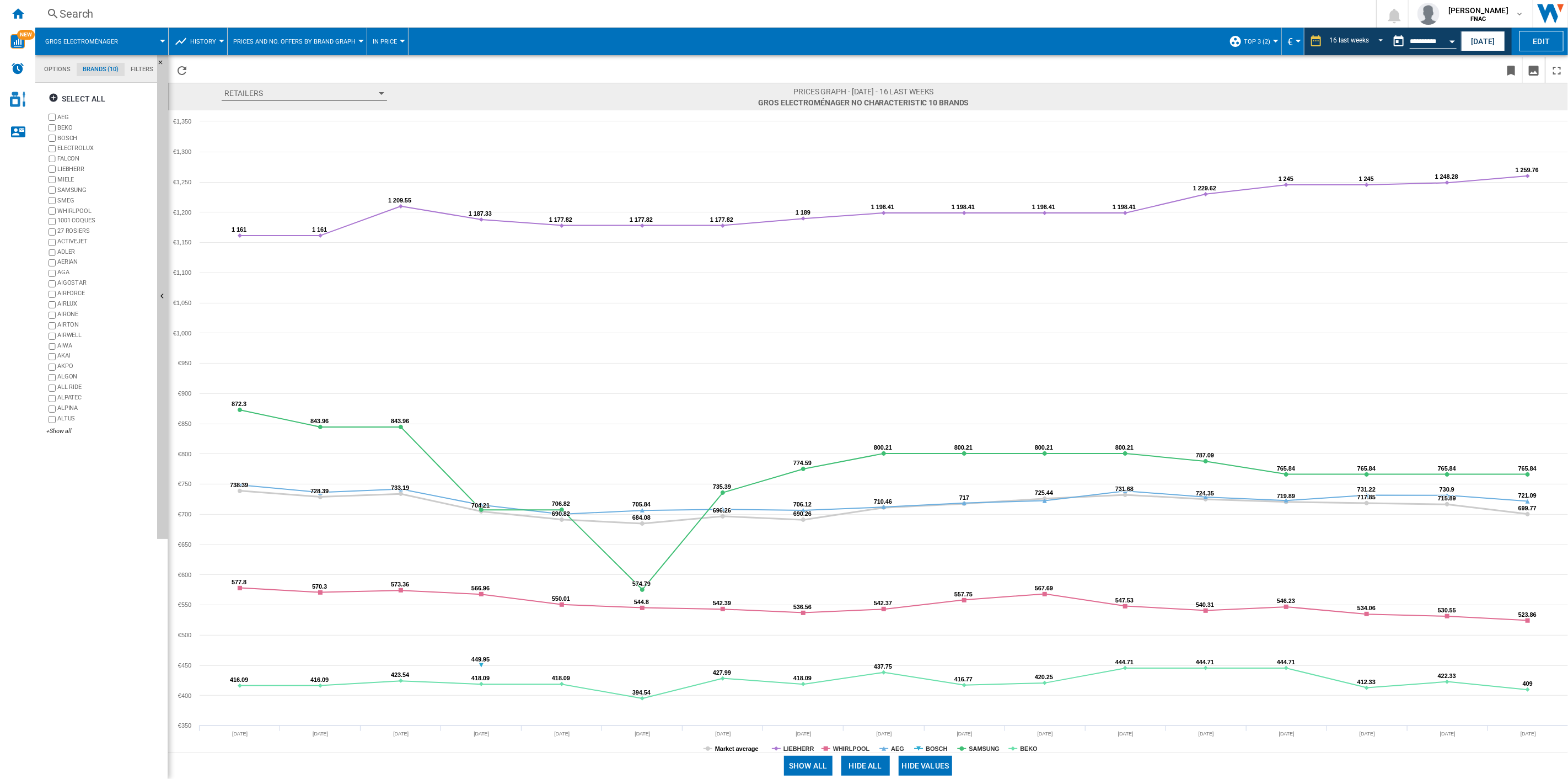
click at [733, 557] on tspan "Market average" at bounding box center [737, 749] width 44 height 7
click at [1176, 32] on div "16 last weeks 1 day 7 last days 14 last days 21 last days 28 last days 31 last …" at bounding box center [1346, 41] width 83 height 27
click at [1176, 41] on span "REPORTS.WIZARD.STEPS.REPORT.STEPS.REPORT_OPTIONS.PERIOD: 16 last weeks" at bounding box center [1378, 40] width 13 height 10
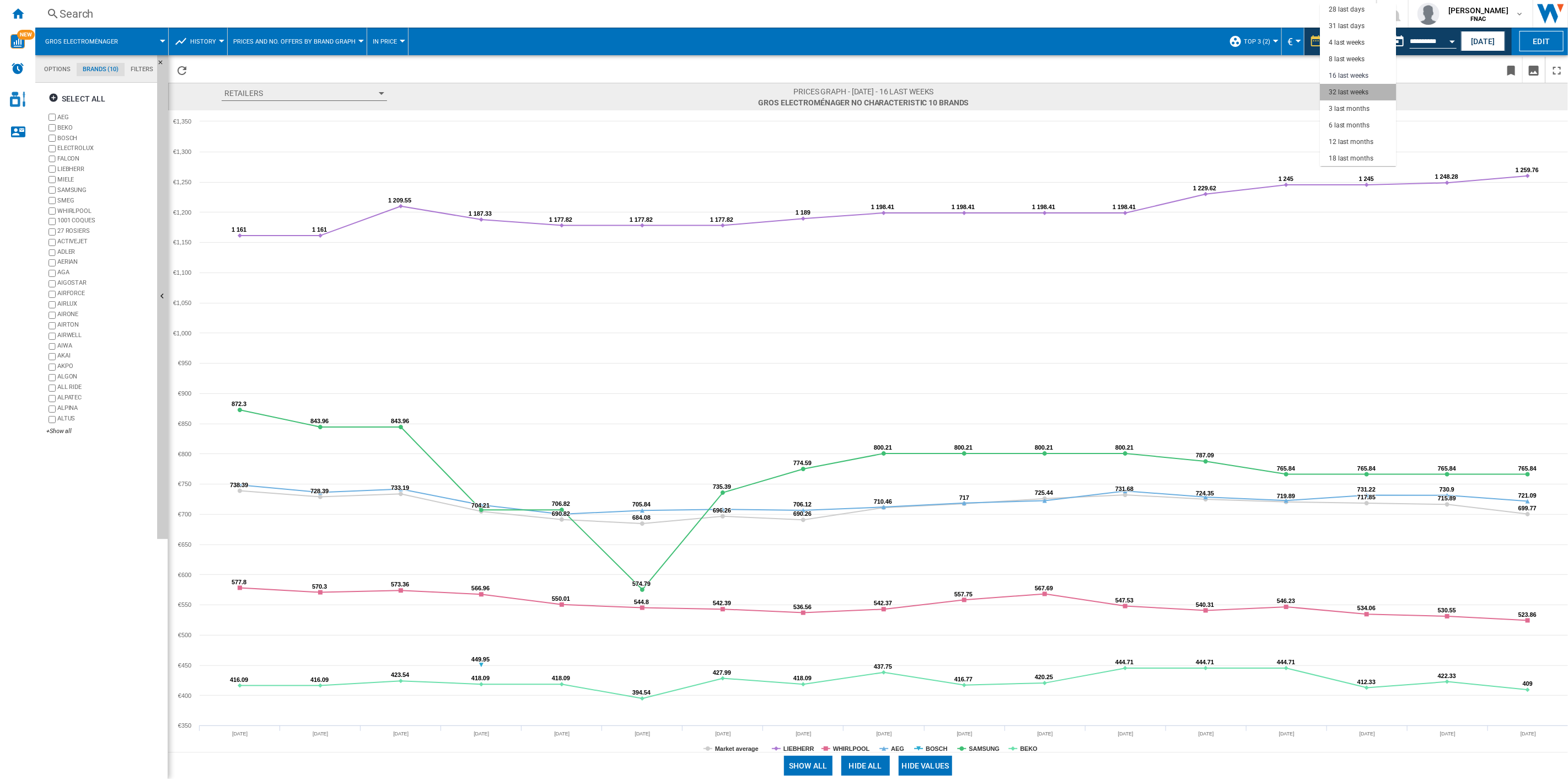
click at [1176, 89] on div "32 last weeks" at bounding box center [1348, 92] width 40 height 9
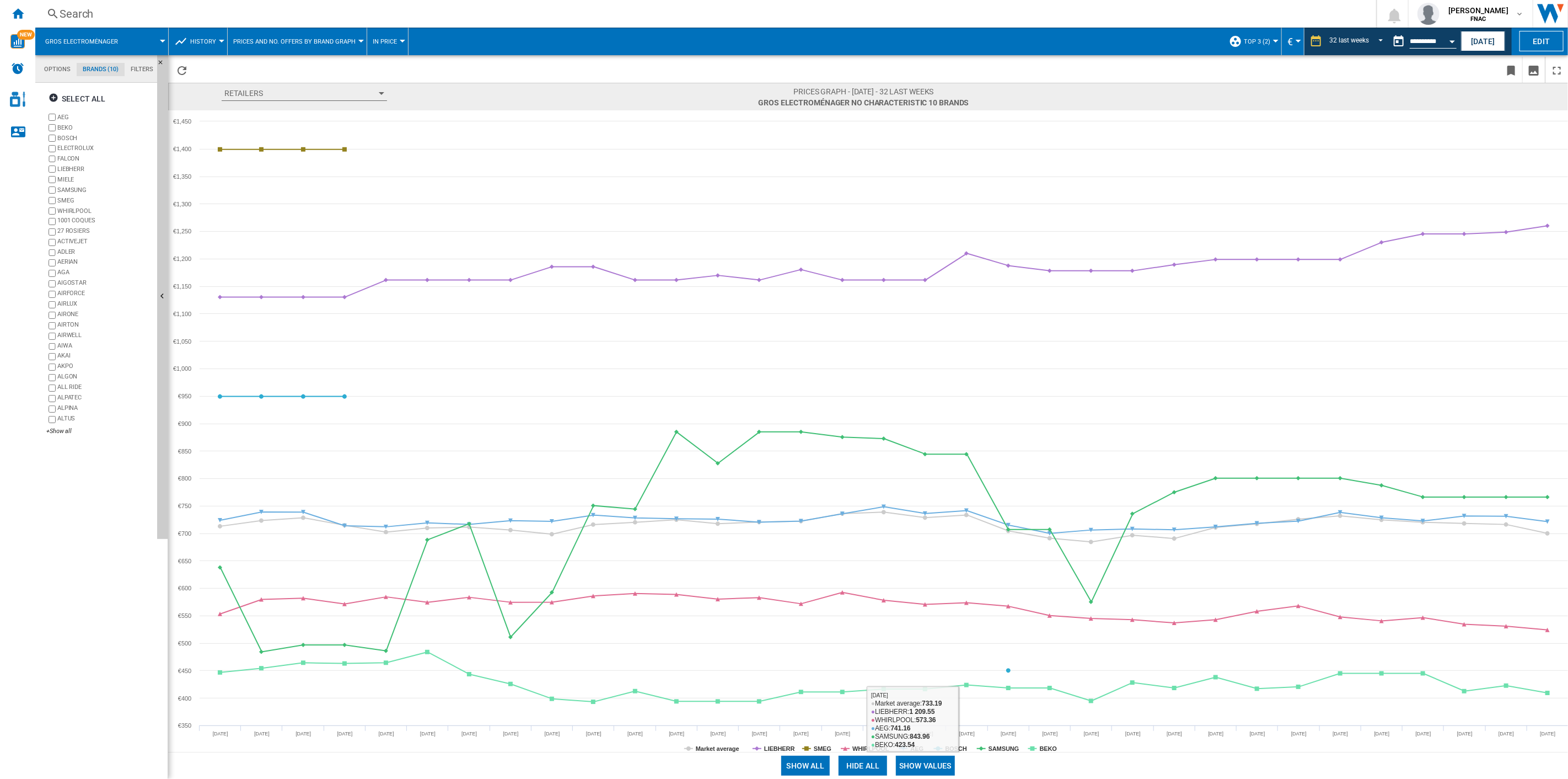
click at [934, 557] on button "Show values" at bounding box center [925, 766] width 59 height 20
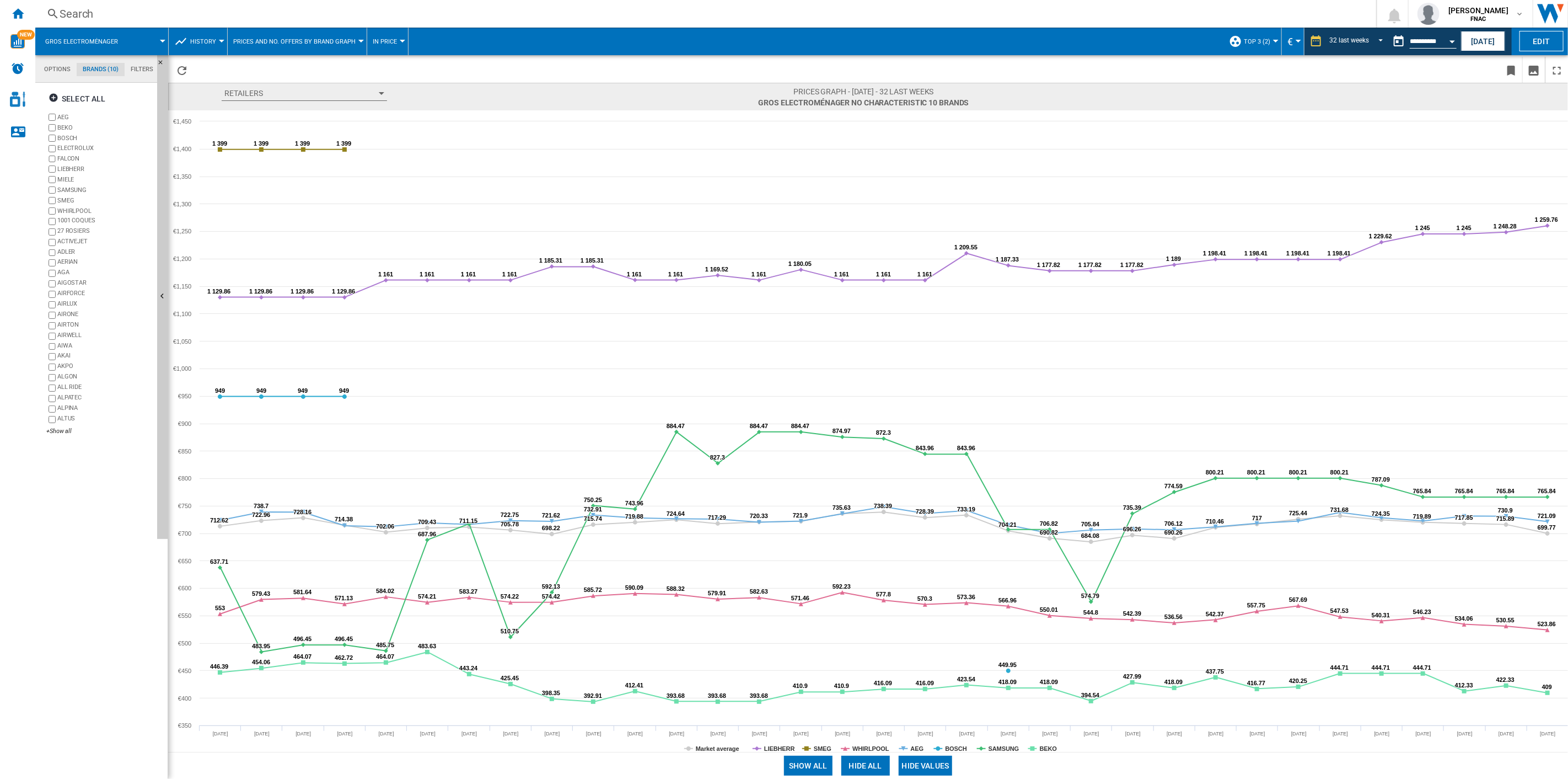
click at [861, 557] on button "Hide all" at bounding box center [866, 766] width 49 height 20
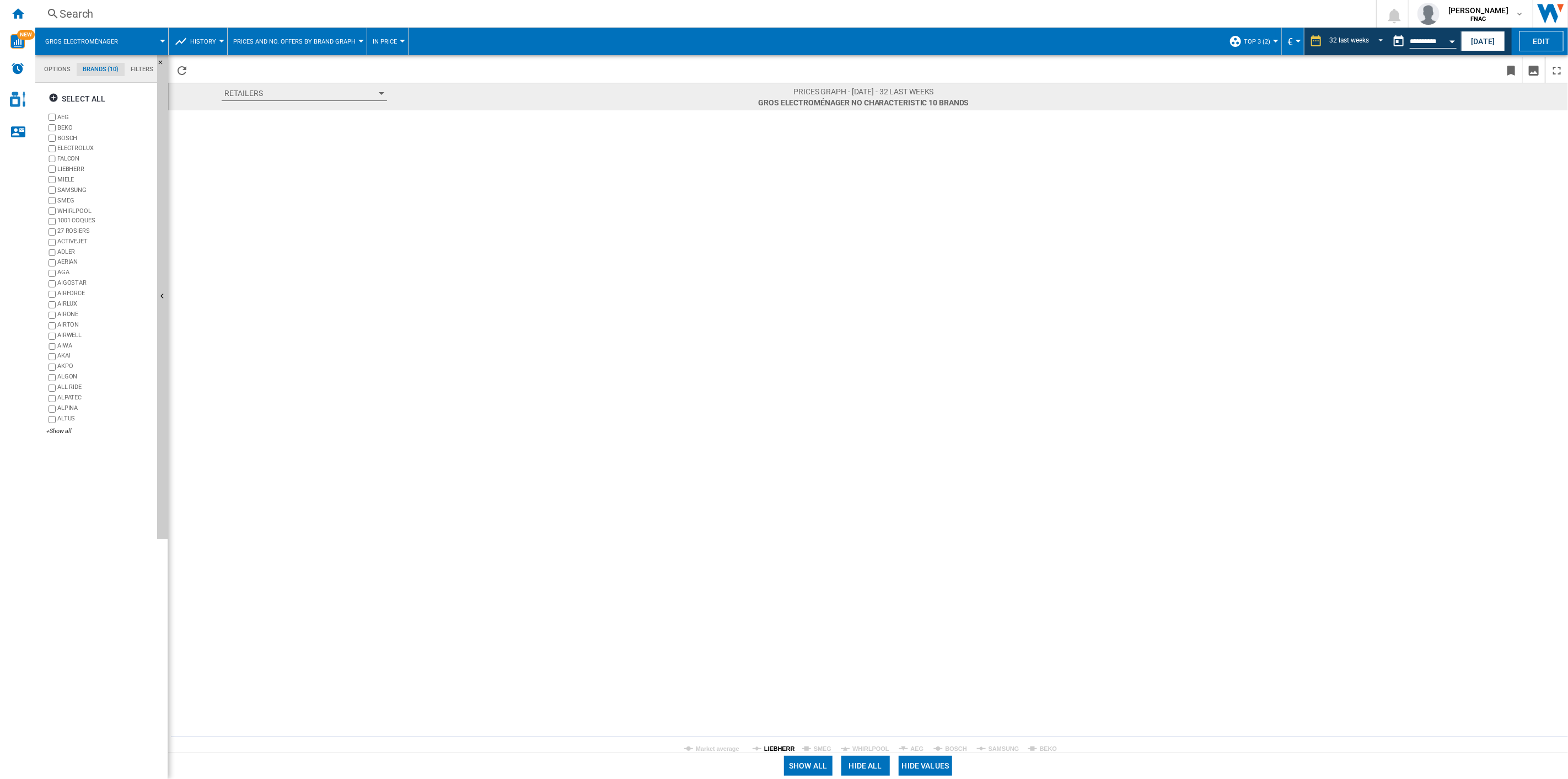
click at [783, 557] on tspan "LIEBHERR" at bounding box center [780, 749] width 31 height 7
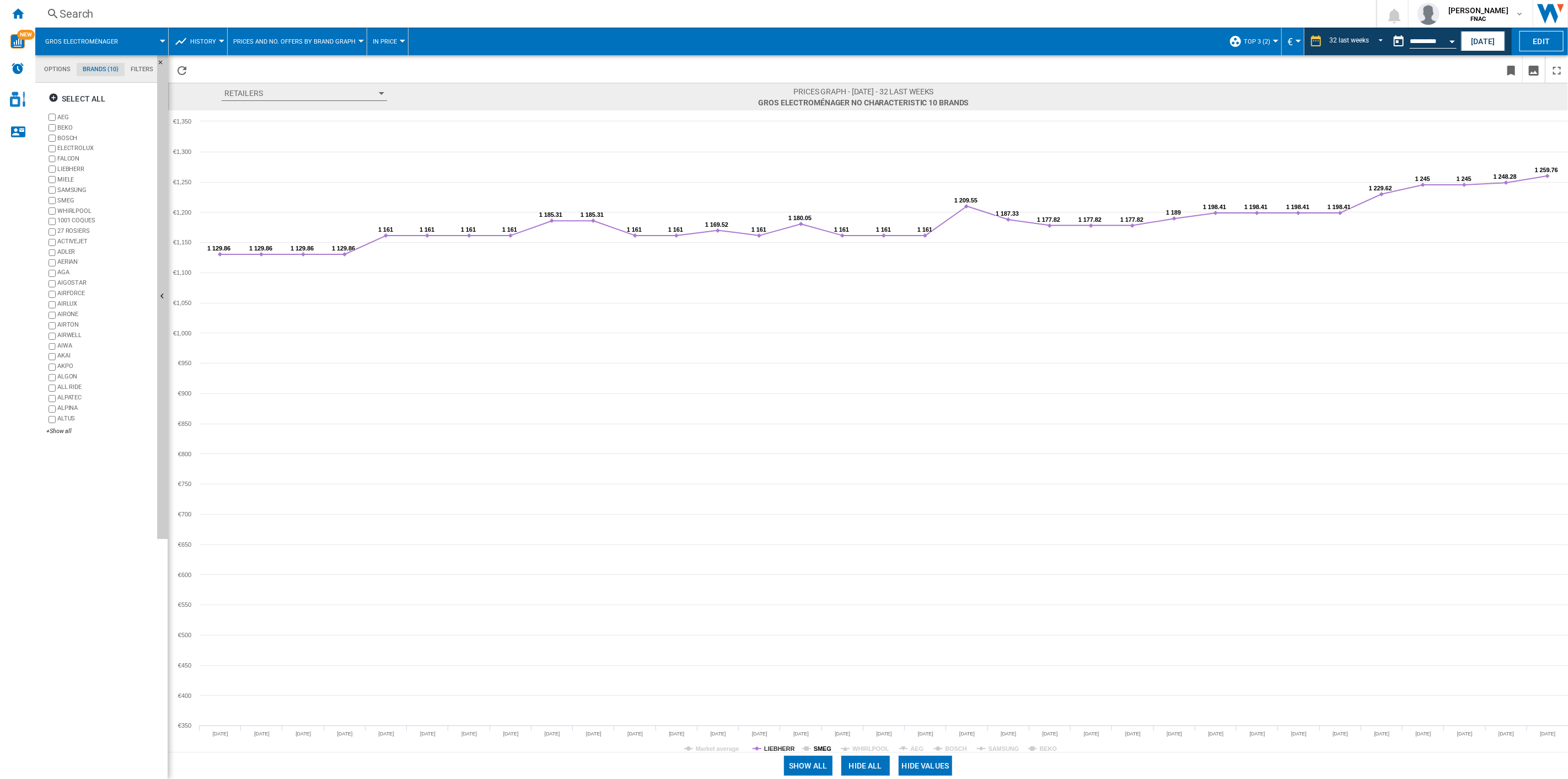
click at [817, 746] on tspan "SMEG" at bounding box center [822, 749] width 17 height 7
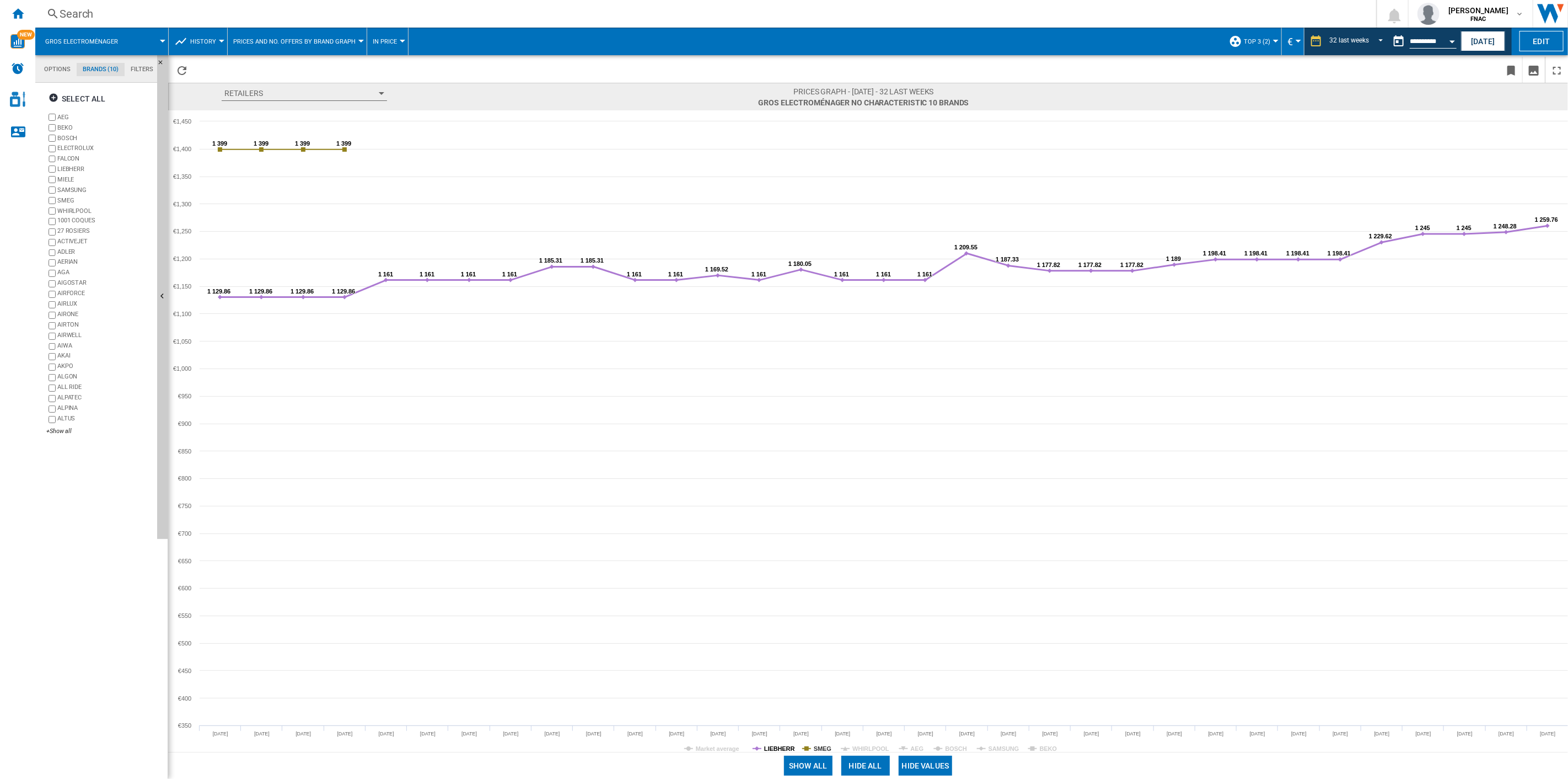
click at [781, 746] on tspan "LIEBHERR" at bounding box center [780, 749] width 31 height 7
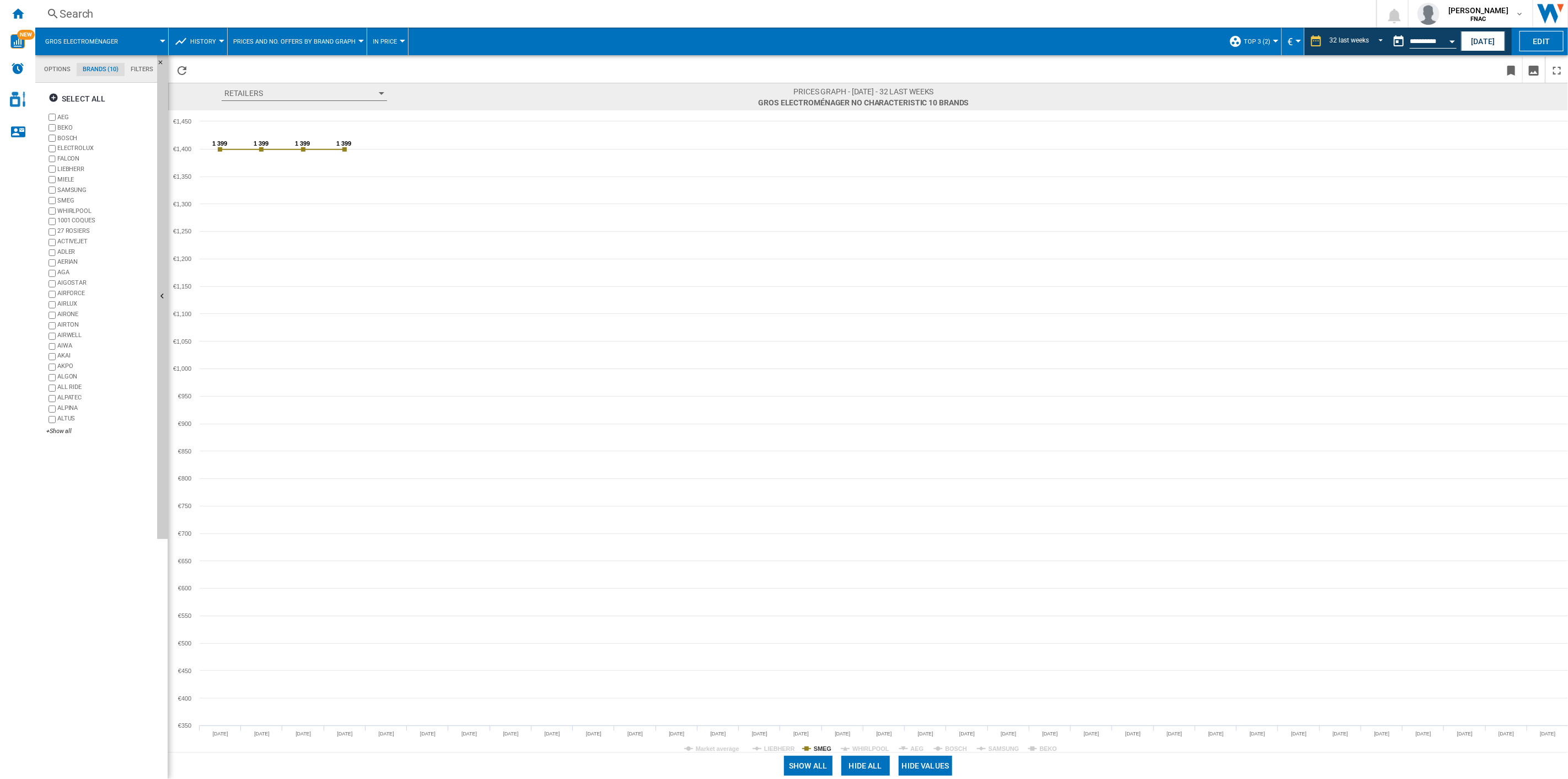
click at [812, 745] on rect at bounding box center [868, 431] width 1401 height 642
drag, startPoint x: 818, startPoint y: 746, endPoint x: 825, endPoint y: 747, distance: 7.1
click at [819, 746] on tspan "SMEG" at bounding box center [822, 749] width 17 height 7
click at [863, 746] on tspan "WHIRLPOOL" at bounding box center [871, 749] width 37 height 7
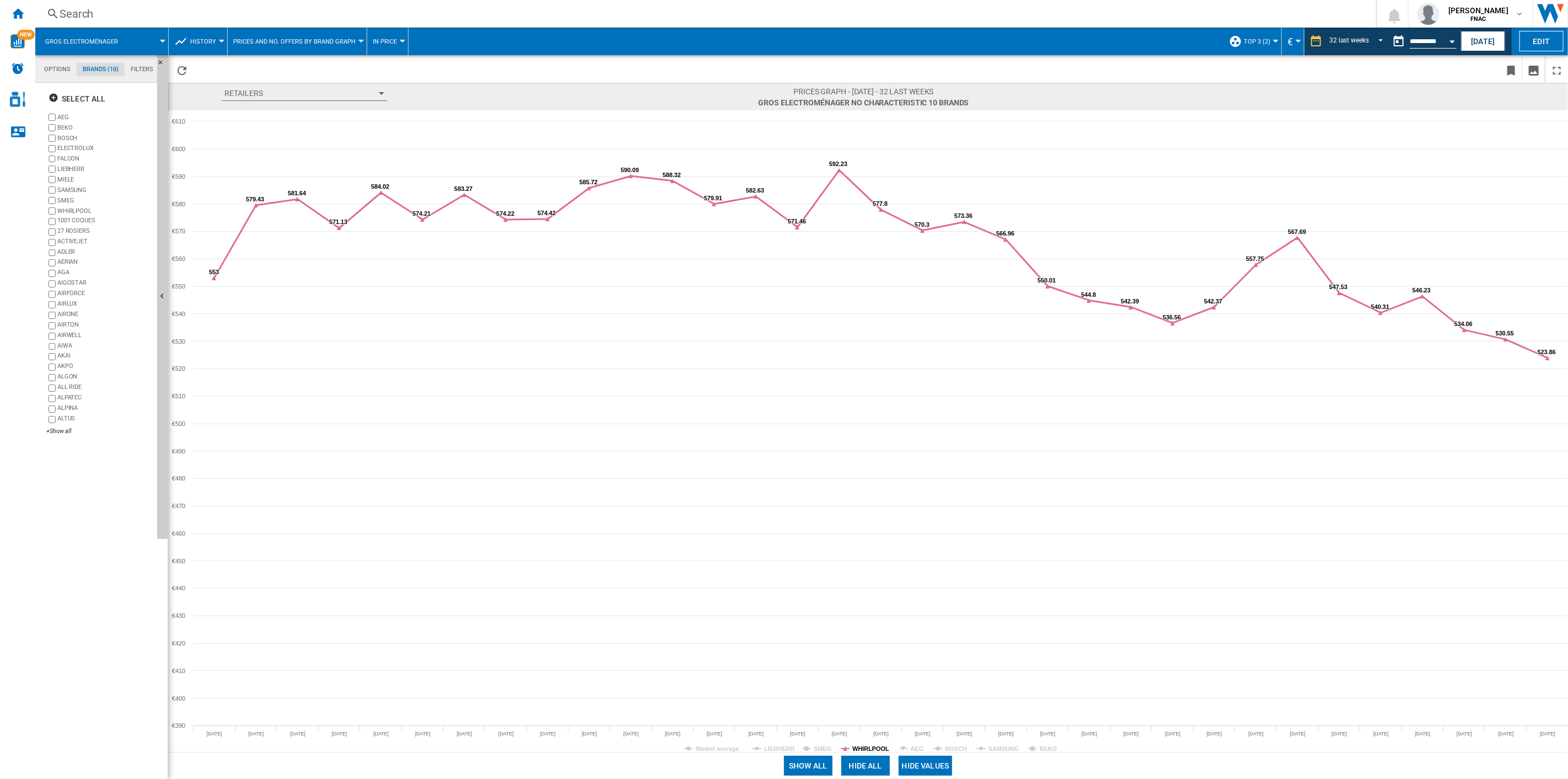
click at [869, 749] on tspan "WHIRLPOOL" at bounding box center [871, 749] width 37 height 7
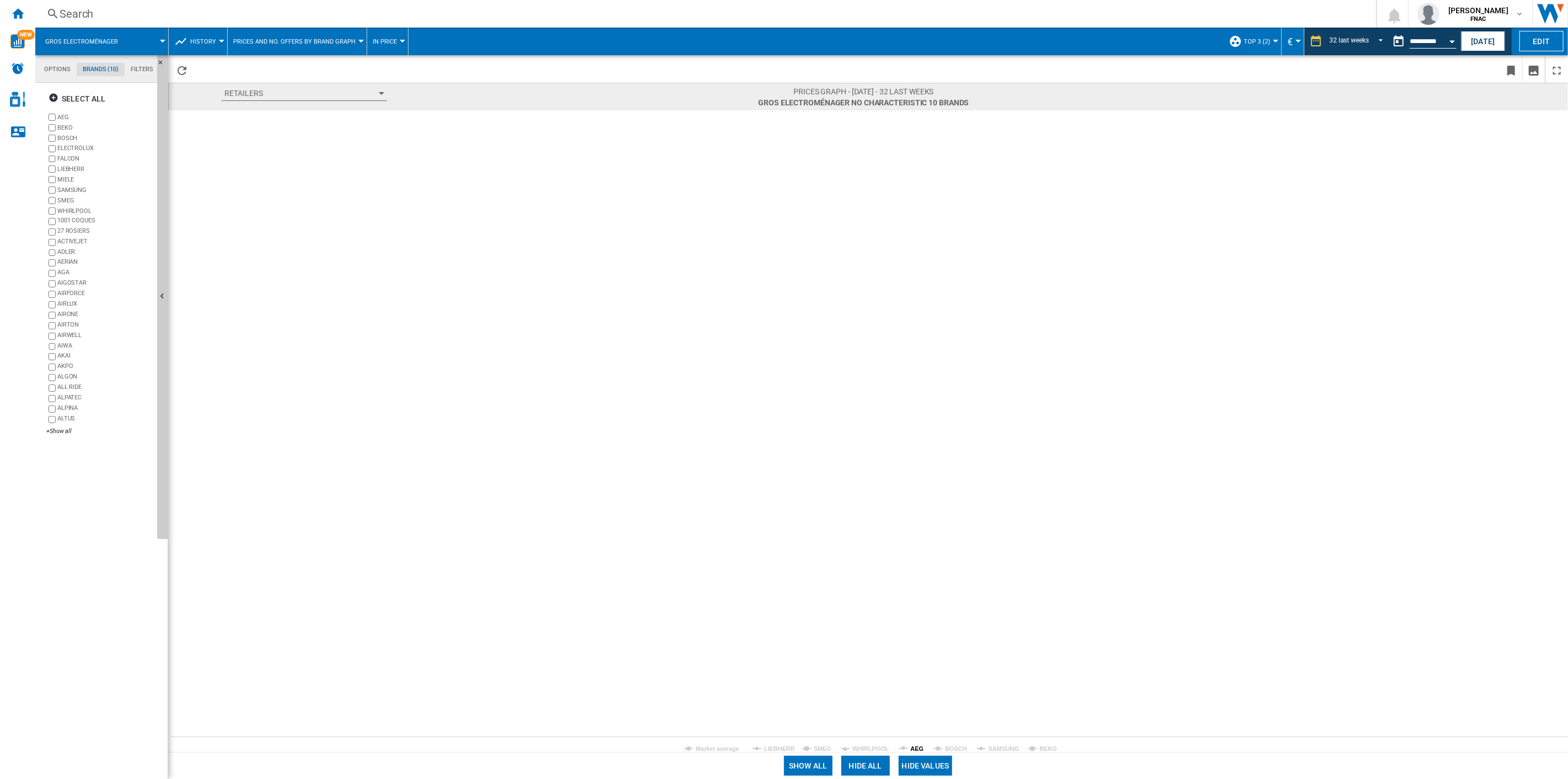
click at [911, 747] on tspan "AEG" at bounding box center [917, 749] width 13 height 7
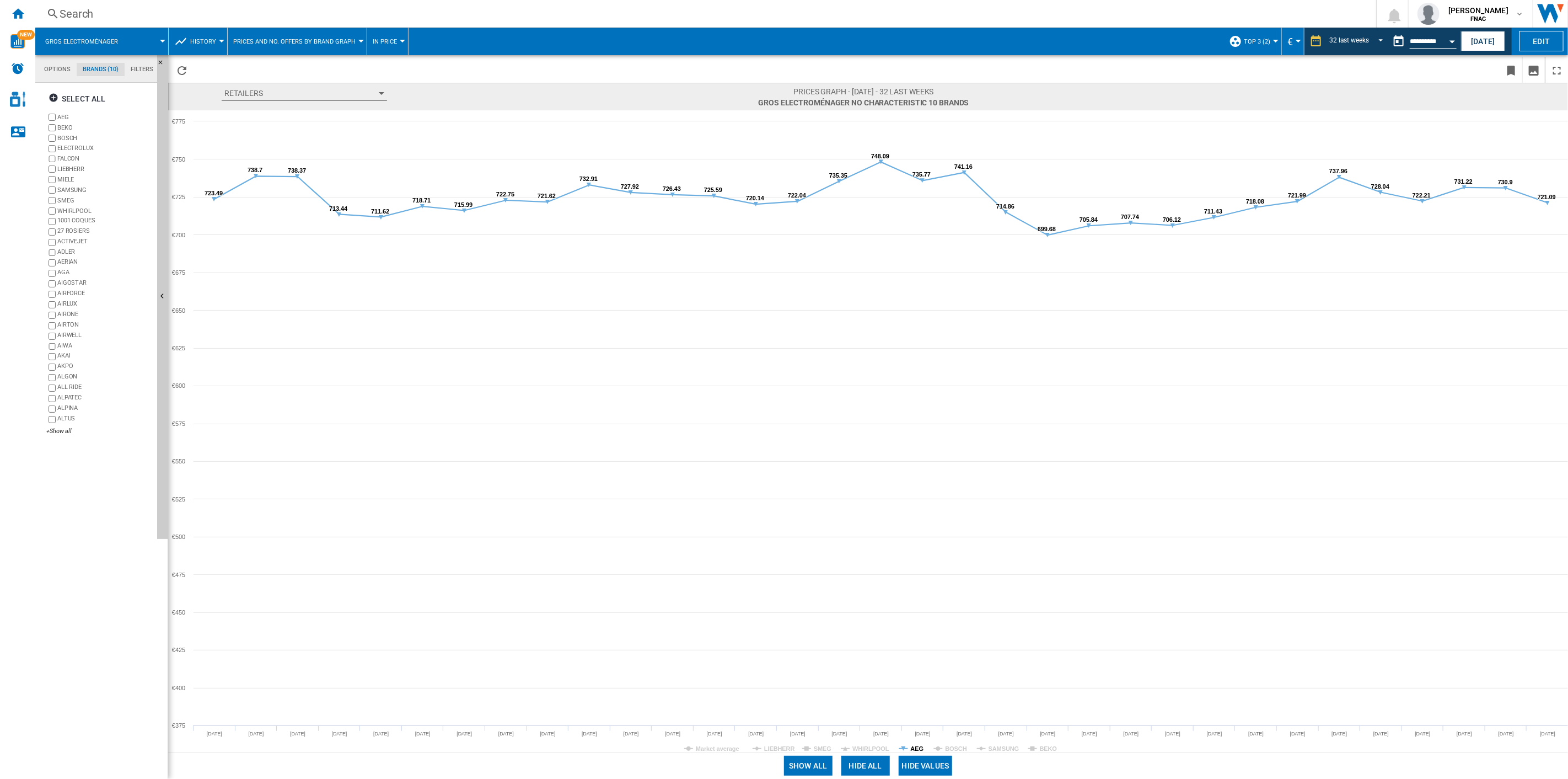
click at [913, 749] on tspan "AEG" at bounding box center [917, 749] width 13 height 7
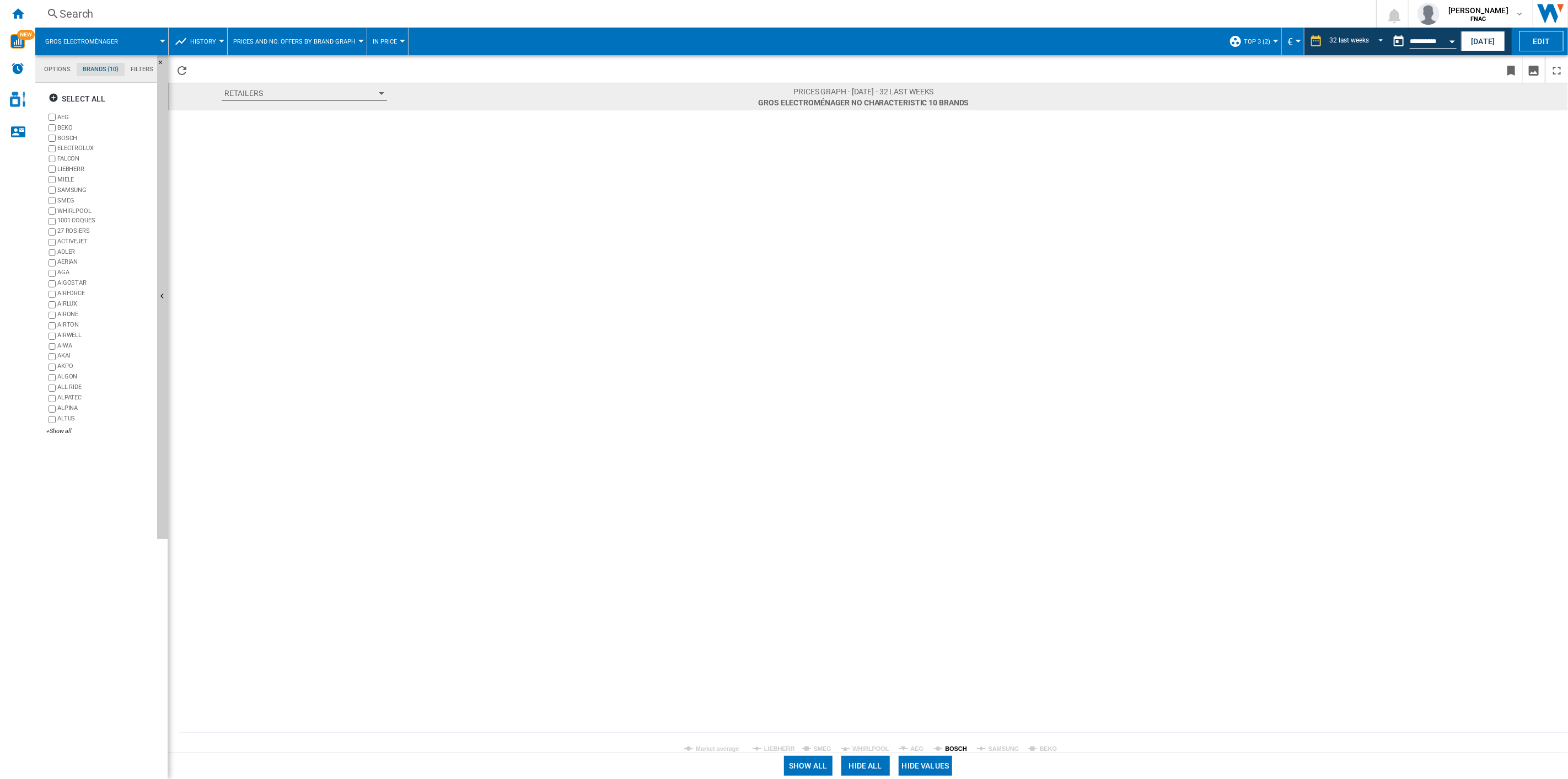
click at [950, 749] on tspan "BOSCH" at bounding box center [956, 749] width 22 height 7
click at [950, 749] on tspan "BOSCH" at bounding box center [956, 749] width 22 height 7
click at [996, 749] on tspan "SAMSUNG" at bounding box center [1004, 749] width 31 height 7
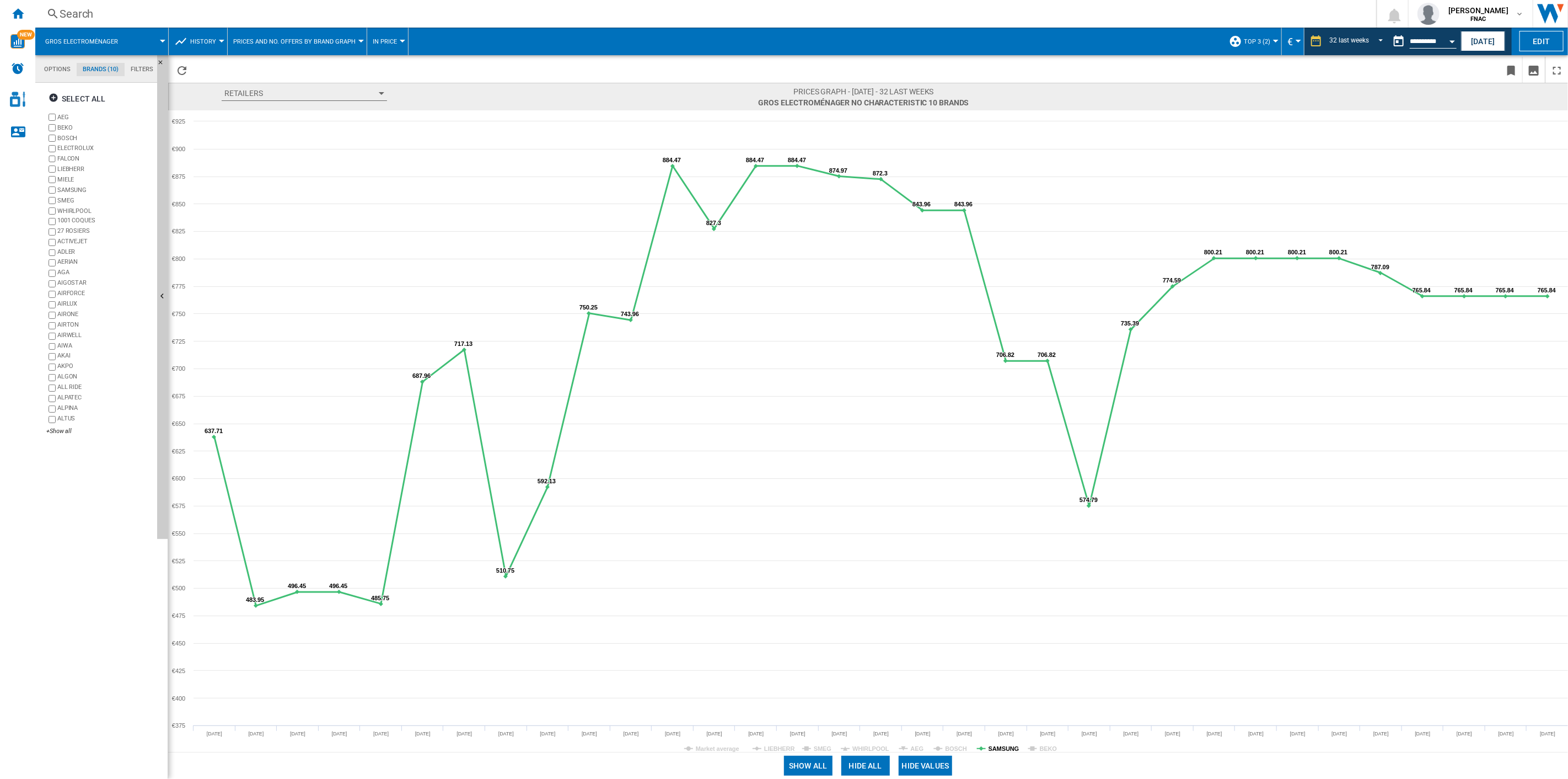
click at [1002, 745] on tspan "SAMSUNG" at bounding box center [1004, 749] width 31 height 7
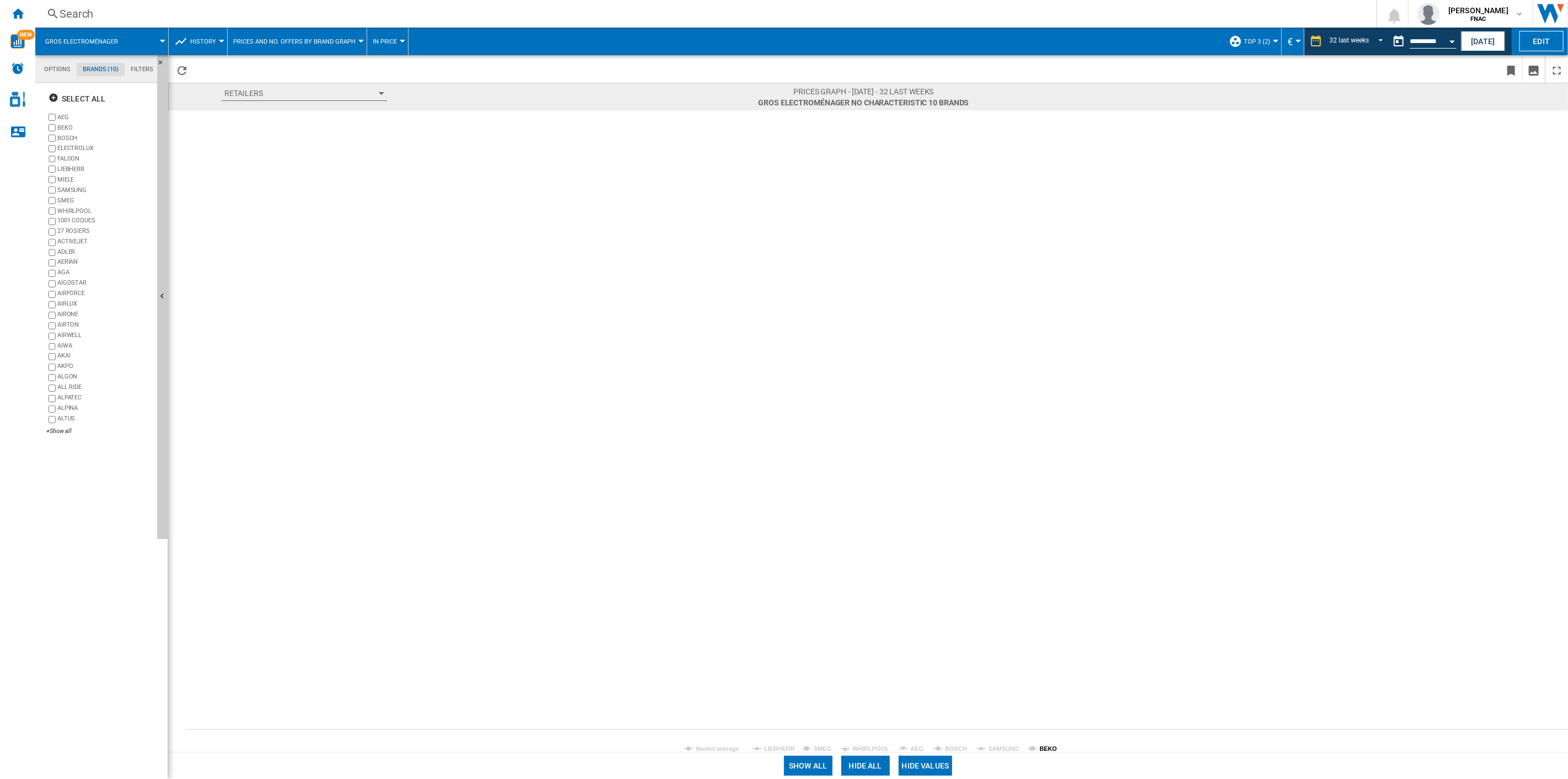
click at [1042, 747] on tspan "BEKO" at bounding box center [1049, 749] width 17 height 7
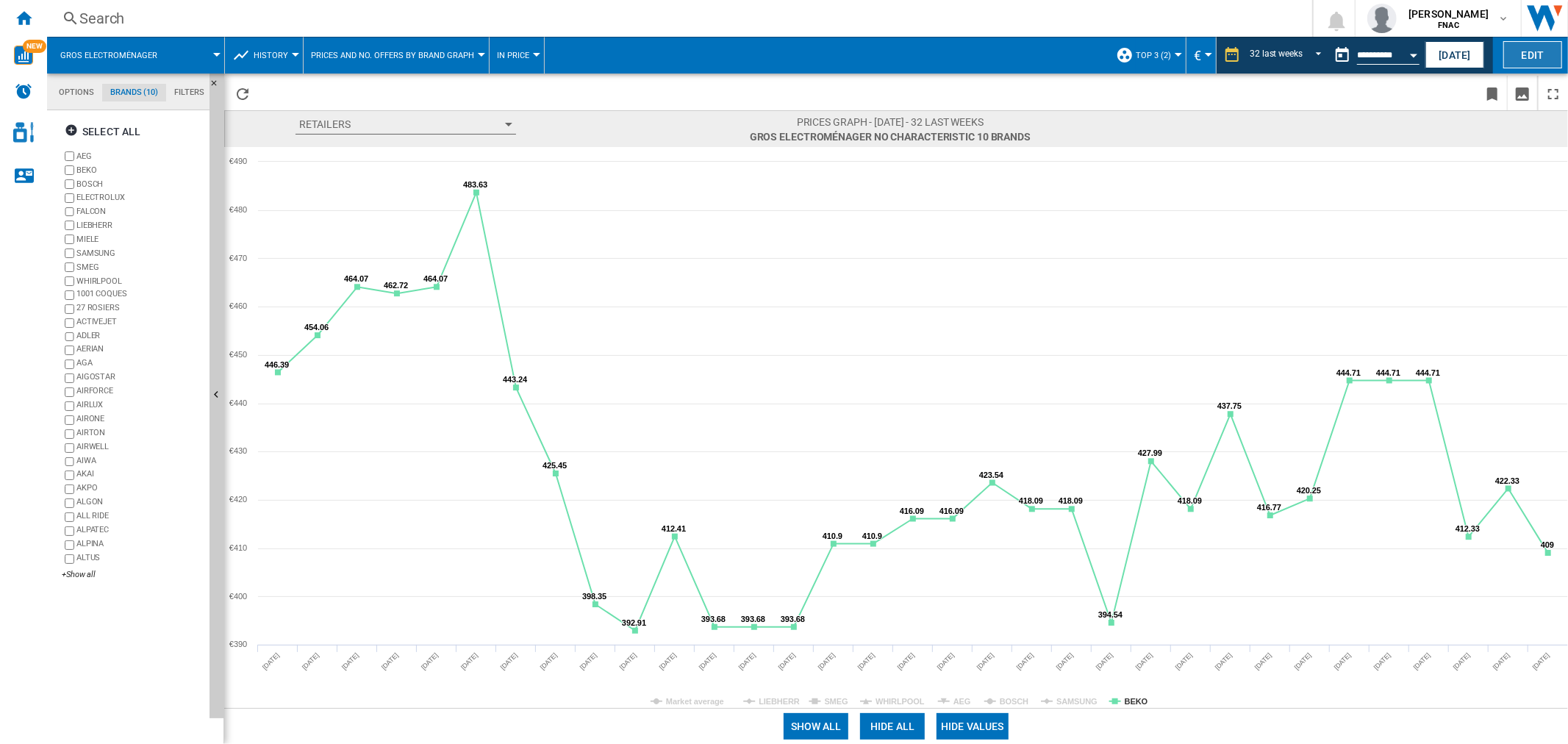
click at [1519, 52] on button "Edit" at bounding box center [1532, 55] width 59 height 27
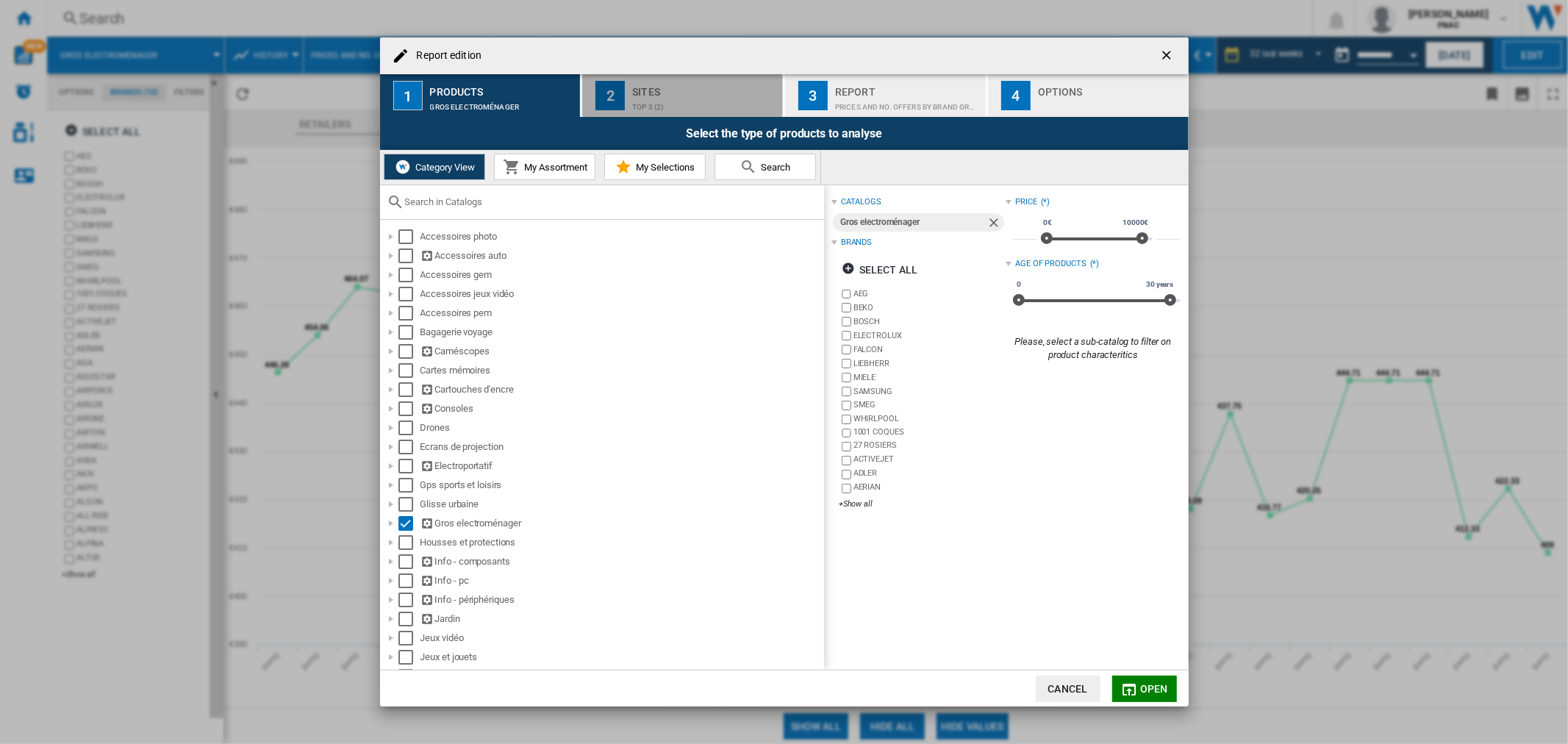
click at [692, 90] on div "Sites" at bounding box center [704, 88] width 145 height 16
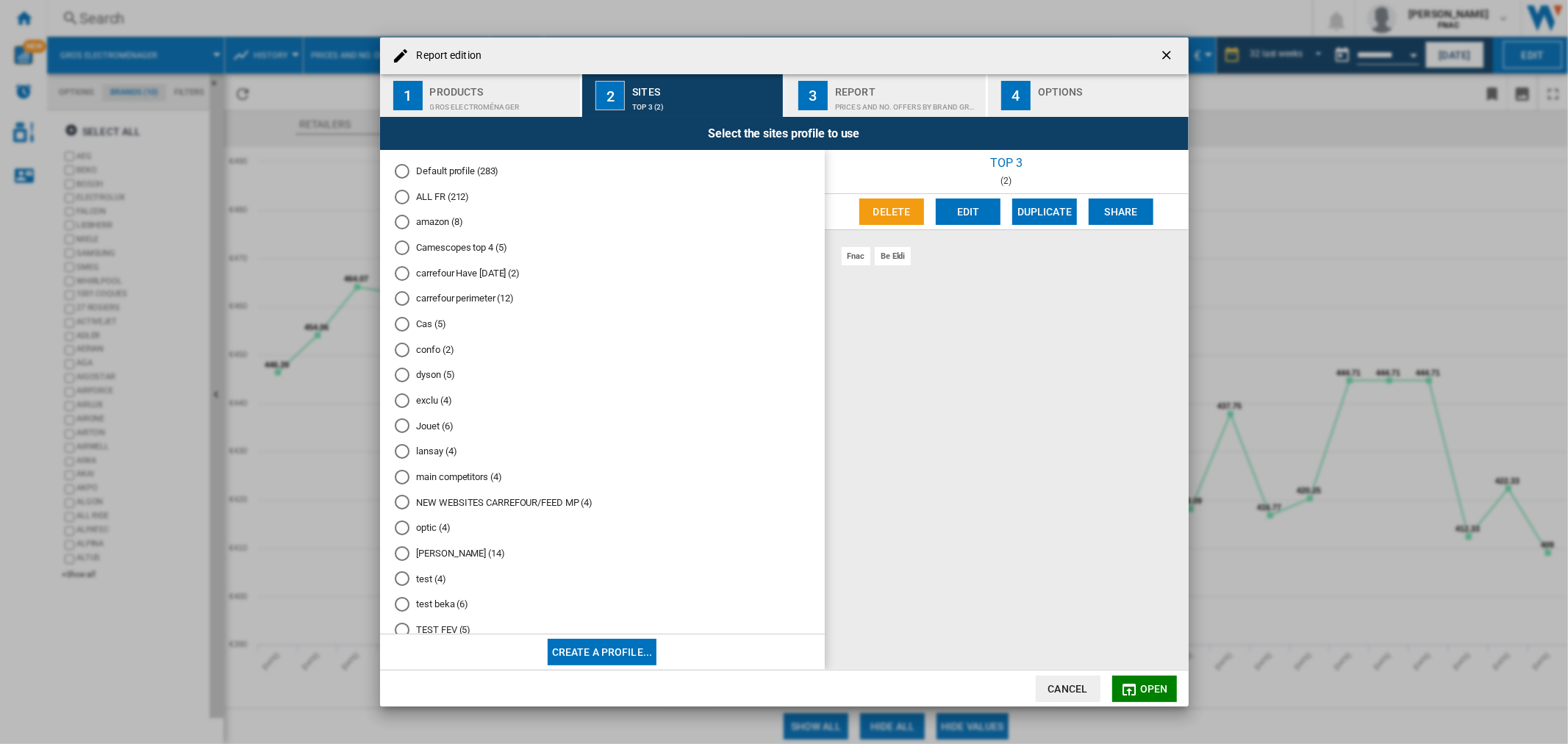
click at [961, 211] on button "Edit" at bounding box center [968, 212] width 65 height 27
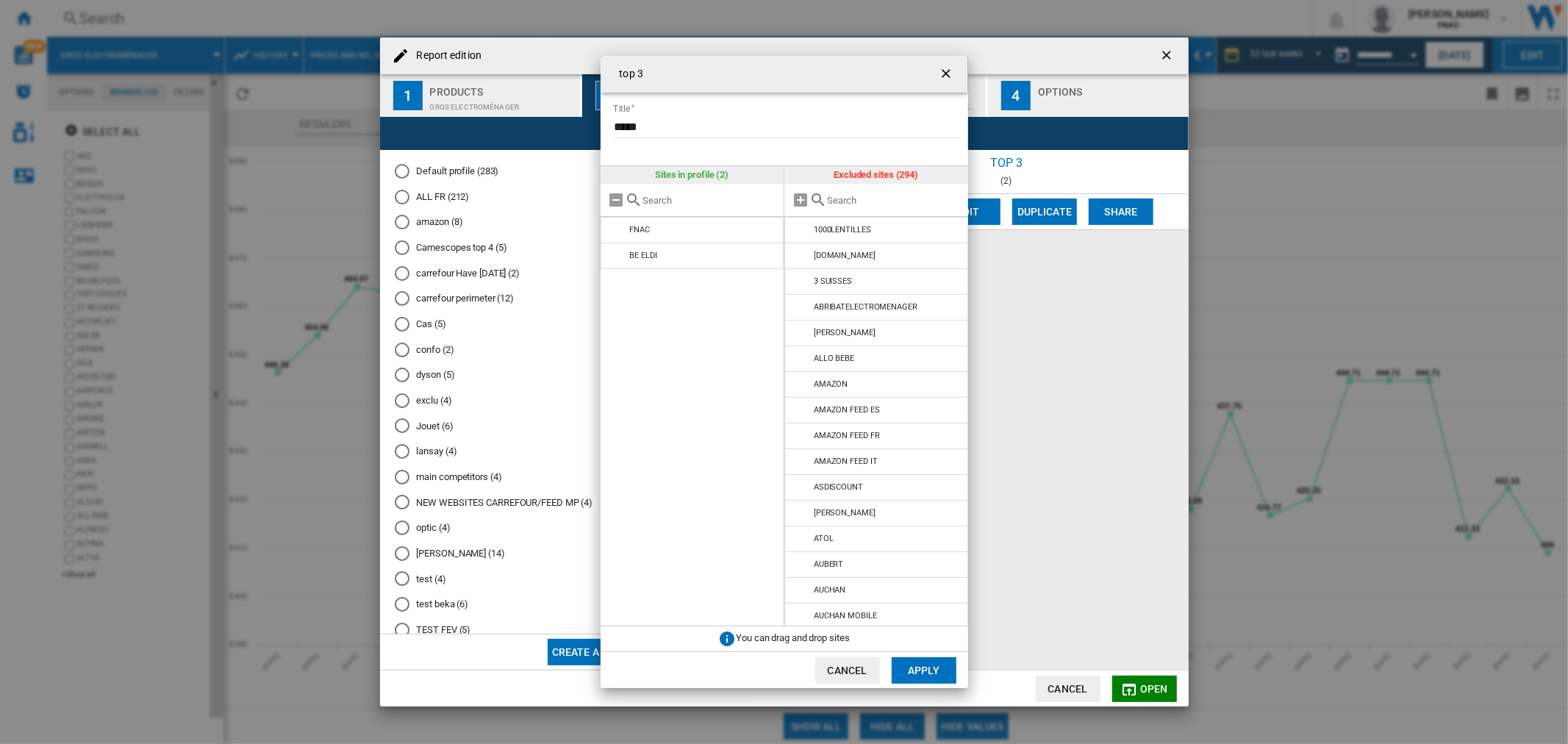
click at [929, 198] on input "{{::title}} {{::getI18NText('BUTTONS.CANCEL')}} ..." at bounding box center [893, 200] width 133 height 11
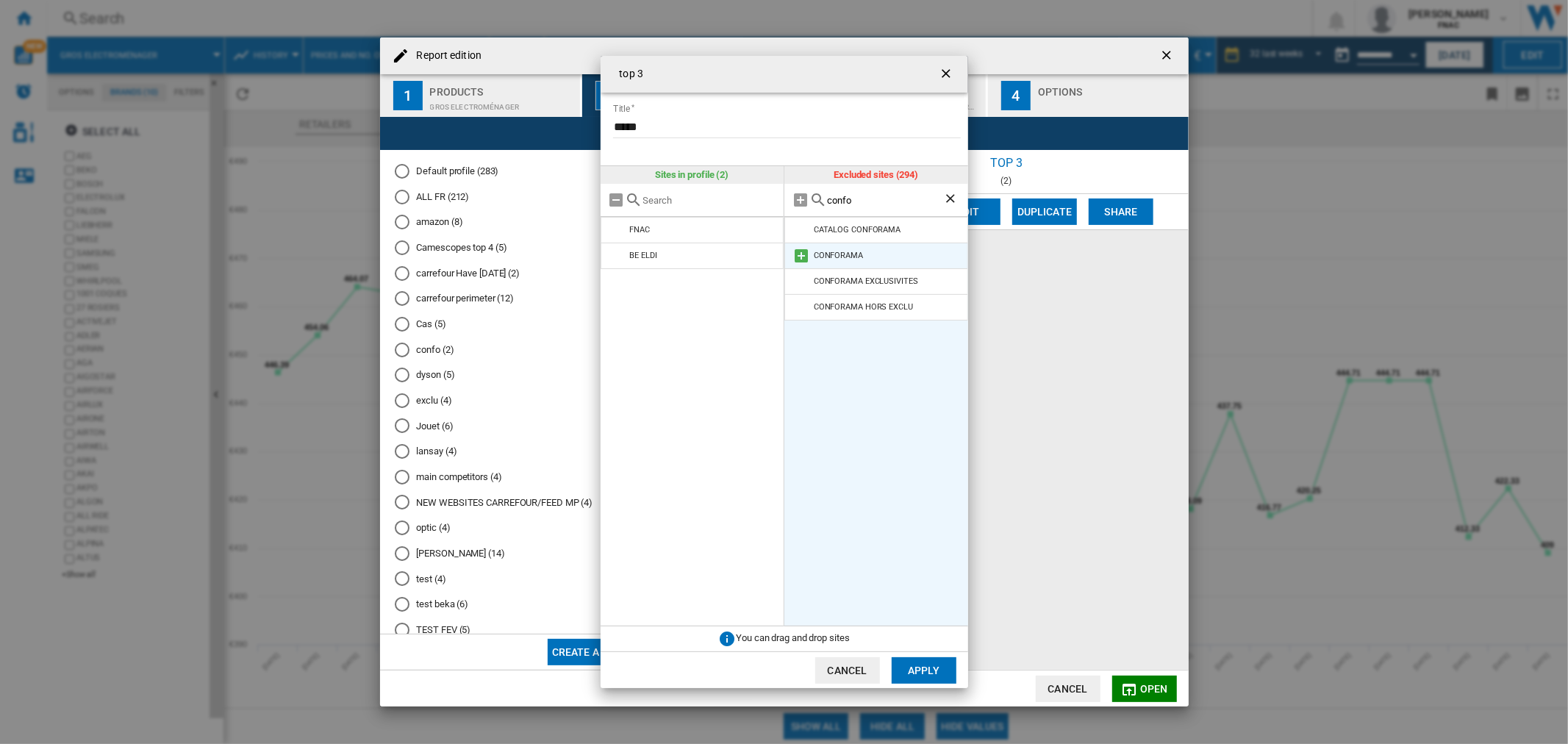
click at [803, 254] on md-icon "{{::title}} {{::getI18NText('BUTTONS.CANCEL')}} ..." at bounding box center [801, 255] width 17 height 17
drag, startPoint x: 876, startPoint y: 197, endPoint x: 780, endPoint y: 198, distance: 96.0
click at [780, 198] on div "Sites in profile (3) FNAC BE ELDI CONFORAMA Excluded sites (293) confo CATALOG …" at bounding box center [784, 396] width 367 height 460
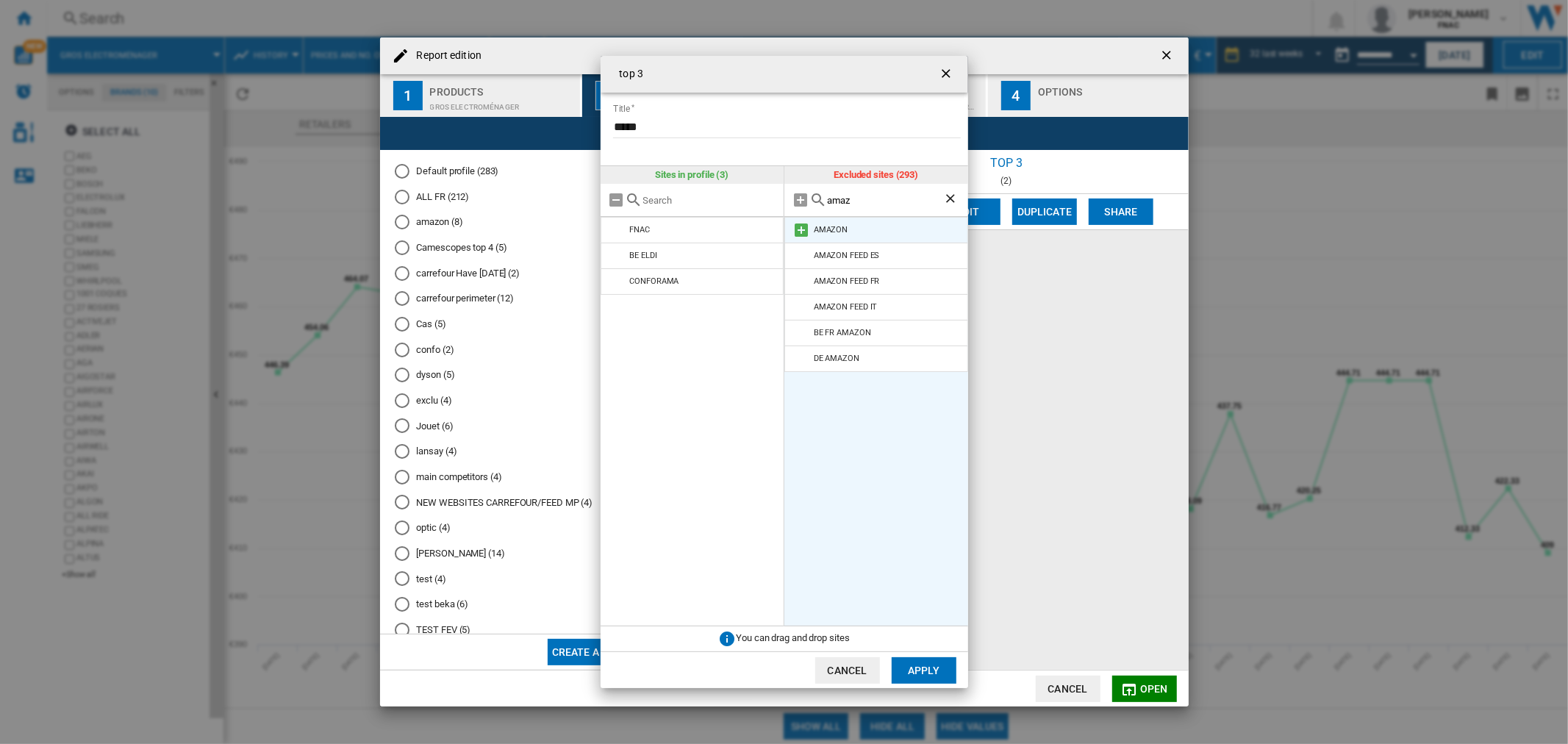
click at [798, 226] on md-icon "{{::title}} {{::getI18NText('BUTTONS.CANCEL')}} ..." at bounding box center [801, 230] width 17 height 17
drag, startPoint x: 865, startPoint y: 204, endPoint x: 787, endPoint y: 201, distance: 78.1
click at [787, 201] on div "amaz" at bounding box center [876, 201] width 184 height 33
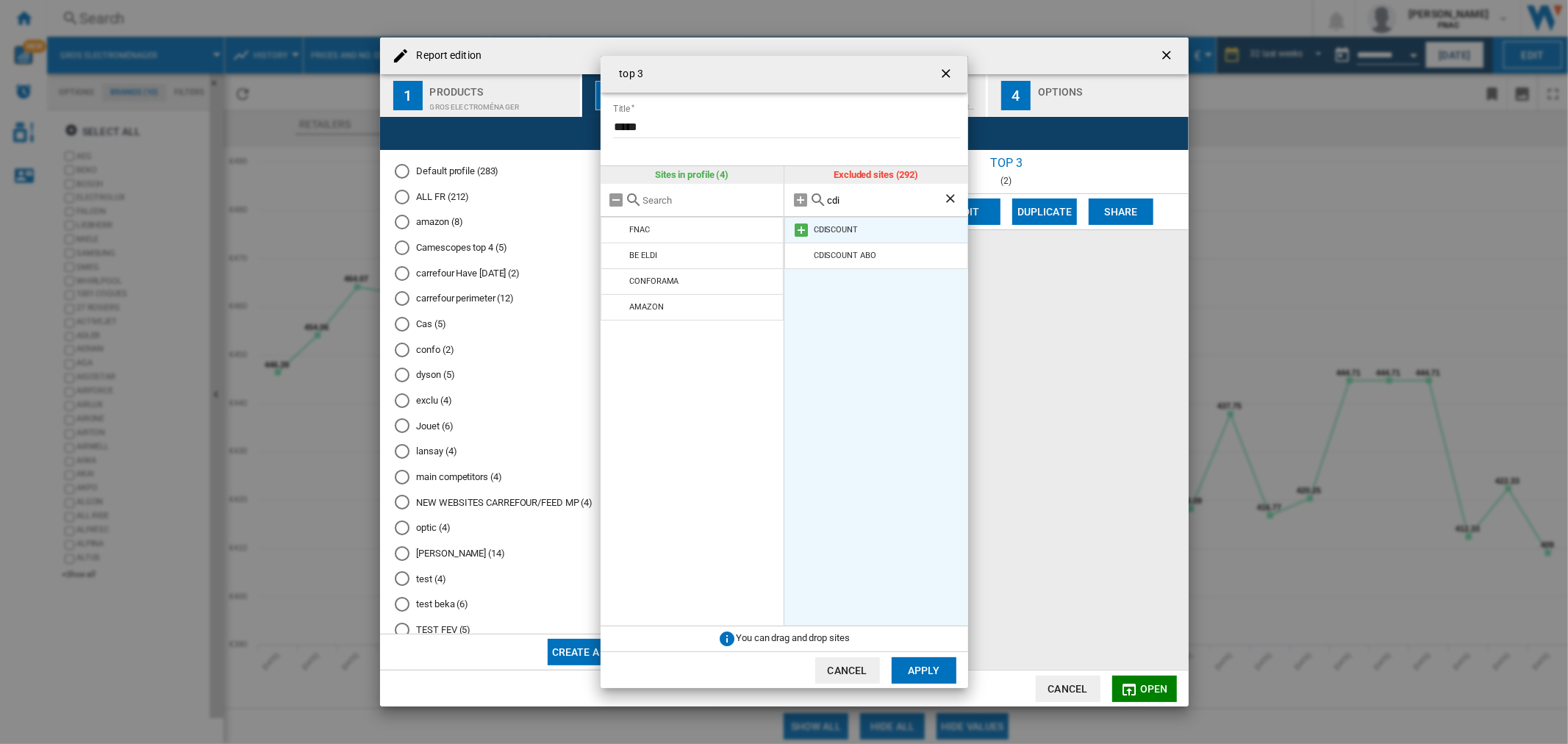
type input "cdi"
click at [799, 223] on md-icon "{{::title}} {{::getI18NText('BUTTONS.CANCEL')}} ..." at bounding box center [801, 230] width 17 height 17
click at [913, 662] on button "Apply" at bounding box center [924, 671] width 65 height 27
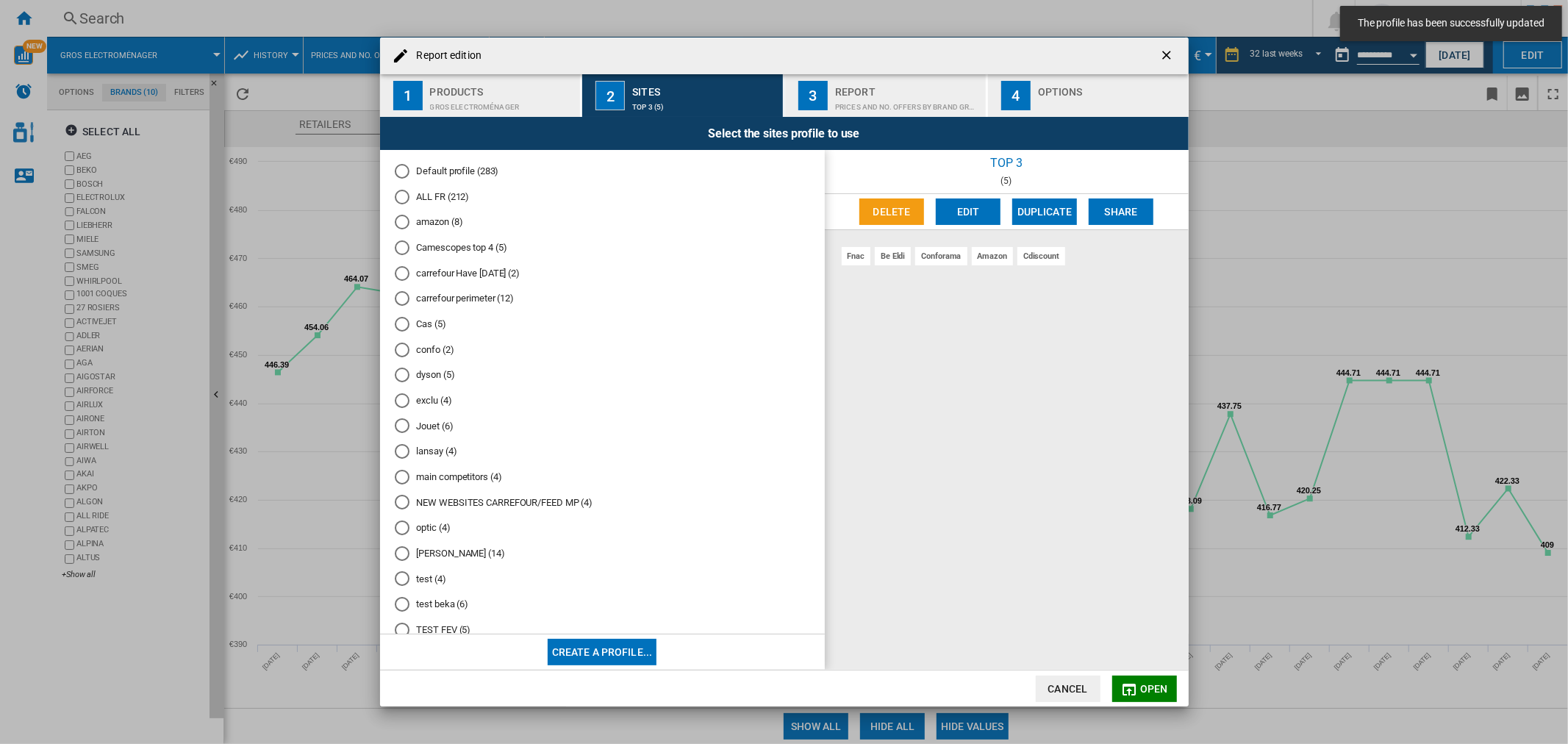
click at [1148, 689] on span "Open" at bounding box center [1154, 689] width 28 height 12
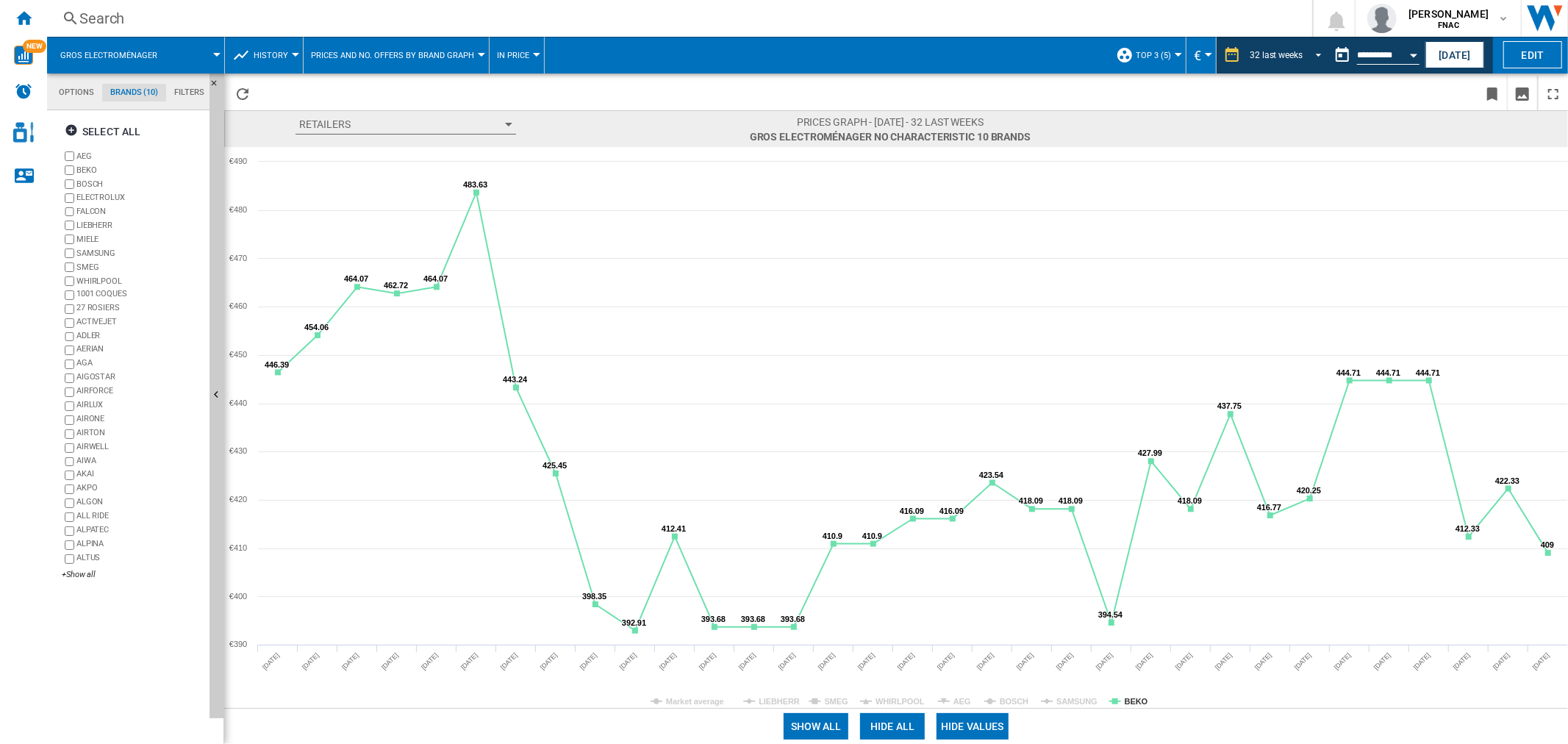
click at [1303, 53] on div "32 last weeks" at bounding box center [1276, 55] width 53 height 10
click at [1282, 100] on div "16 last weeks" at bounding box center [1274, 100] width 53 height 12
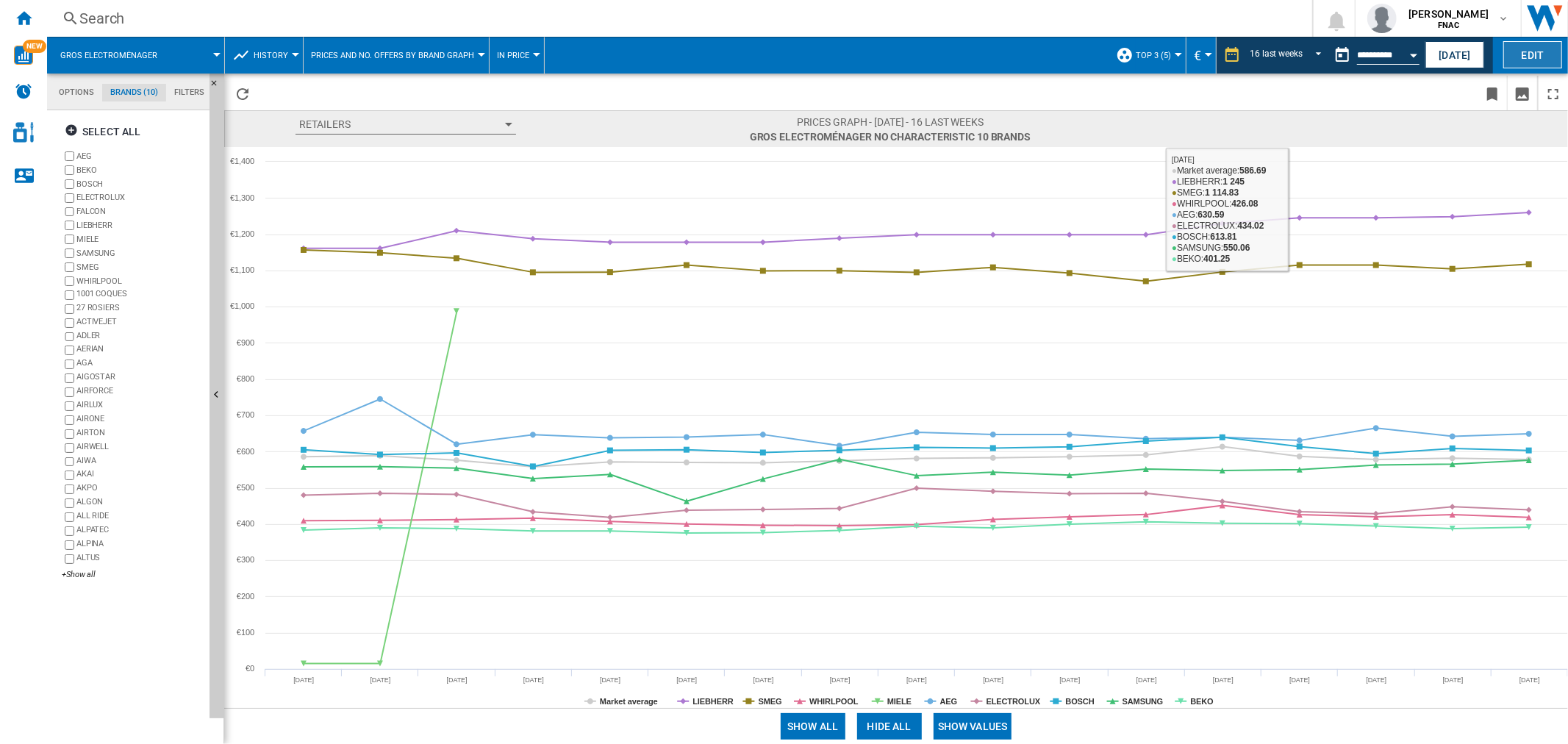
click at [1540, 56] on button "Edit" at bounding box center [1532, 55] width 59 height 27
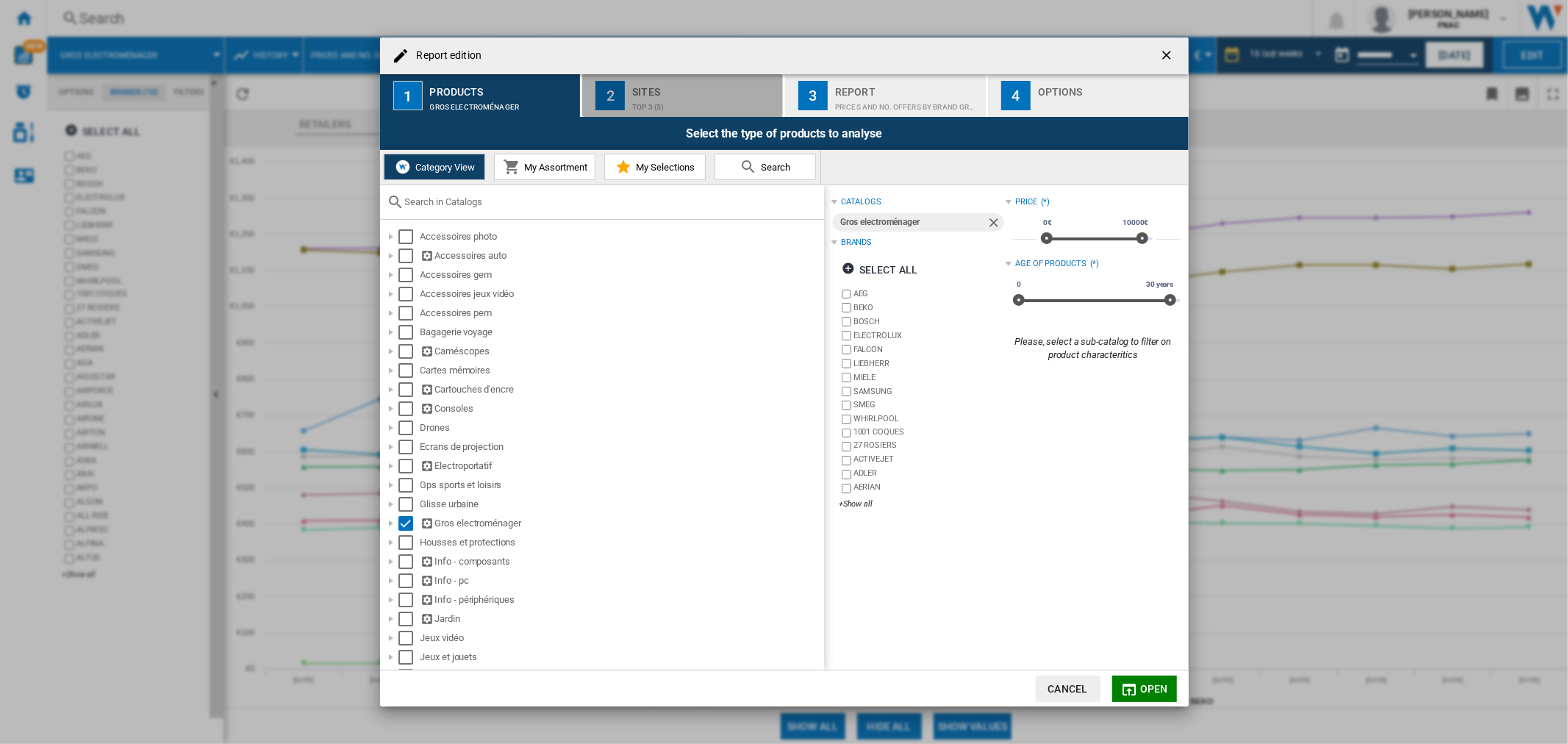
click at [709, 114] on button "2 Sites top 3 (5)" at bounding box center [683, 95] width 202 height 42
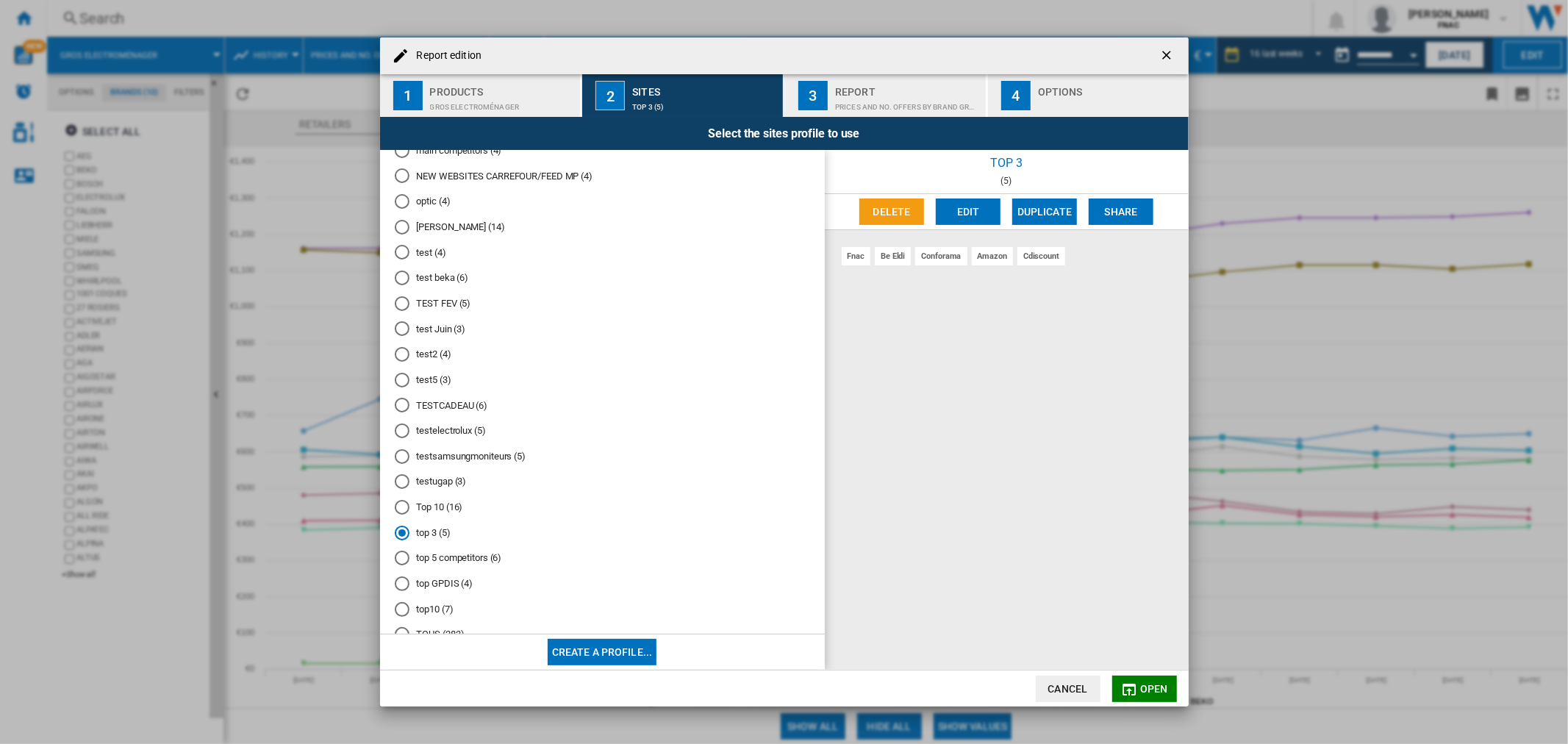
scroll to position [422, 0]
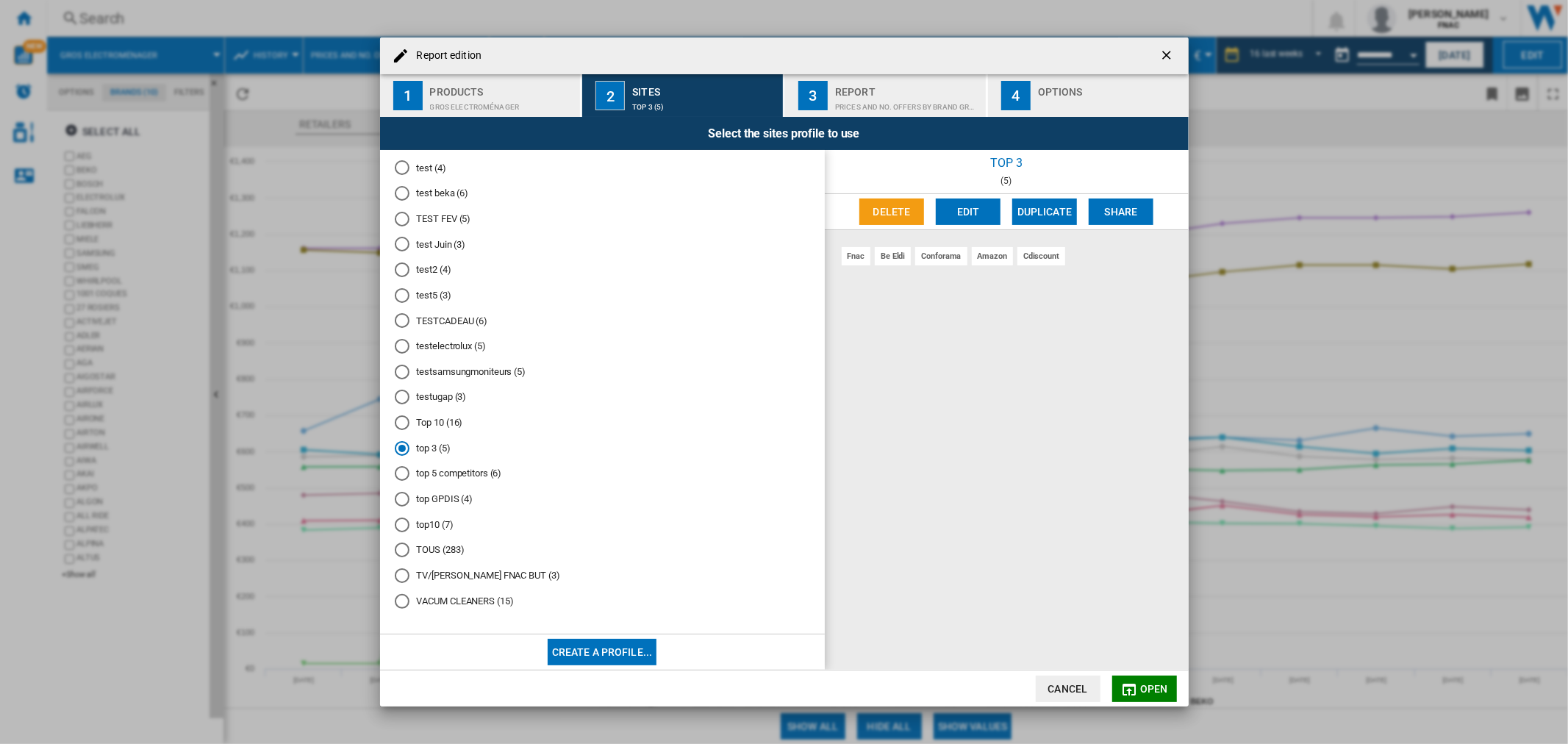
click at [430, 449] on md-radio-button "top 3 (5)" at bounding box center [602, 448] width 415 height 14
click at [1148, 677] on button "Open" at bounding box center [1144, 689] width 65 height 27
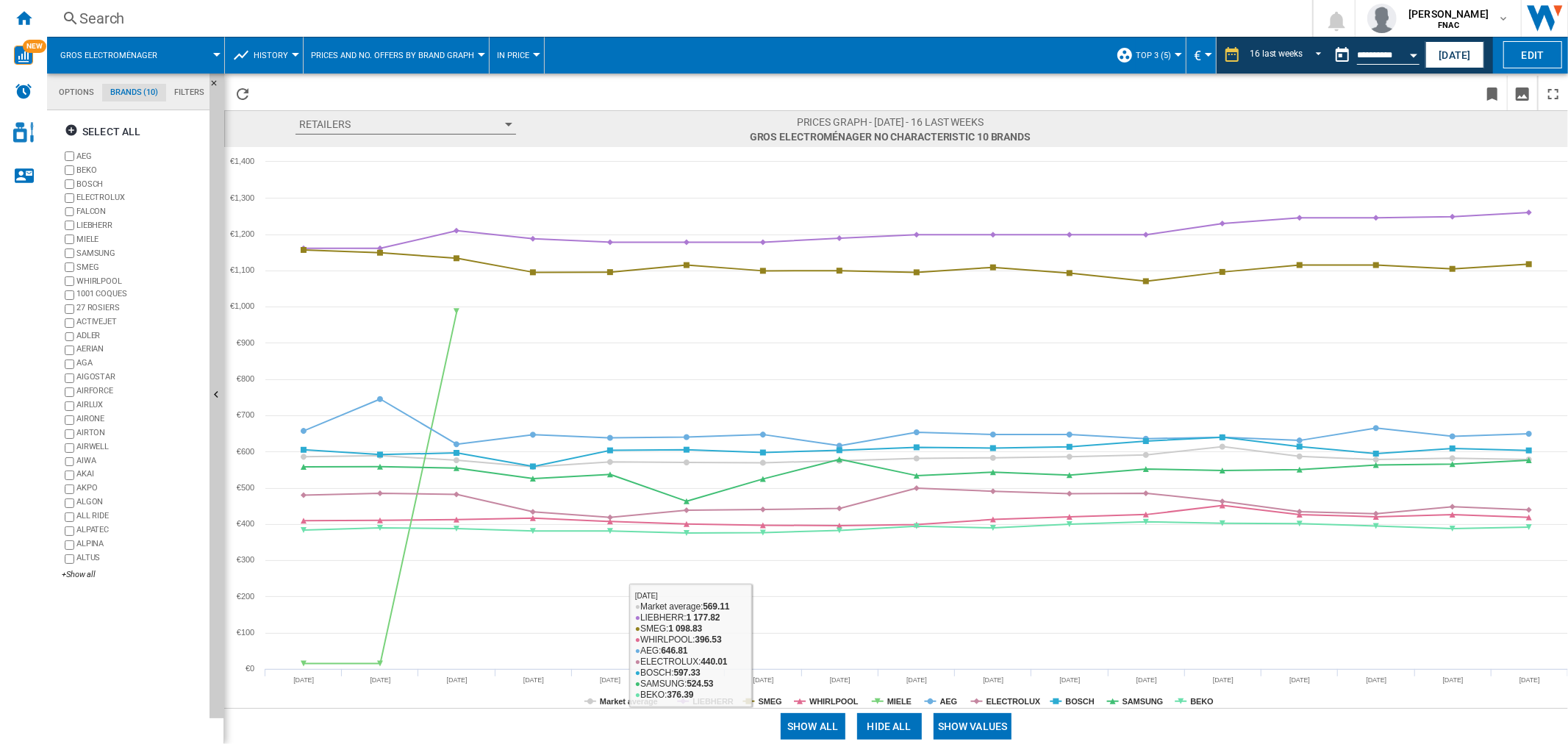
click at [960, 722] on button "Show values" at bounding box center [973, 727] width 79 height 27
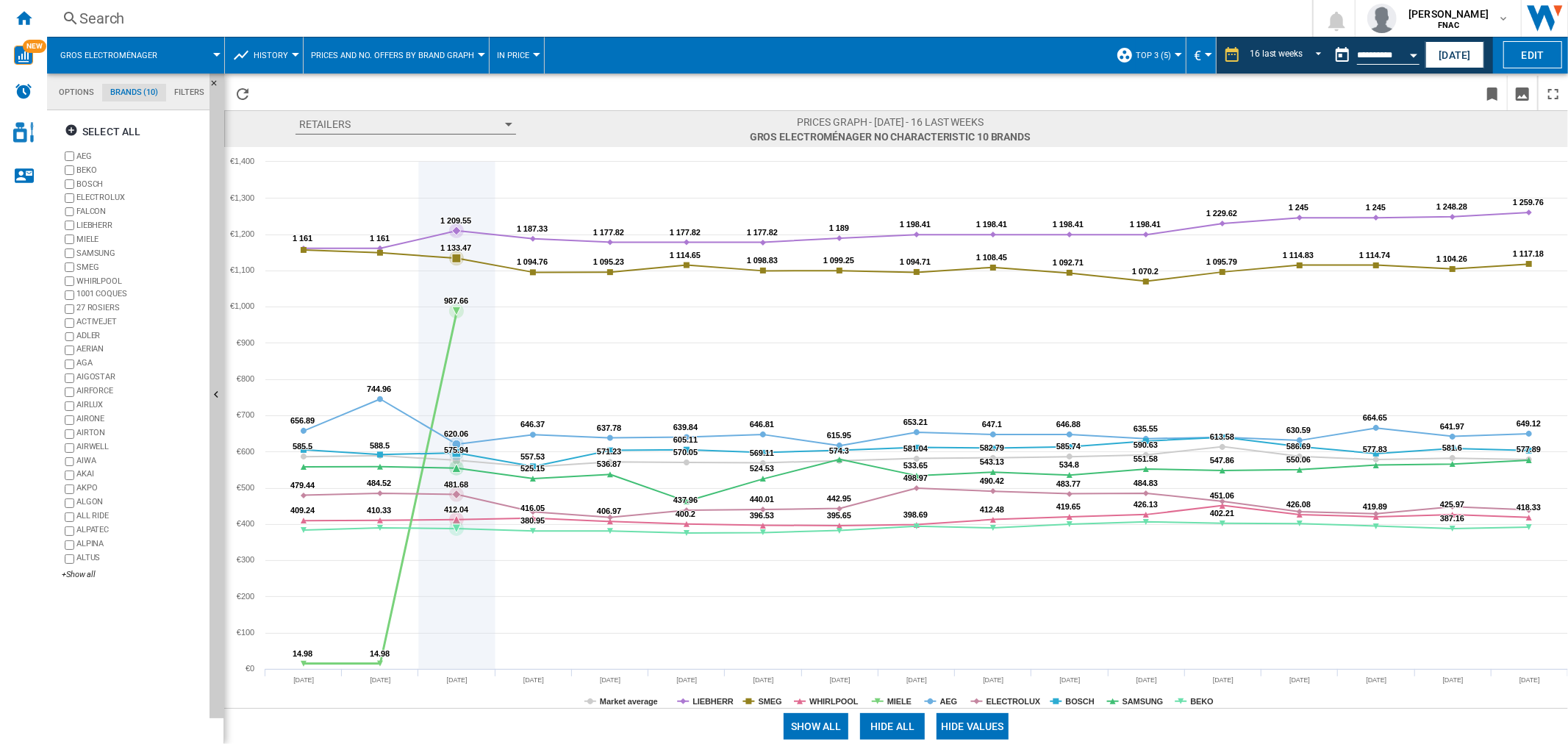
click at [458, 308] on icon at bounding box center [456, 311] width 9 height 9
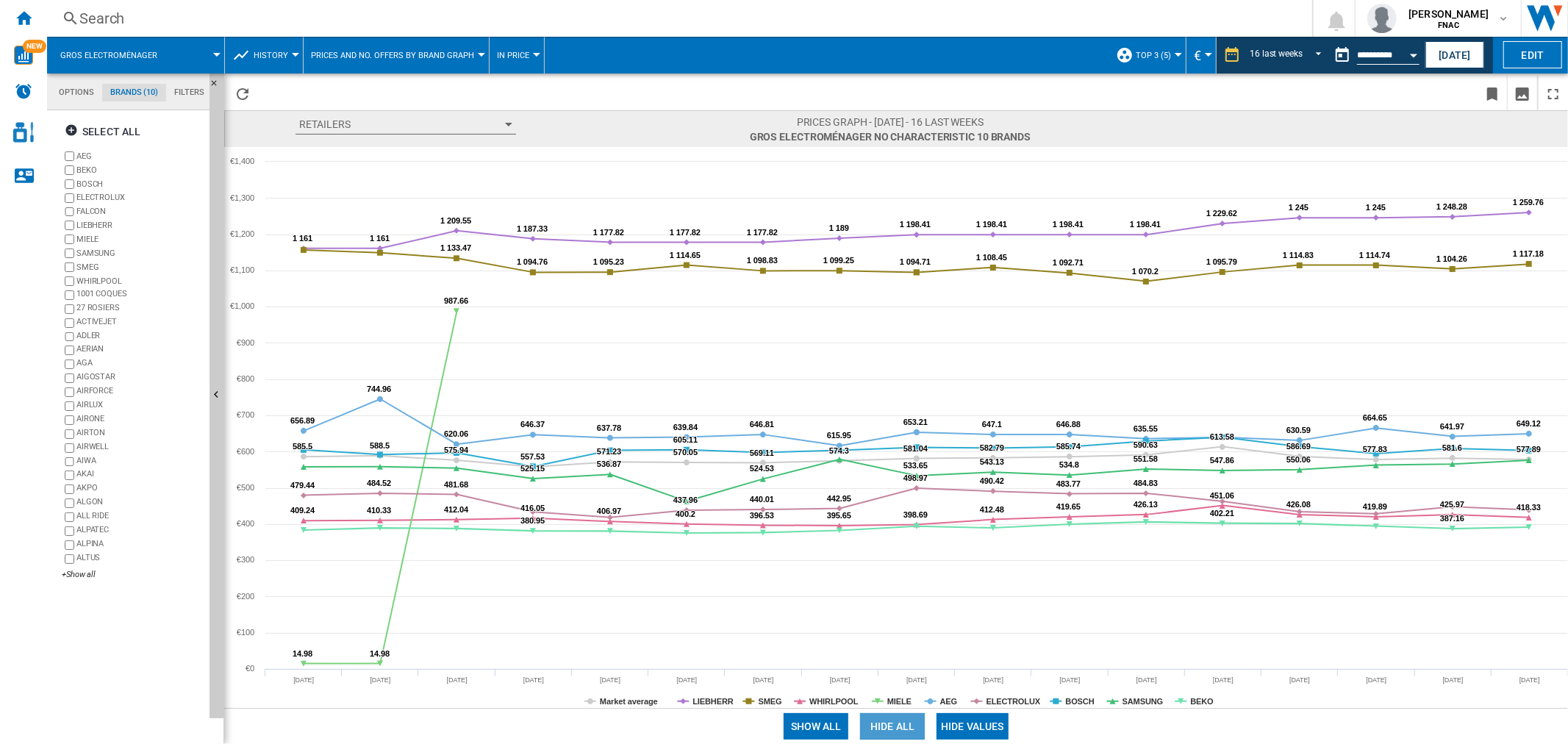
click at [898, 722] on button "Hide all" at bounding box center [892, 727] width 65 height 27
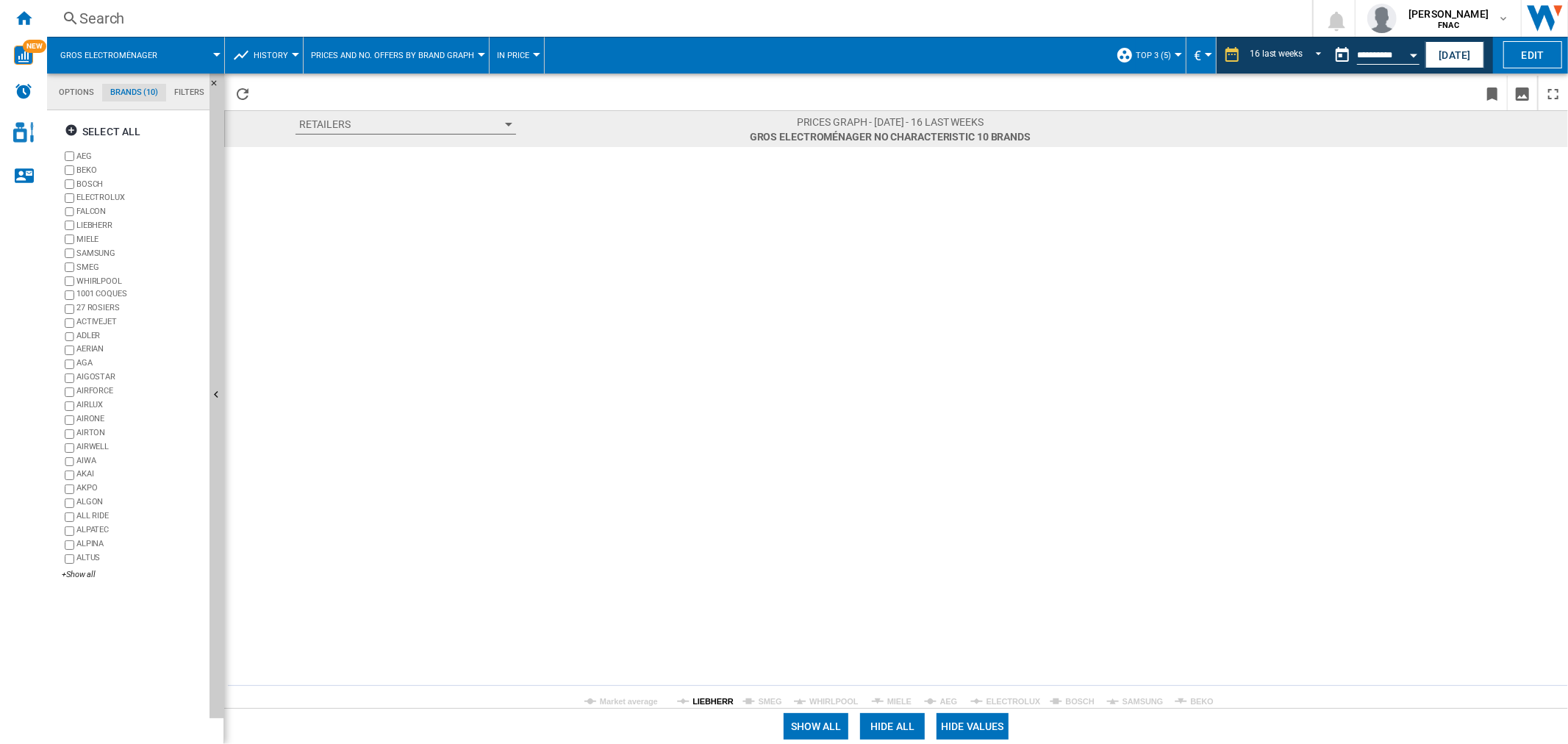
click at [706, 703] on tspan "LIEBHERR" at bounding box center [713, 701] width 41 height 9
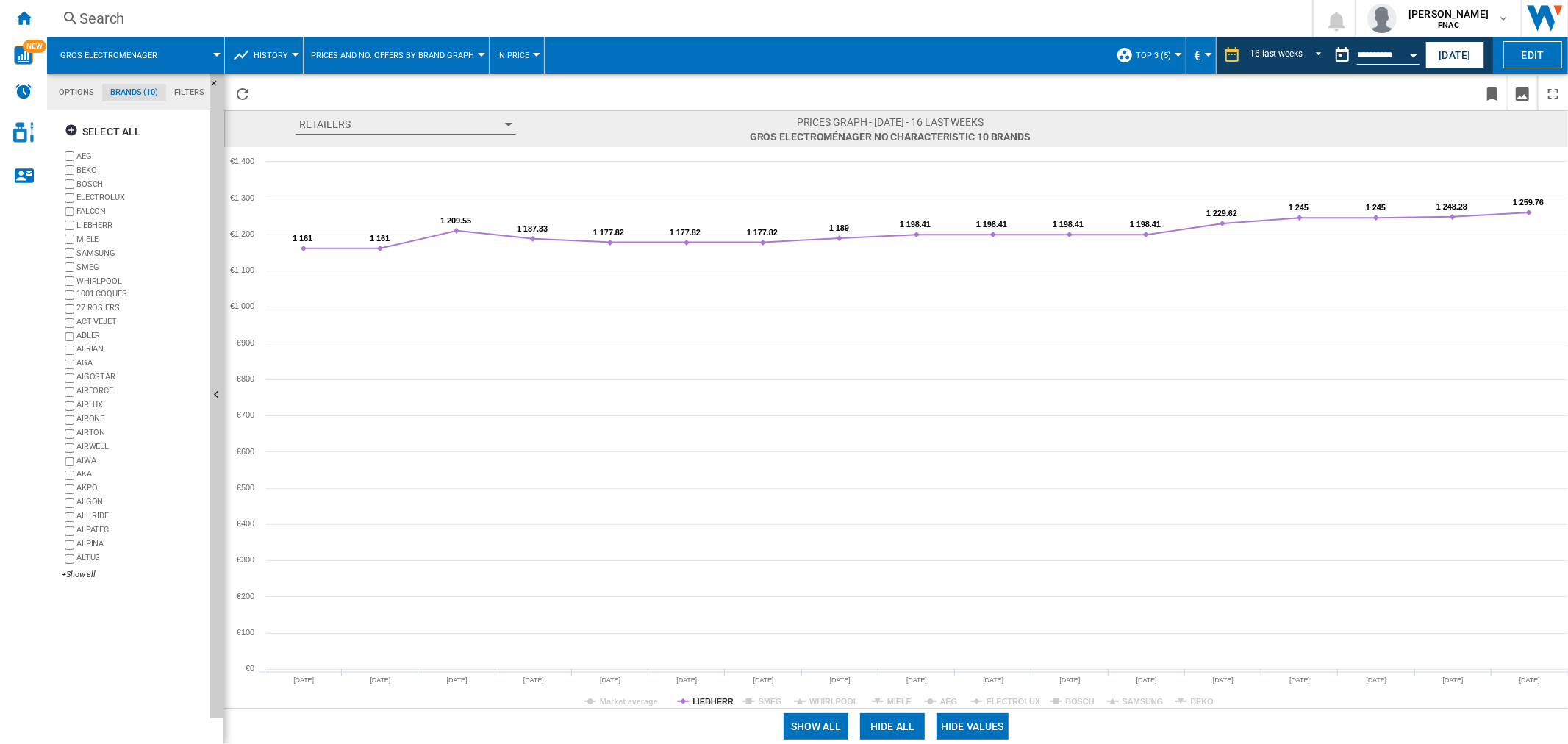
click at [706, 703] on tspan "LIEBHERR" at bounding box center [713, 701] width 41 height 9
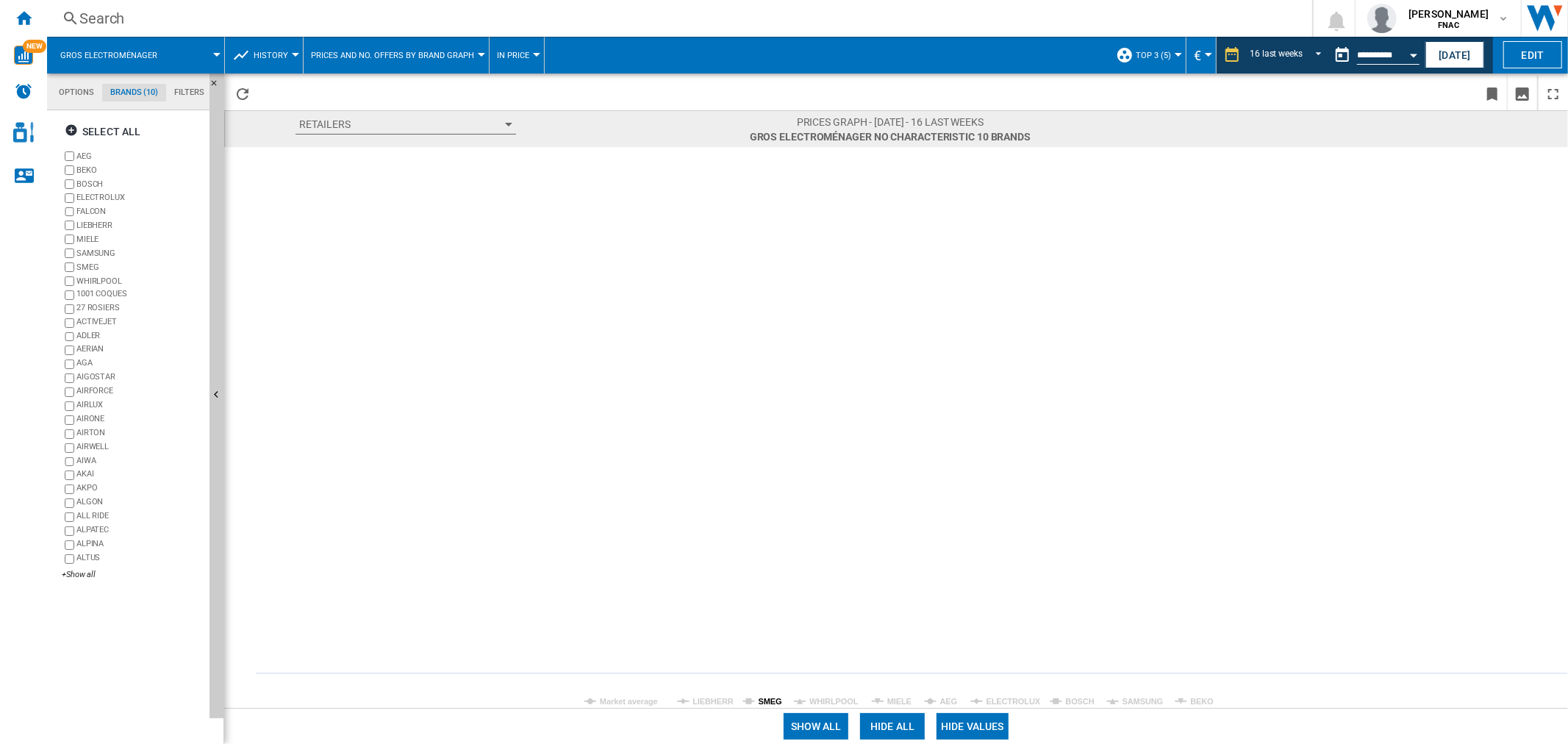
click at [762, 704] on tspan "SMEG" at bounding box center [770, 701] width 23 height 9
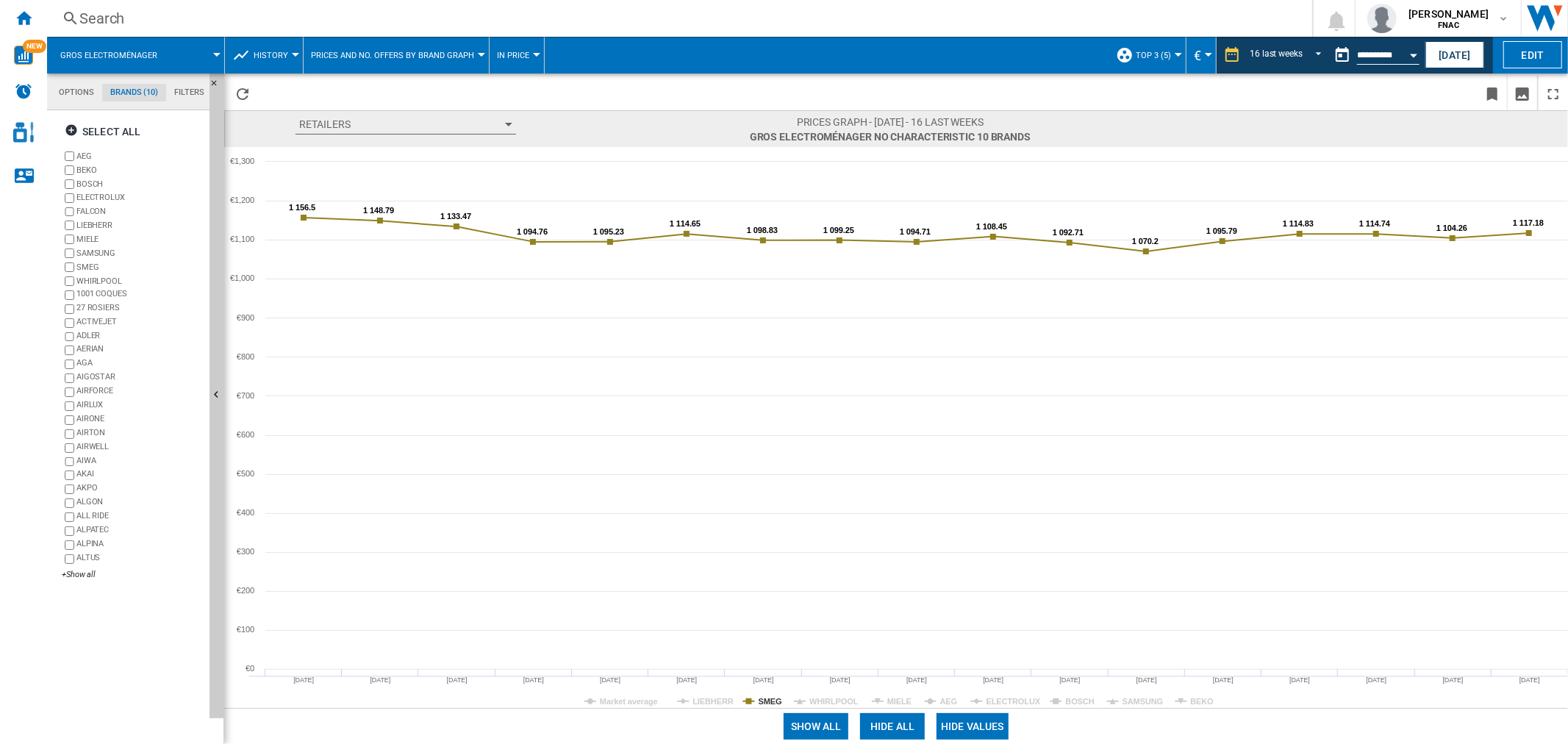
click at [766, 704] on tspan "SMEG" at bounding box center [770, 701] width 23 height 9
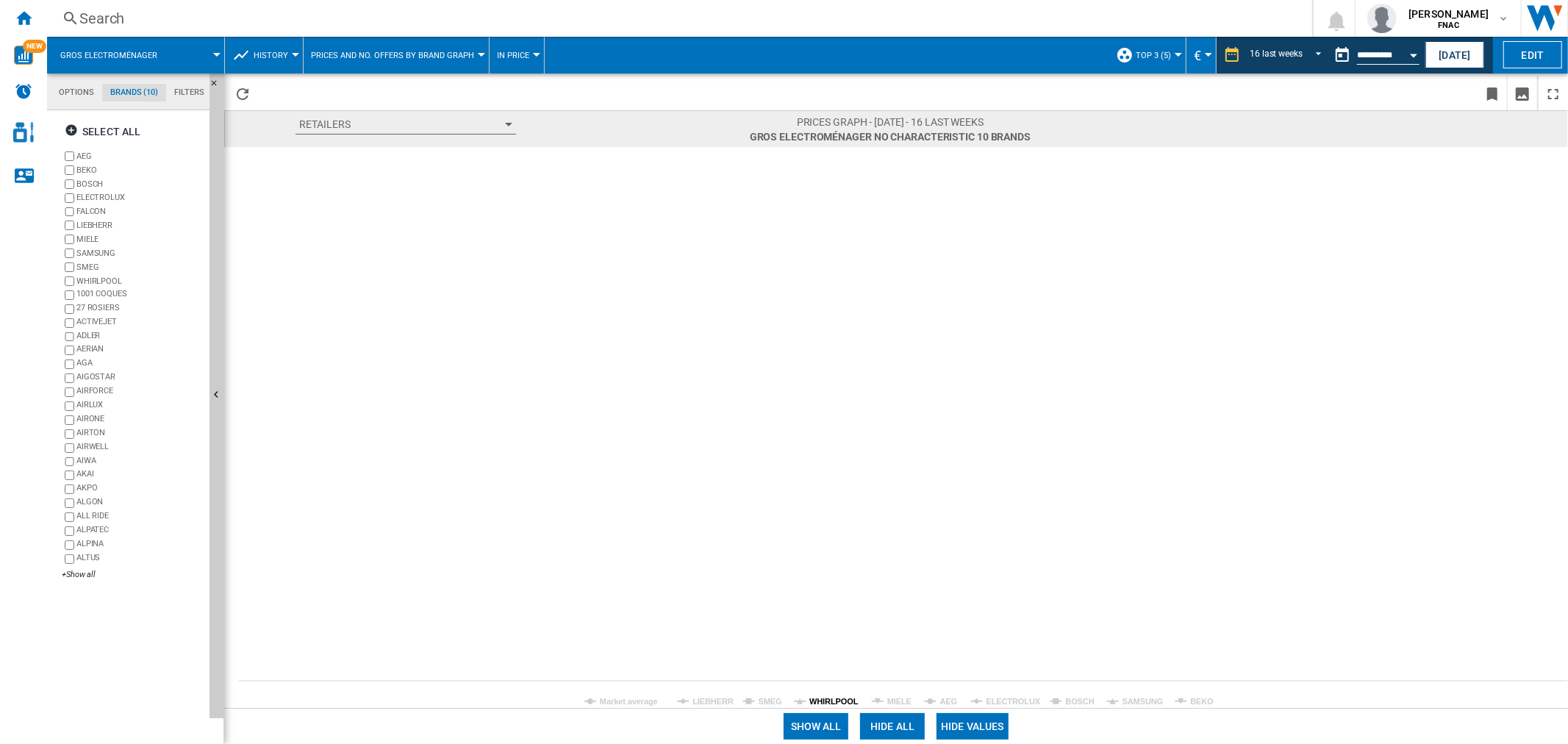
click at [813, 704] on tspan "WHIRLPOOL" at bounding box center [833, 701] width 49 height 9
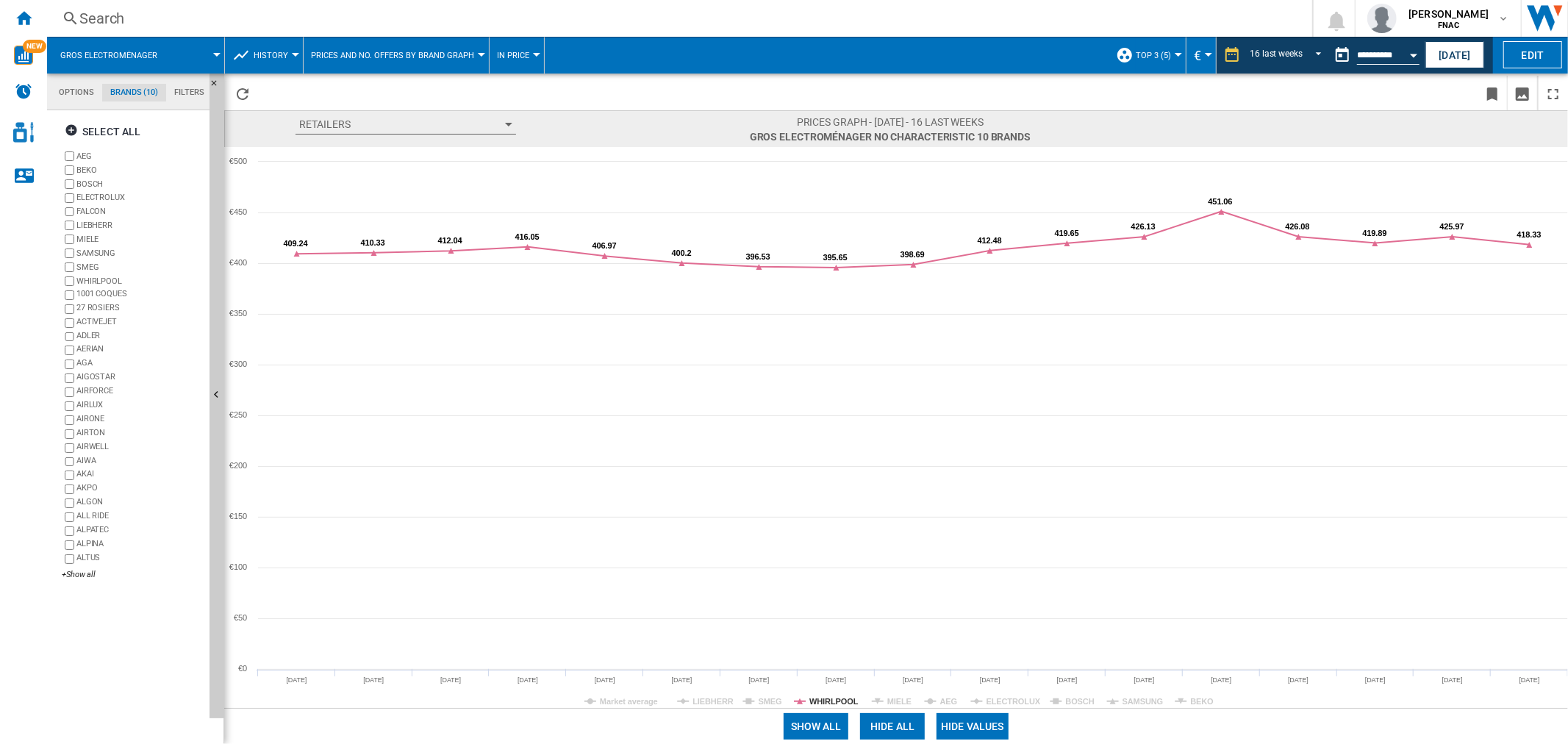
click at [813, 704] on tspan "WHIRLPOOL" at bounding box center [833, 701] width 49 height 9
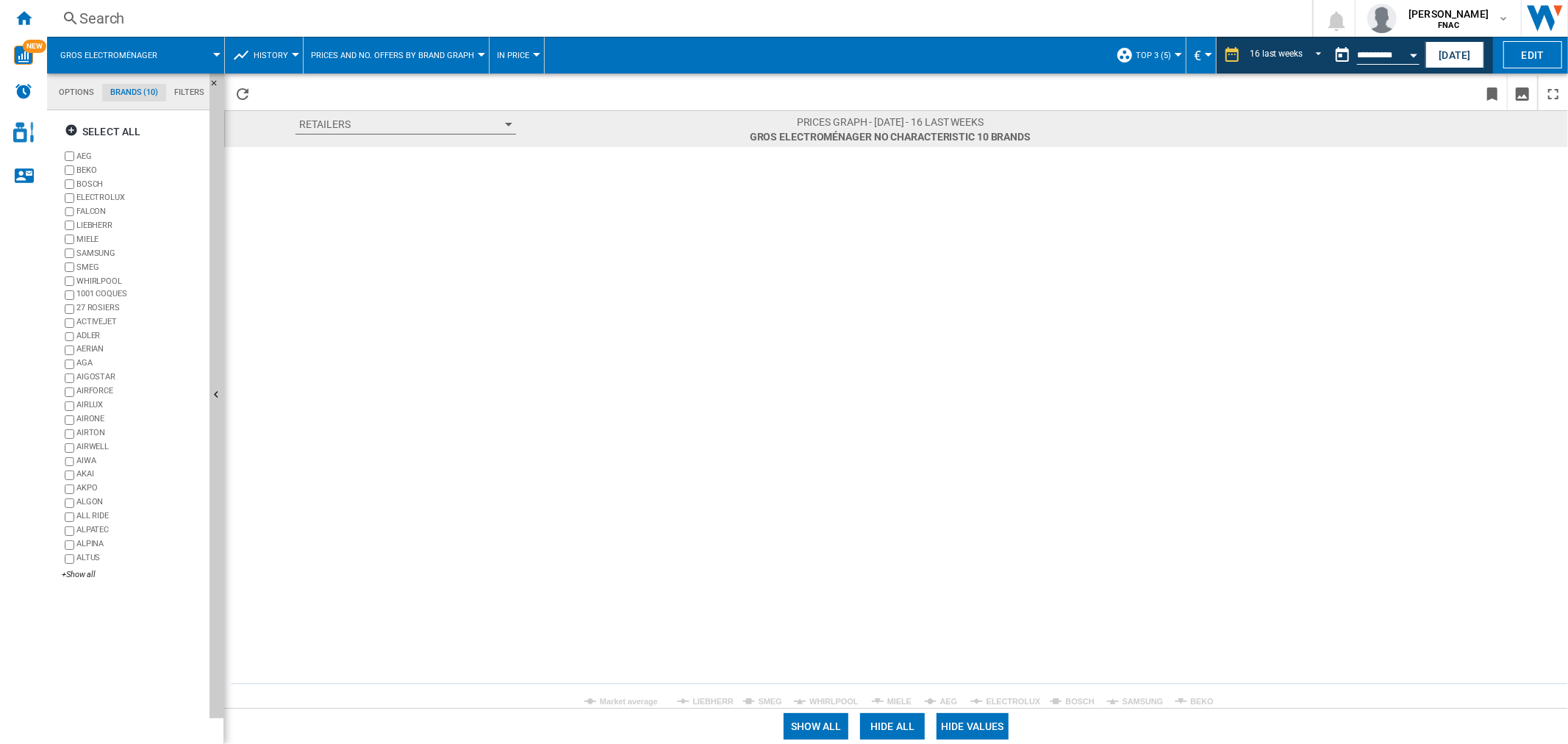
drag, startPoint x: 877, startPoint y: 704, endPoint x: 886, endPoint y: 704, distance: 9.0
click at [877, 704] on rect at bounding box center [896, 427] width 1344 height 561
click at [887, 703] on tspan "MIELE" at bounding box center [899, 701] width 24 height 9
click at [990, 464] on rect at bounding box center [896, 427] width 1344 height 561
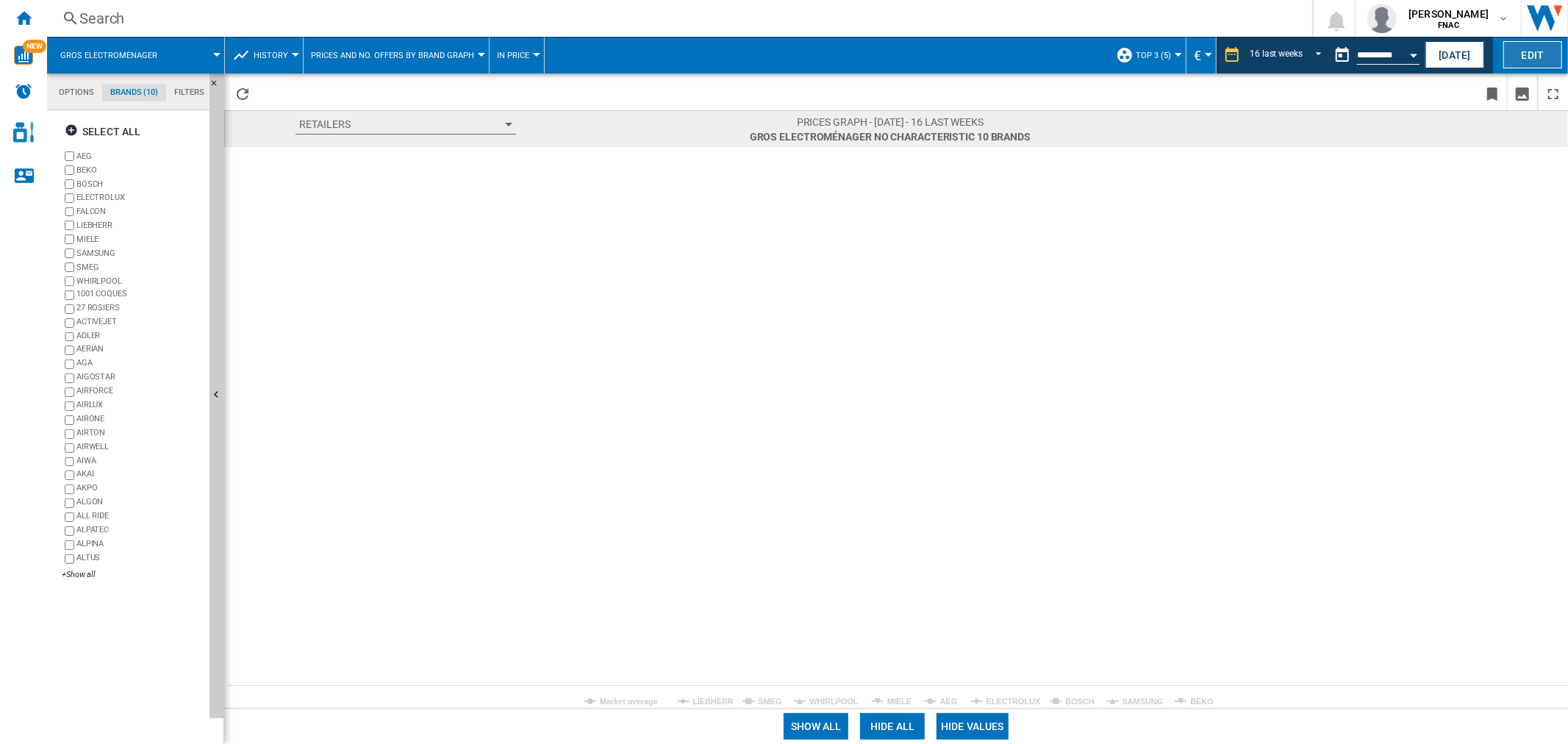
click at [1522, 51] on button "Edit" at bounding box center [1532, 55] width 59 height 27
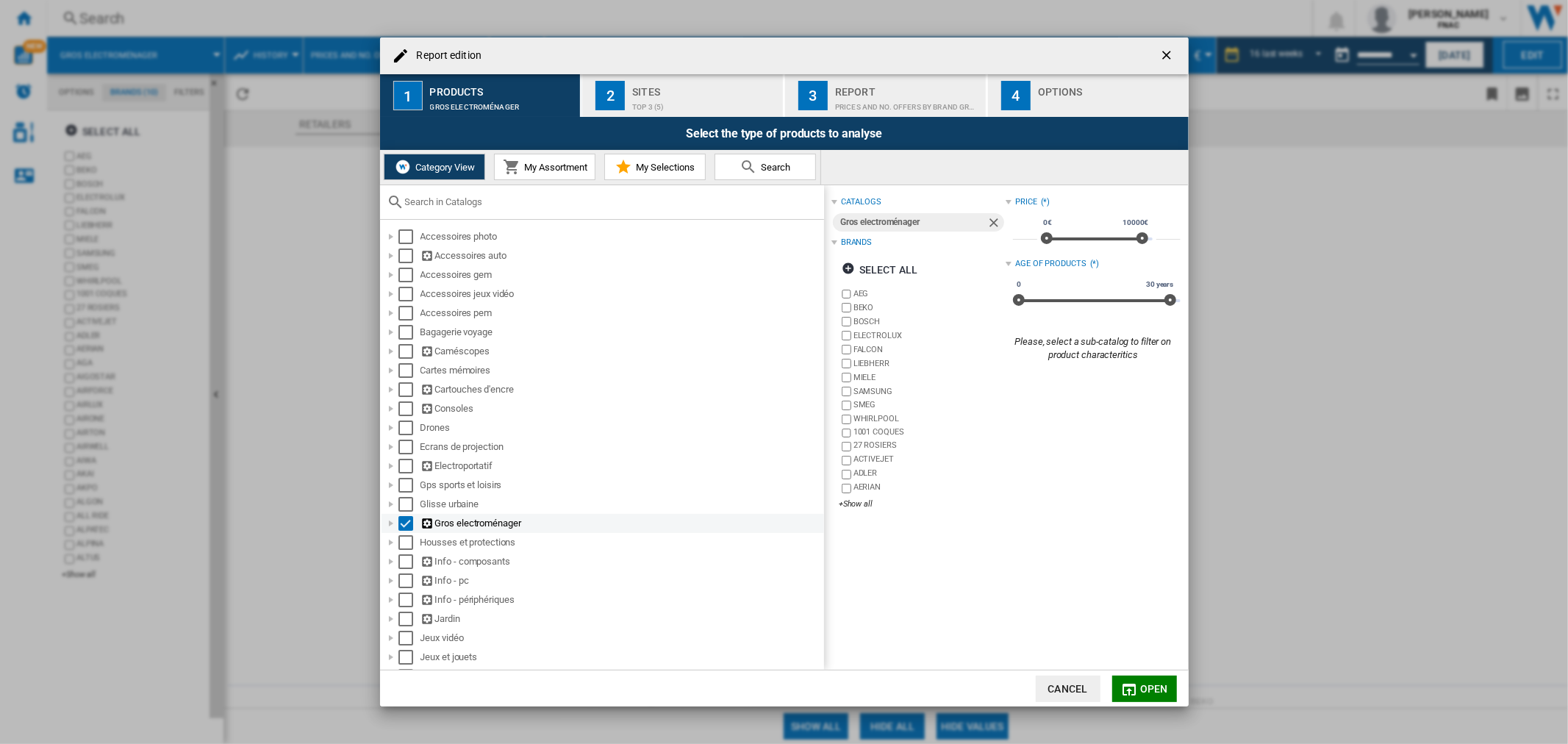
click at [392, 523] on div at bounding box center [391, 523] width 15 height 15
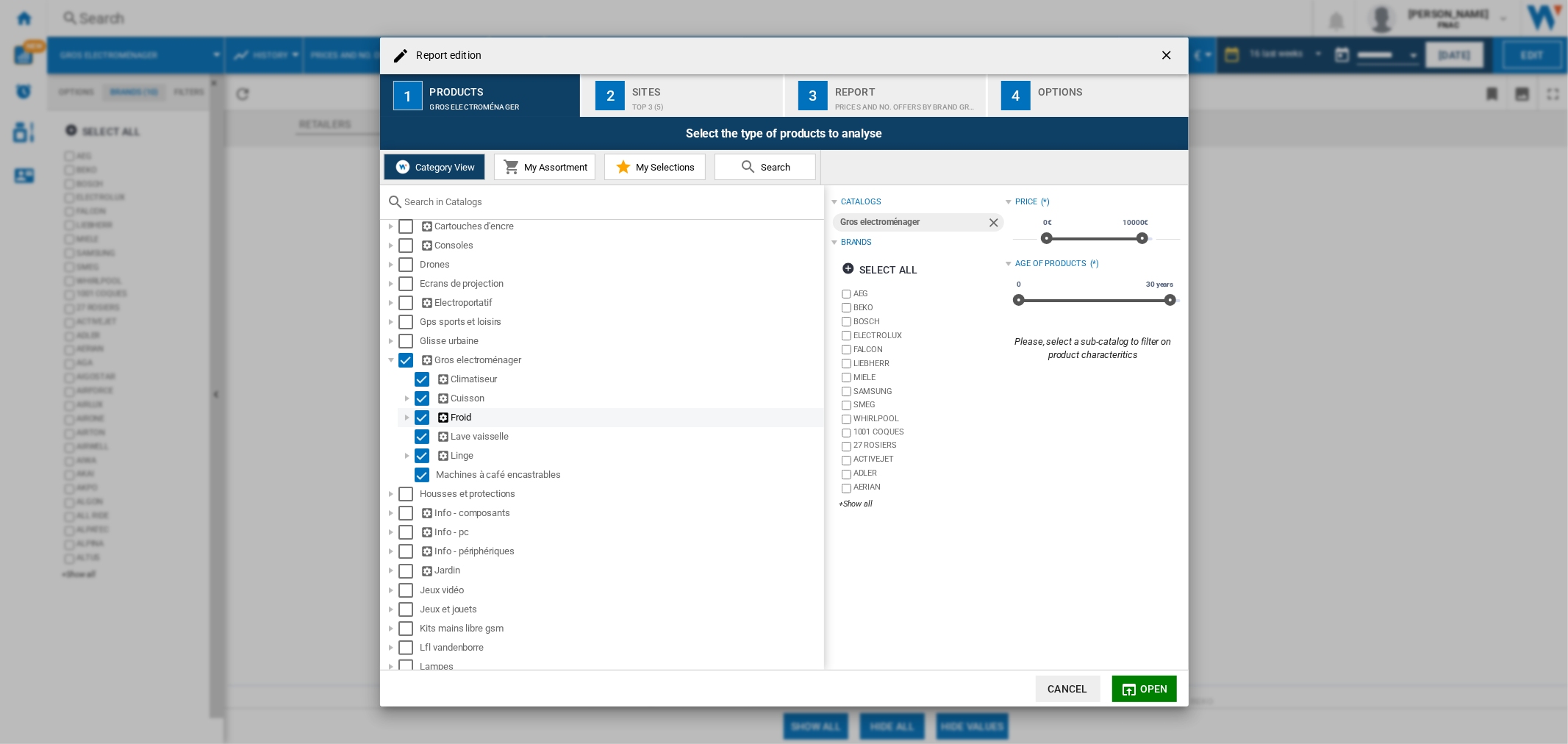
click at [408, 421] on div at bounding box center [407, 418] width 15 height 15
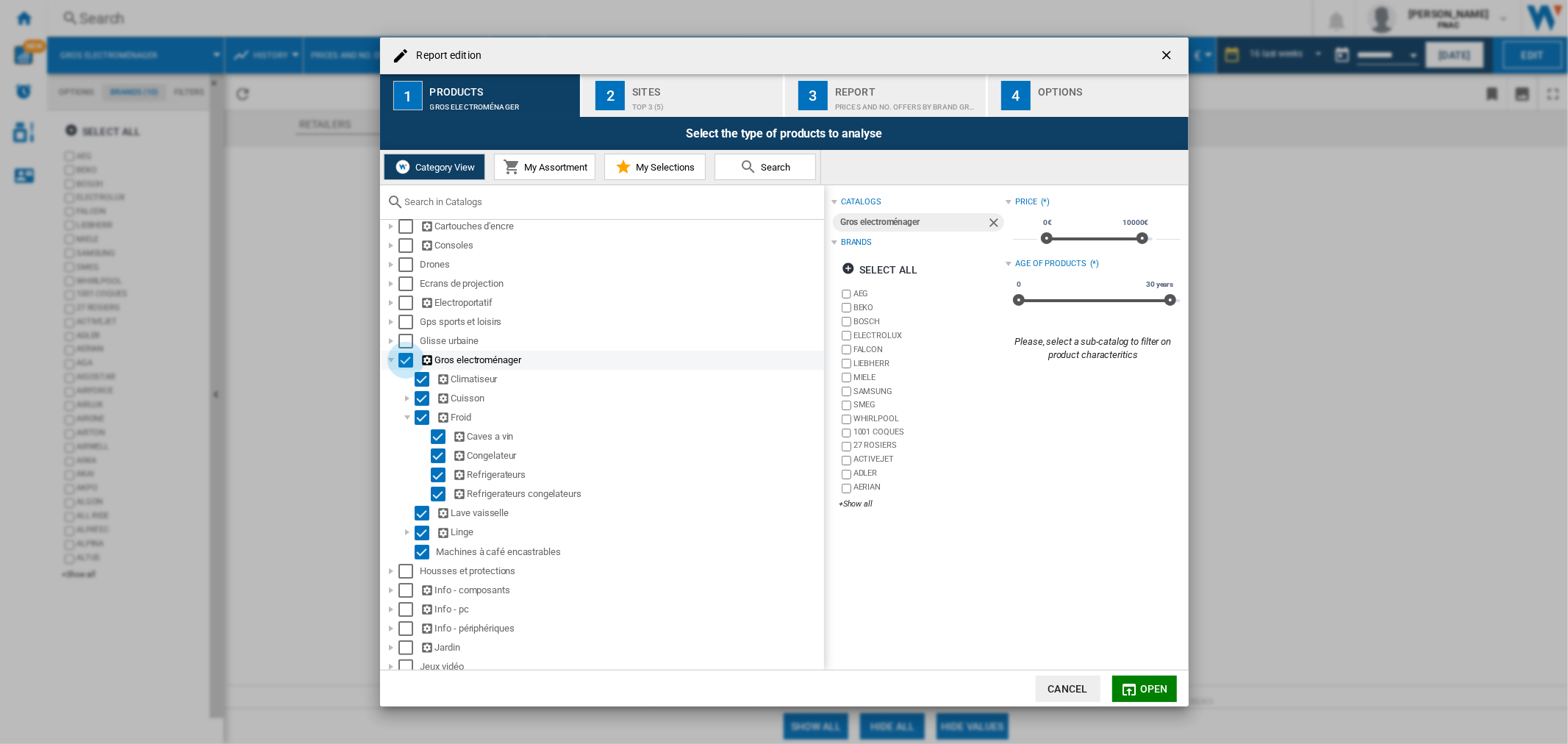
click at [400, 363] on div "Select" at bounding box center [405, 361] width 15 height 15
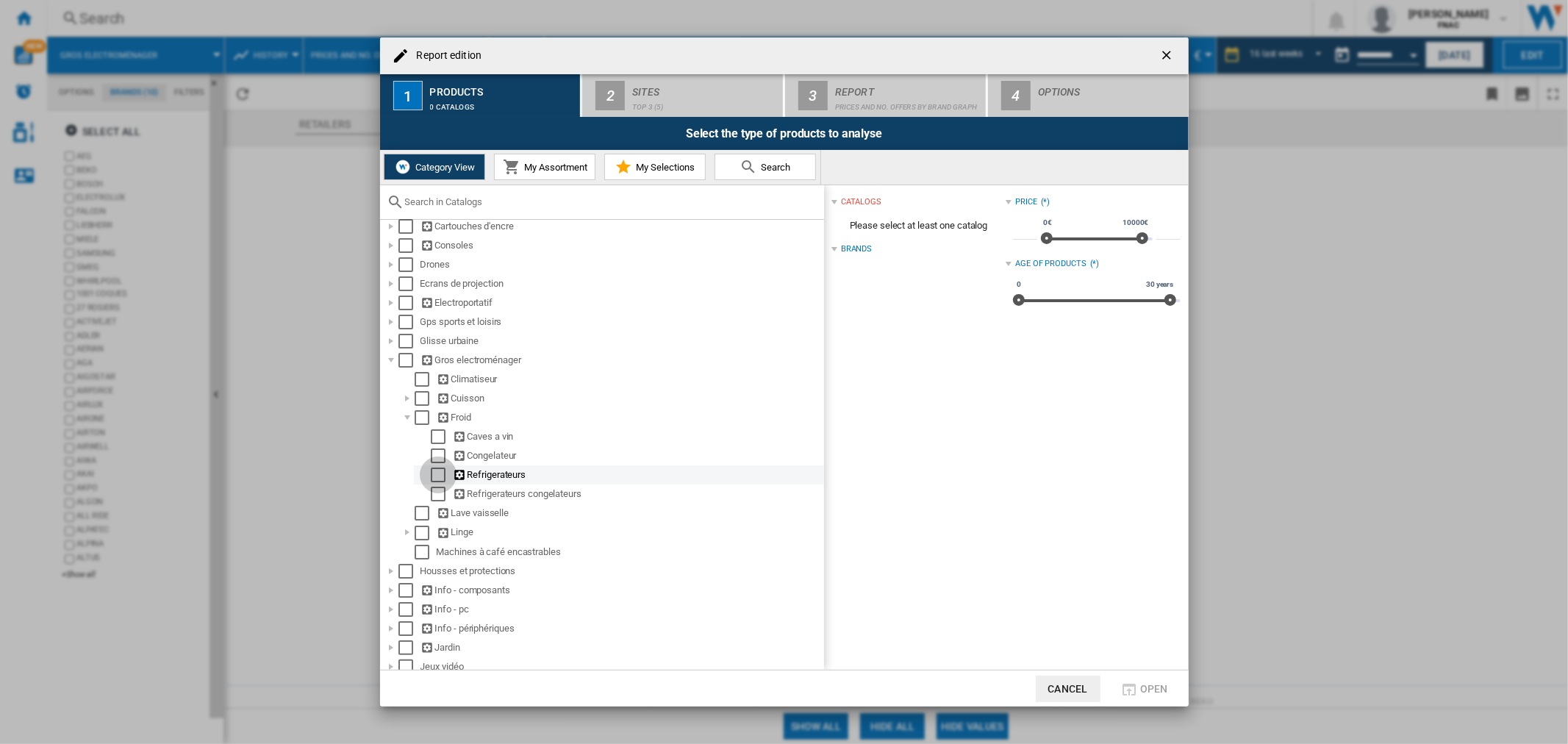
click at [436, 483] on div "Select" at bounding box center [438, 475] width 15 height 15
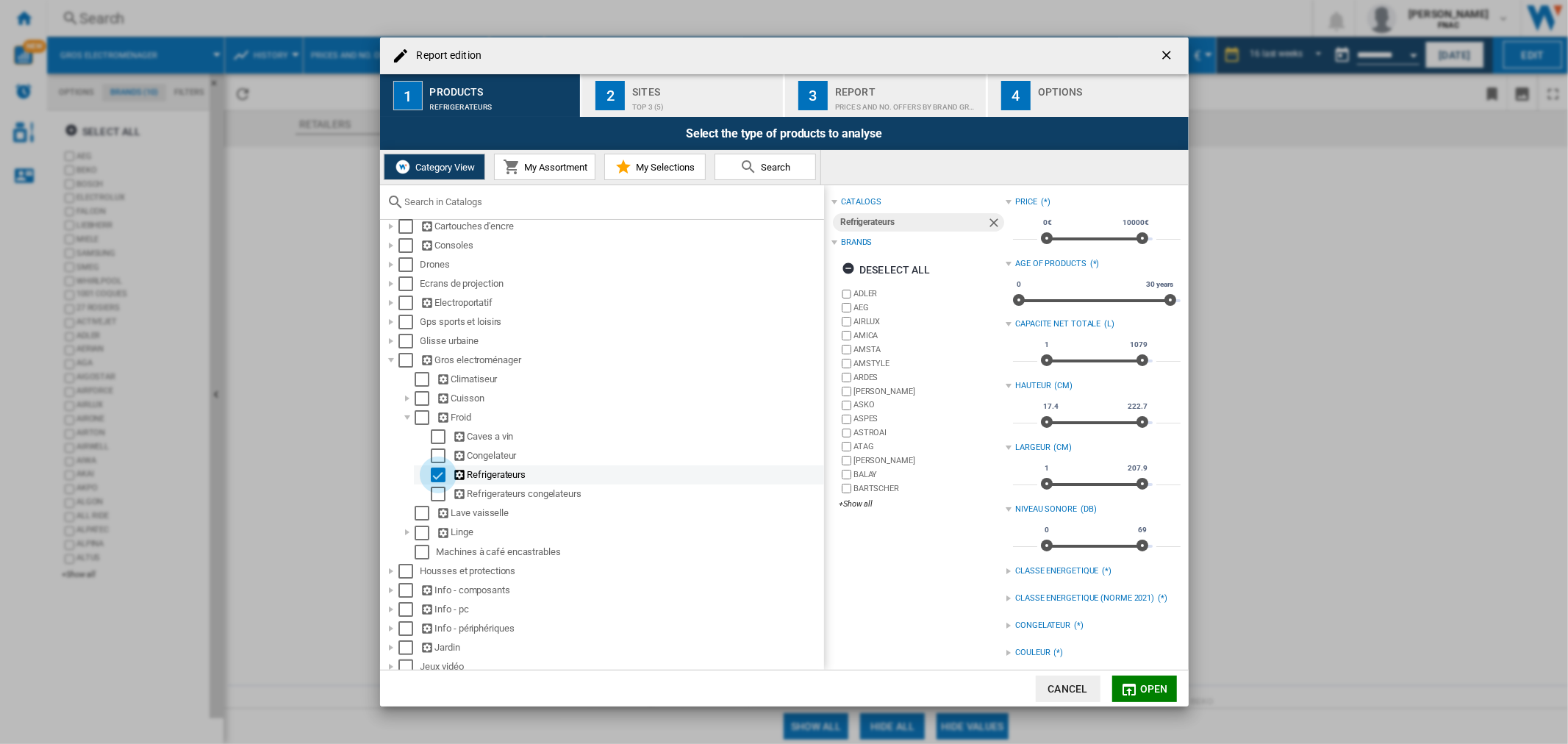
click at [436, 483] on div "Select" at bounding box center [438, 475] width 15 height 15
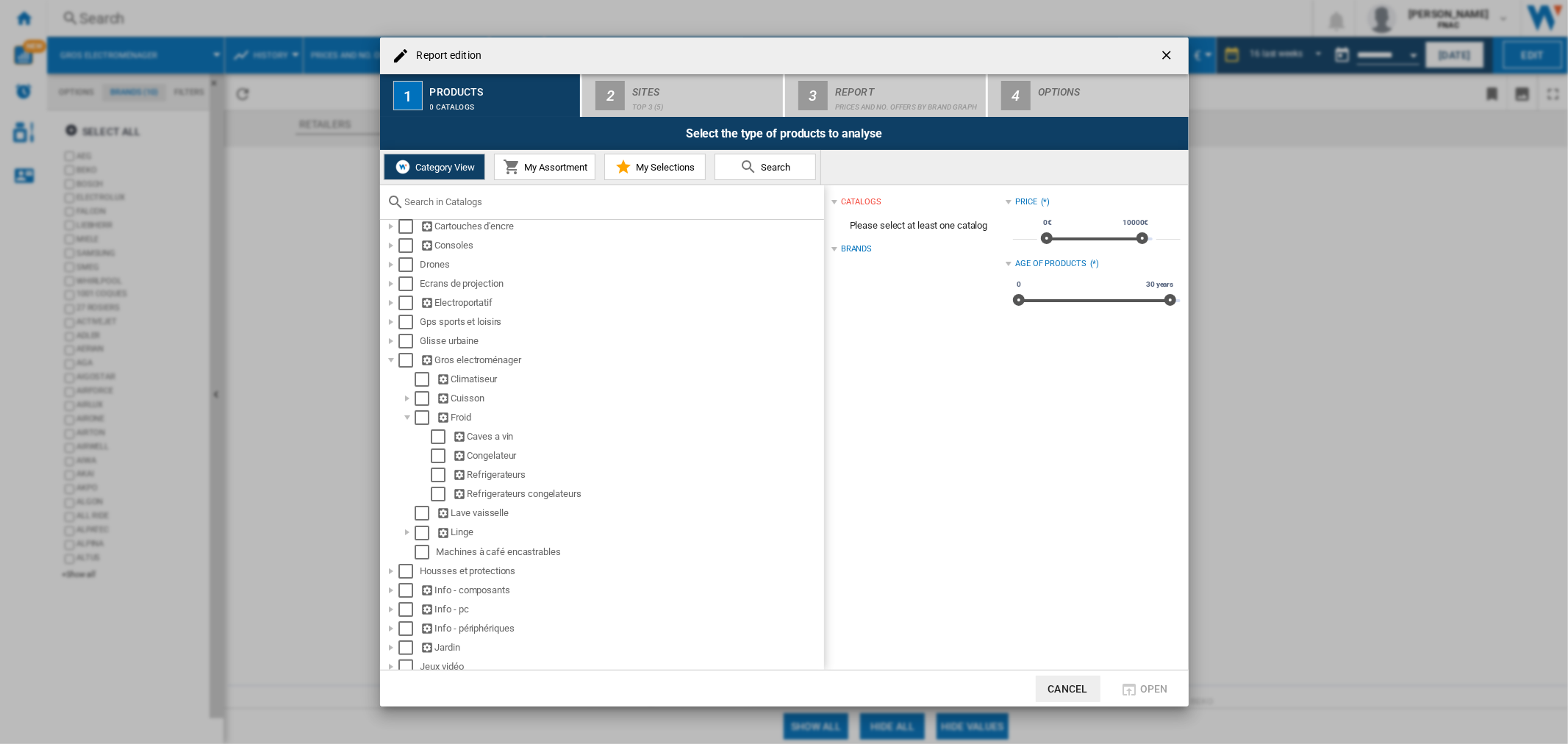
scroll to position [245, 0]
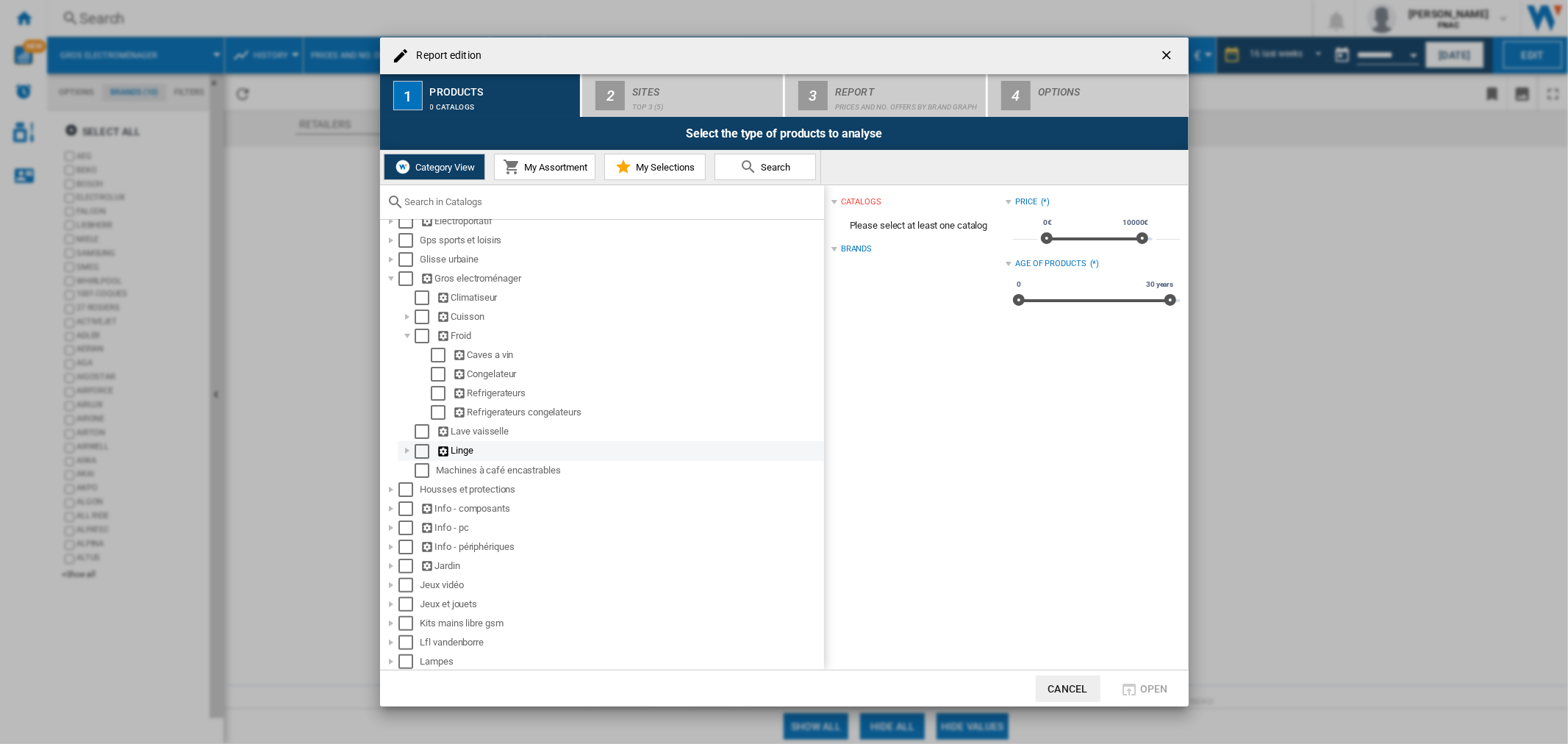
click at [407, 453] on div at bounding box center [407, 451] width 15 height 15
click at [437, 475] on div "Select" at bounding box center [438, 470] width 15 height 15
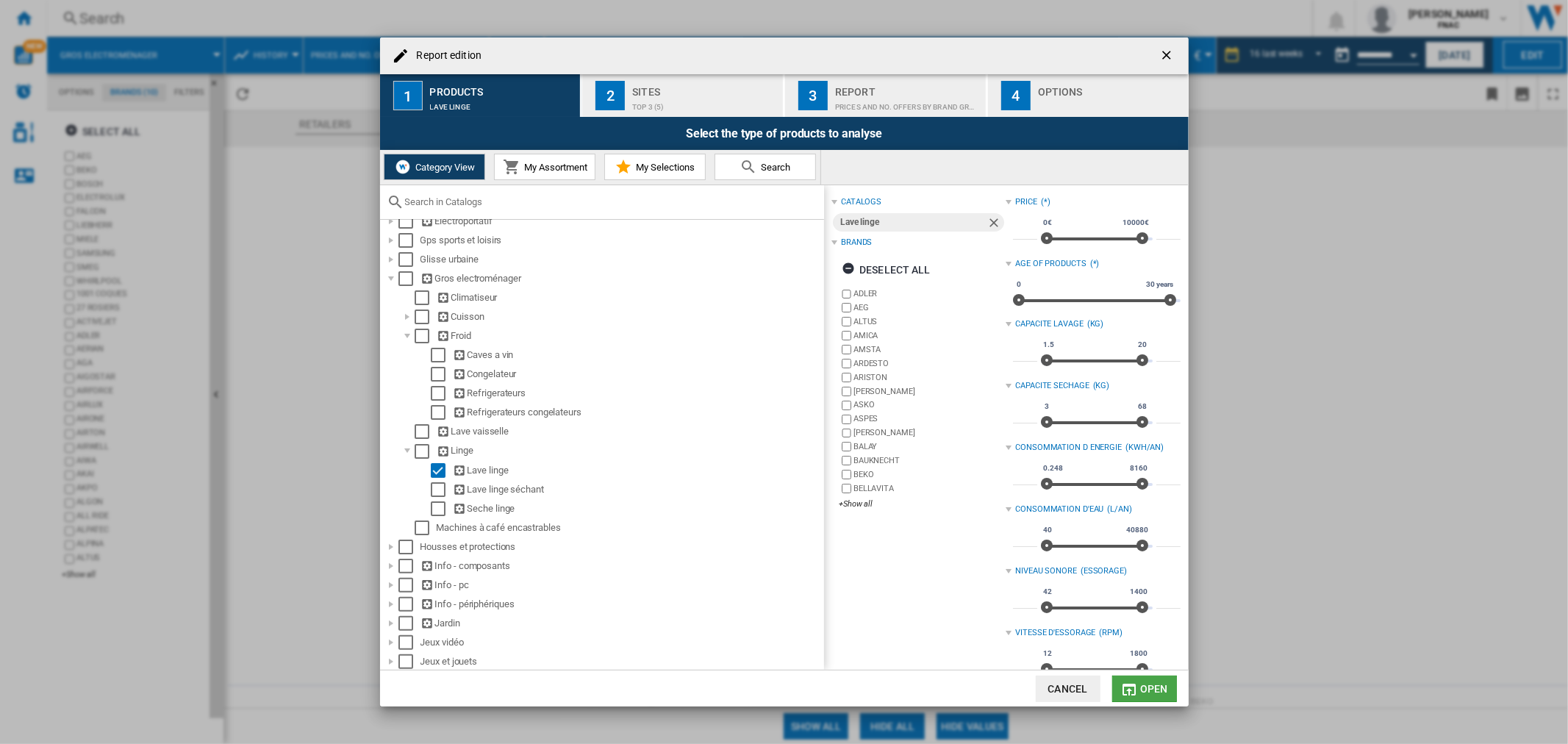
click at [1148, 684] on span "Open" at bounding box center [1154, 689] width 28 height 12
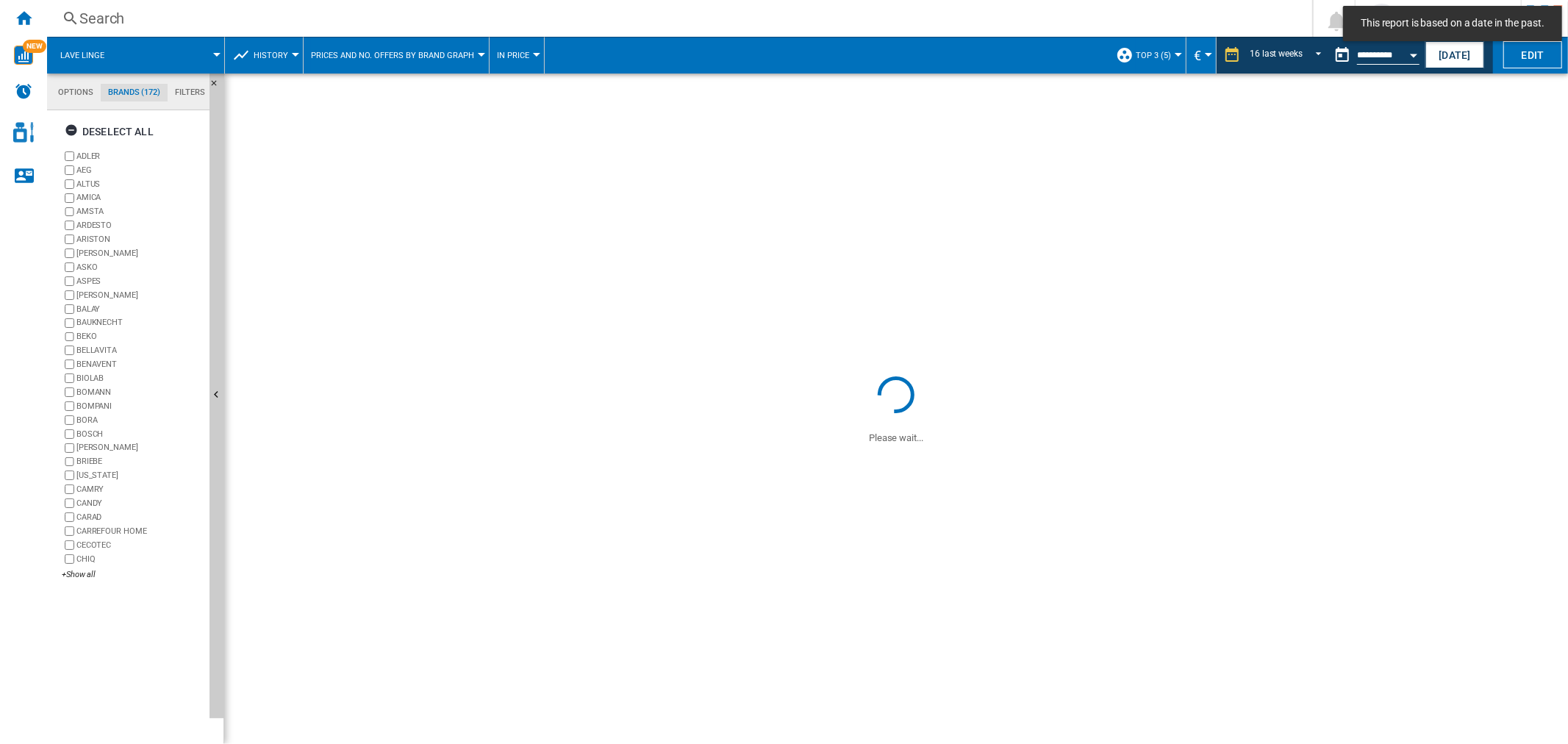
click at [462, 61] on button "Prices and No. offers by brand graph" at bounding box center [396, 55] width 171 height 36
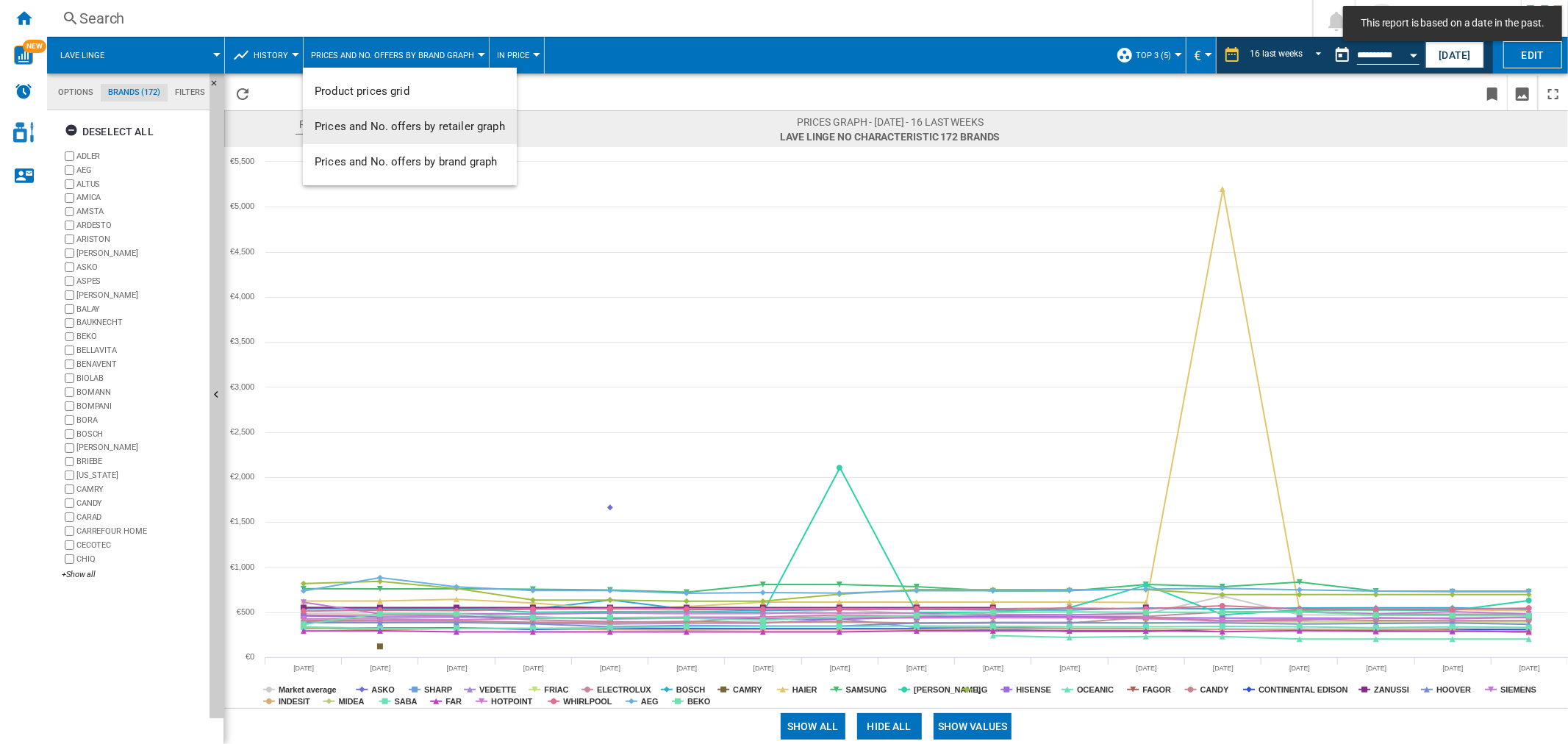
click at [453, 125] on span "Prices and No. offers by retailer graph" at bounding box center [410, 126] width 191 height 13
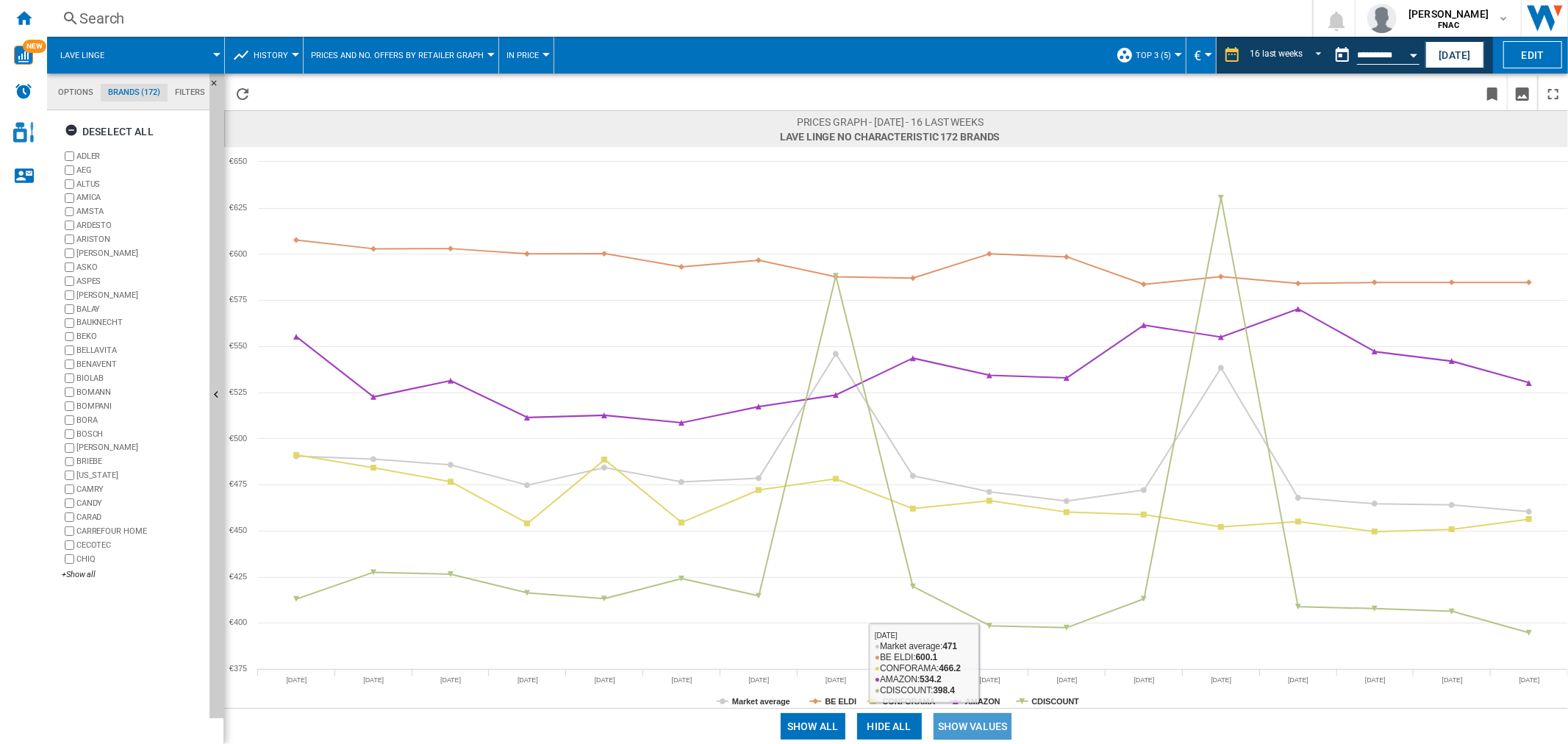
click at [965, 726] on button "Show values" at bounding box center [973, 727] width 79 height 27
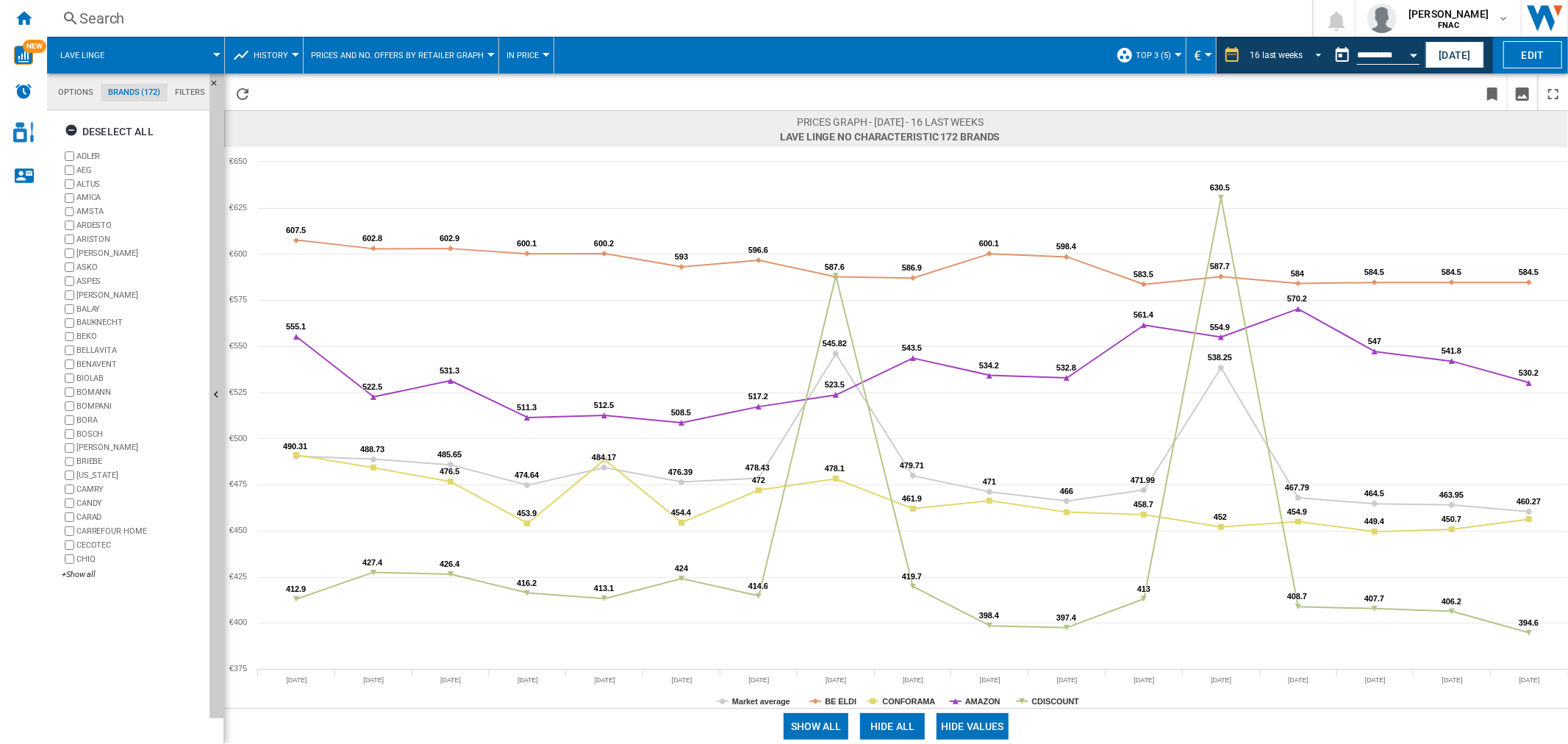
click at [1312, 61] on md-select-value "16 last weeks" at bounding box center [1288, 55] width 80 height 22
click at [1277, 29] on div "31 last days" at bounding box center [1271, 35] width 48 height 12
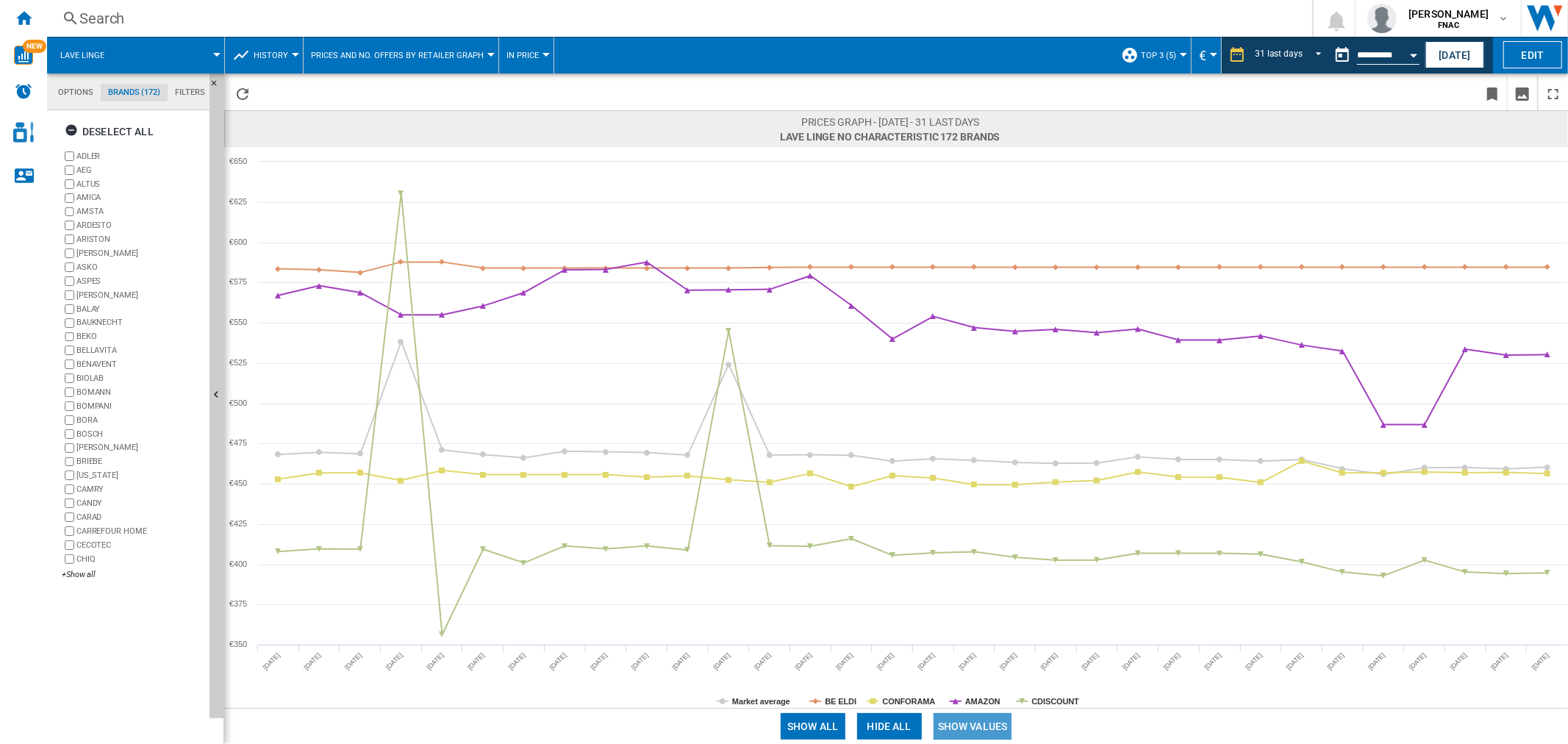
click at [988, 716] on button "Show values" at bounding box center [973, 727] width 79 height 27
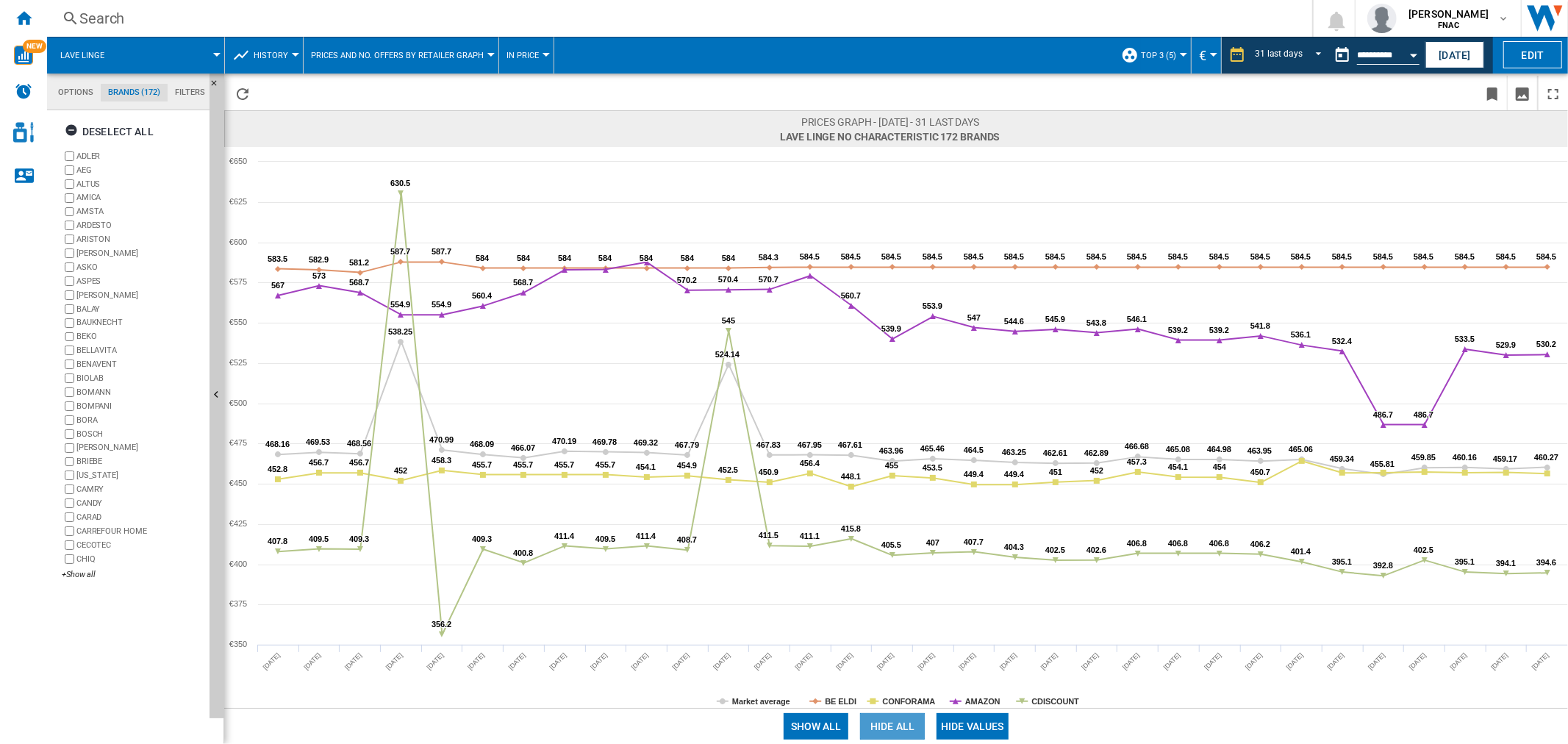
click at [883, 722] on button "Hide all" at bounding box center [892, 727] width 65 height 27
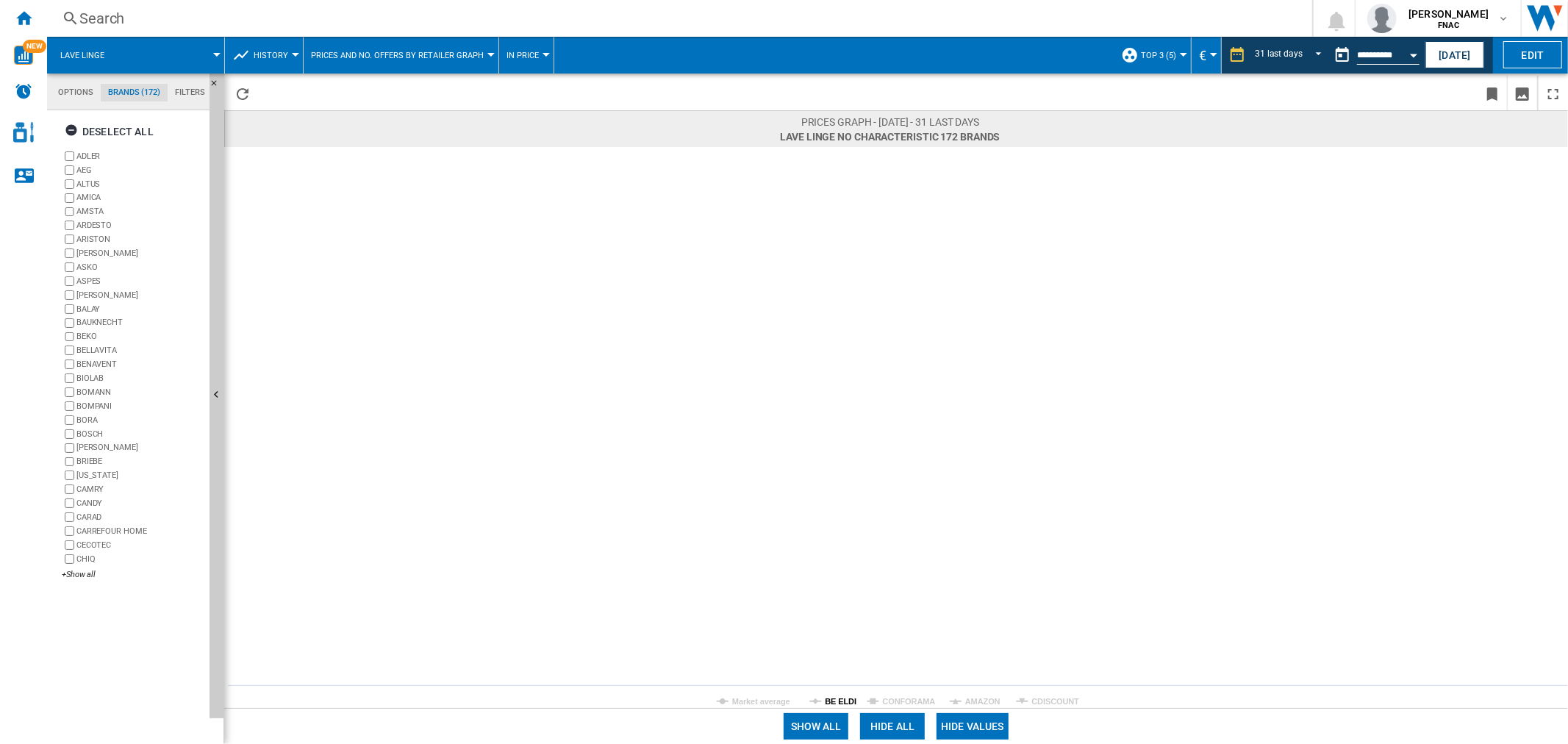
click at [836, 700] on tspan "BE ELDI" at bounding box center [841, 701] width 32 height 9
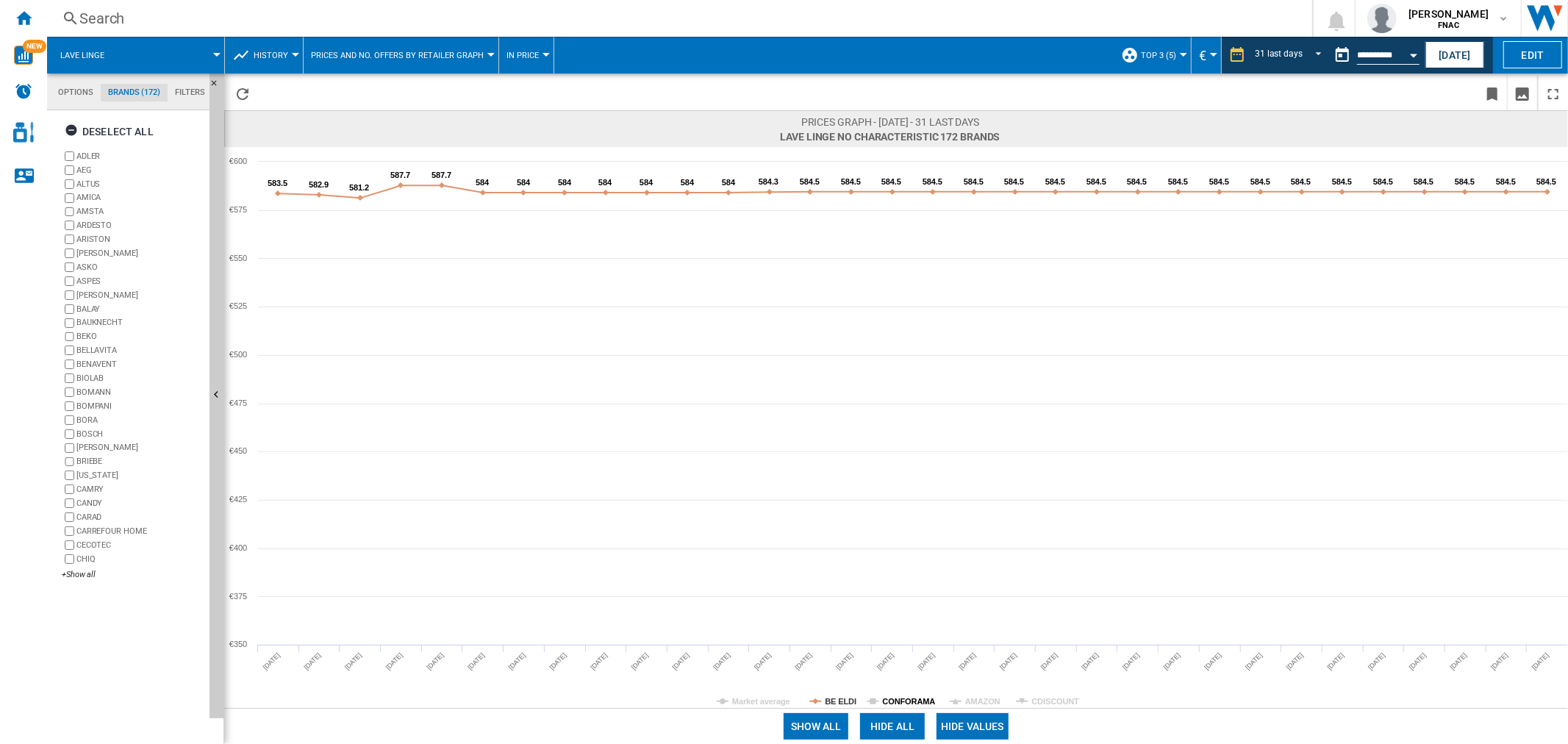
click at [876, 703] on icon at bounding box center [873, 701] width 6 height 6
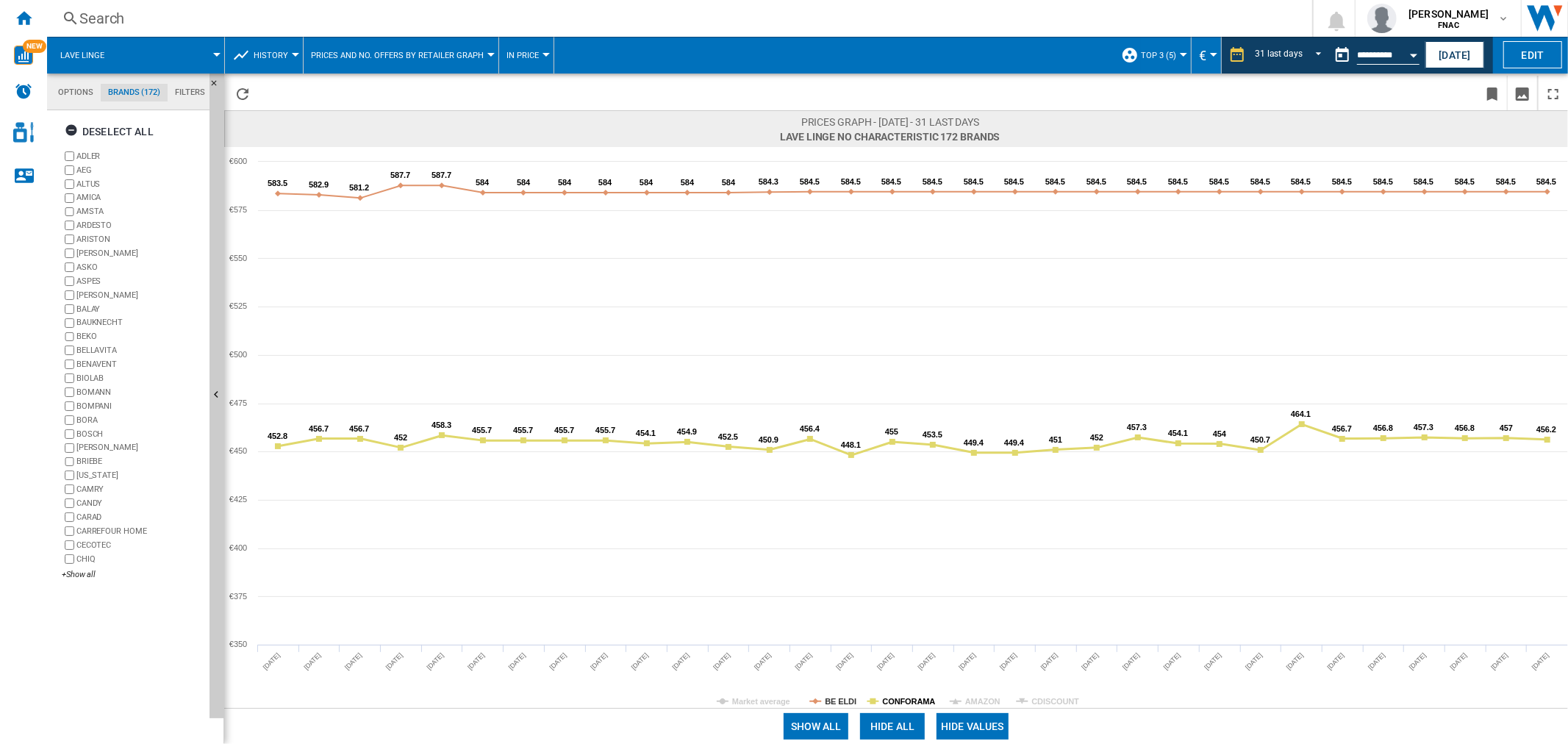
click at [893, 701] on tspan "CONFORAMA" at bounding box center [910, 701] width 53 height 9
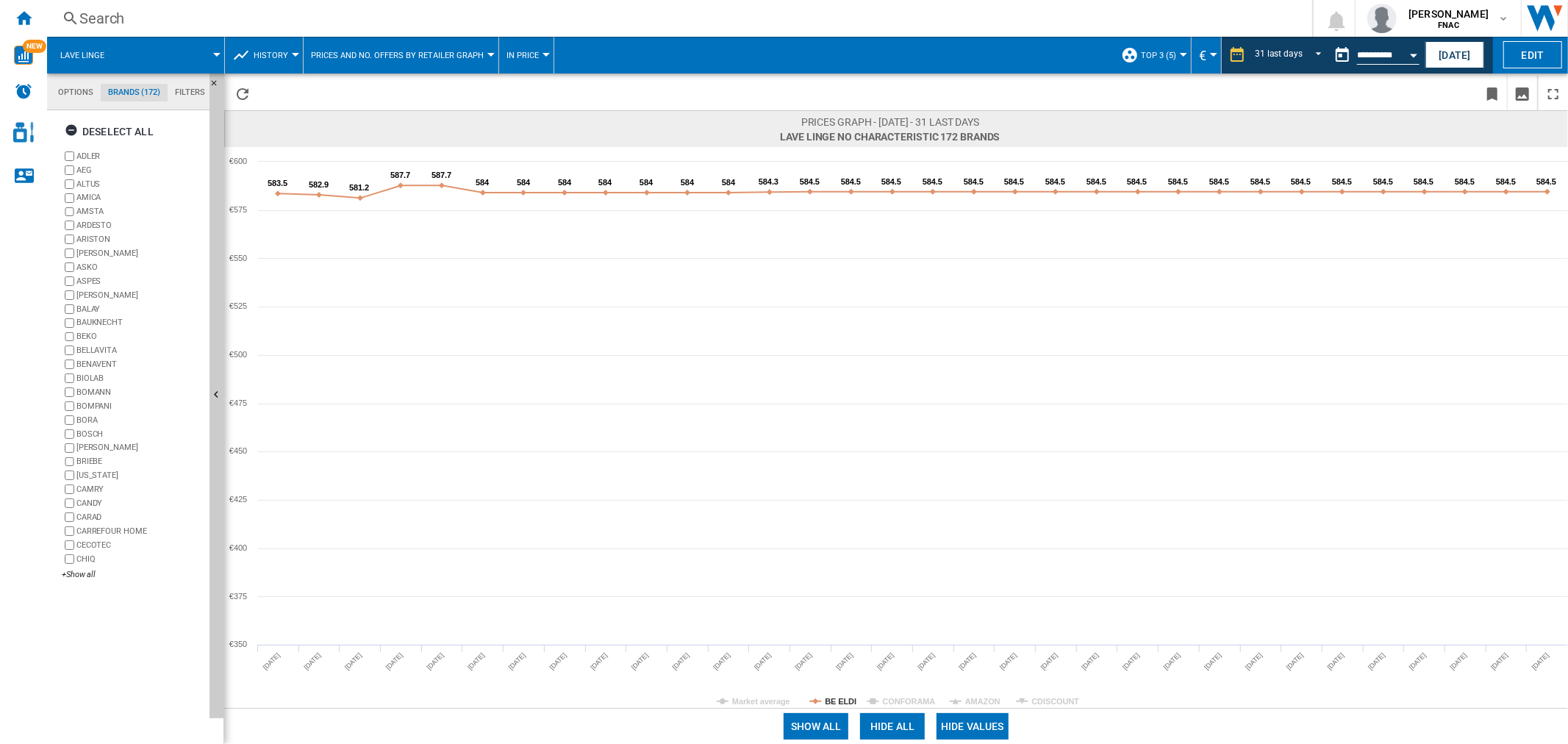
click at [891, 701] on tspan "CONFORAMA" at bounding box center [910, 701] width 53 height 9
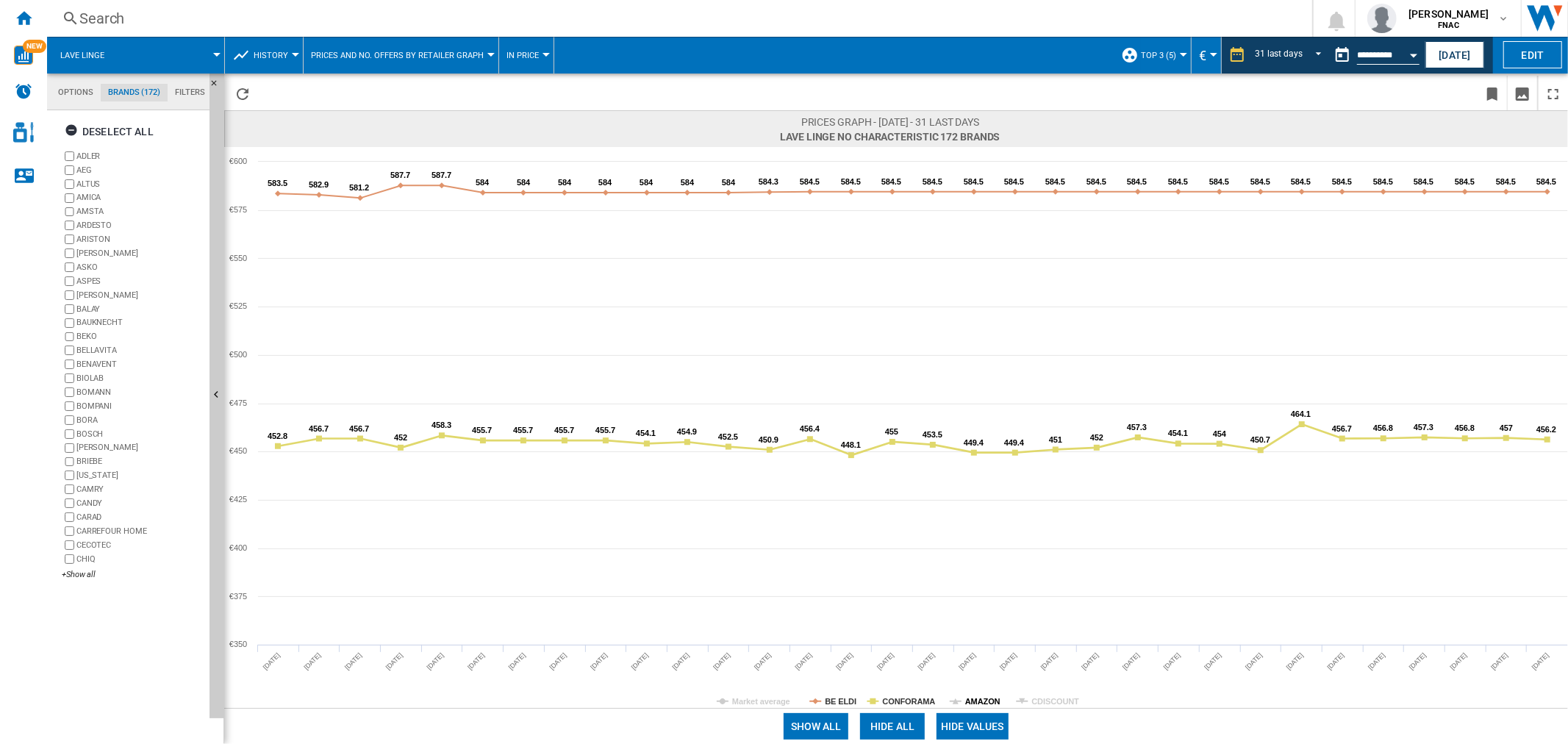
click at [976, 699] on tspan "AMAZON" at bounding box center [983, 701] width 36 height 9
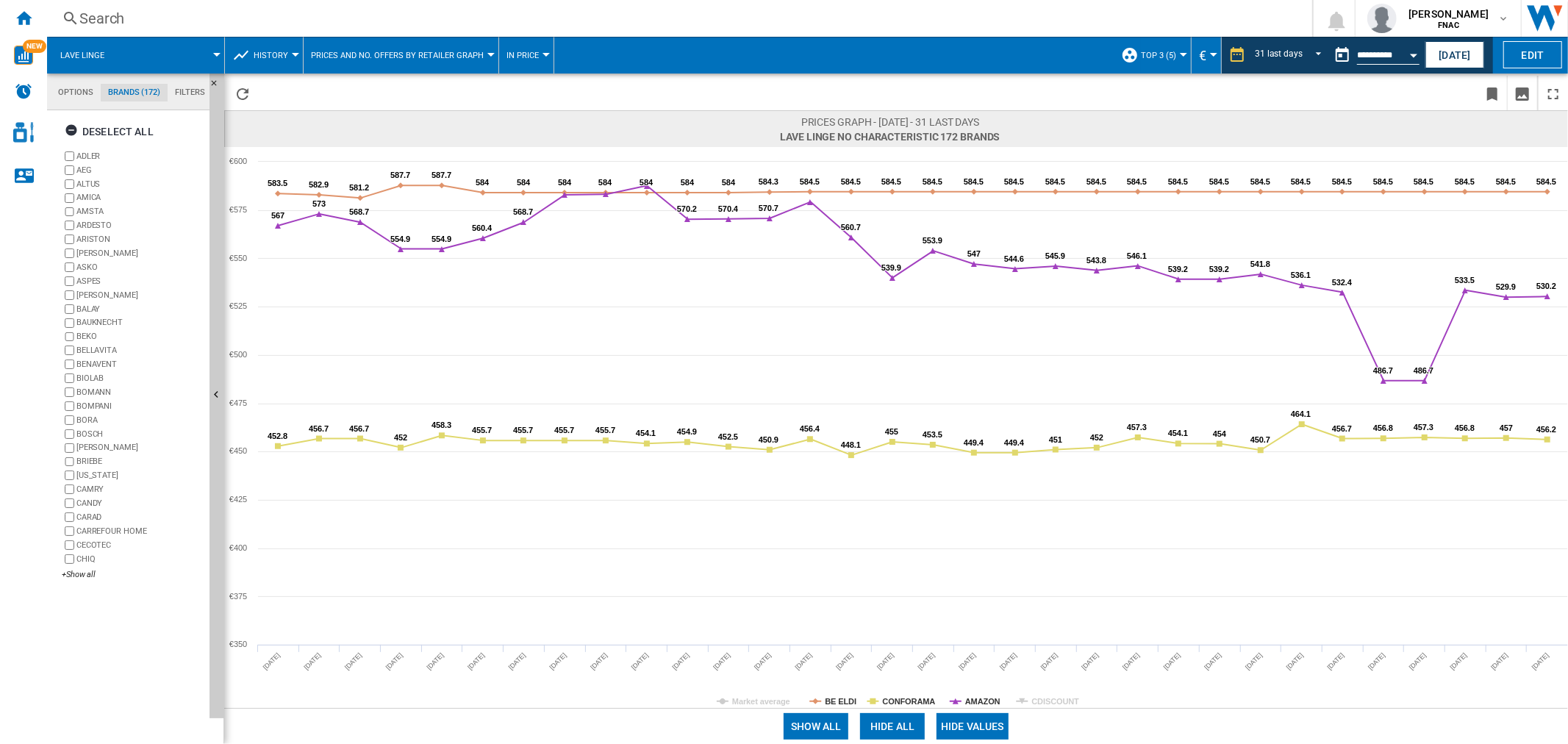
drag, startPoint x: 1030, startPoint y: 695, endPoint x: 1044, endPoint y: 698, distance: 14.3
click at [1033, 696] on icon "Created with Highcharts 5.0.14 583.5 583.5 582.9 582.9 581.2 581.2 587.7 587.7 …" at bounding box center [896, 427] width 1344 height 561
click at [1044, 698] on tspan "CDISCOUNT" at bounding box center [1056, 701] width 48 height 9
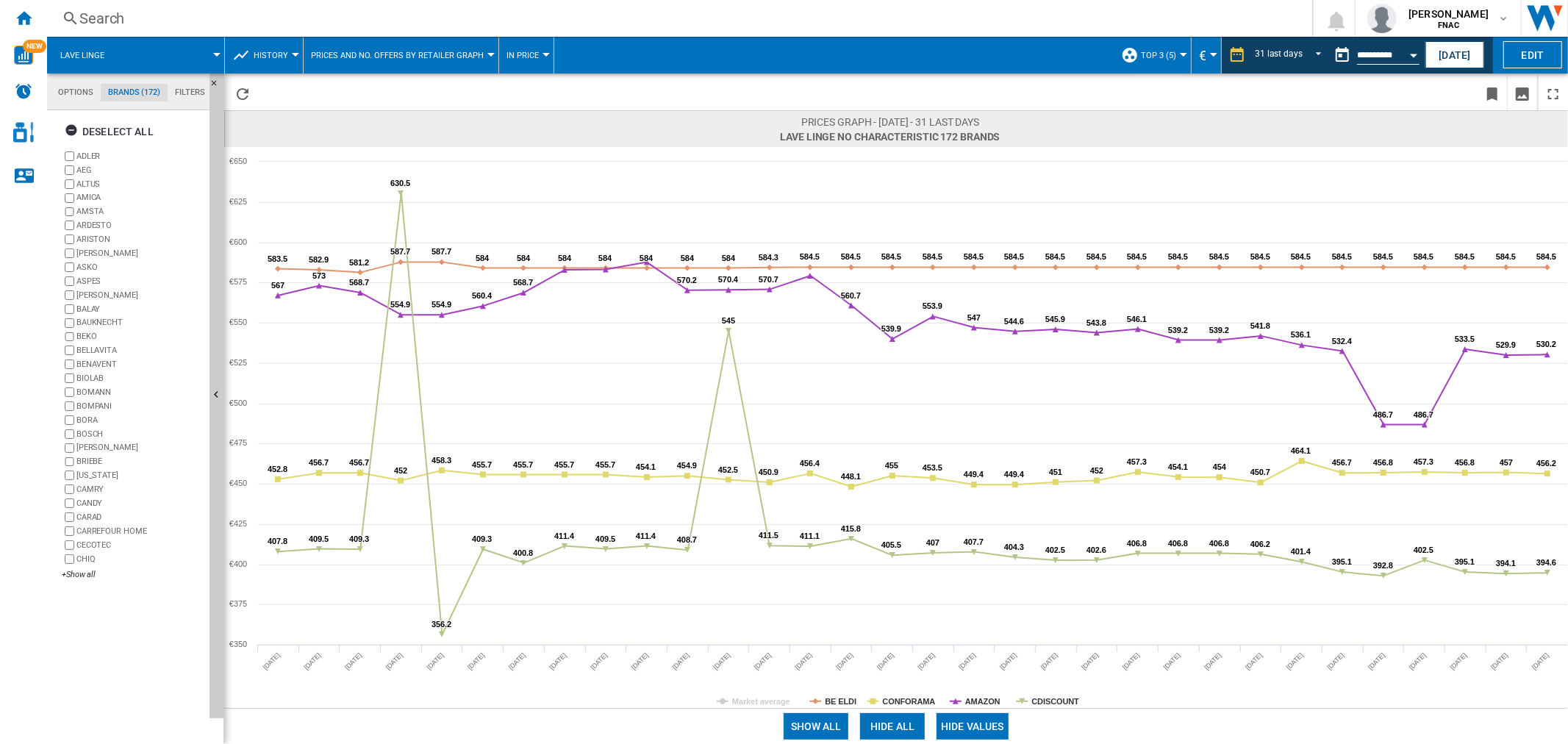
click at [1044, 698] on tspan "CDISCOUNT" at bounding box center [1056, 701] width 48 height 9
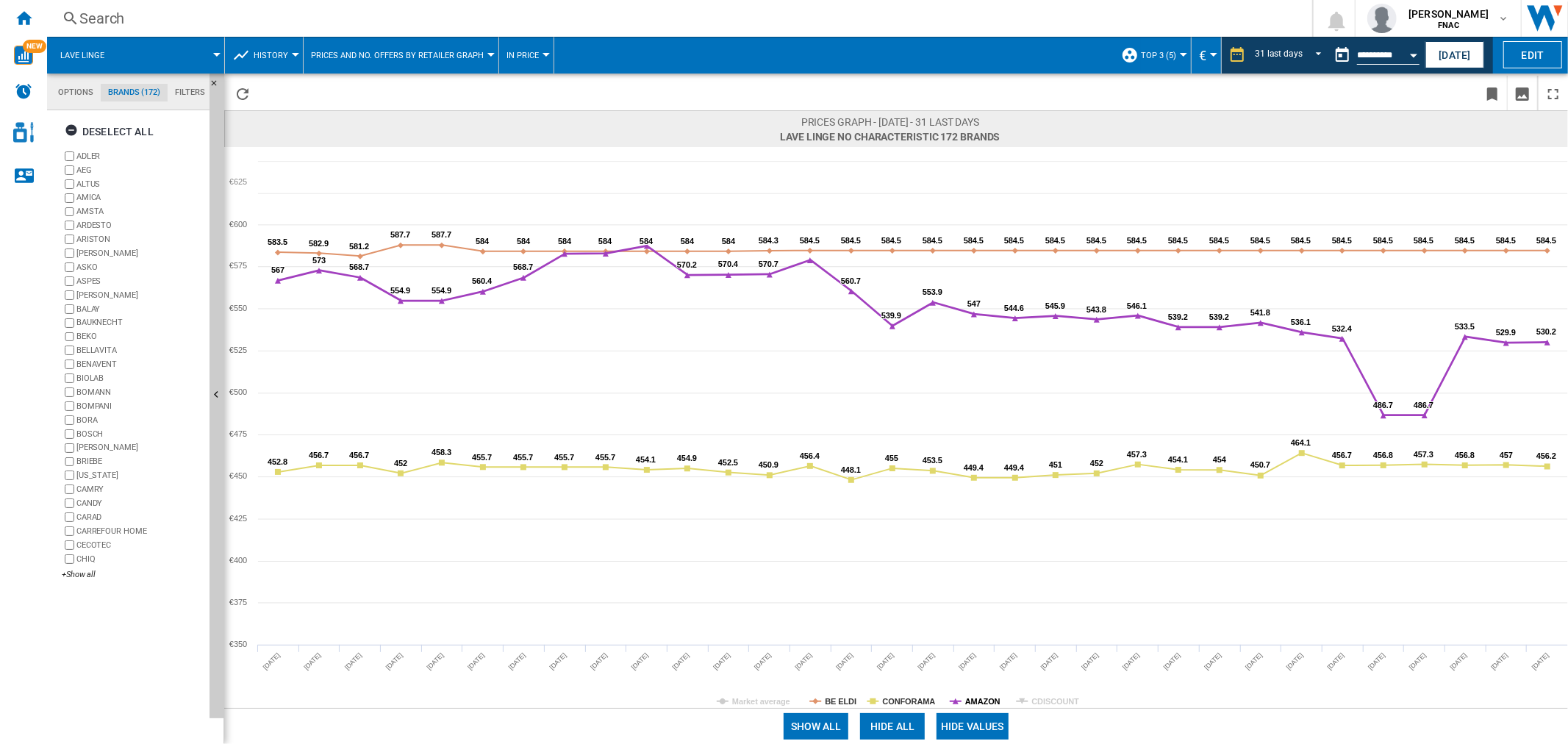
click at [974, 699] on tspan "AMAZON" at bounding box center [983, 701] width 36 height 9
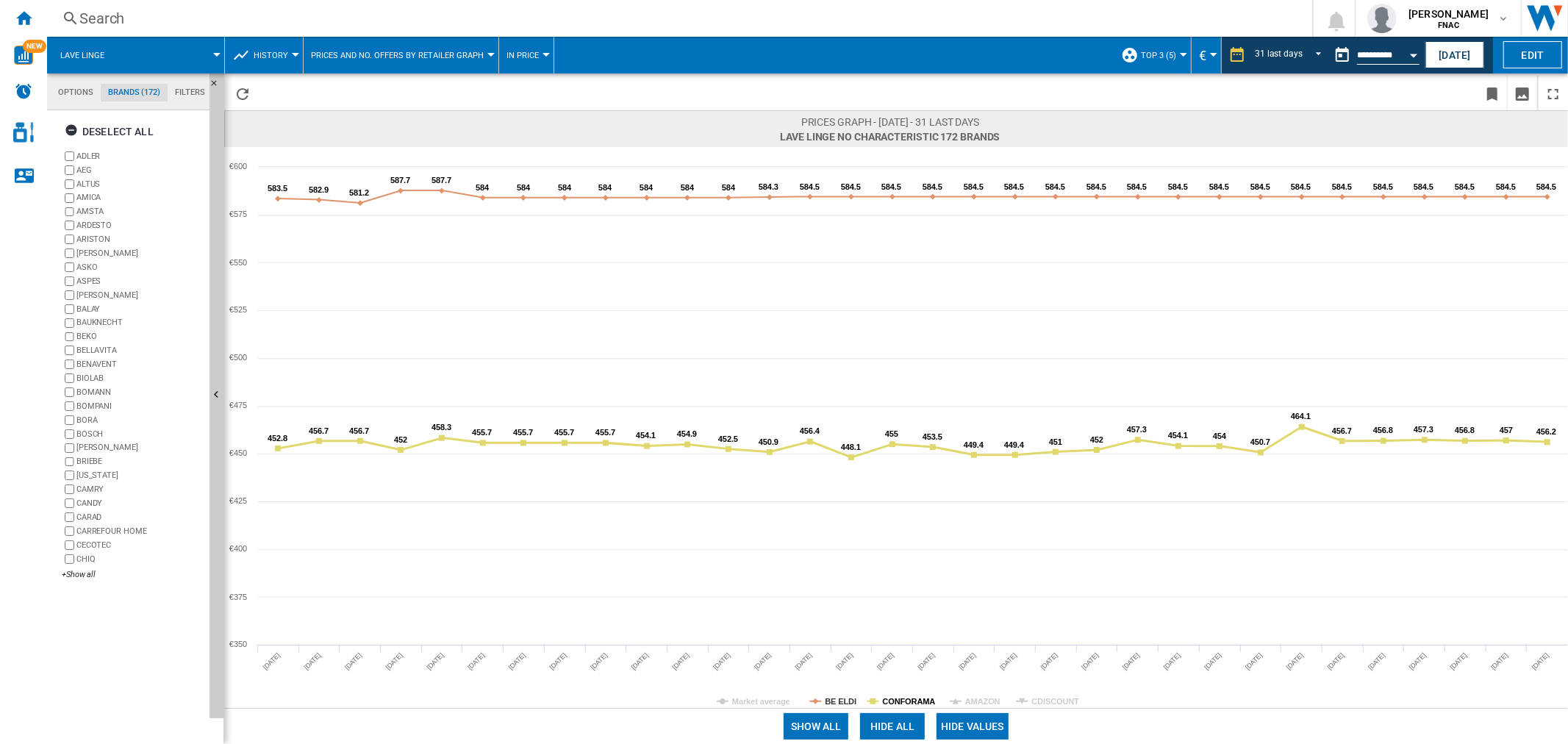
drag, startPoint x: 920, startPoint y: 700, endPoint x: 886, endPoint y: 700, distance: 34.0
click at [917, 700] on tspan "CONFORAMA" at bounding box center [910, 701] width 53 height 9
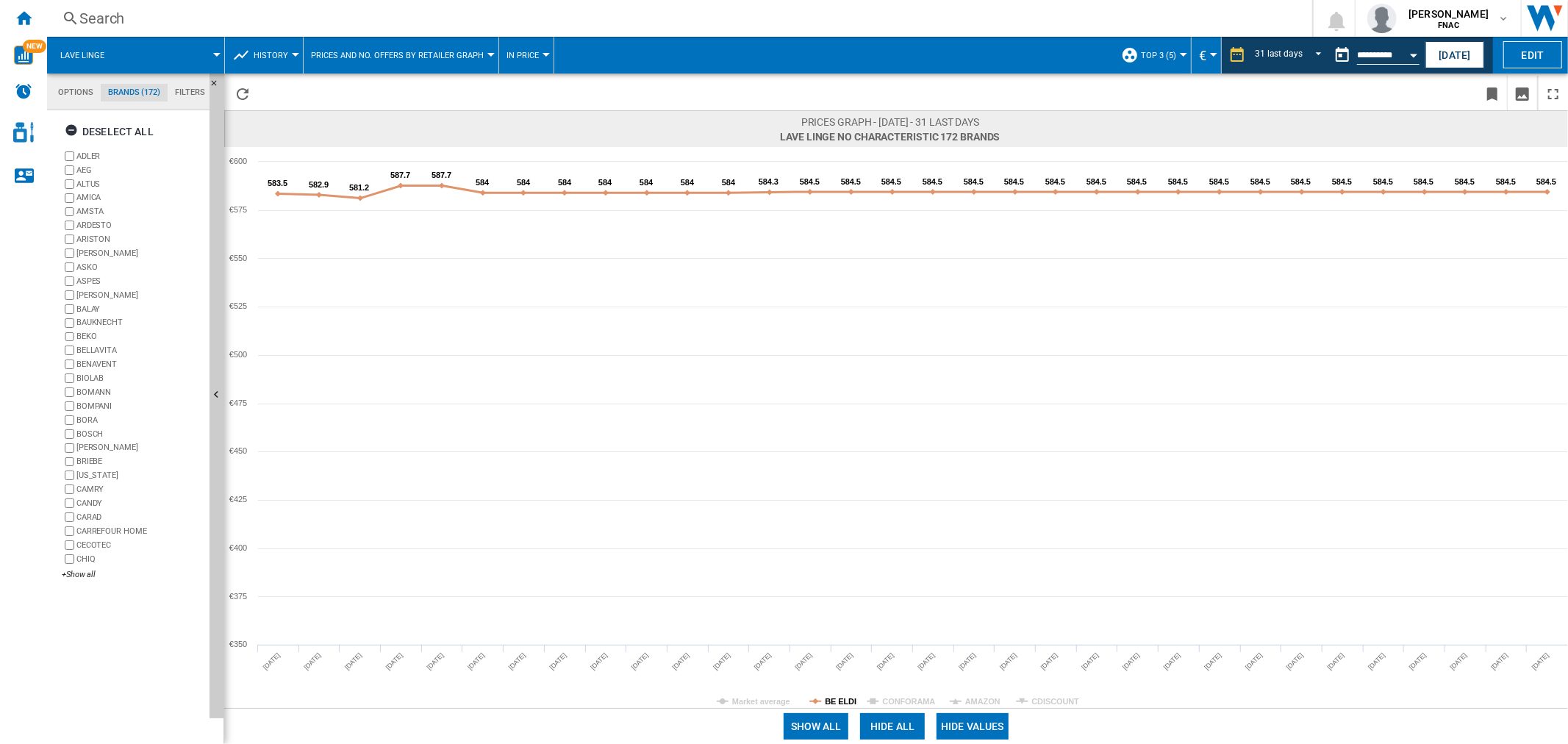
click at [847, 699] on tspan "BE ELDI" at bounding box center [841, 701] width 32 height 9
